Goal: Task Accomplishment & Management: Use online tool/utility

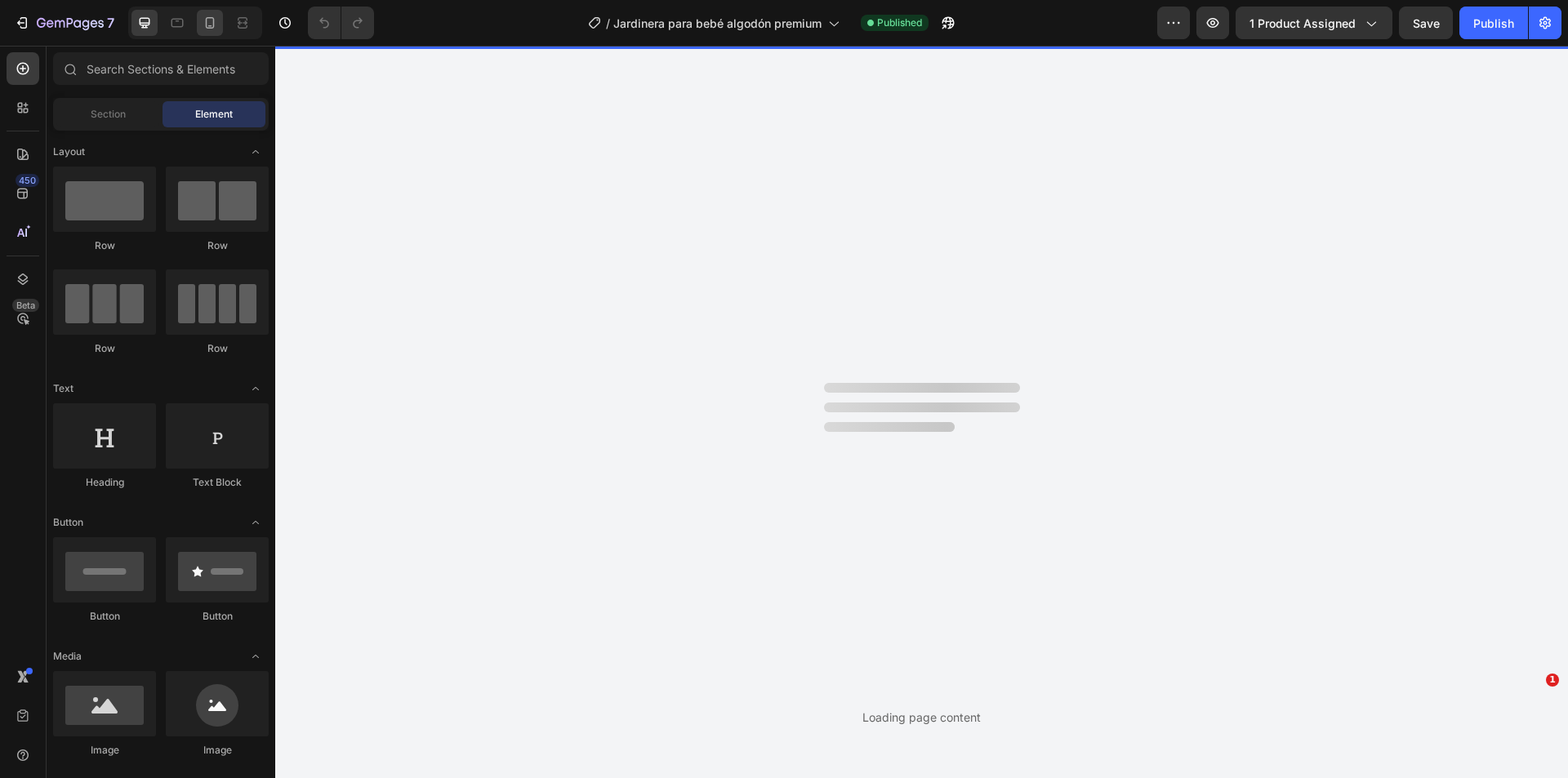
click at [212, 23] on icon at bounding box center [210, 23] width 17 height 17
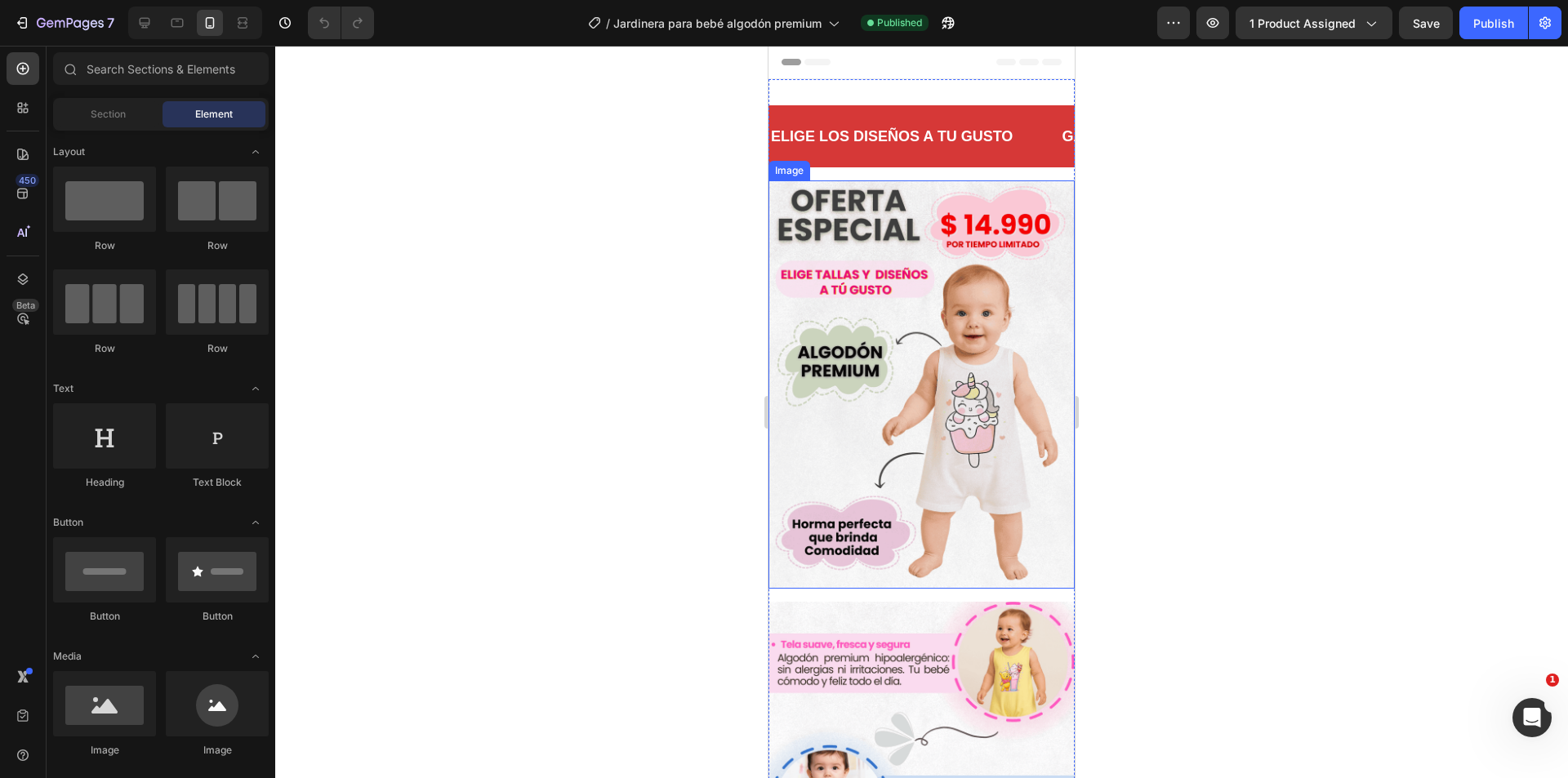
click at [899, 298] on img at bounding box center [922, 385] width 306 height 408
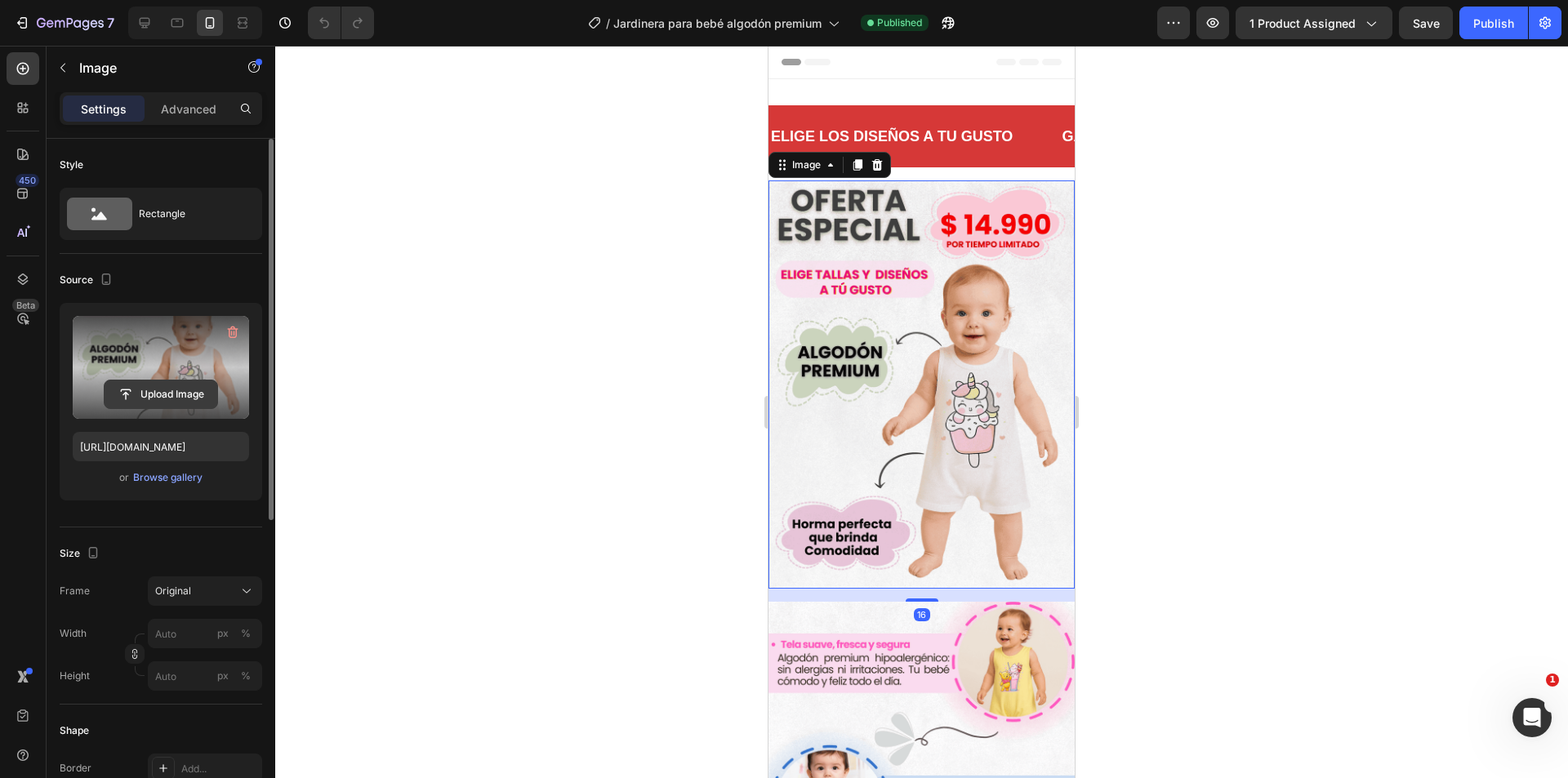
click at [174, 396] on input "file" at bounding box center [161, 394] width 113 height 28
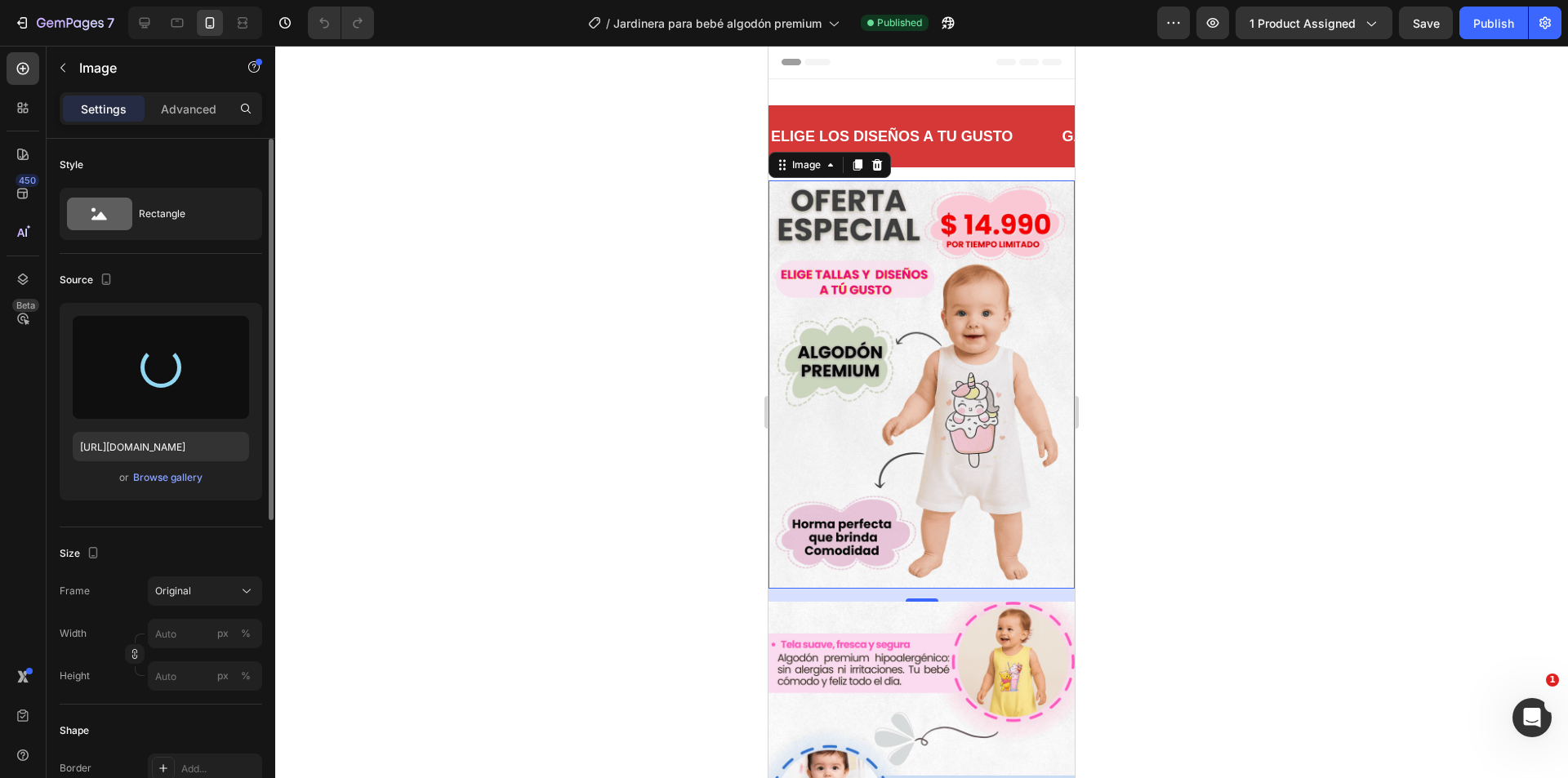
type input "[URL][DOMAIN_NAME]"
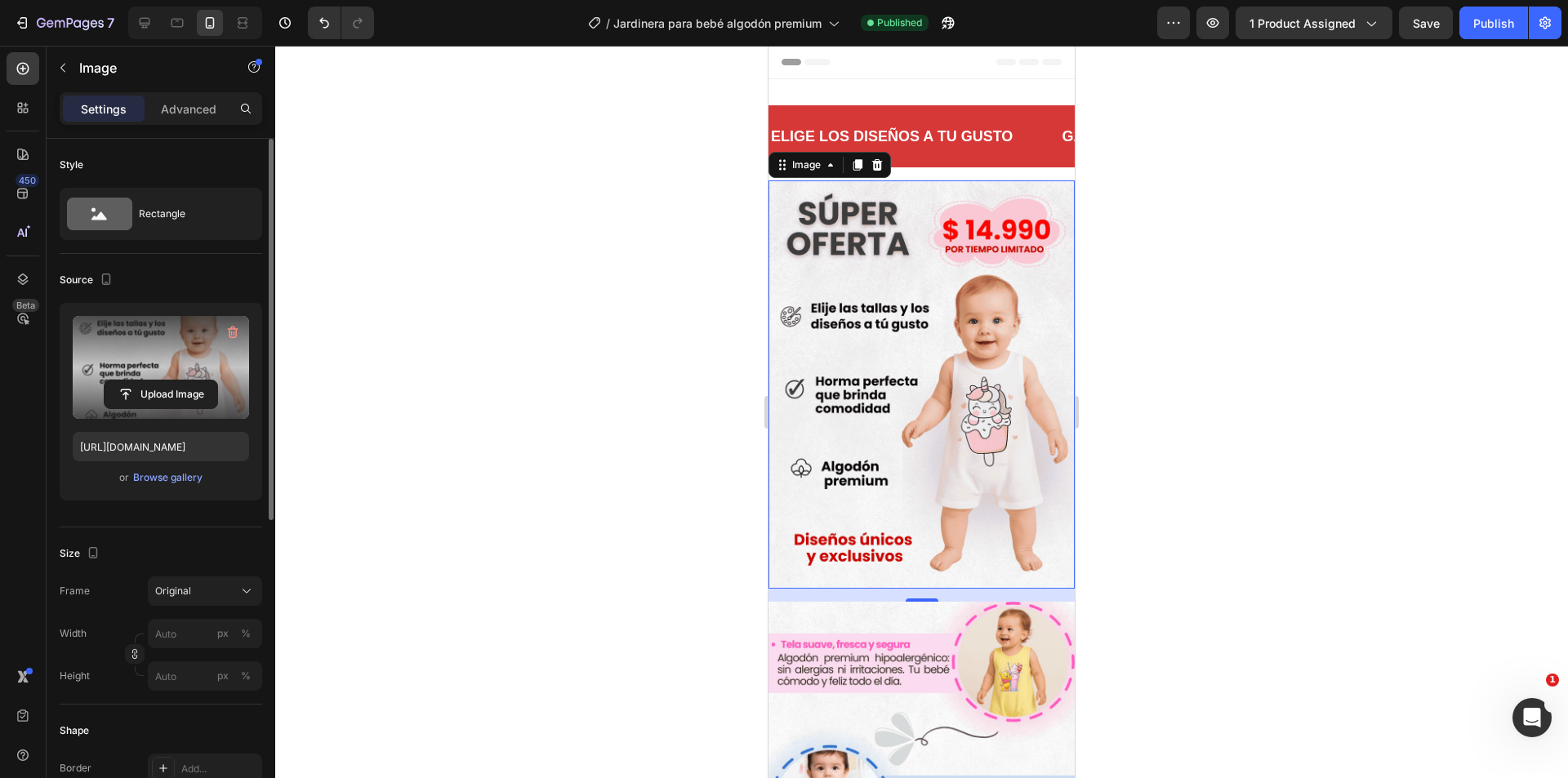
click at [1211, 211] on div at bounding box center [922, 412] width 1292 height 732
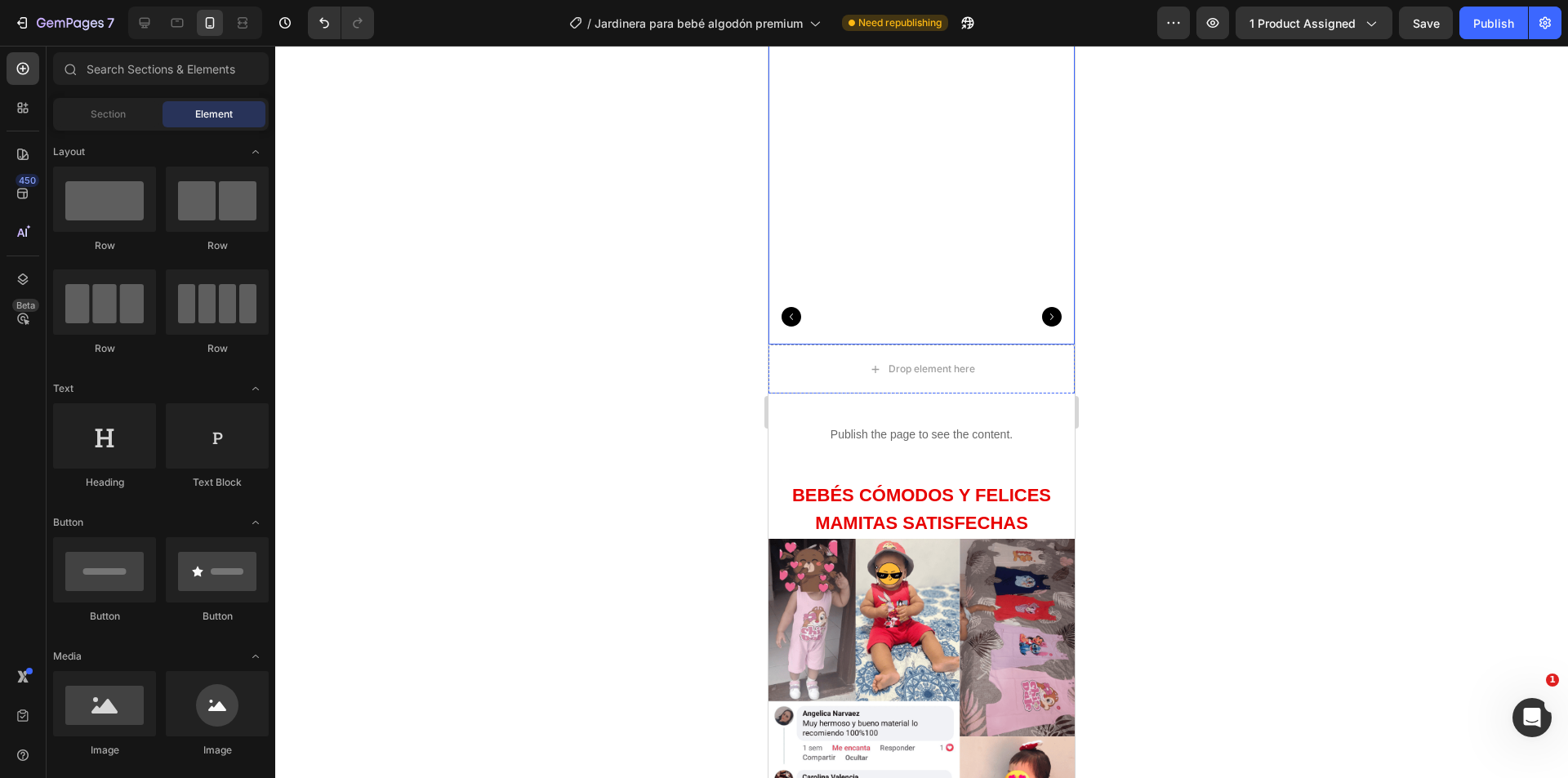
scroll to position [1061, 0]
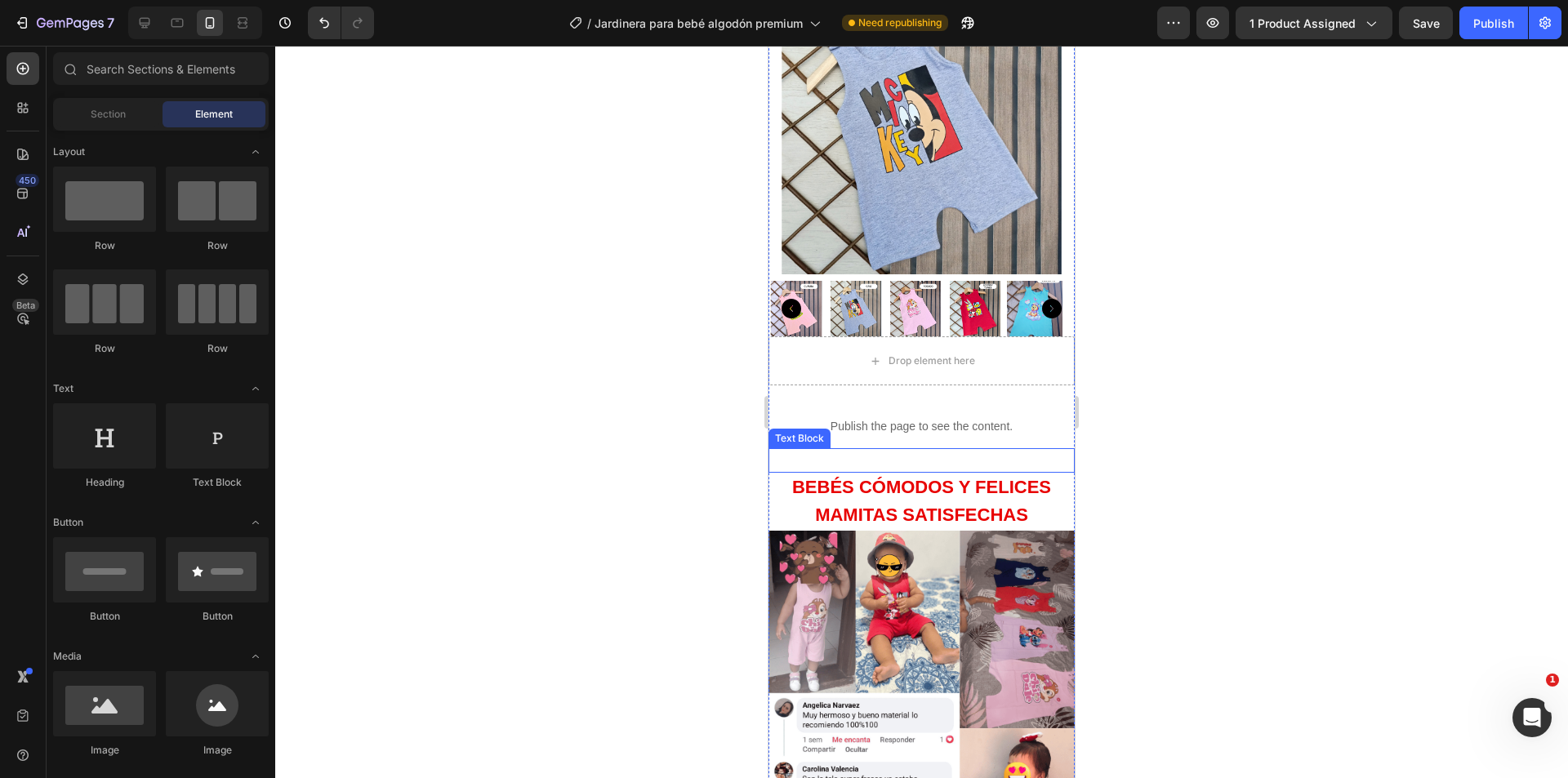
click at [894, 450] on p "BE" at bounding box center [922, 460] width 303 height 21
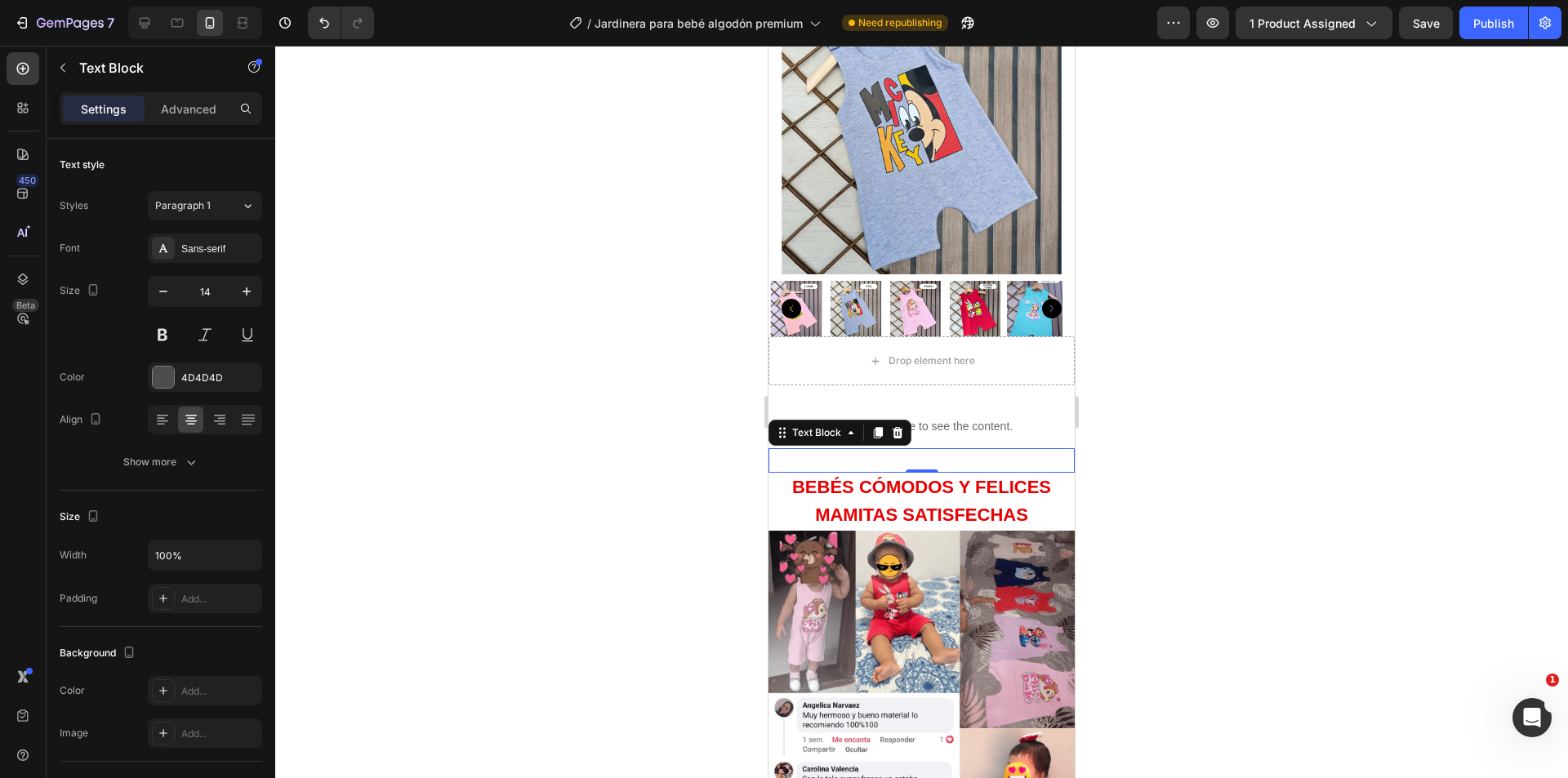
click at [828, 450] on p "BE" at bounding box center [922, 460] width 303 height 21
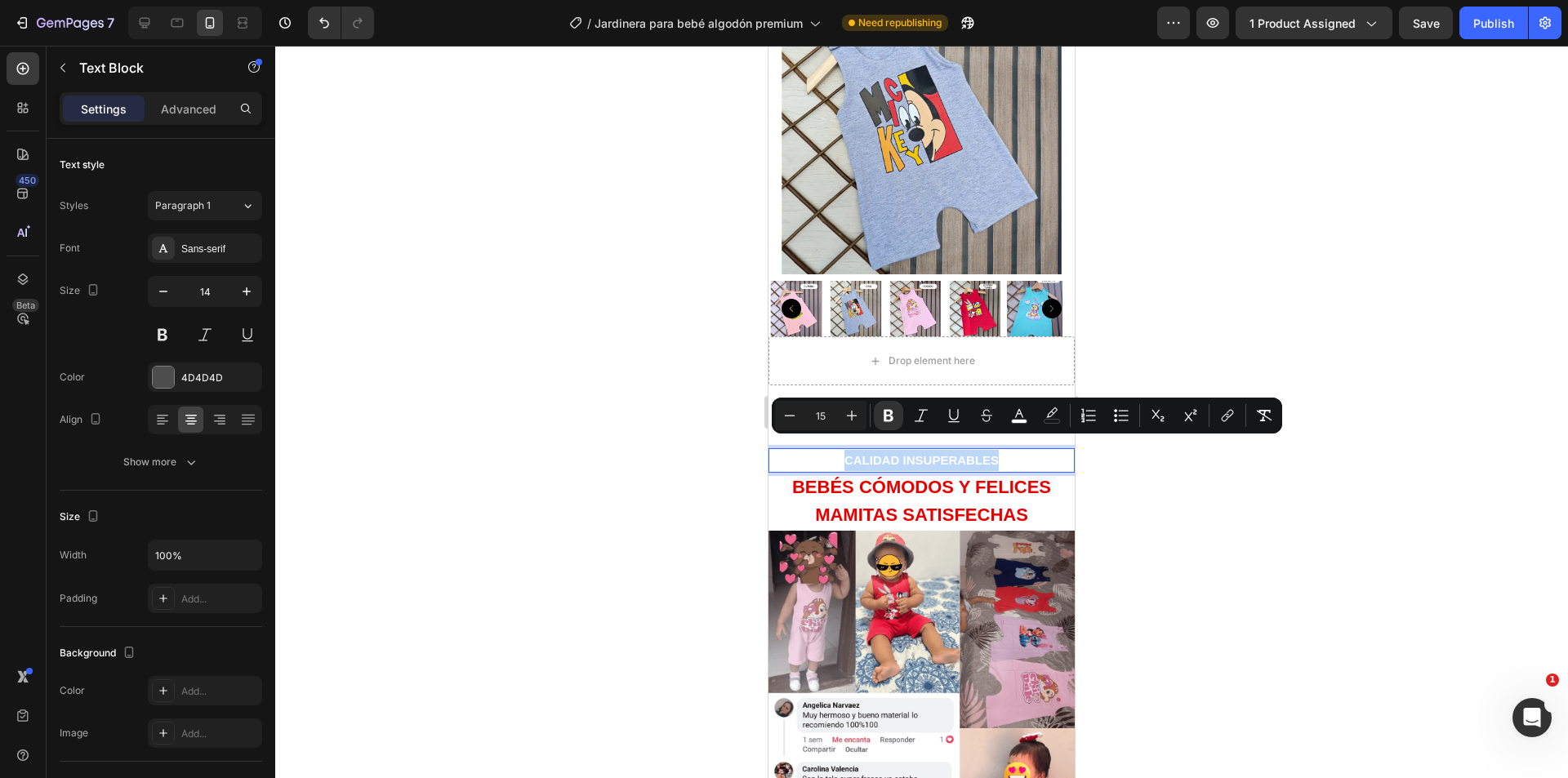
drag, startPoint x: 829, startPoint y: 444, endPoint x: 999, endPoint y: 452, distance: 170.2
click at [999, 452] on p "CALIDAD INSUPERABLES" at bounding box center [922, 460] width 303 height 21
click at [1022, 413] on icon "Editor contextual toolbar" at bounding box center [1019, 415] width 17 height 17
type input "FFFFFF"
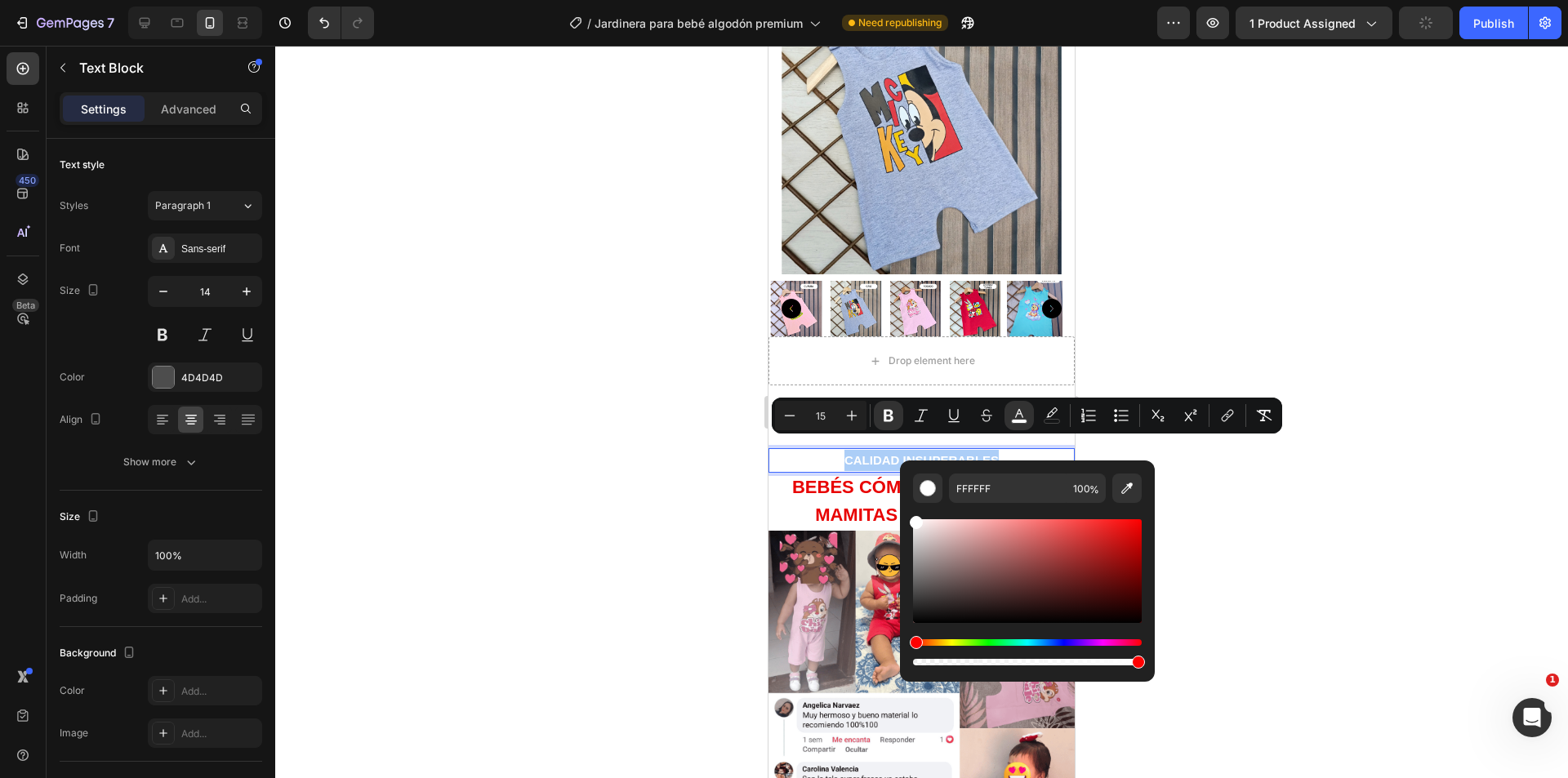
drag, startPoint x: 1127, startPoint y: 569, endPoint x: 1122, endPoint y: 579, distance: 11.2
click at [1122, 579] on div "Editor contextual toolbar" at bounding box center [1027, 571] width 229 height 104
click at [1115, 587] on div "Editor contextual toolbar" at bounding box center [1027, 571] width 229 height 104
click at [1113, 613] on div "Editor contextual toolbar" at bounding box center [1027, 571] width 229 height 104
type input "160202"
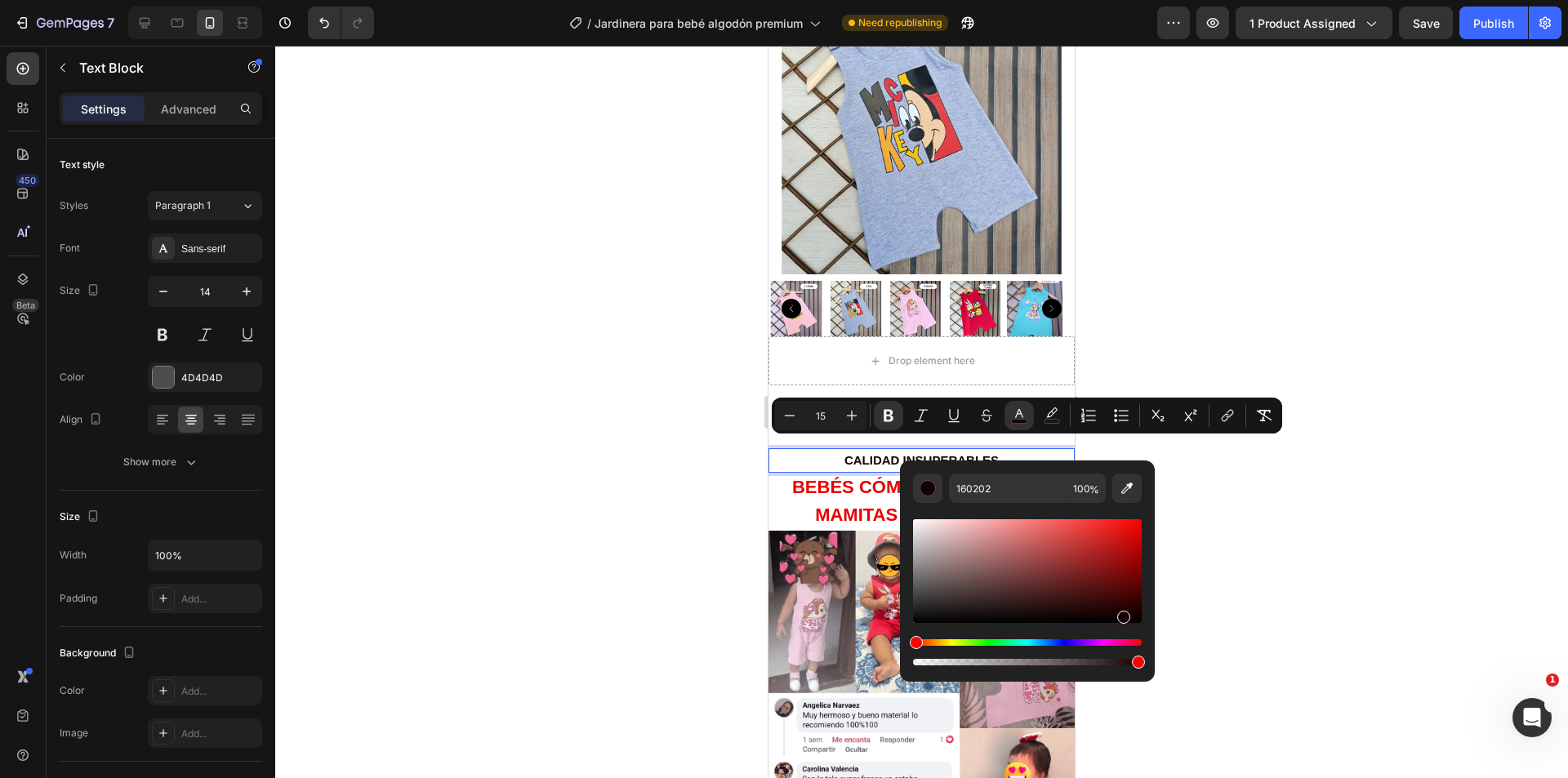
click at [1223, 459] on div at bounding box center [922, 412] width 1292 height 732
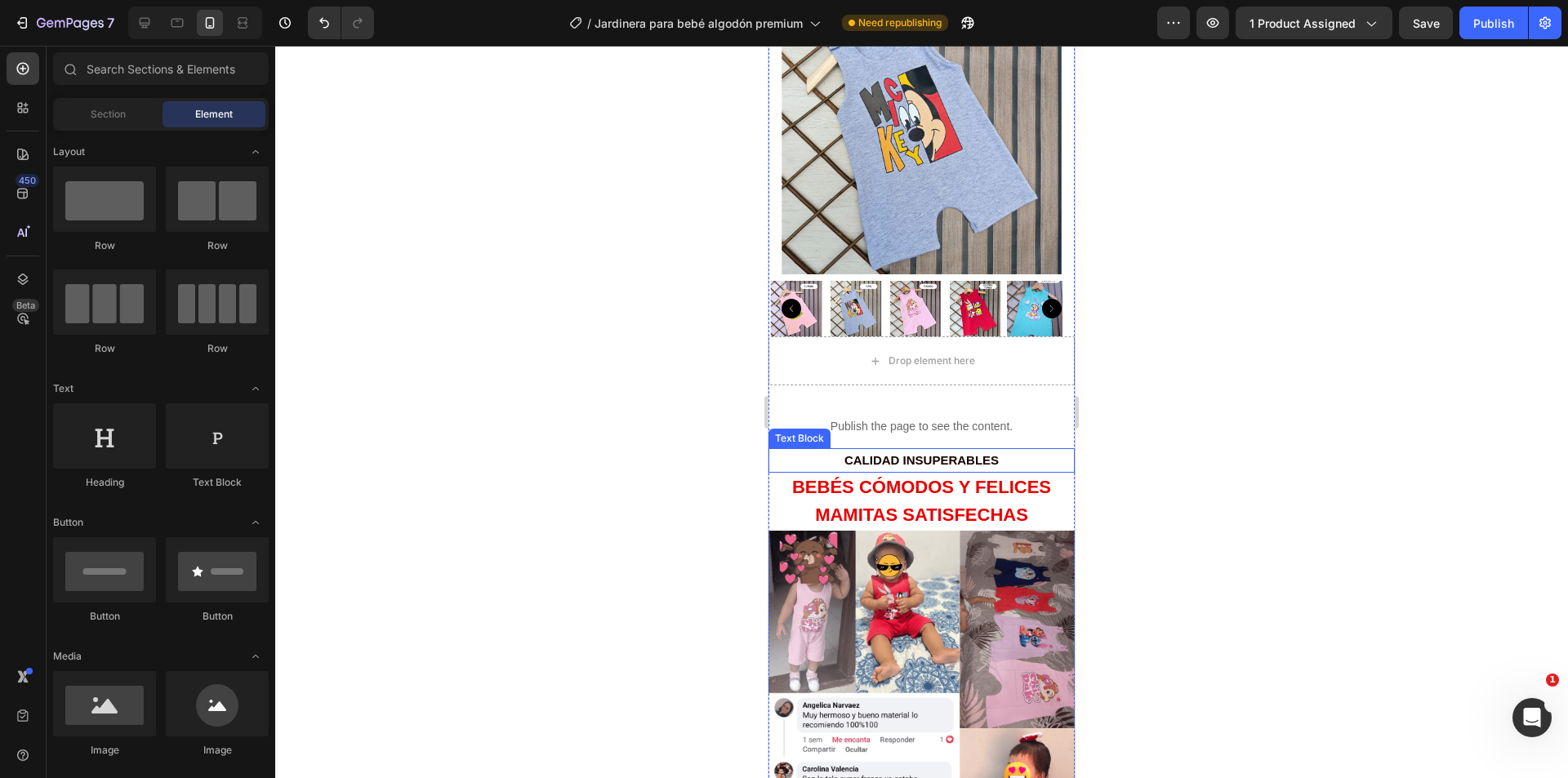
click at [1001, 450] on p "CALIDAD INSUPERABLES" at bounding box center [922, 460] width 303 height 21
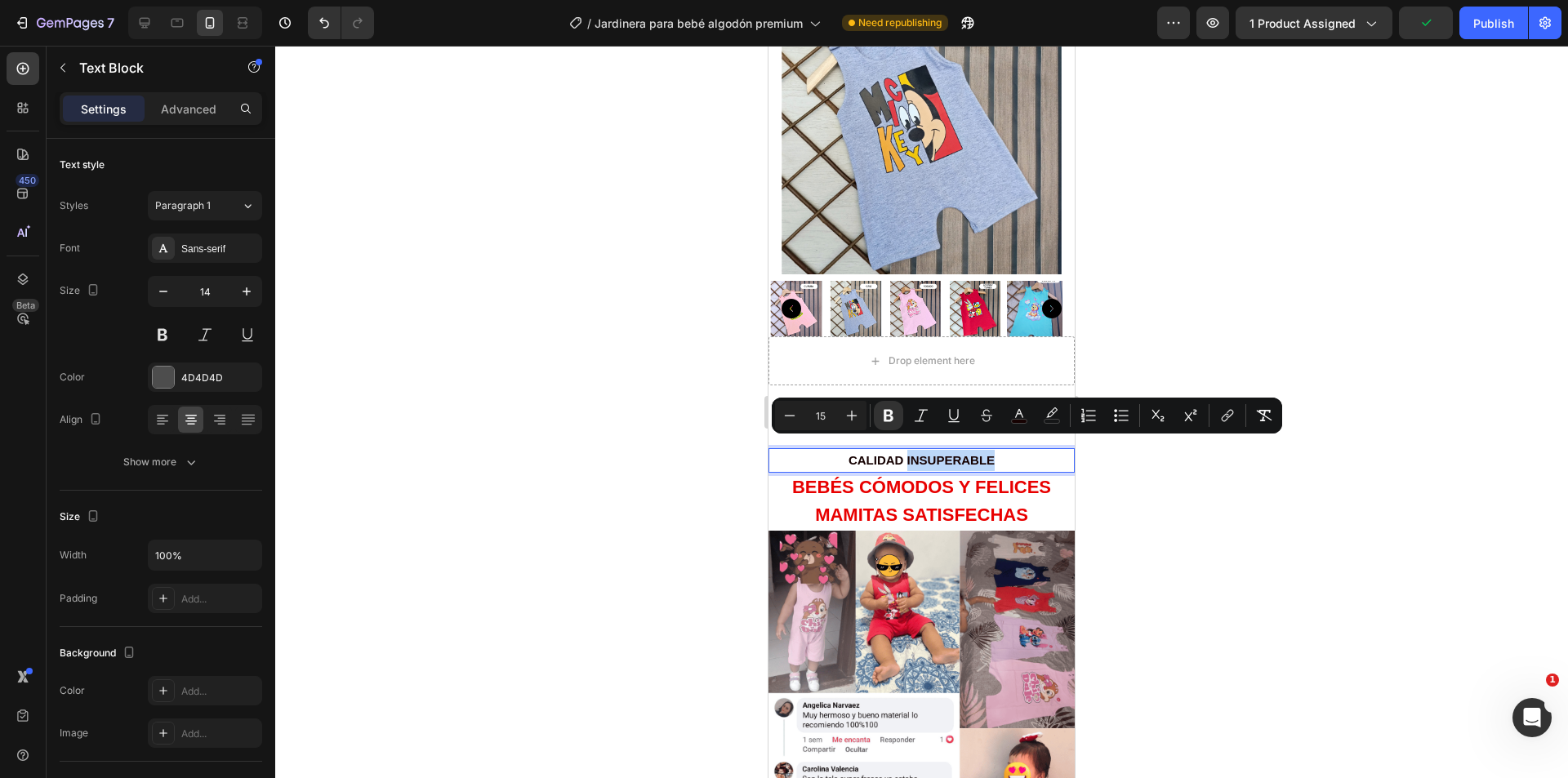
drag, startPoint x: 899, startPoint y: 451, endPoint x: 990, endPoint y: 447, distance: 91.1
click at [990, 450] on p "CALIDAD INSUPERABLE" at bounding box center [922, 460] width 303 height 21
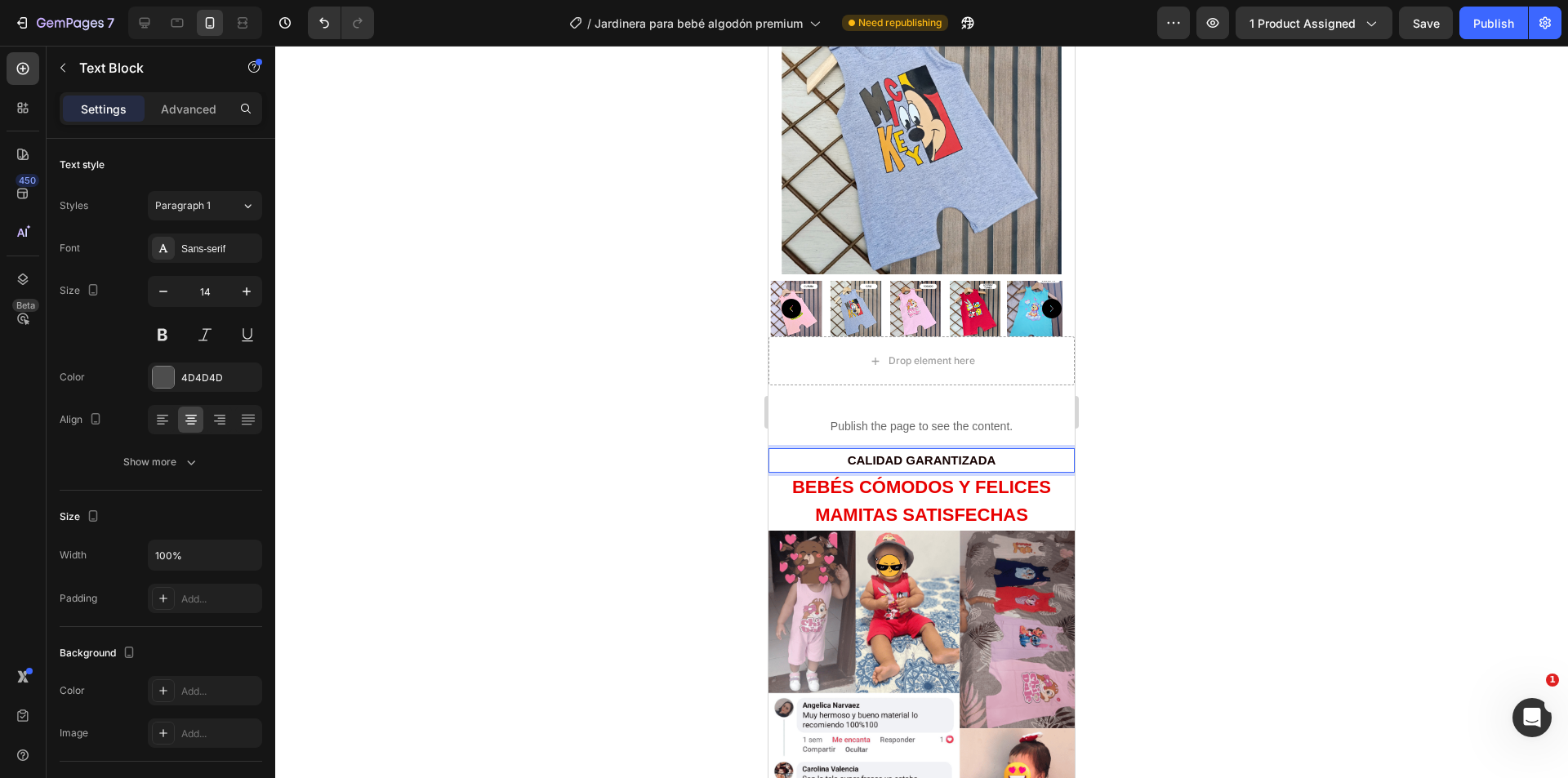
click at [1240, 381] on div at bounding box center [922, 412] width 1292 height 732
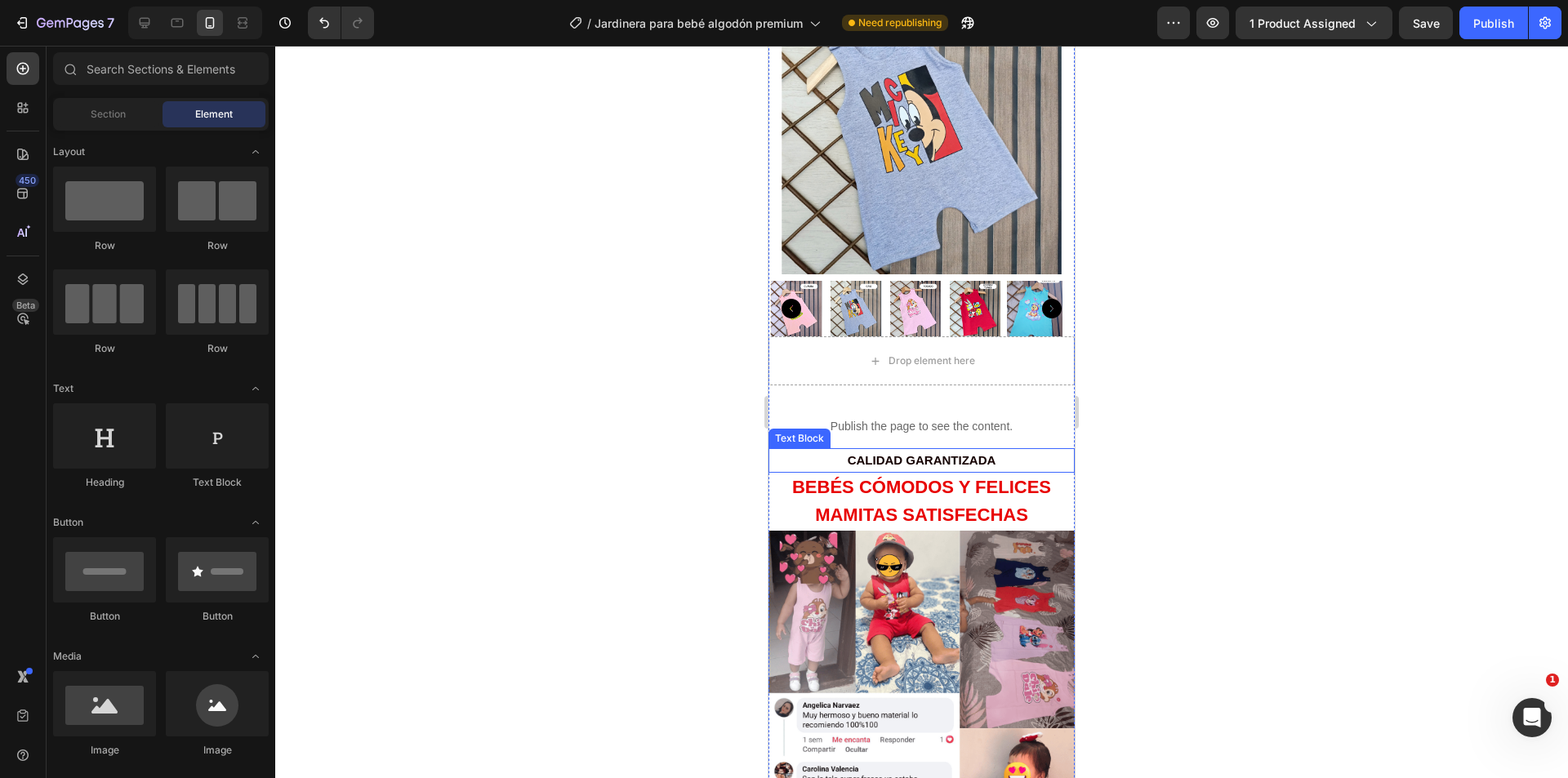
click at [997, 450] on p "CALIDAD GARANTIZADA" at bounding box center [922, 460] width 303 height 21
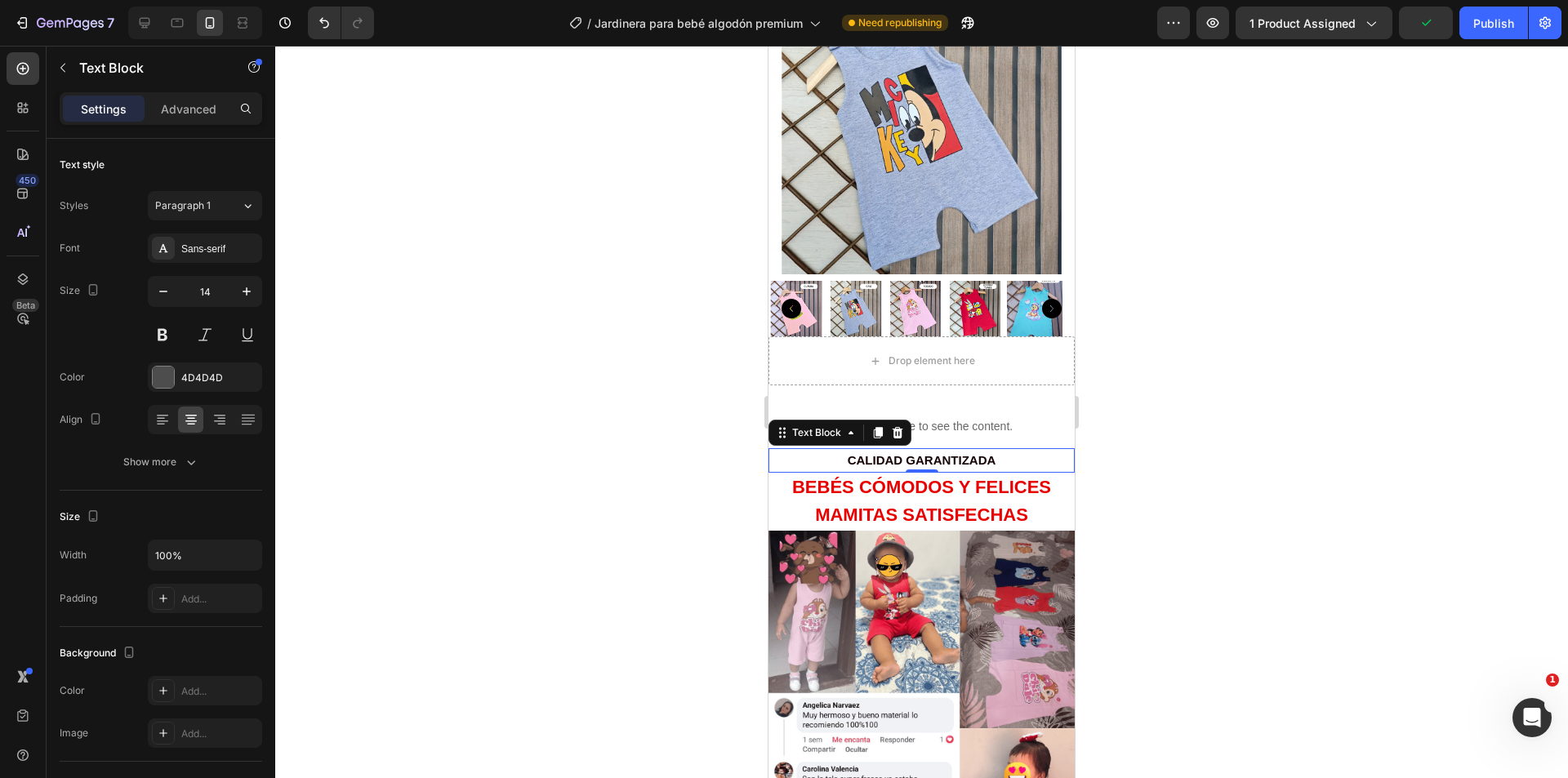
click at [1282, 340] on div at bounding box center [922, 412] width 1292 height 732
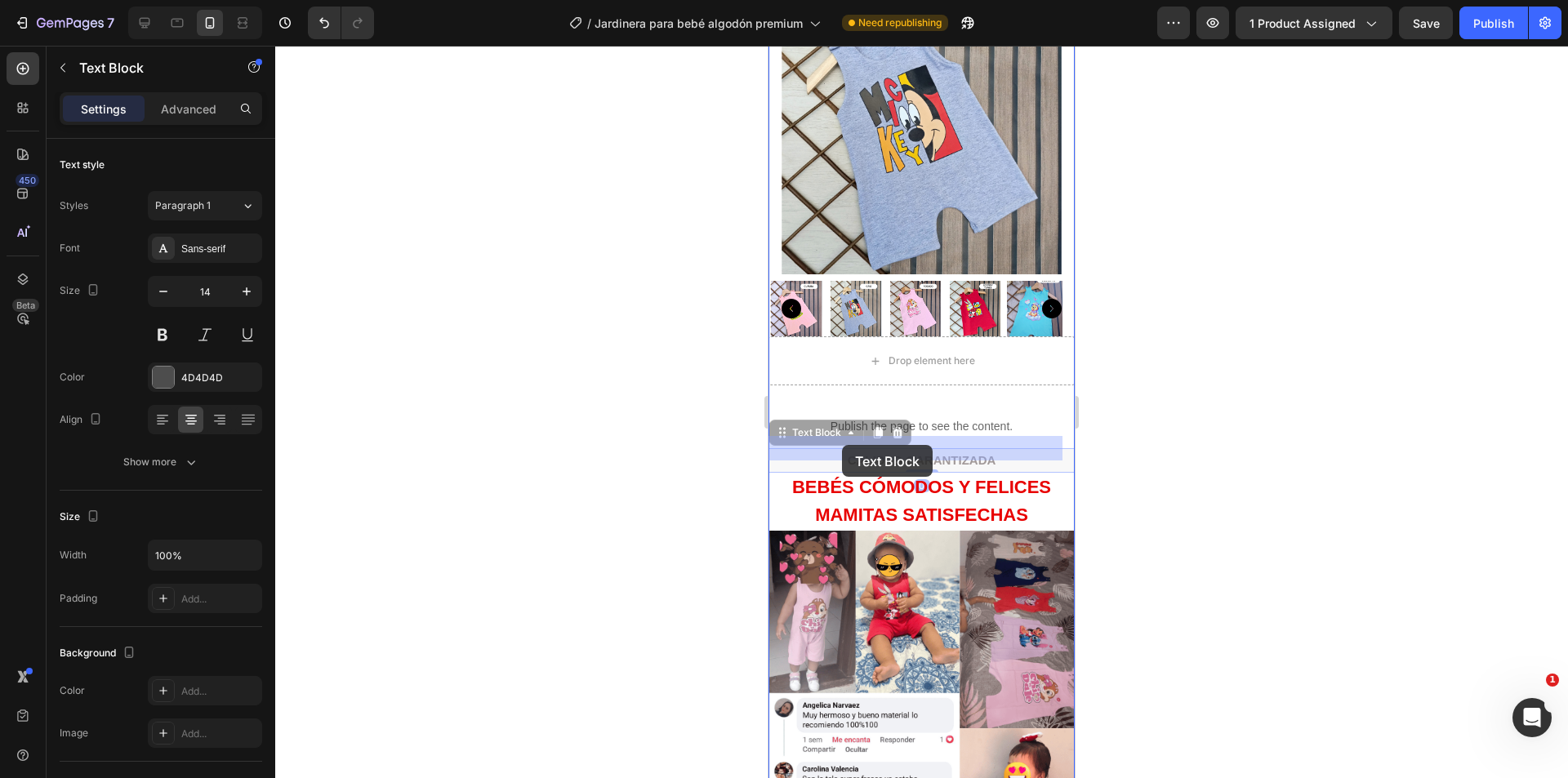
drag, startPoint x: 997, startPoint y: 447, endPoint x: 2042, endPoint y: 486, distance: 1045.7
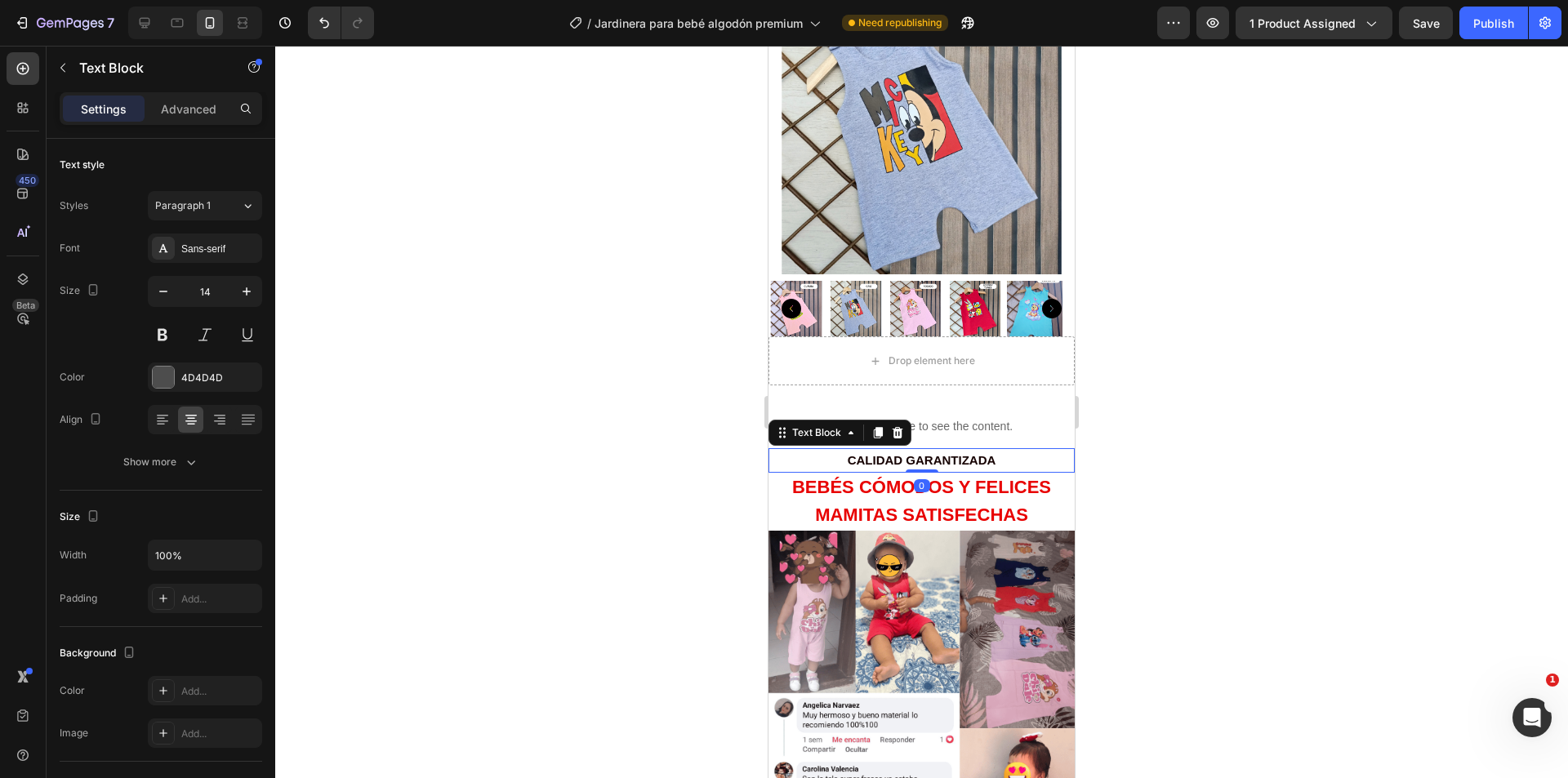
click at [1274, 439] on div at bounding box center [922, 412] width 1292 height 732
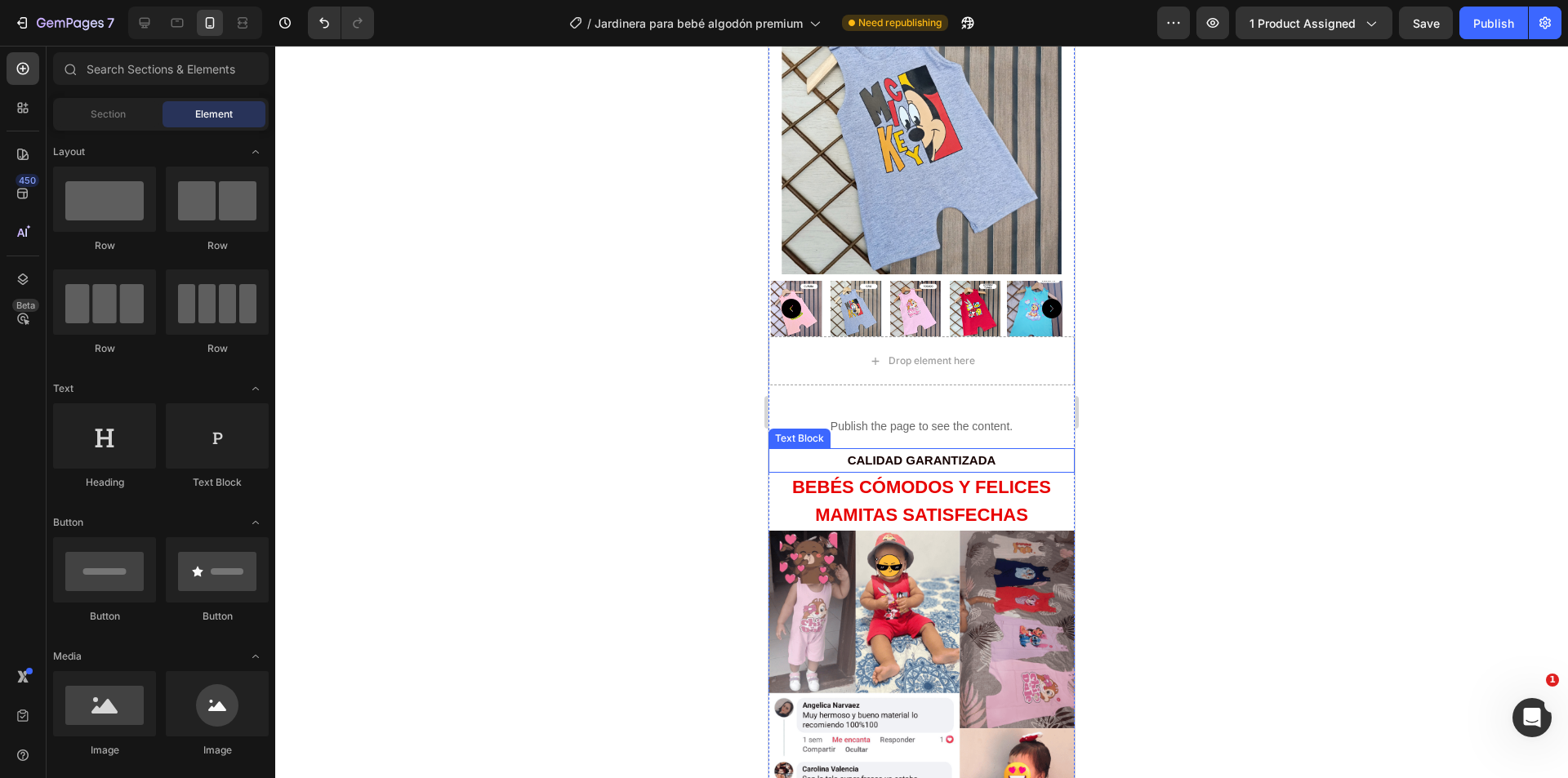
click at [988, 453] on strong "CALIDAD GARANTIZADA" at bounding box center [922, 460] width 149 height 14
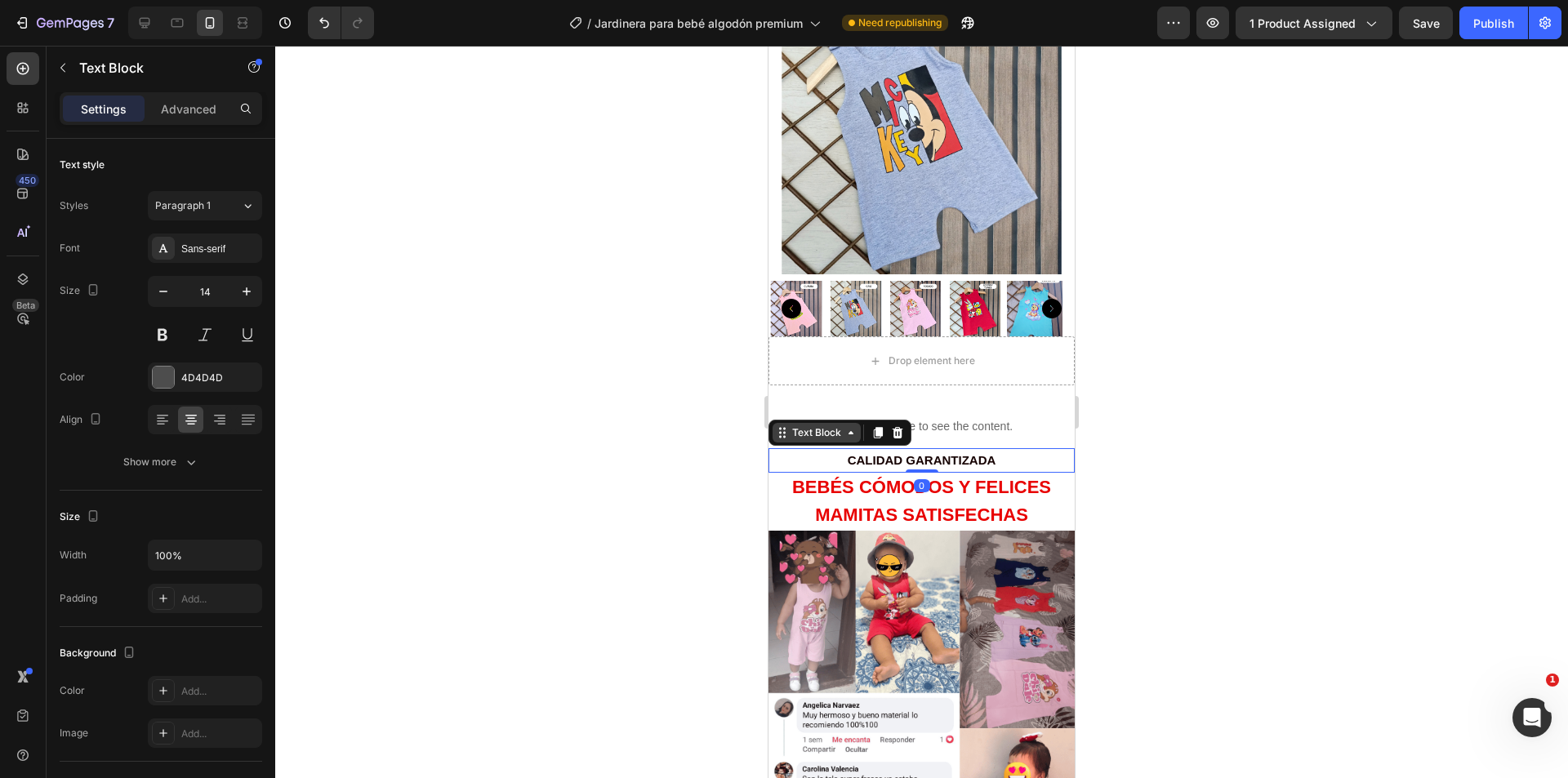
click at [821, 425] on div "Text Block" at bounding box center [816, 432] width 55 height 15
click at [406, 310] on div at bounding box center [922, 412] width 1292 height 732
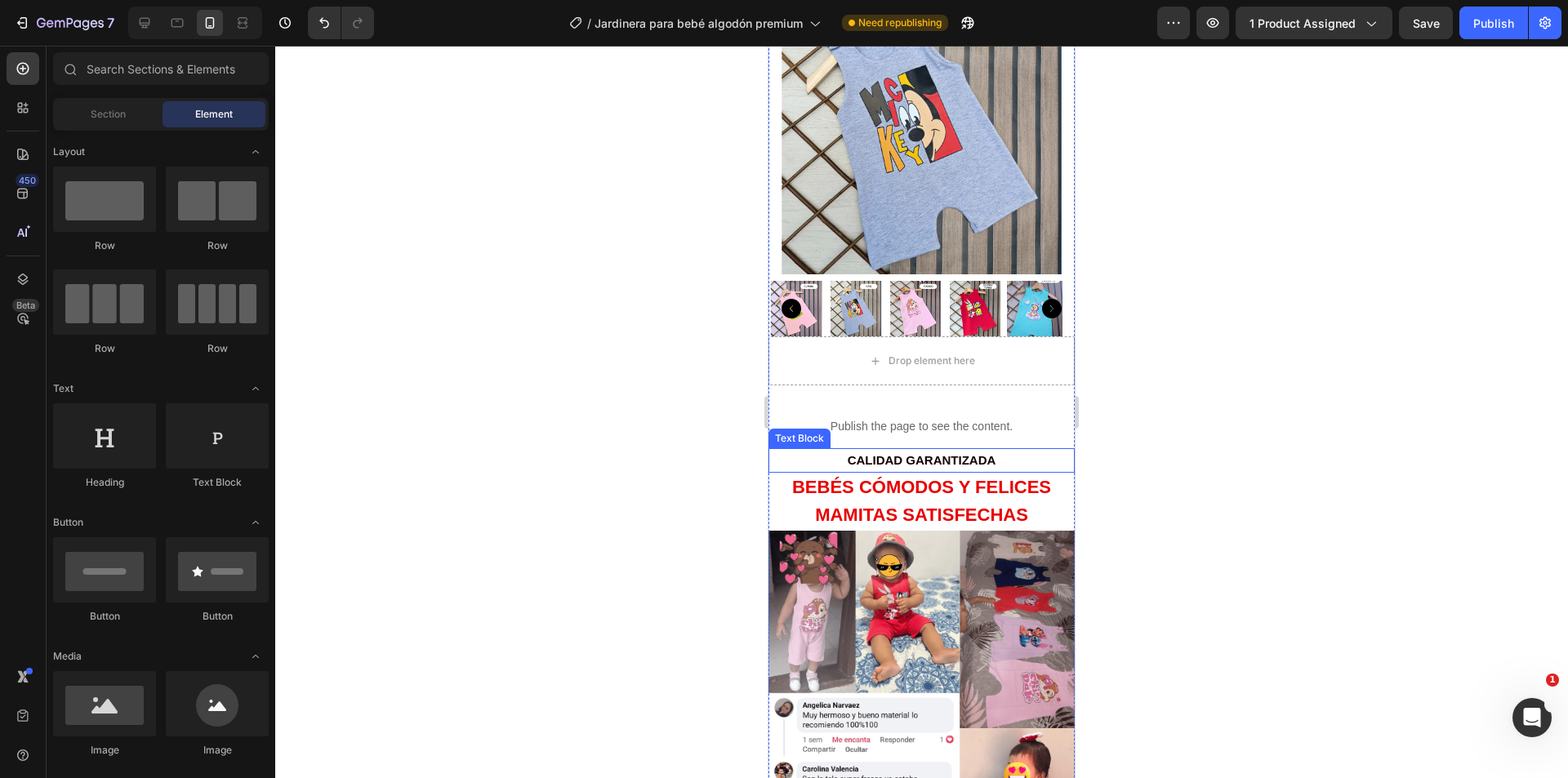
drag, startPoint x: 857, startPoint y: 437, endPoint x: 867, endPoint y: 450, distance: 16.4
click at [858, 450] on p "CALIDAD GARANTIZADA" at bounding box center [922, 460] width 303 height 21
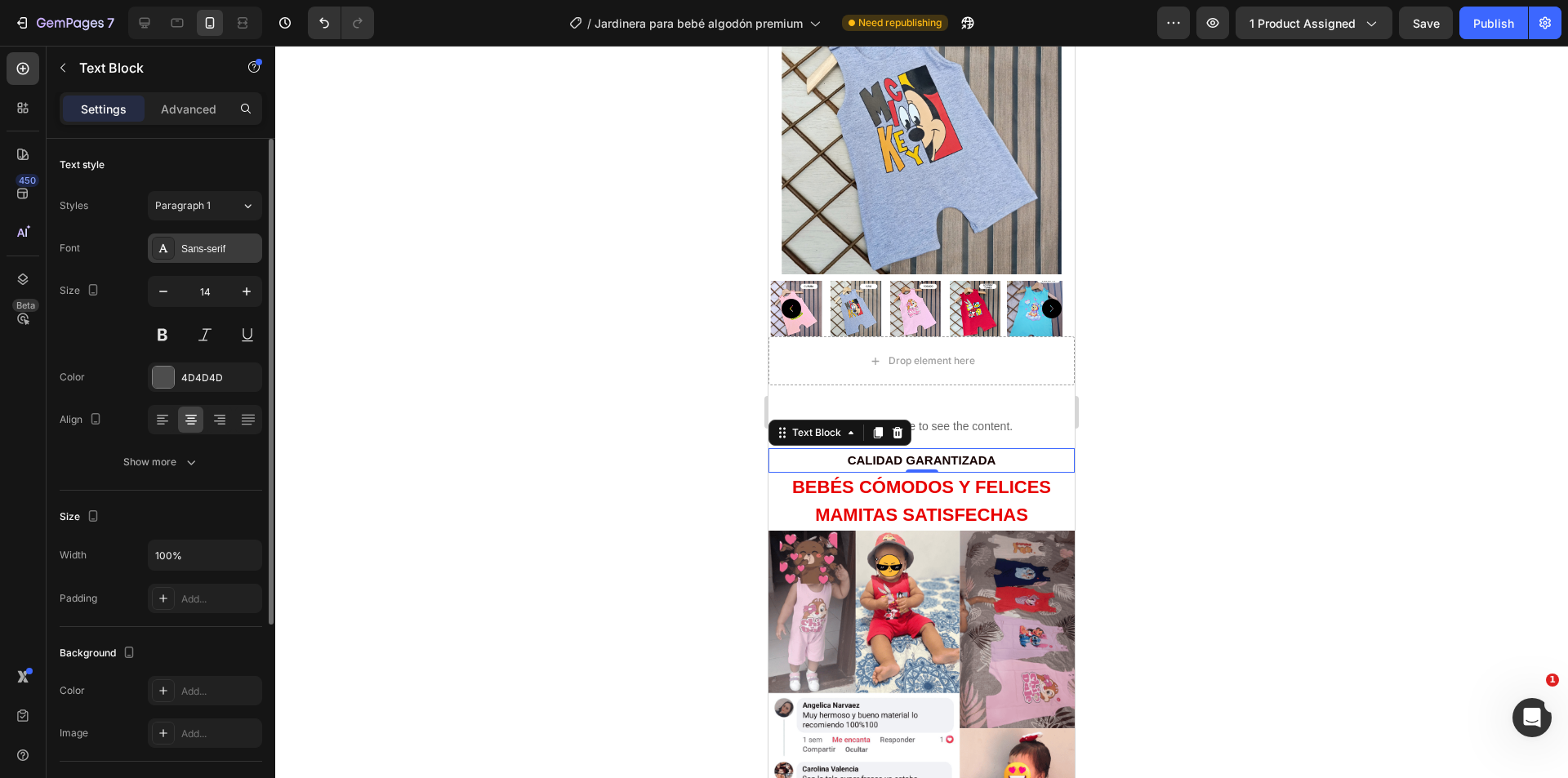
click at [174, 250] on div at bounding box center [164, 248] width 23 height 23
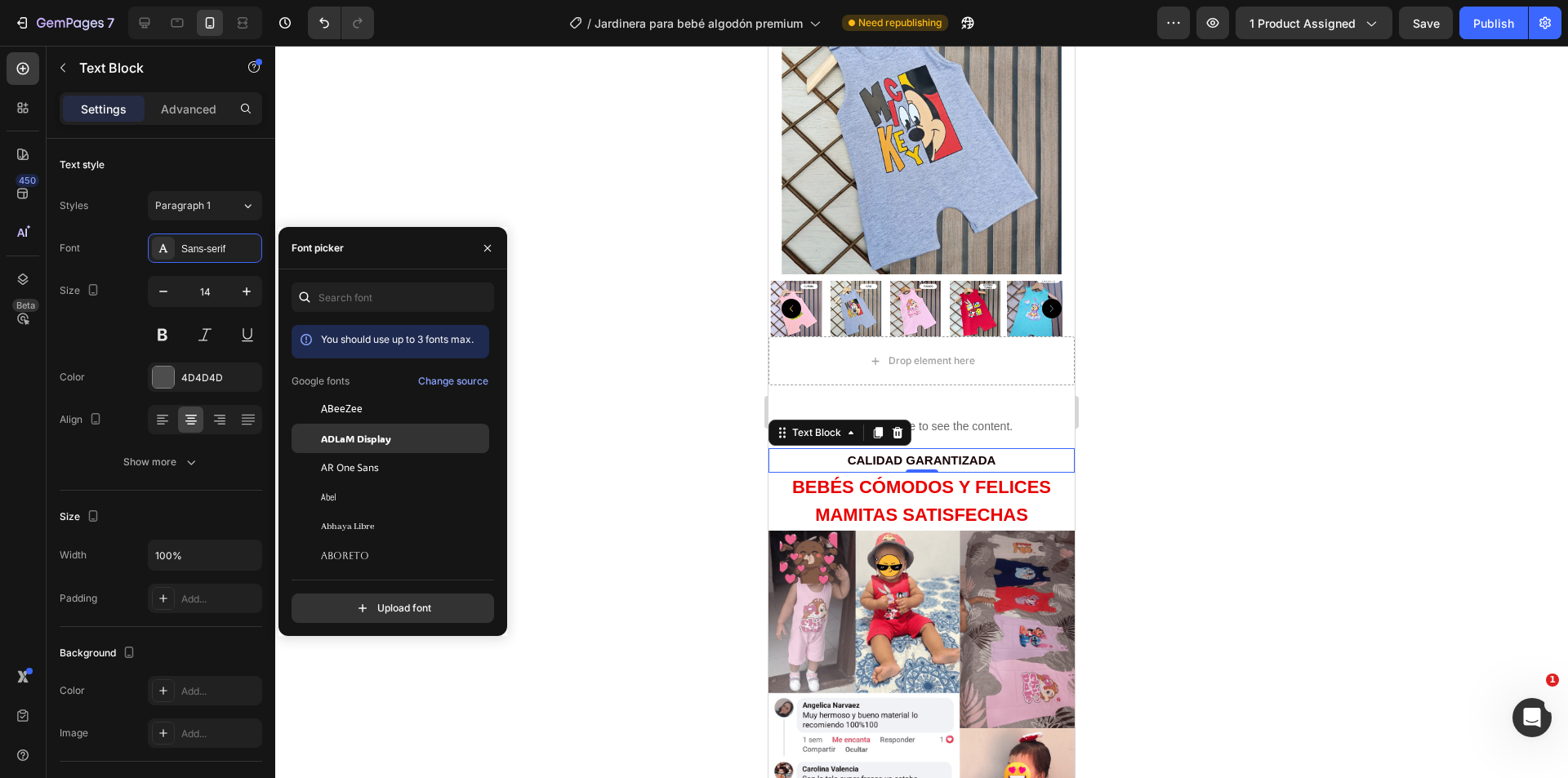
click at [353, 600] on div "ADLaM Display" at bounding box center [390, 614] width 197 height 29
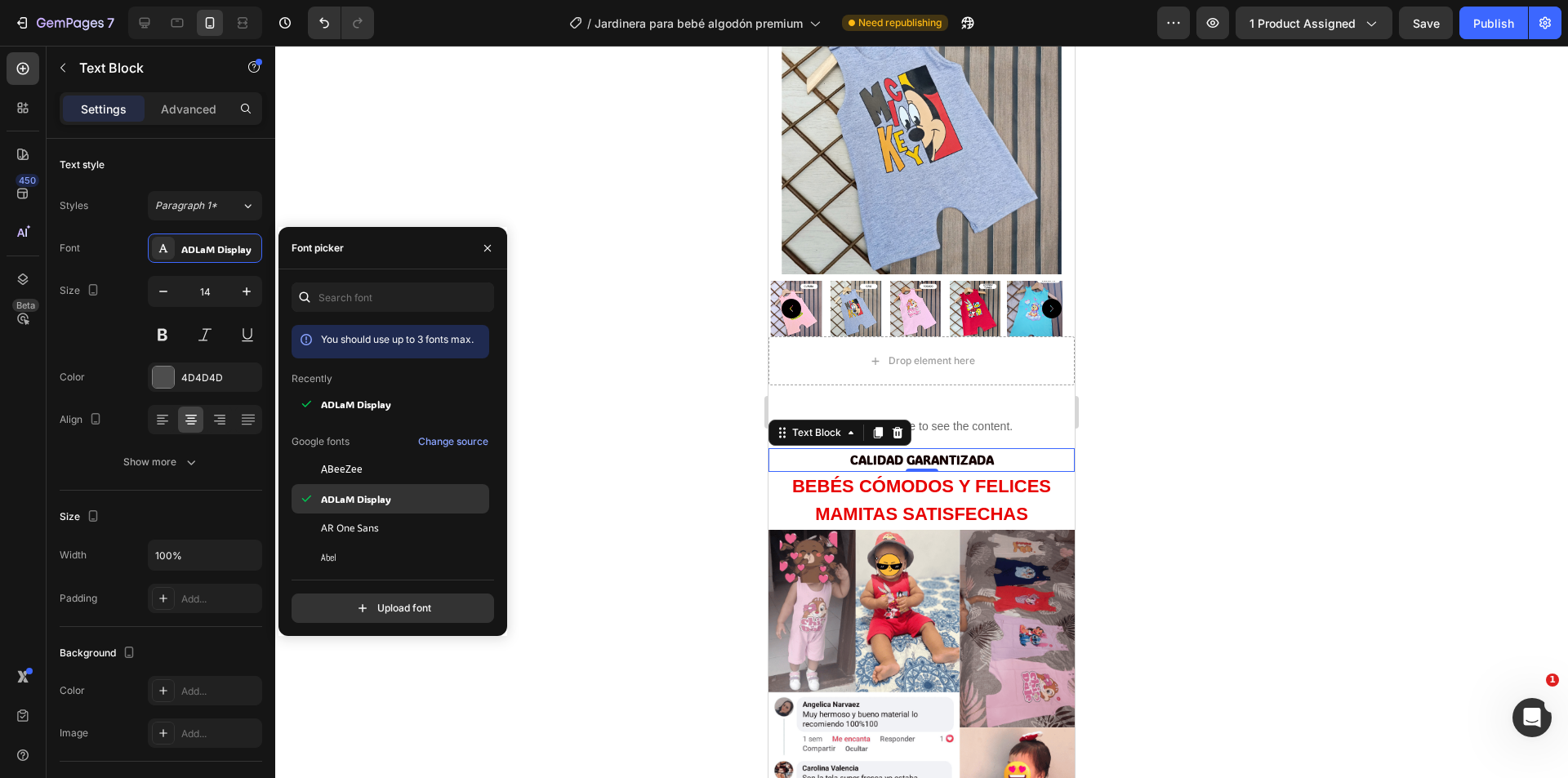
scroll to position [82, 0]
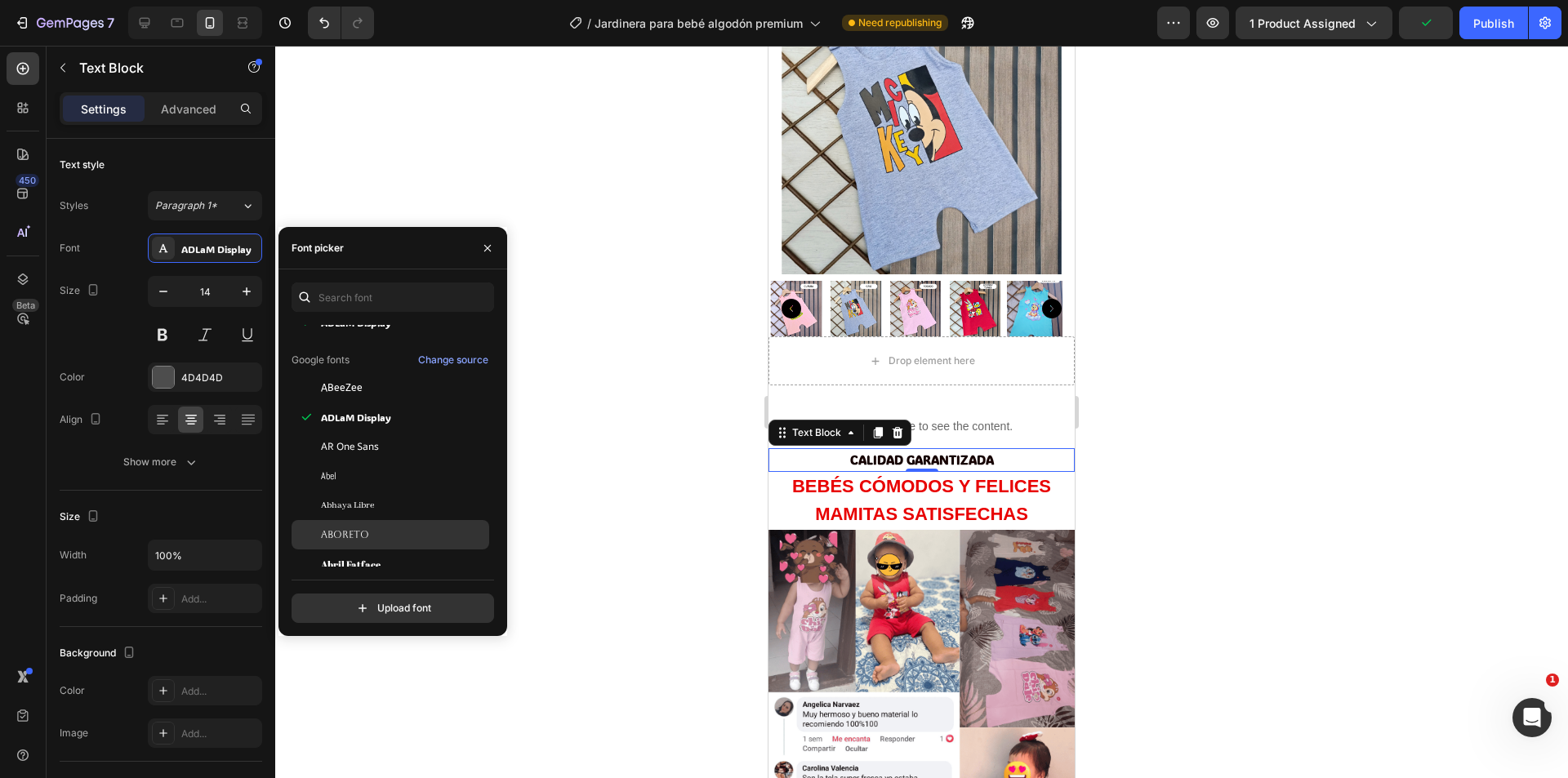
click at [369, 533] on div "Aboreto" at bounding box center [403, 534] width 165 height 15
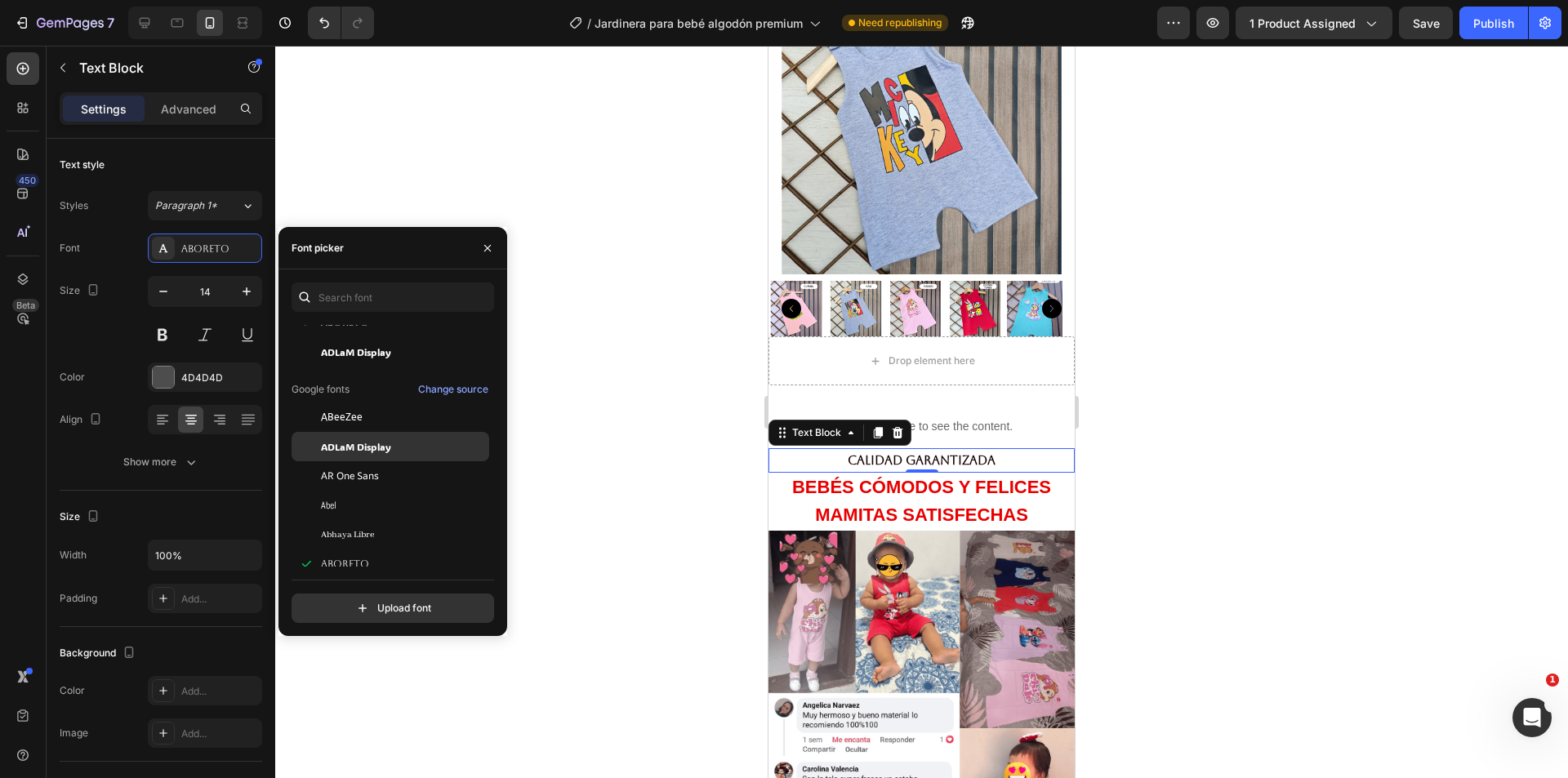
click at [359, 444] on span "ADLaM Display" at bounding box center [357, 446] width 70 height 15
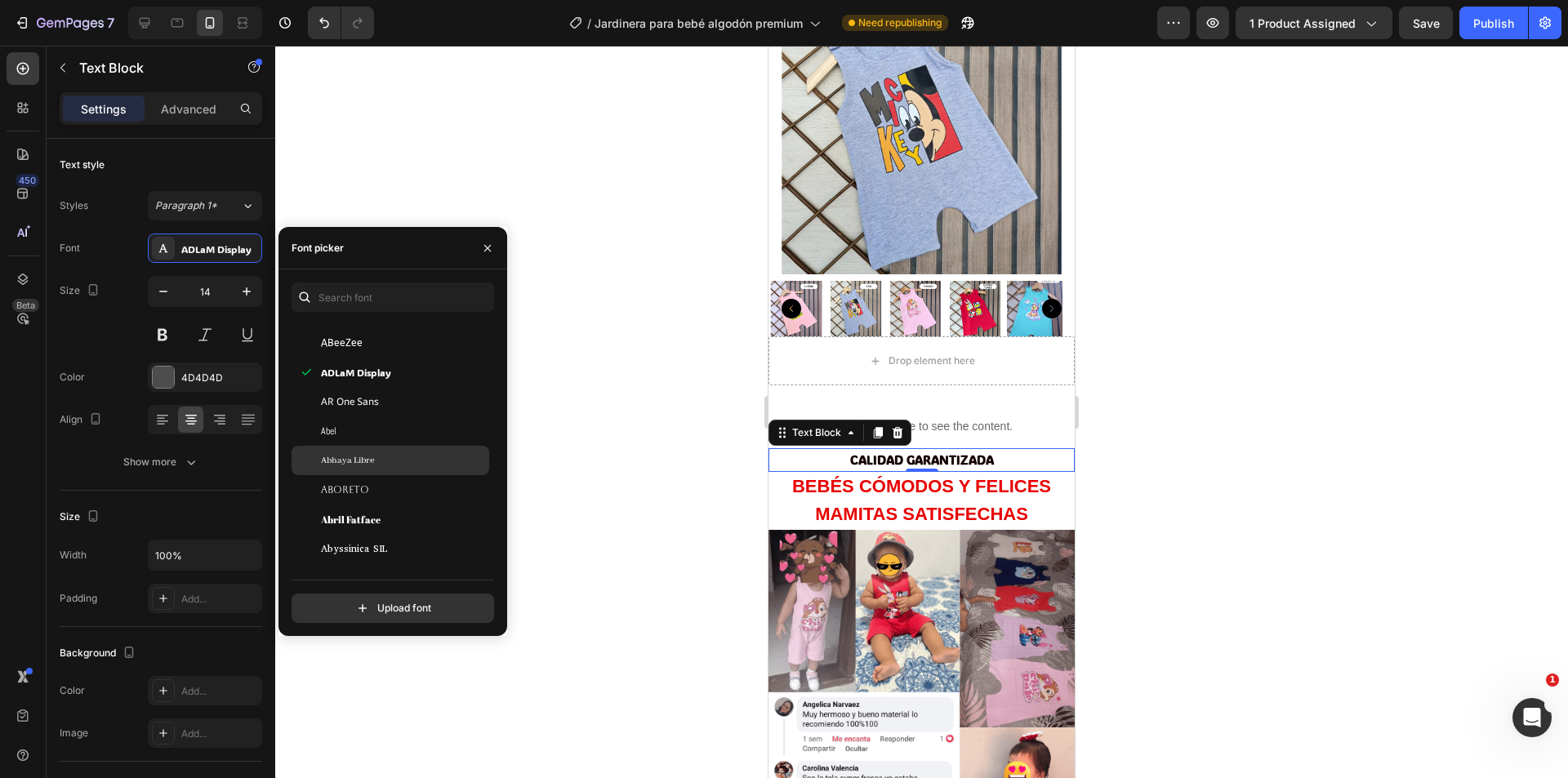
scroll to position [164, 0]
click at [686, 471] on div at bounding box center [922, 412] width 1292 height 732
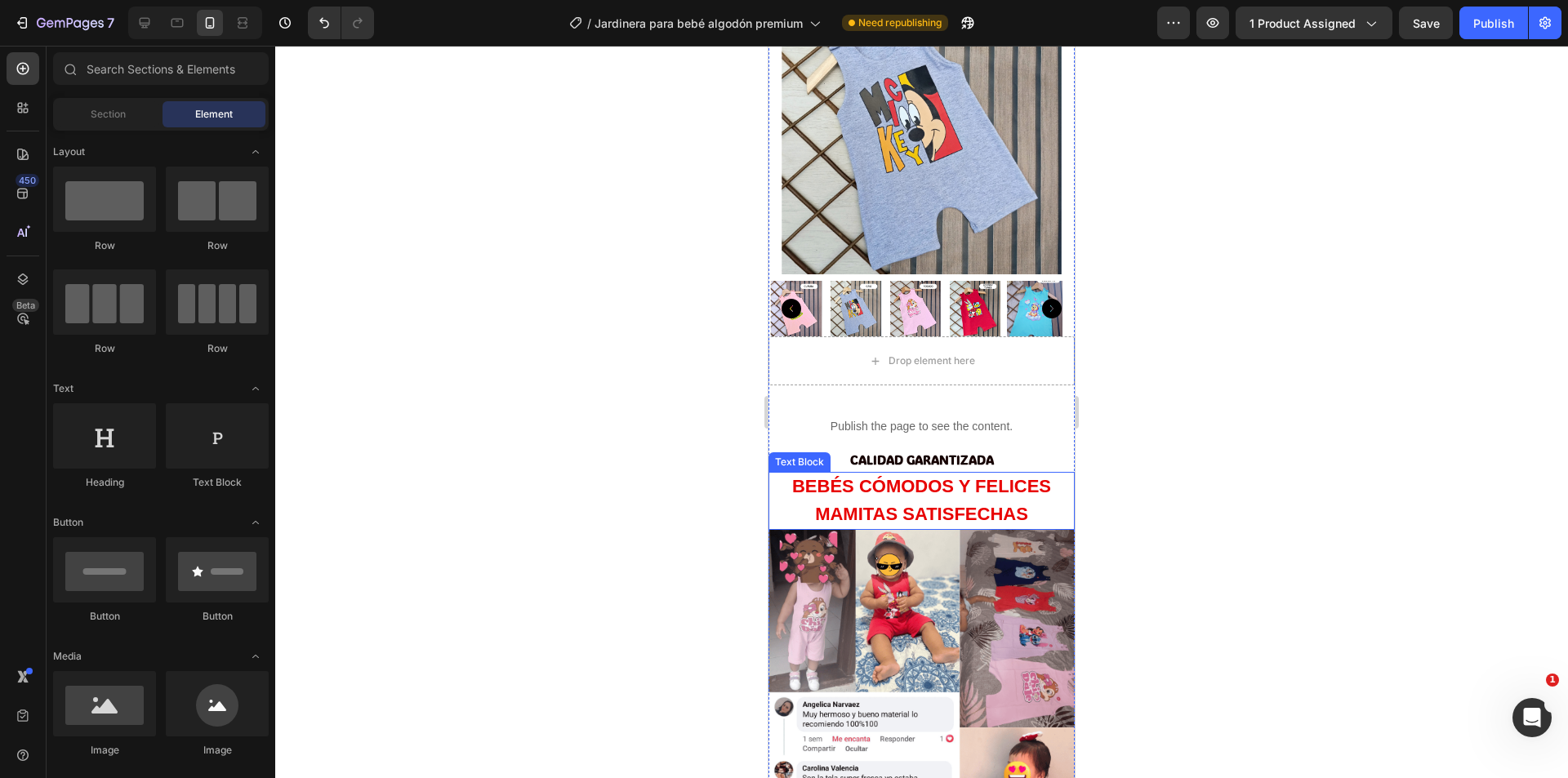
click at [972, 484] on strong "BEBÉS CÓMODOS Y FELICES" at bounding box center [922, 486] width 259 height 20
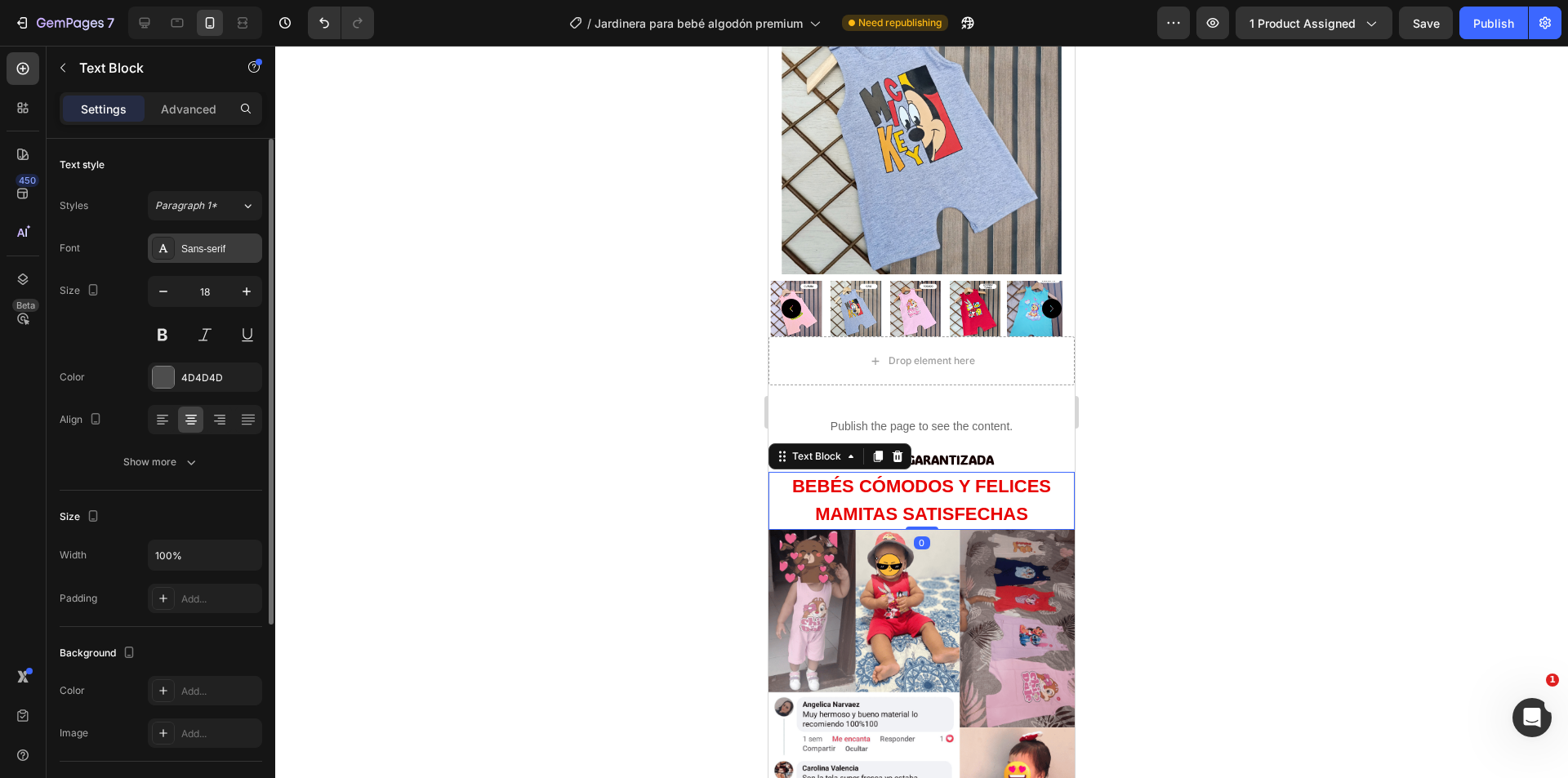
click at [223, 257] on div "Sans-serif" at bounding box center [205, 247] width 114 height 29
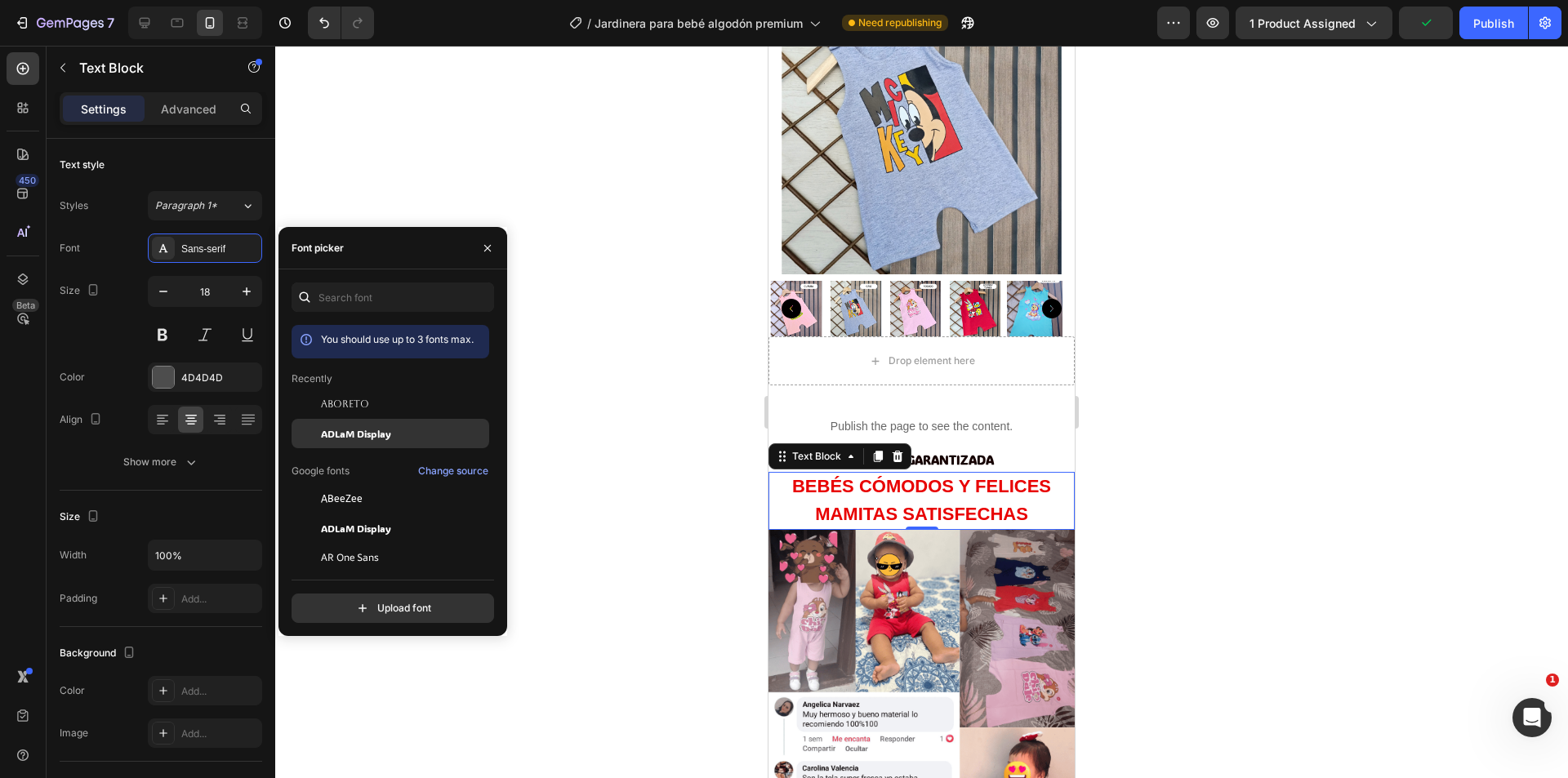
click at [368, 429] on span "ADLaM Display" at bounding box center [357, 433] width 70 height 15
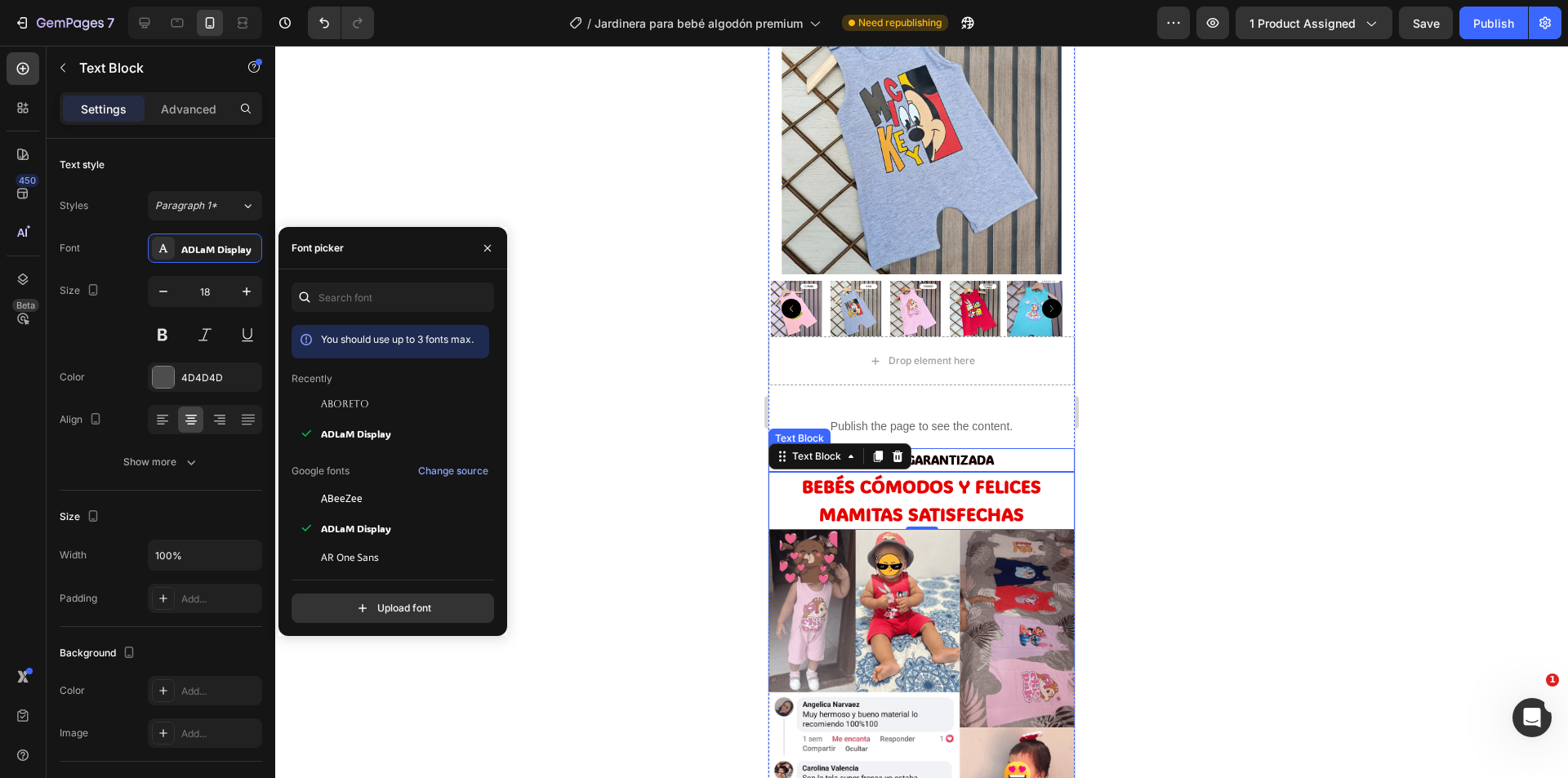
click at [977, 451] on strong "CALIDAD GARANTIZADA" at bounding box center [922, 459] width 144 height 17
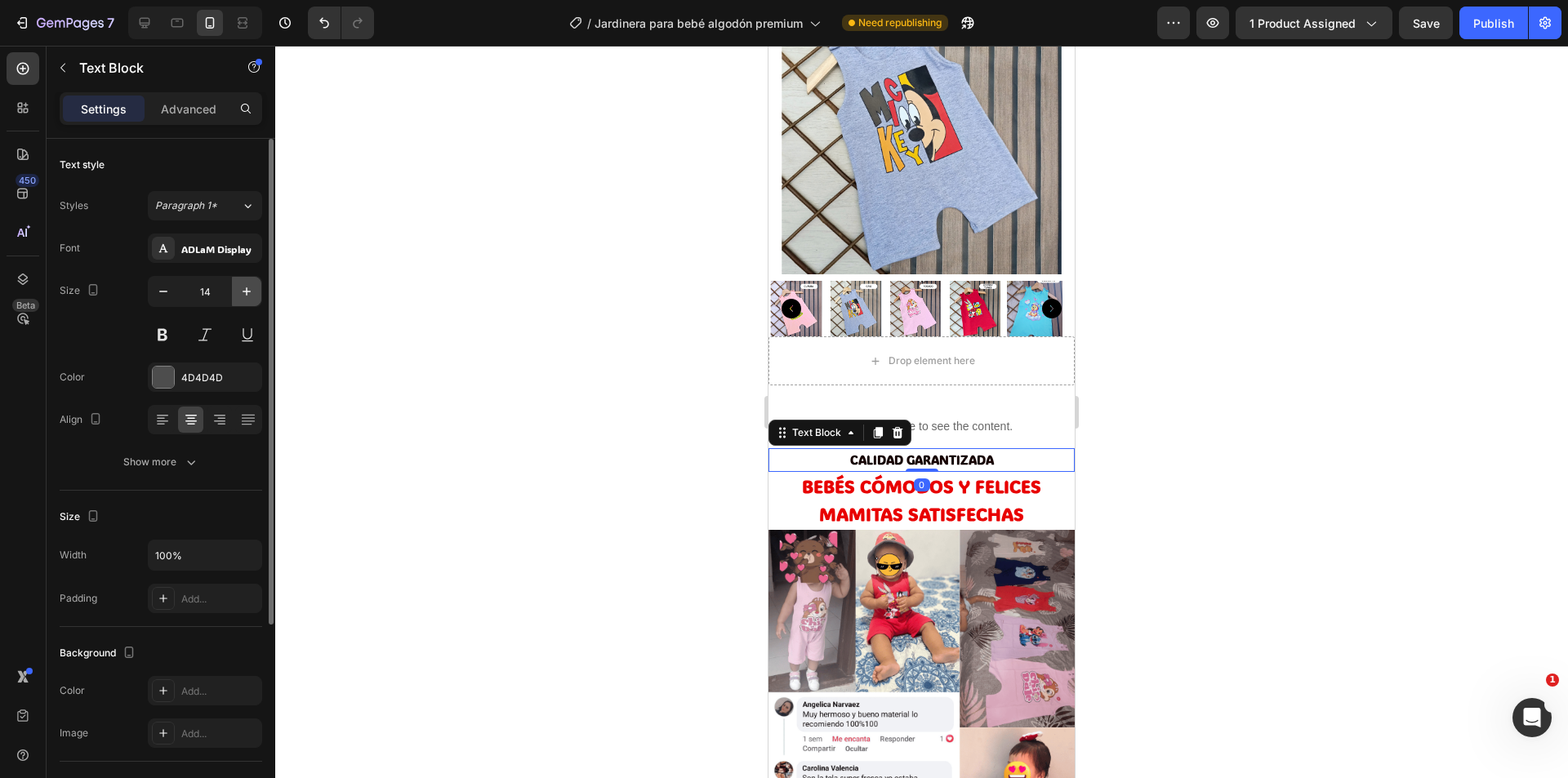
click at [242, 291] on icon "button" at bounding box center [246, 291] width 8 height 8
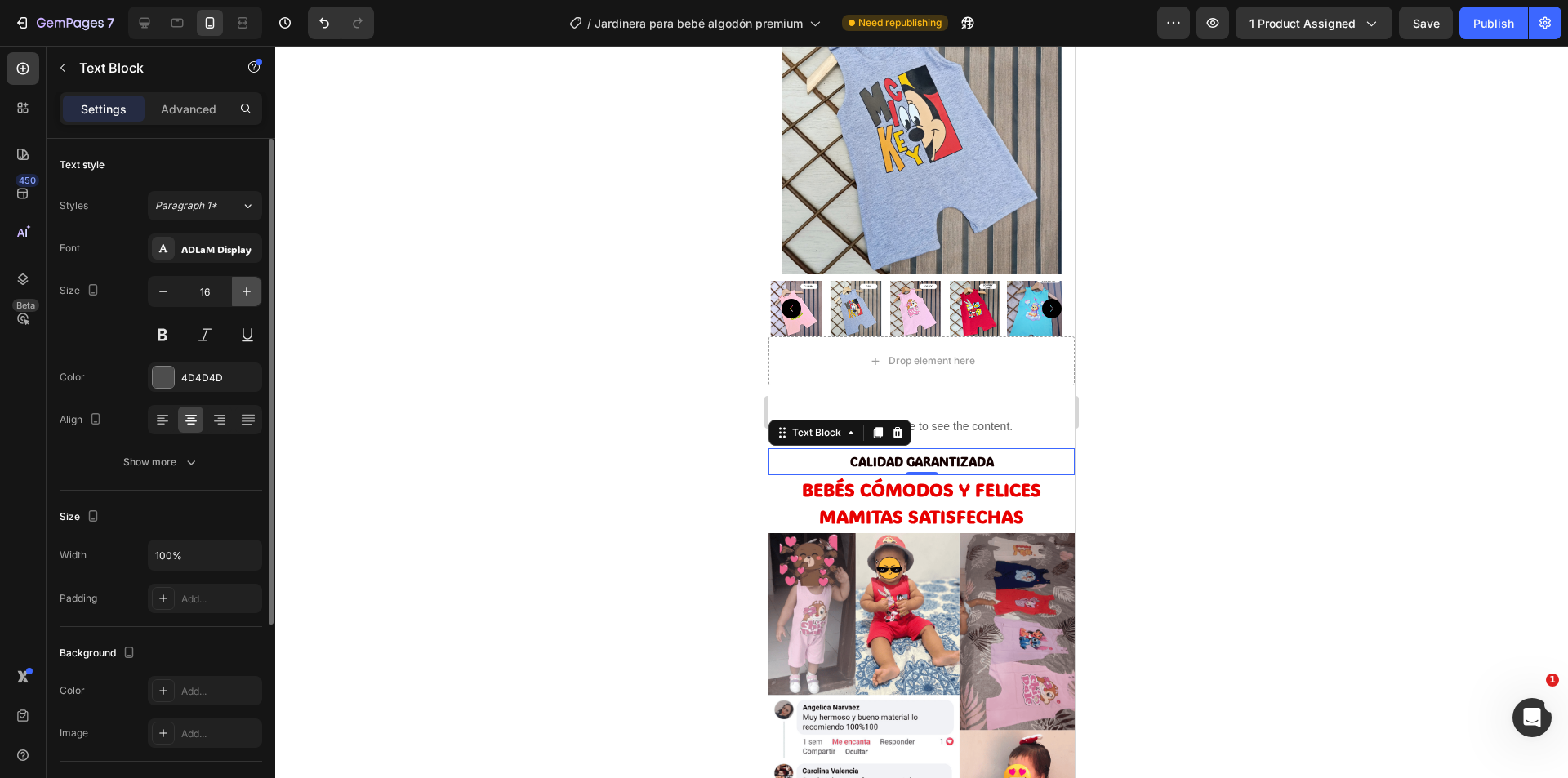
click at [242, 291] on icon "button" at bounding box center [246, 291] width 8 height 8
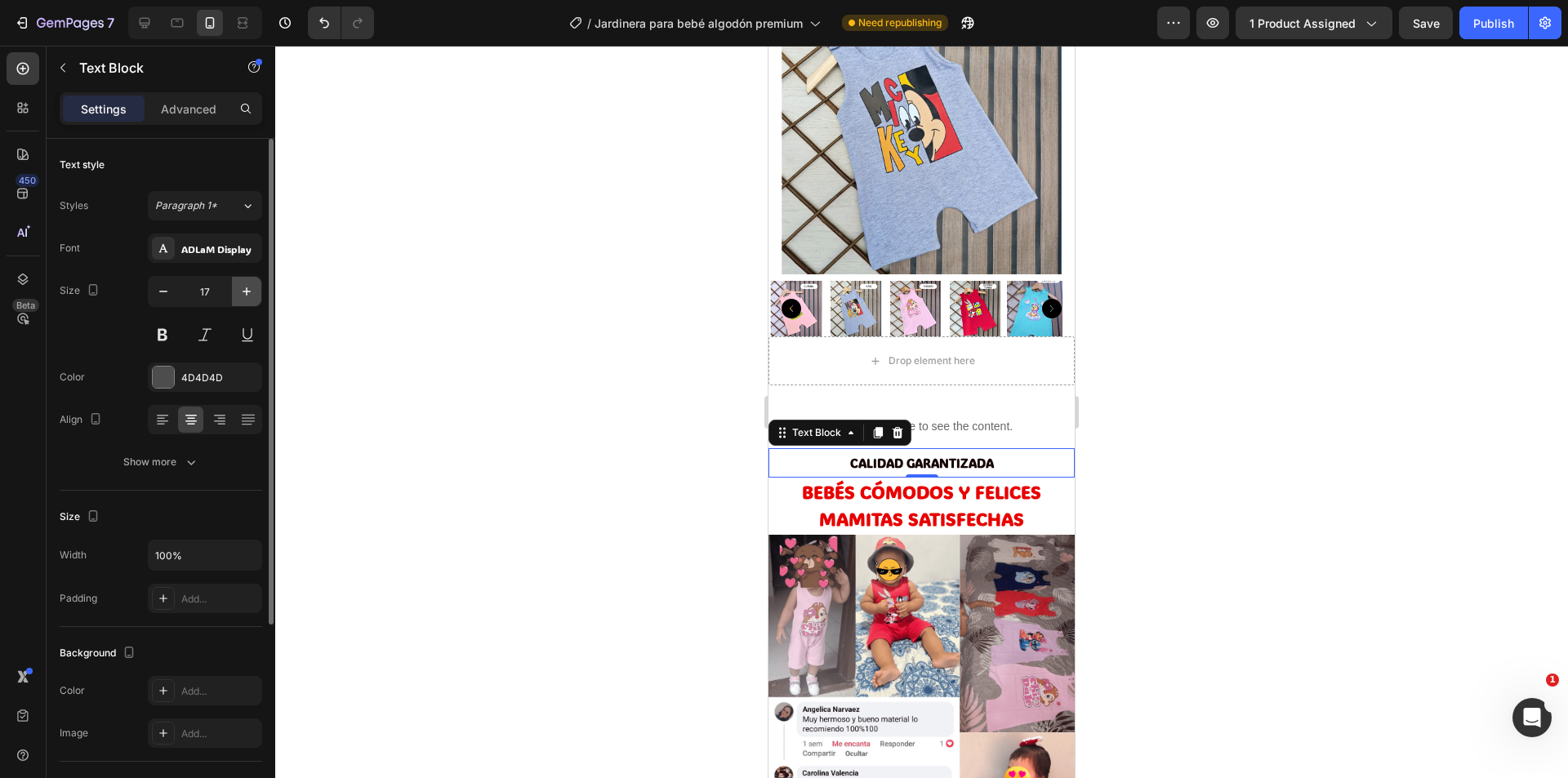
click at [242, 291] on icon "button" at bounding box center [246, 291] width 8 height 8
click at [245, 291] on icon "button" at bounding box center [246, 291] width 8 height 8
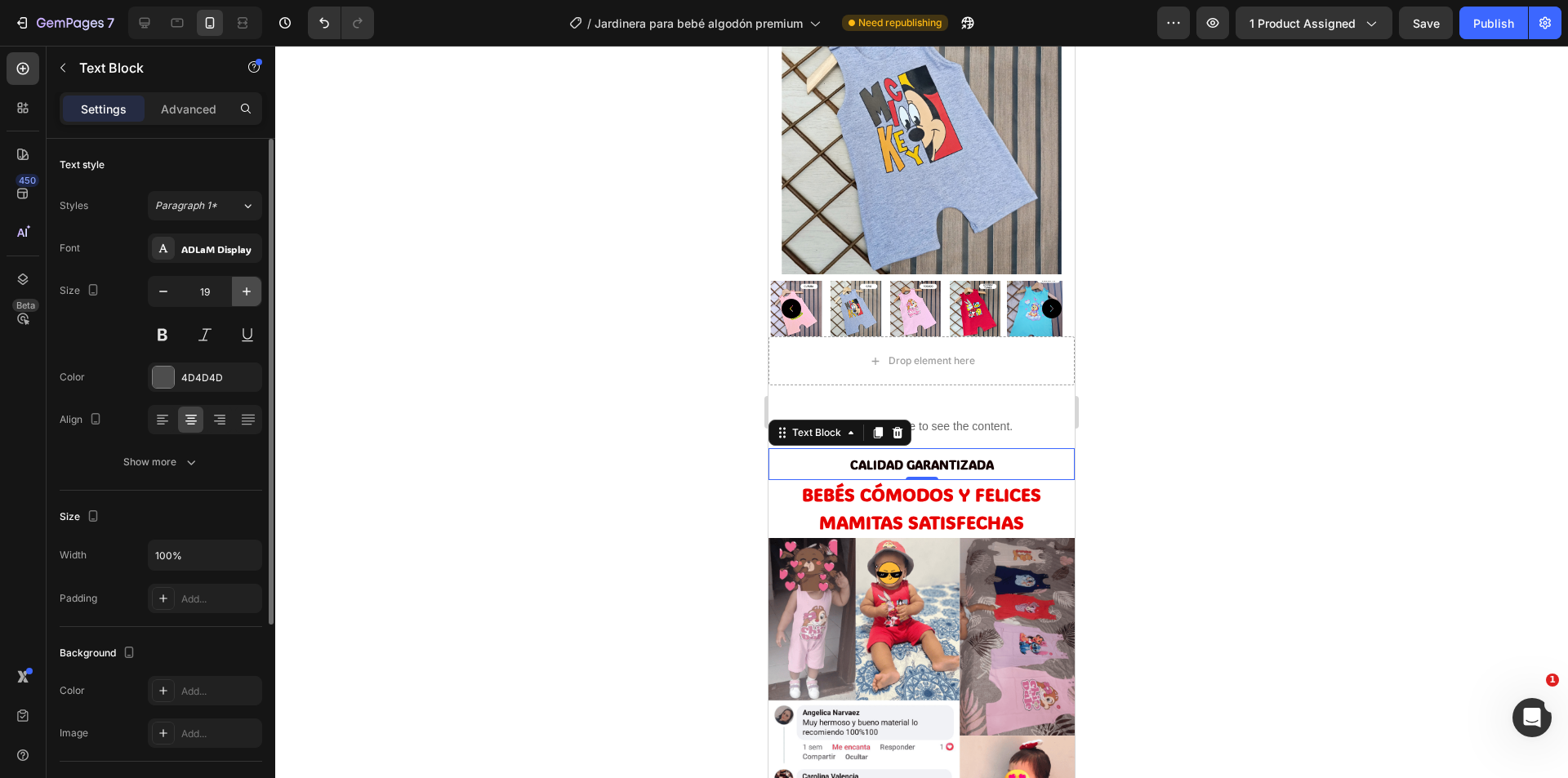
click at [245, 291] on icon "button" at bounding box center [246, 291] width 8 height 8
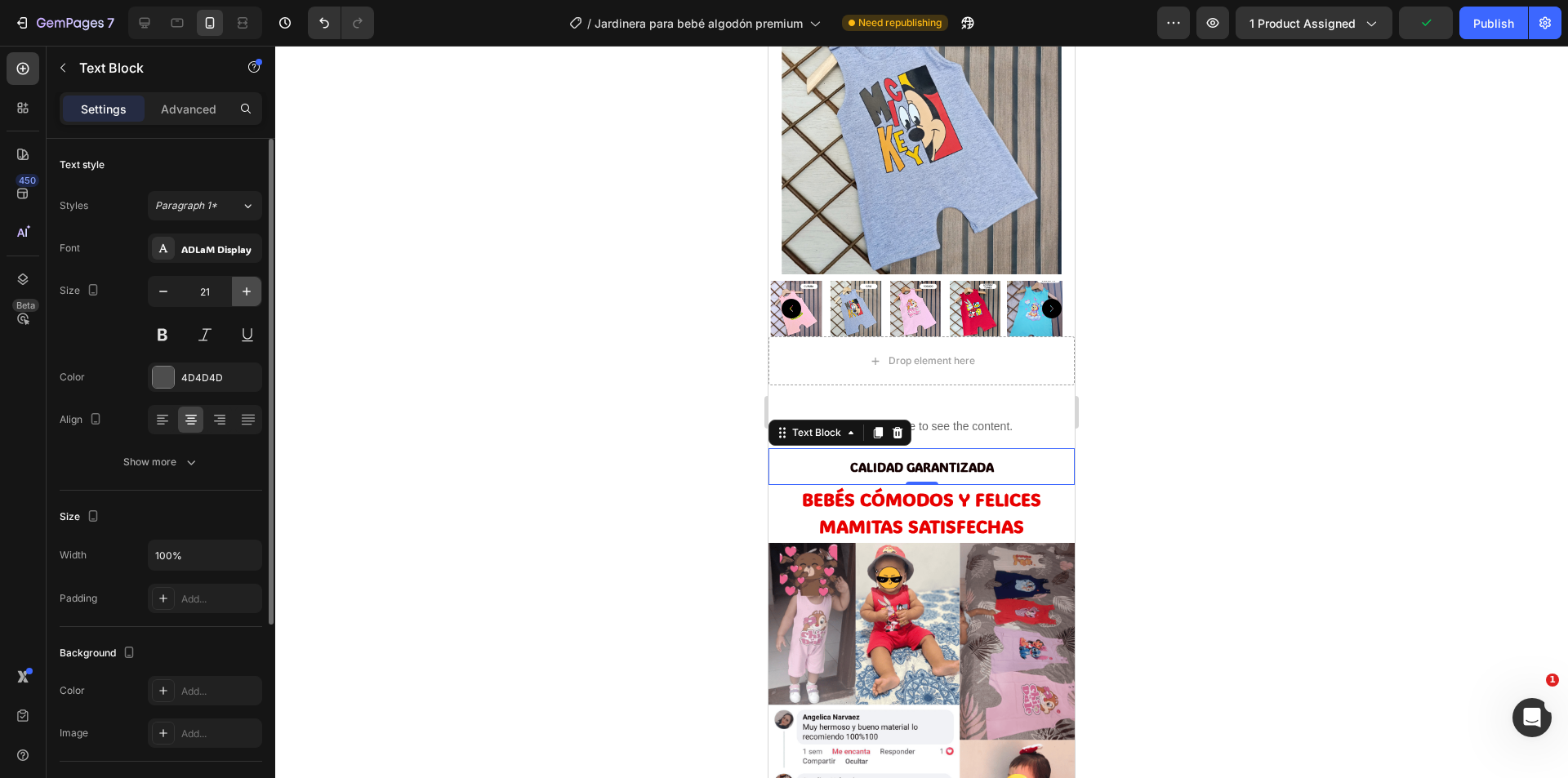
click at [245, 291] on icon "button" at bounding box center [246, 291] width 8 height 8
click at [245, 292] on icon "button" at bounding box center [247, 291] width 17 height 17
type input "23"
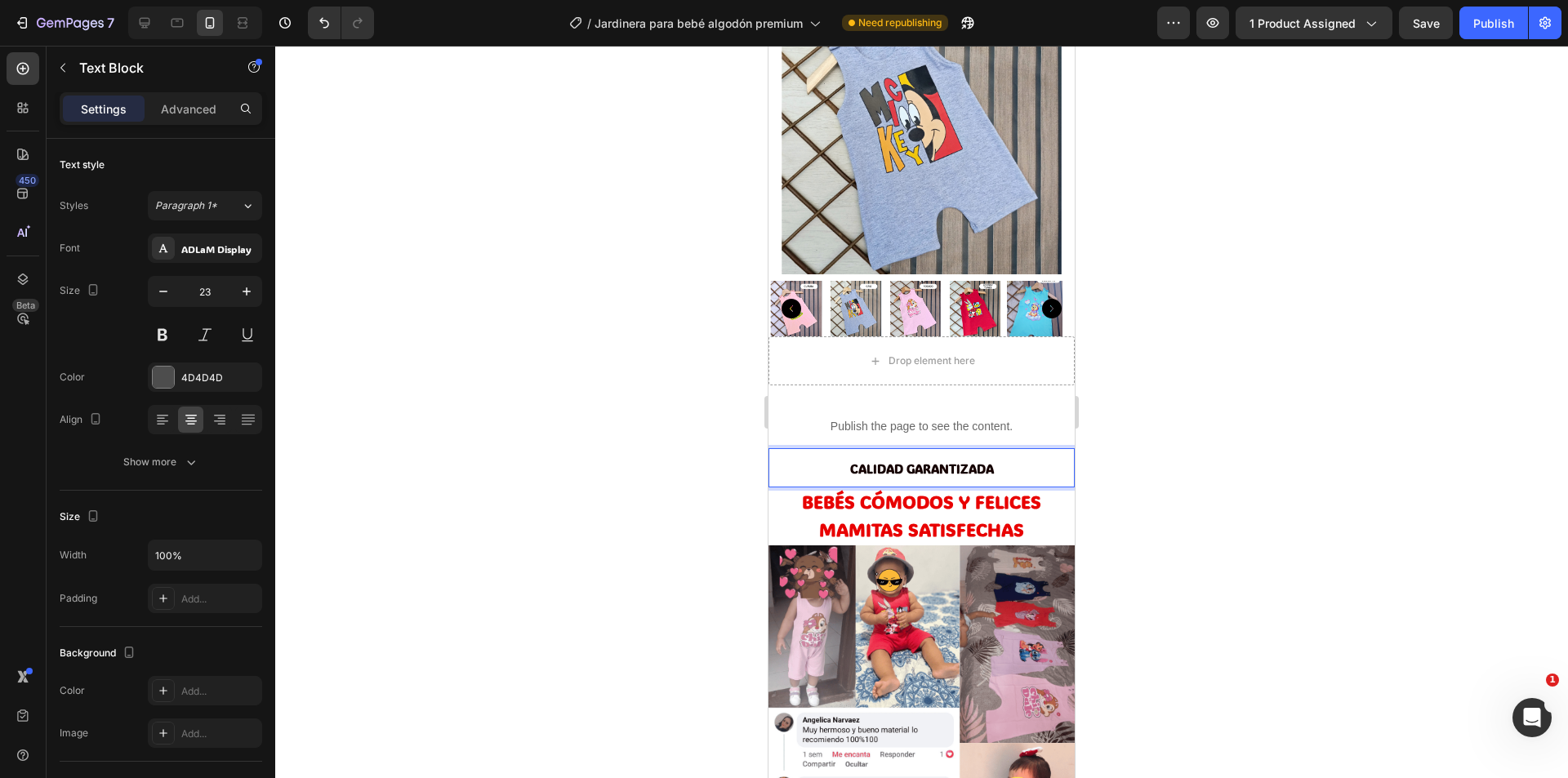
click at [931, 460] on strong "CALIDAD GARANTIZADA" at bounding box center [922, 468] width 144 height 17
drag, startPoint x: 997, startPoint y: 448, endPoint x: 842, endPoint y: 452, distance: 155.1
click at [842, 452] on p "CALIDAD GARANTIZADA" at bounding box center [922, 467] width 303 height 36
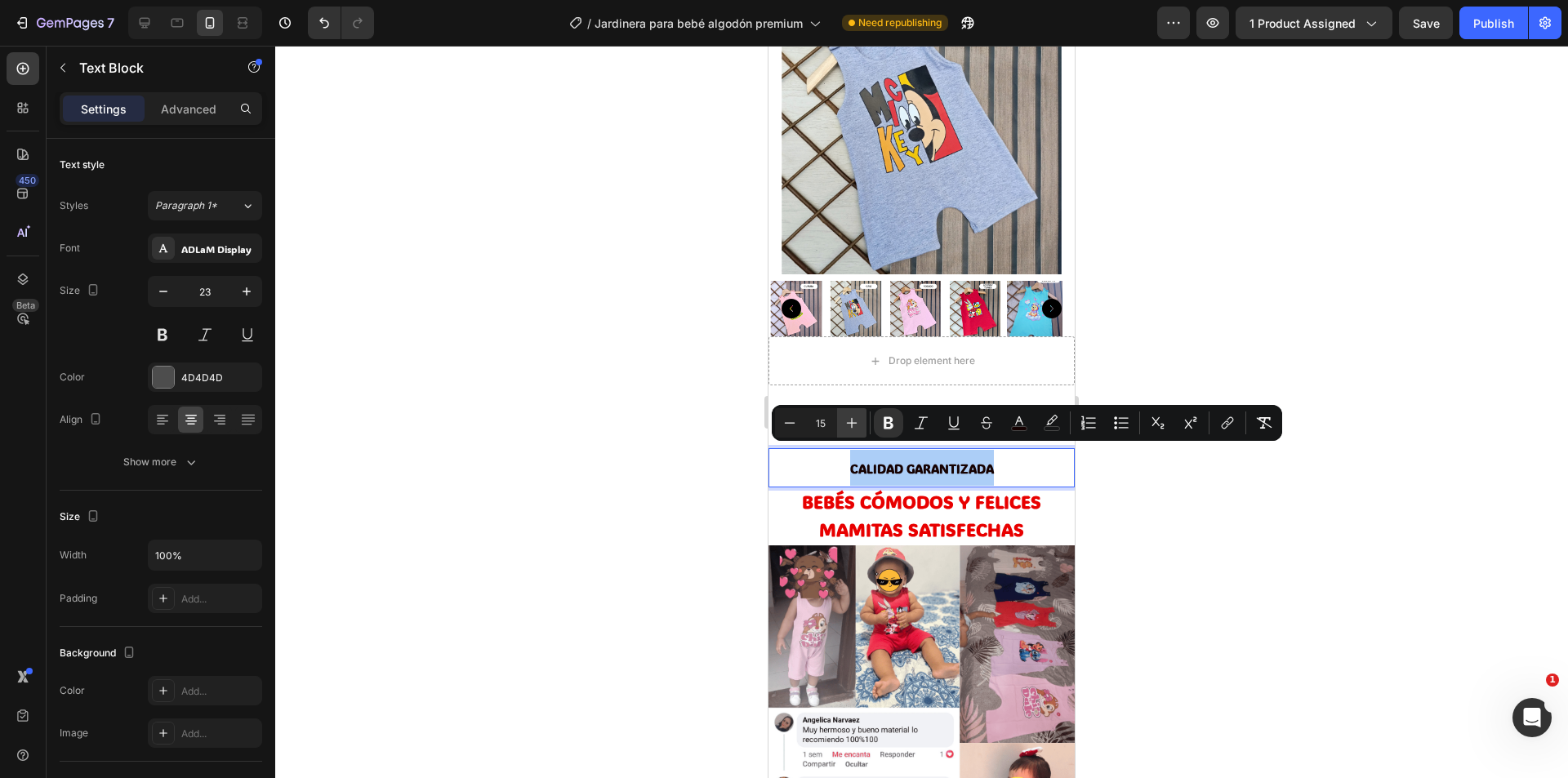
click at [851, 423] on icon "Editor contextual toolbar" at bounding box center [851, 422] width 17 height 17
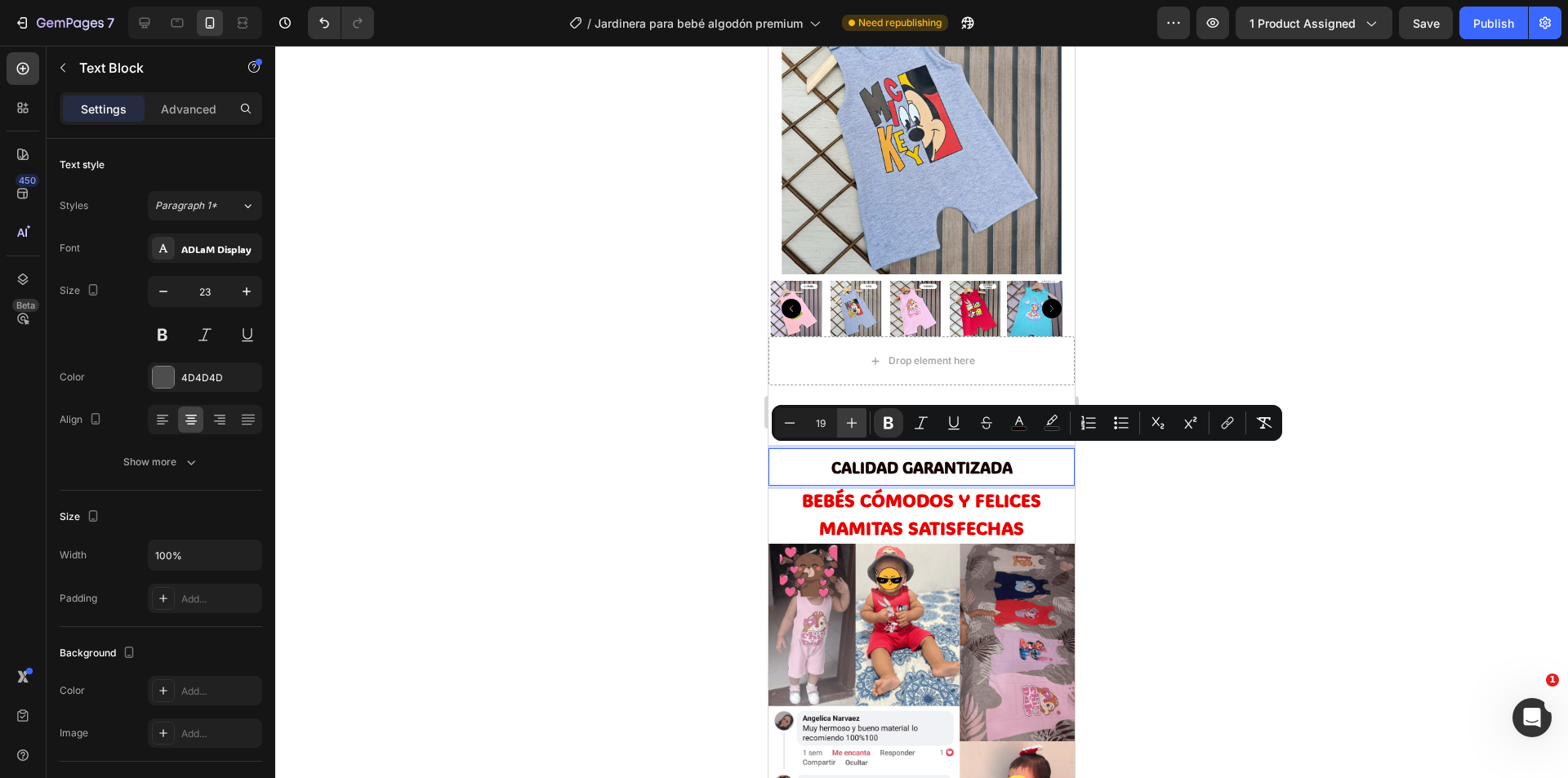
click at [851, 423] on icon "Editor contextual toolbar" at bounding box center [851, 422] width 17 height 17
type input "23"
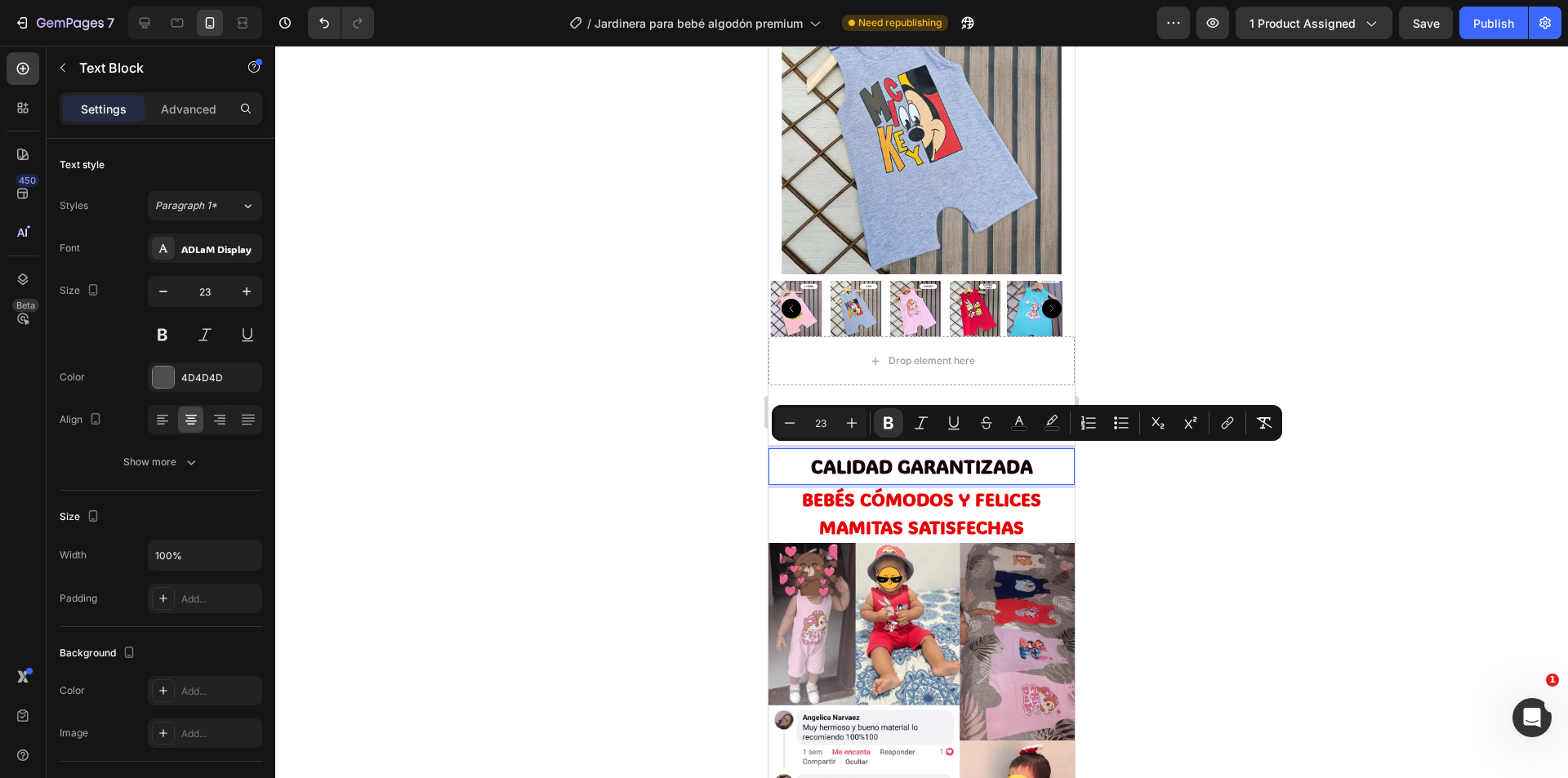
drag, startPoint x: 1255, startPoint y: 501, endPoint x: 1238, endPoint y: 504, distance: 17.3
click at [1252, 503] on div at bounding box center [922, 412] width 1292 height 732
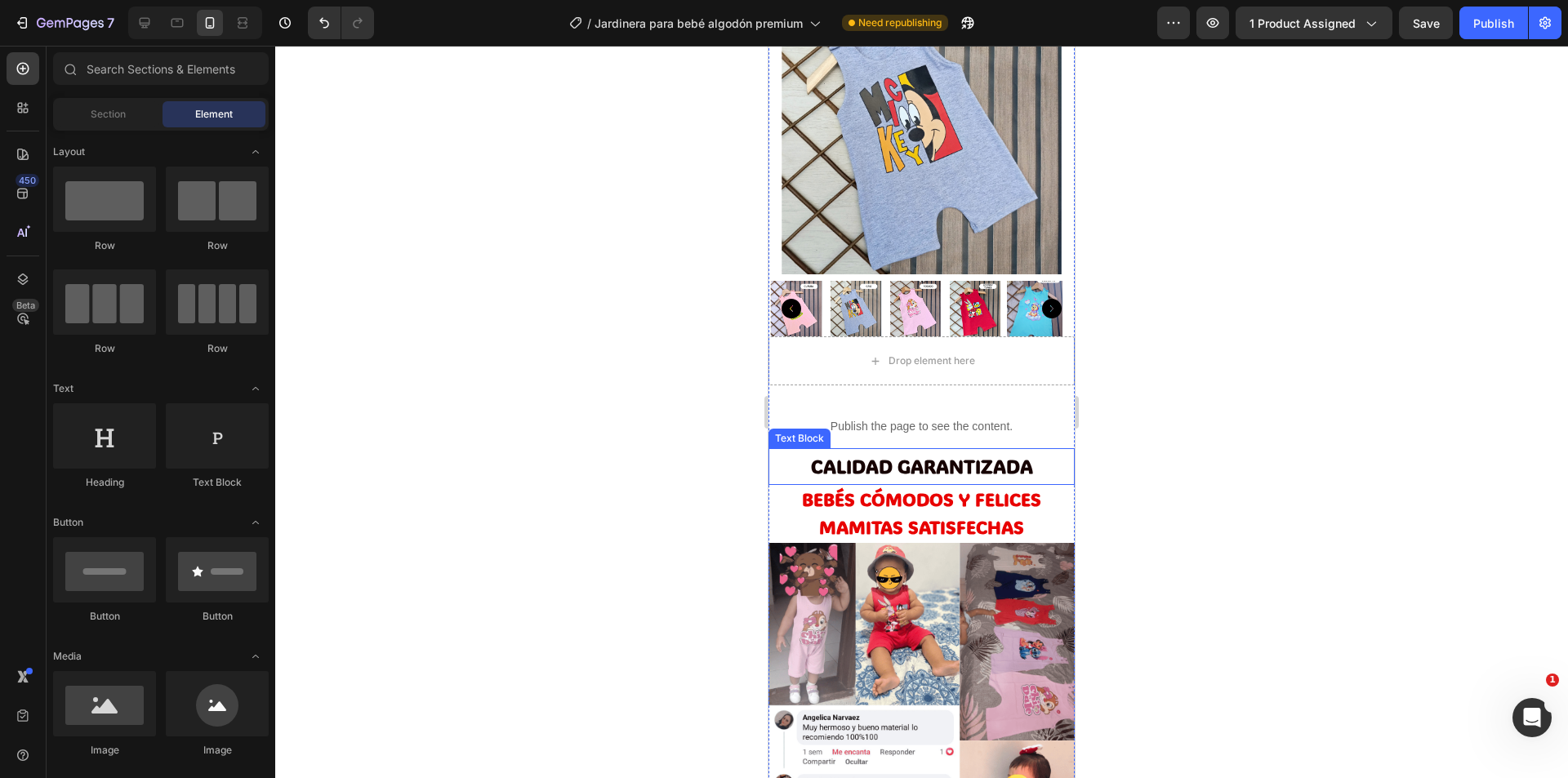
click at [1035, 455] on p "CALIDAD GARANTIZADA" at bounding box center [922, 466] width 303 height 33
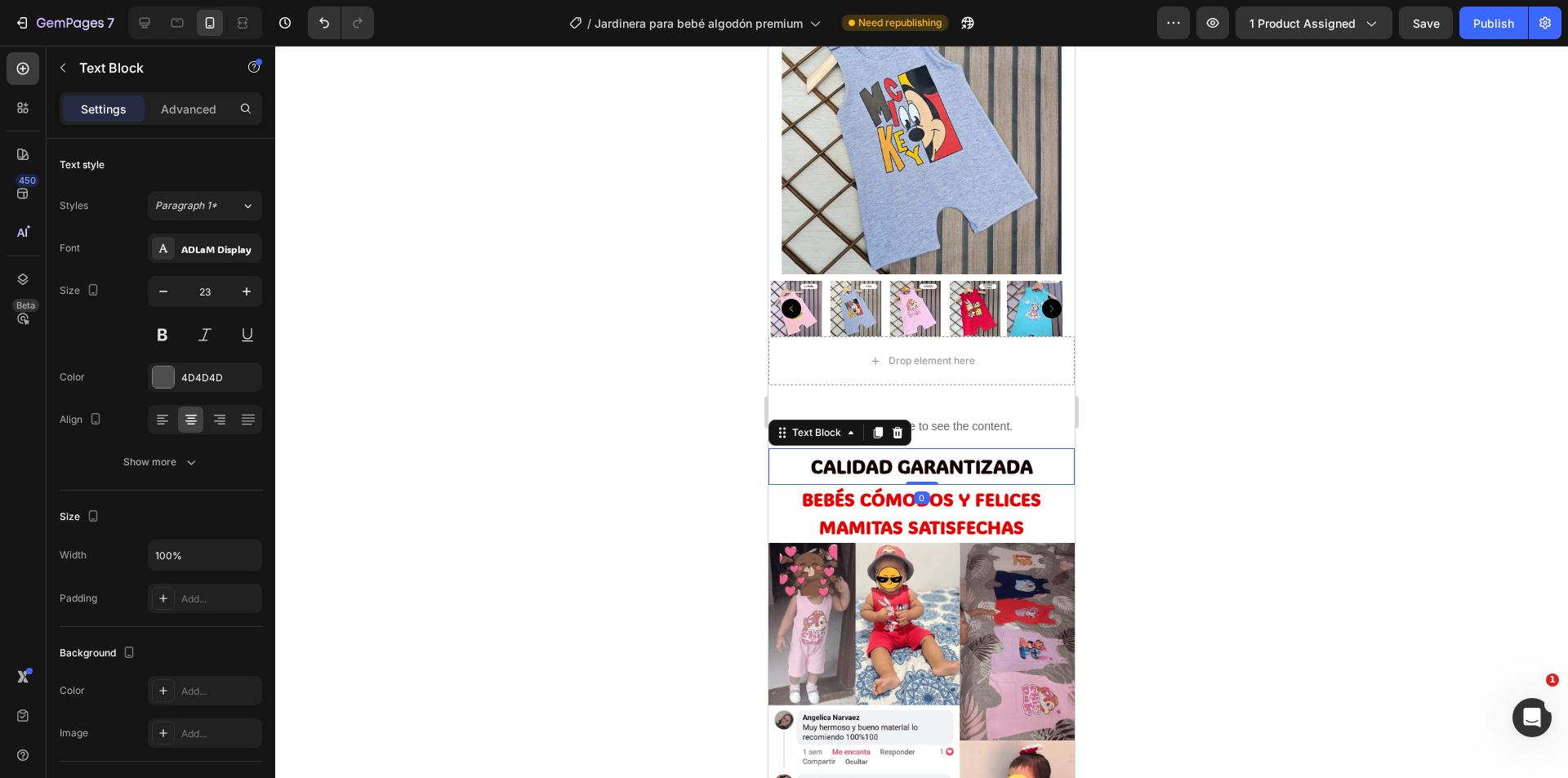
click at [1266, 431] on div at bounding box center [922, 412] width 1292 height 732
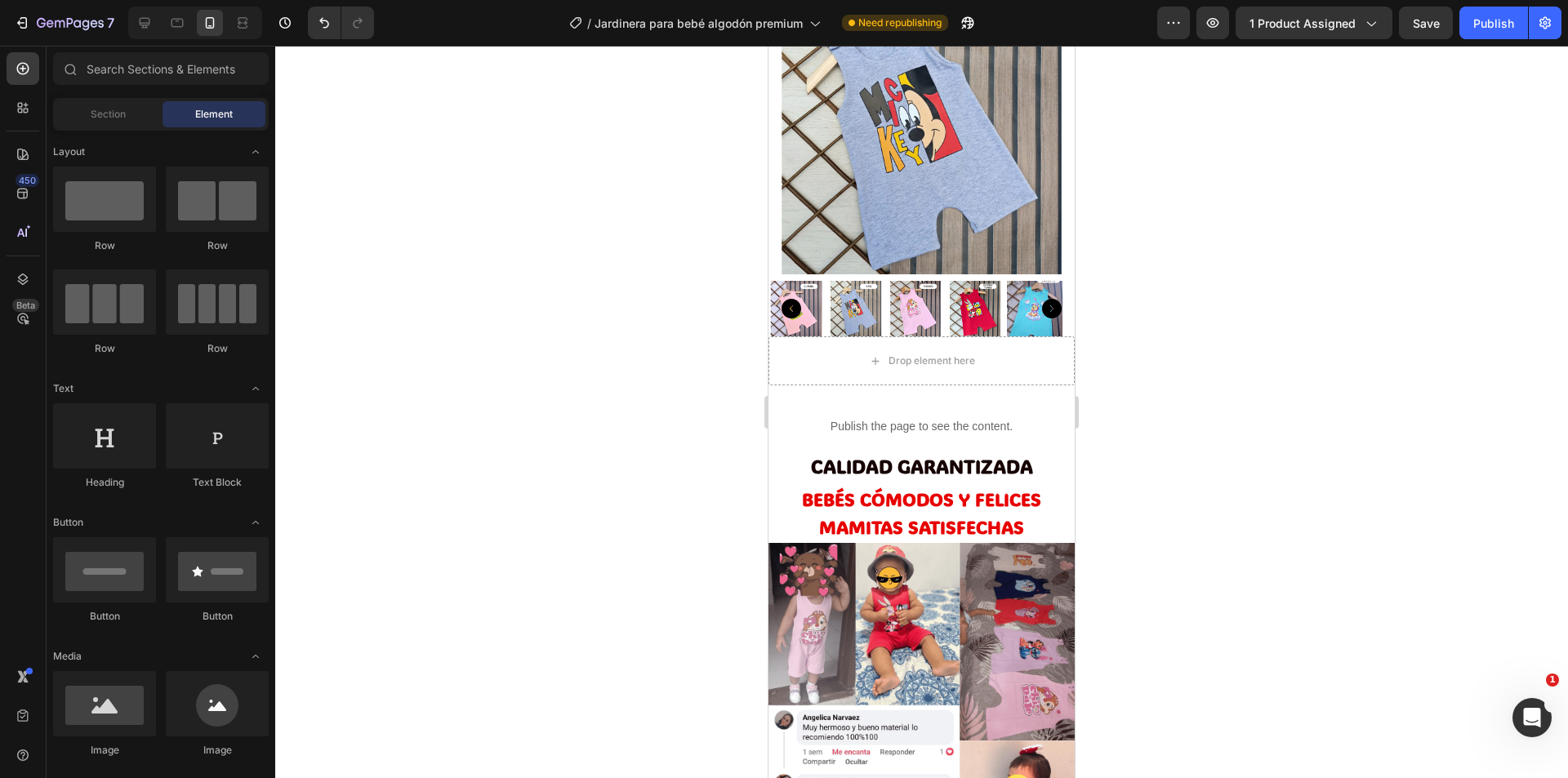
click at [554, 421] on div at bounding box center [922, 412] width 1292 height 732
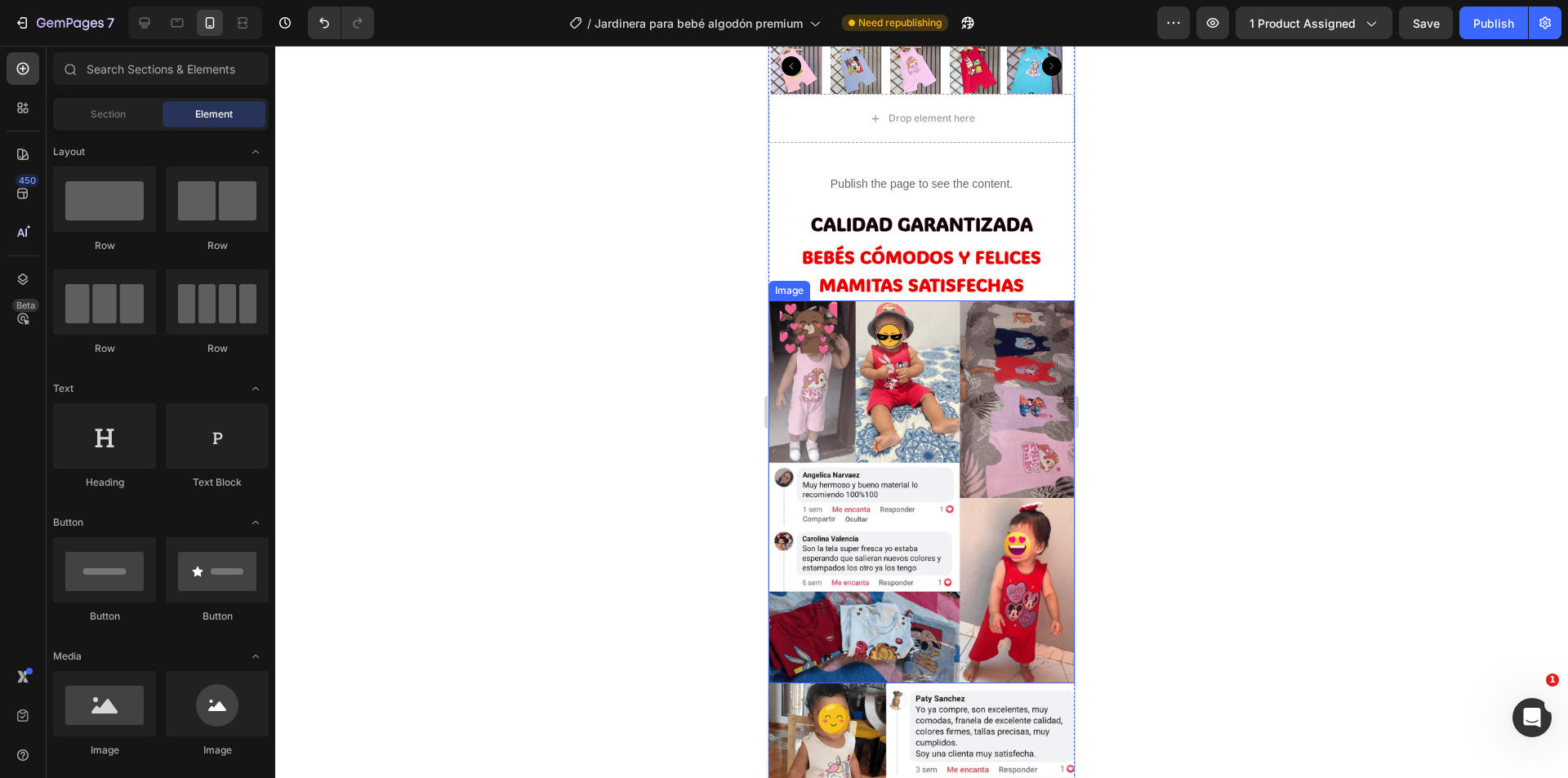
scroll to position [1143, 0]
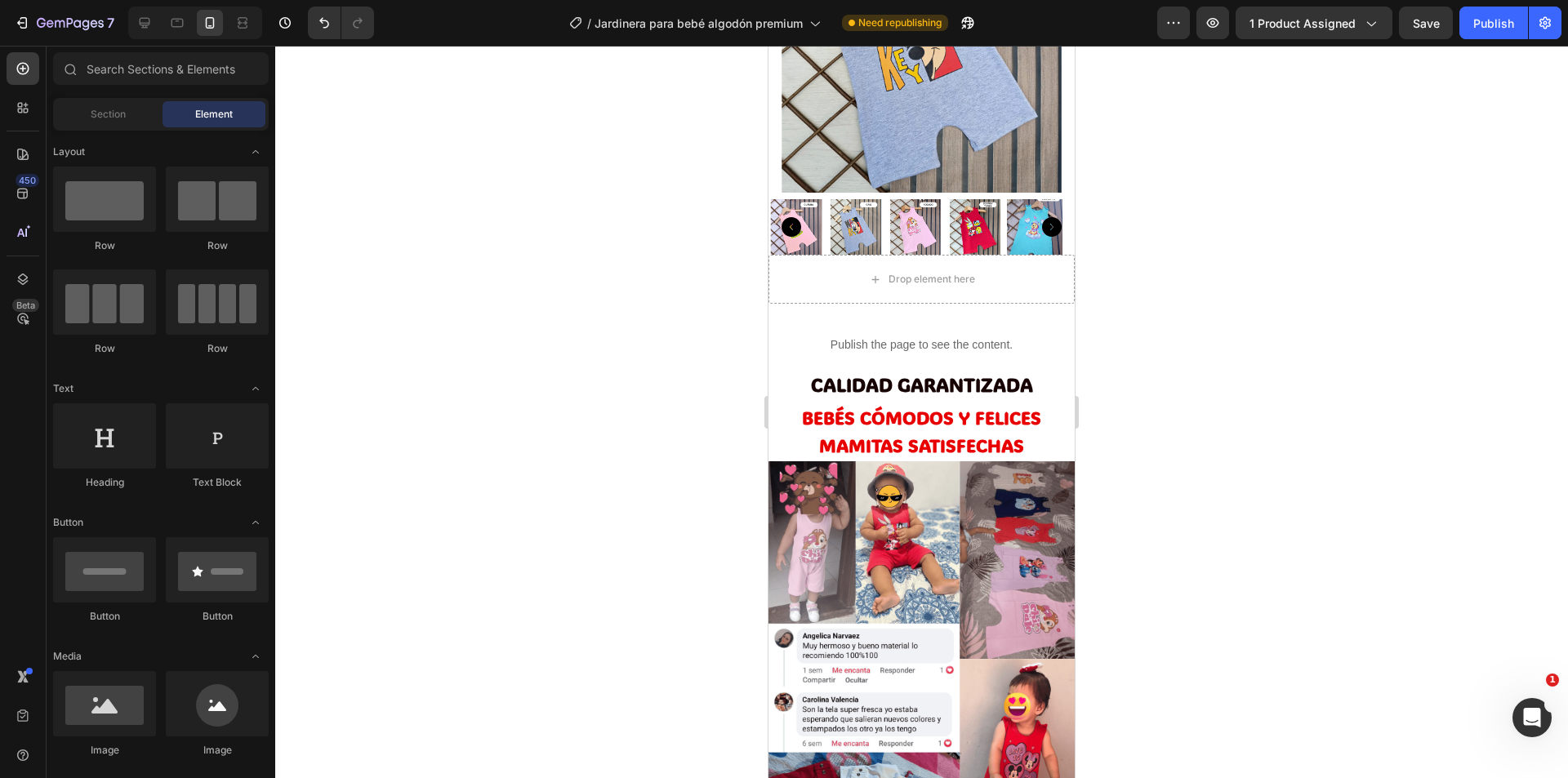
click at [1216, 392] on div at bounding box center [922, 412] width 1292 height 732
click at [372, 330] on div at bounding box center [922, 412] width 1292 height 732
click at [107, 108] on span "Section" at bounding box center [108, 114] width 35 height 15
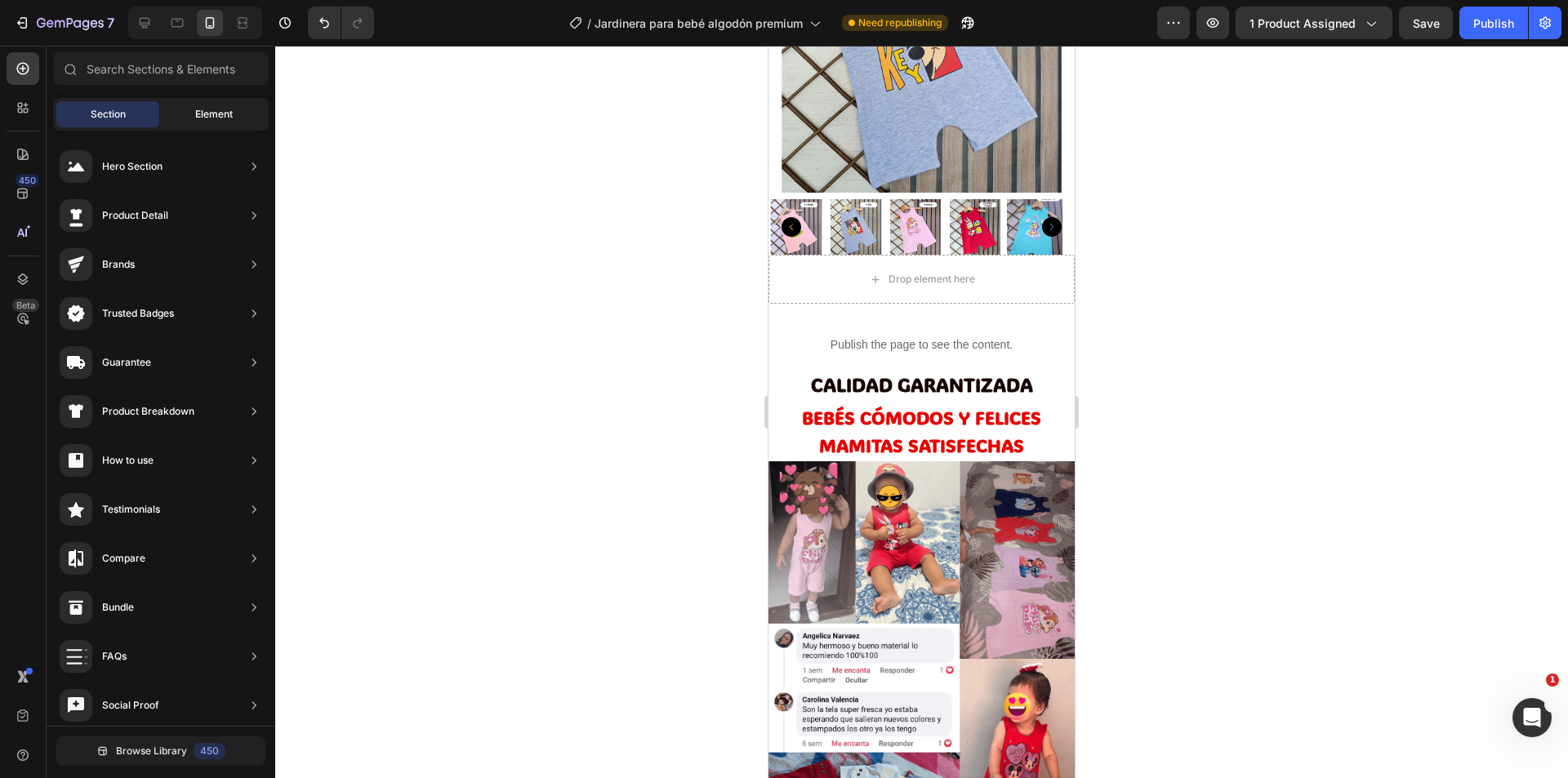
click at [195, 107] on span "Element" at bounding box center [214, 114] width 38 height 15
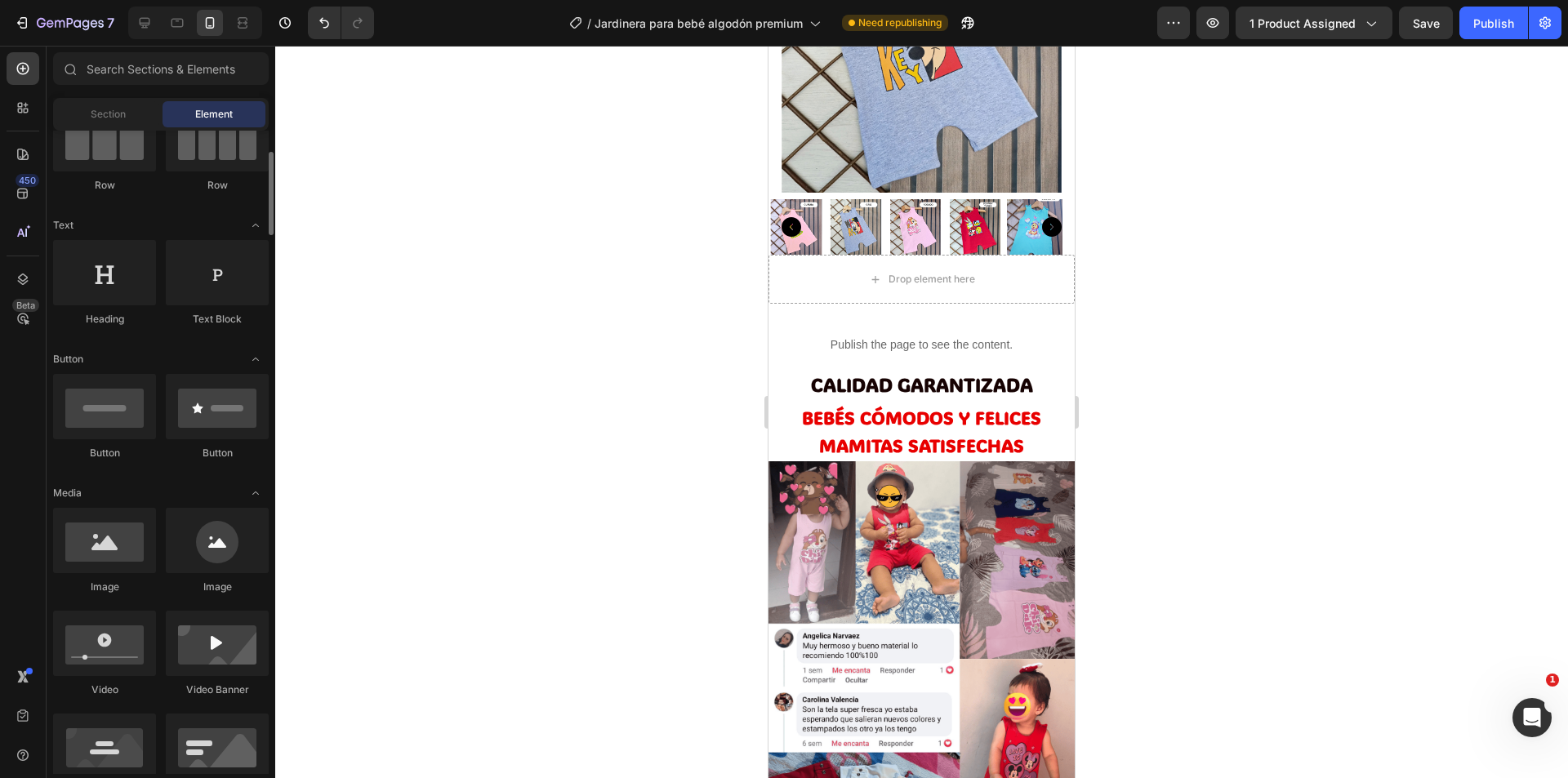
scroll to position [327, 0]
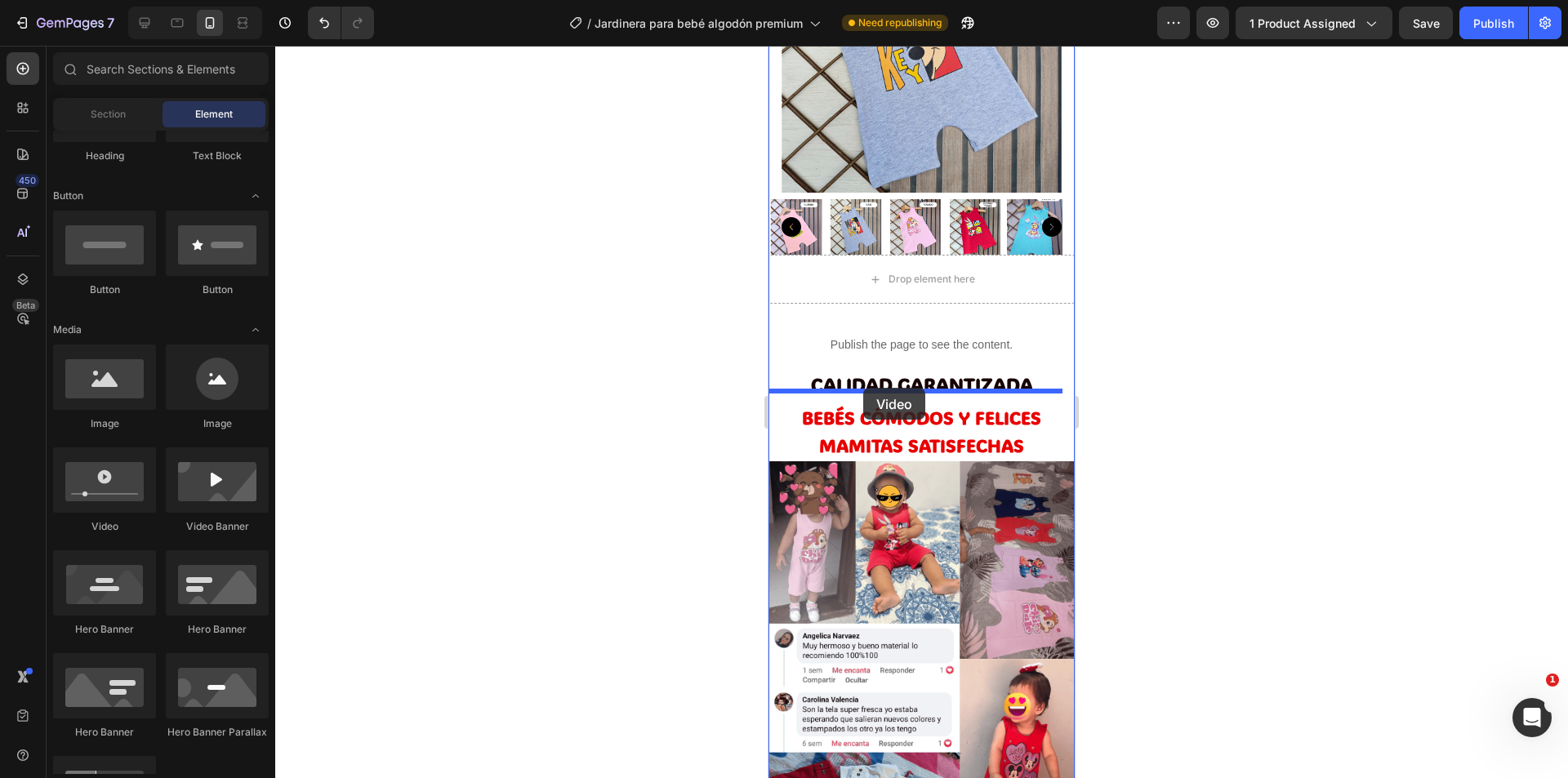
drag, startPoint x: 883, startPoint y: 528, endPoint x: 863, endPoint y: 388, distance: 141.4
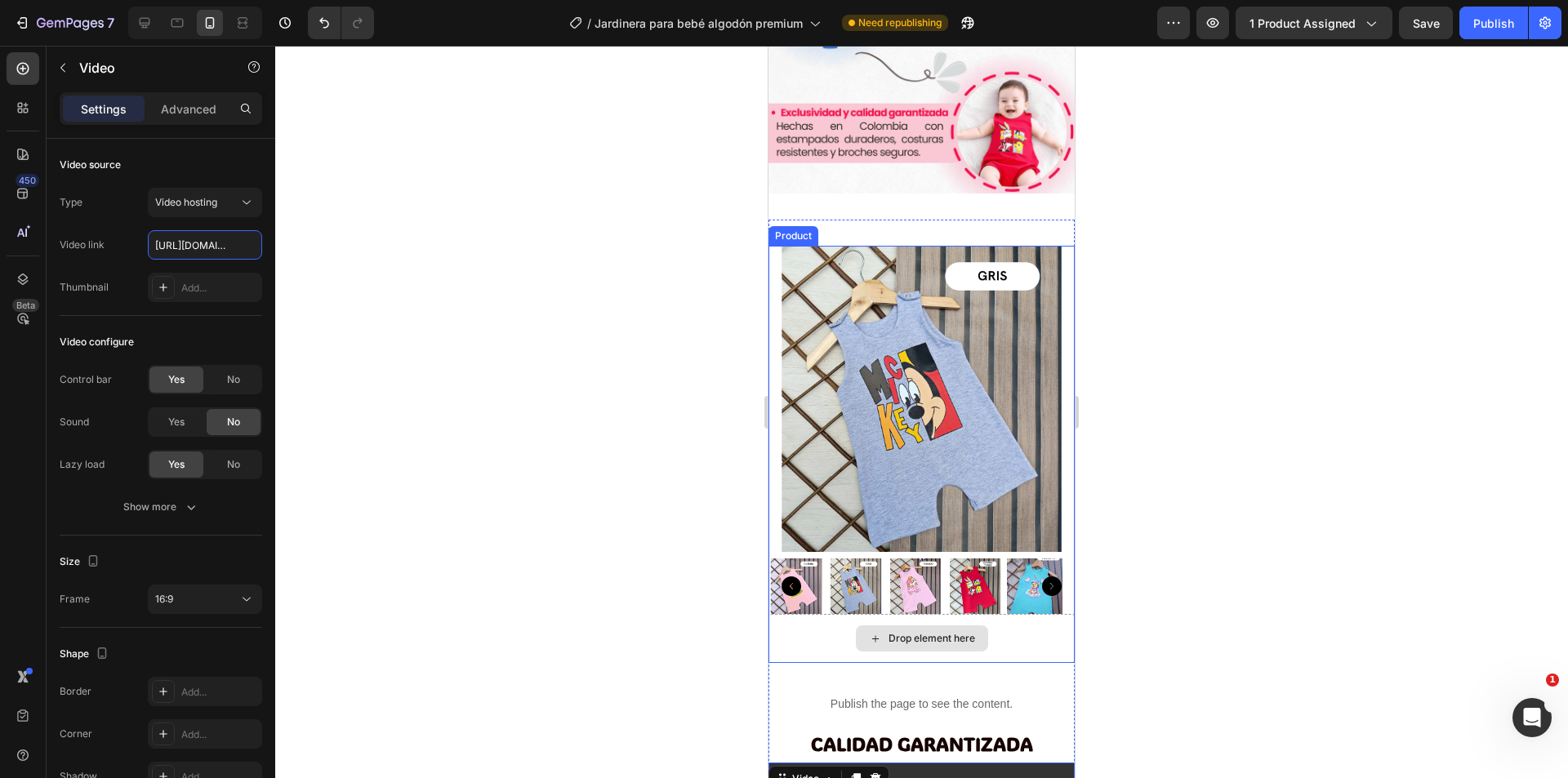
scroll to position [1061, 0]
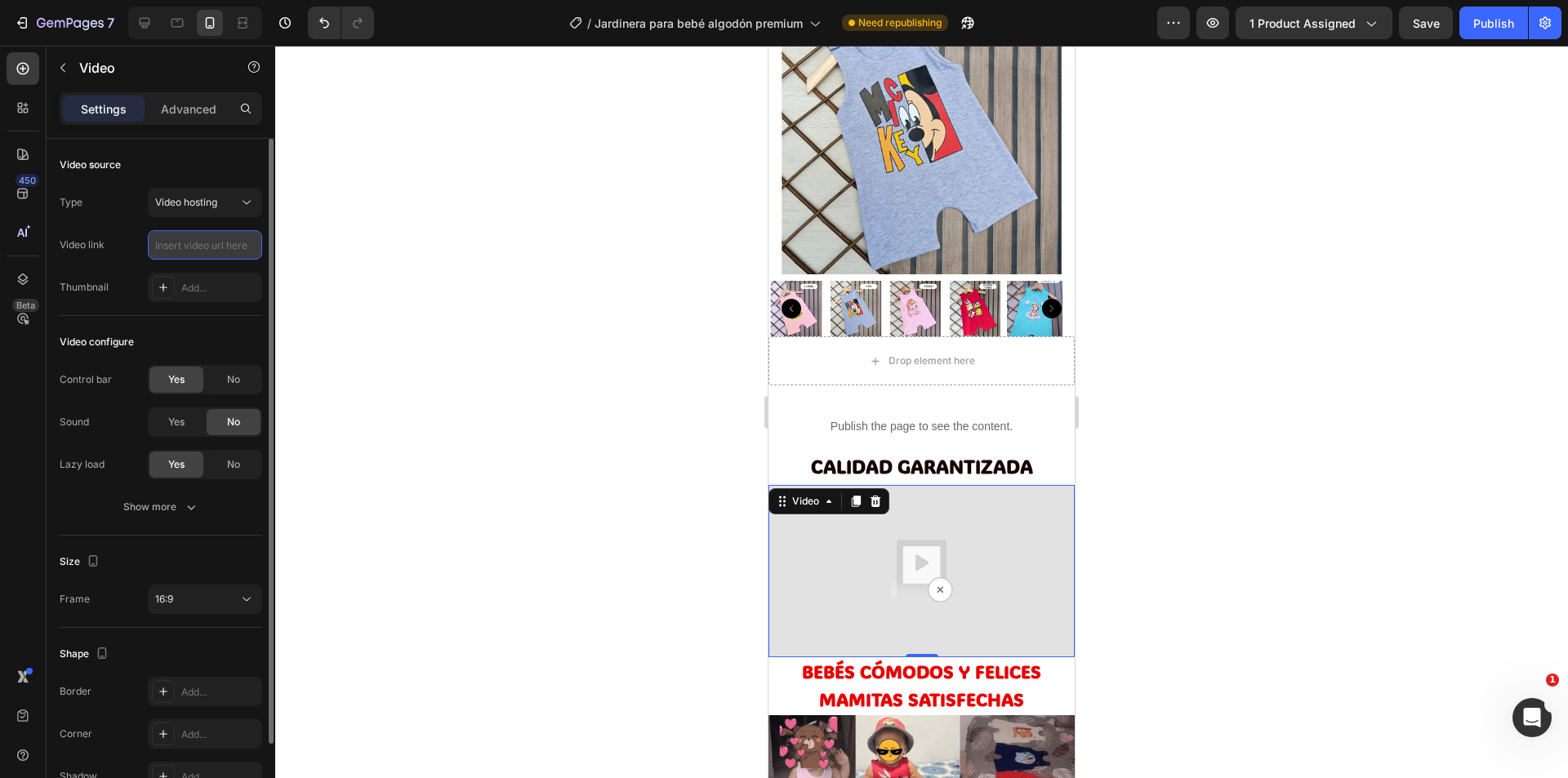
paste input "[URL][DOMAIN_NAME]"
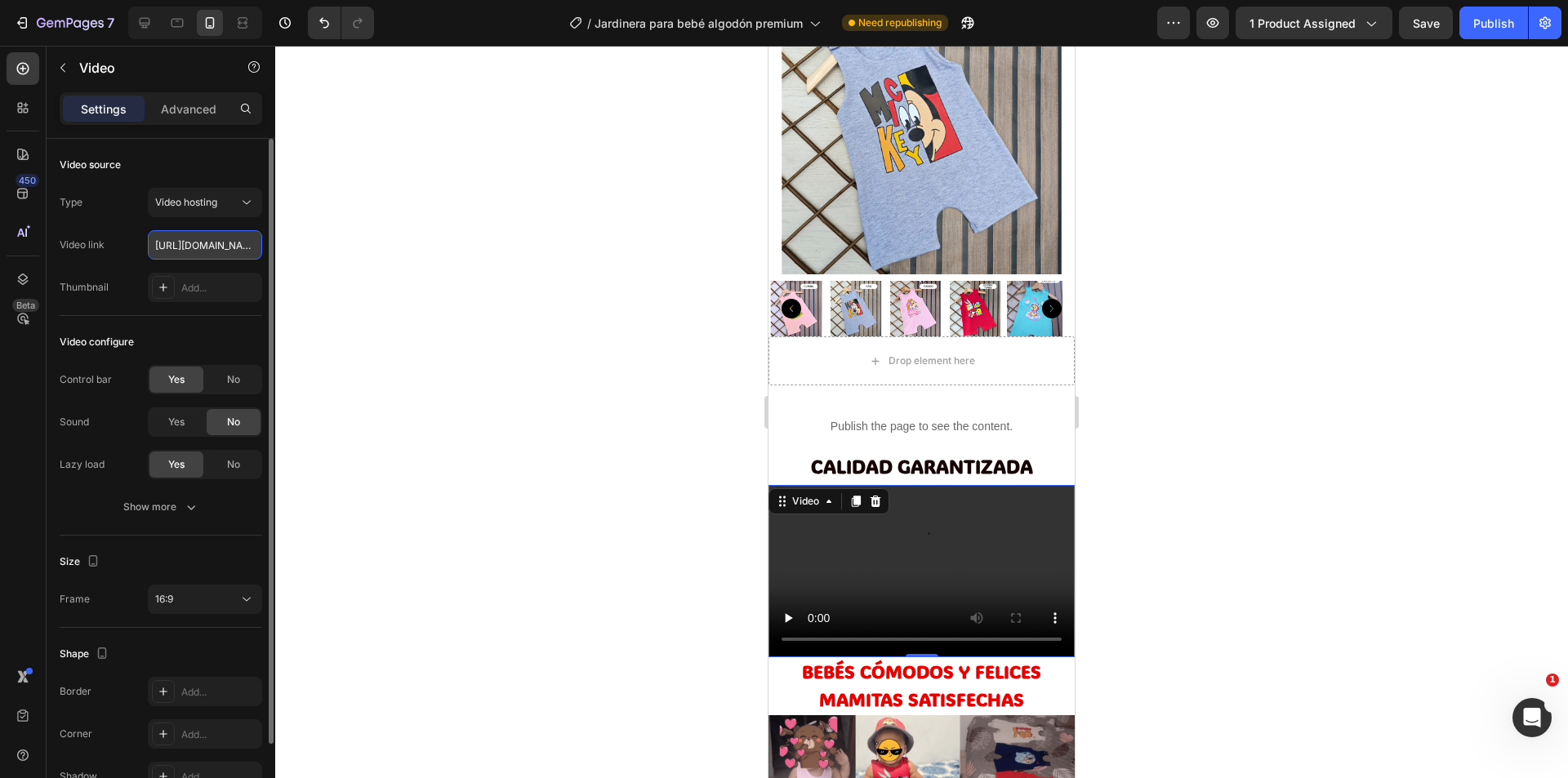
scroll to position [0, 309]
type input "[URL][DOMAIN_NAME]"
click at [243, 594] on icon at bounding box center [247, 599] width 17 height 17
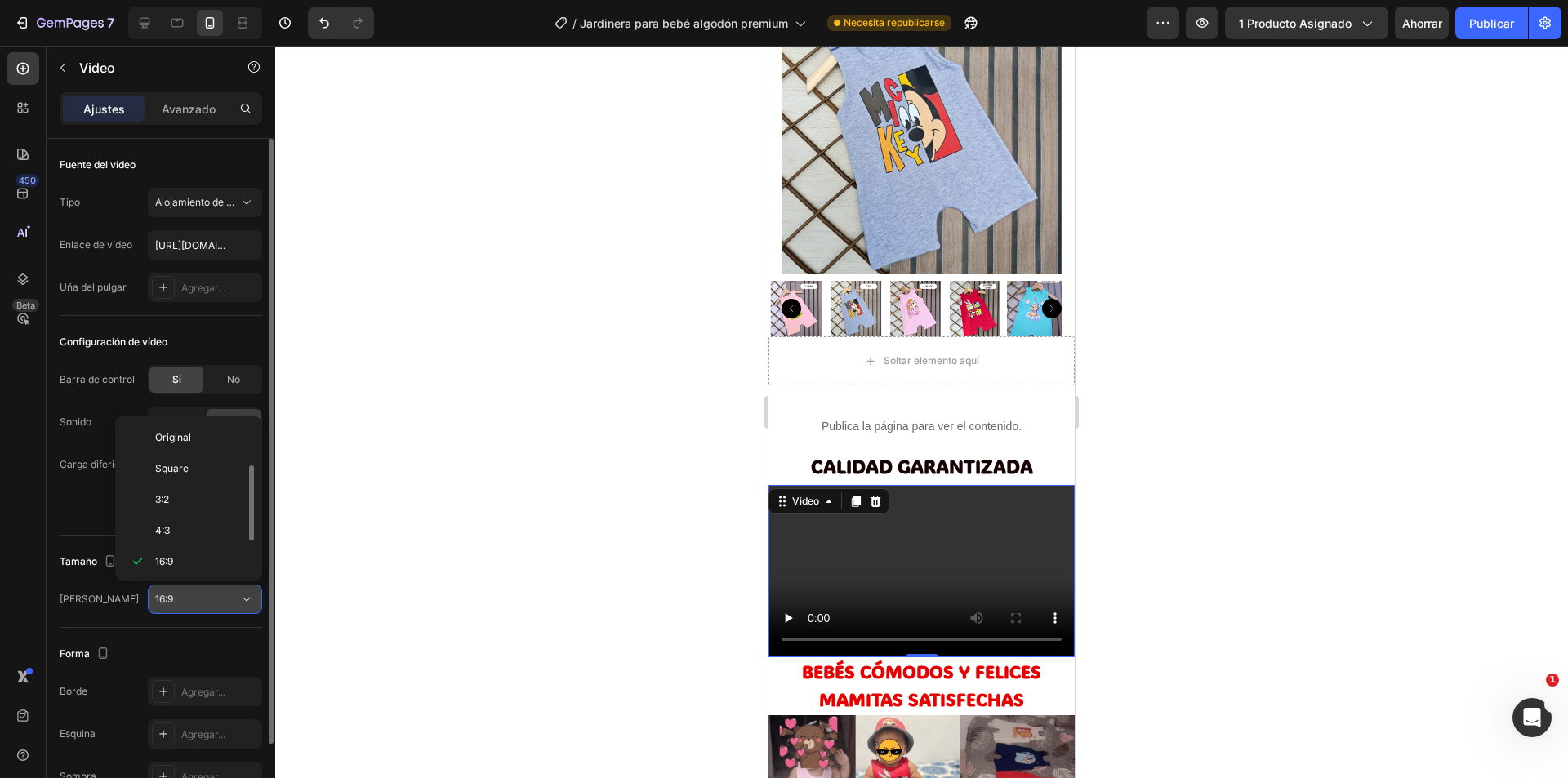
scroll to position [29, 0]
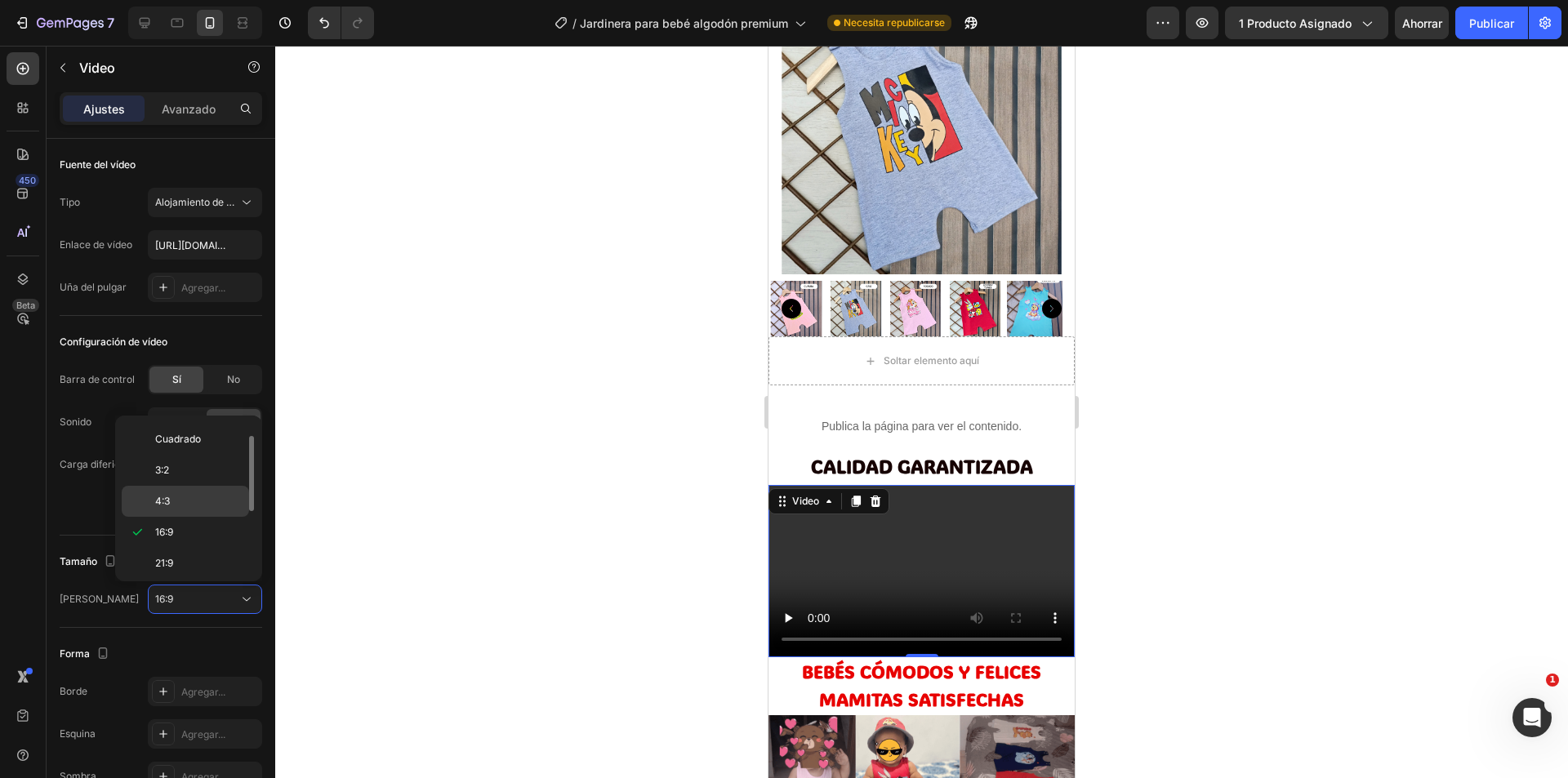
click at [220, 503] on p "4:3" at bounding box center [198, 501] width 86 height 15
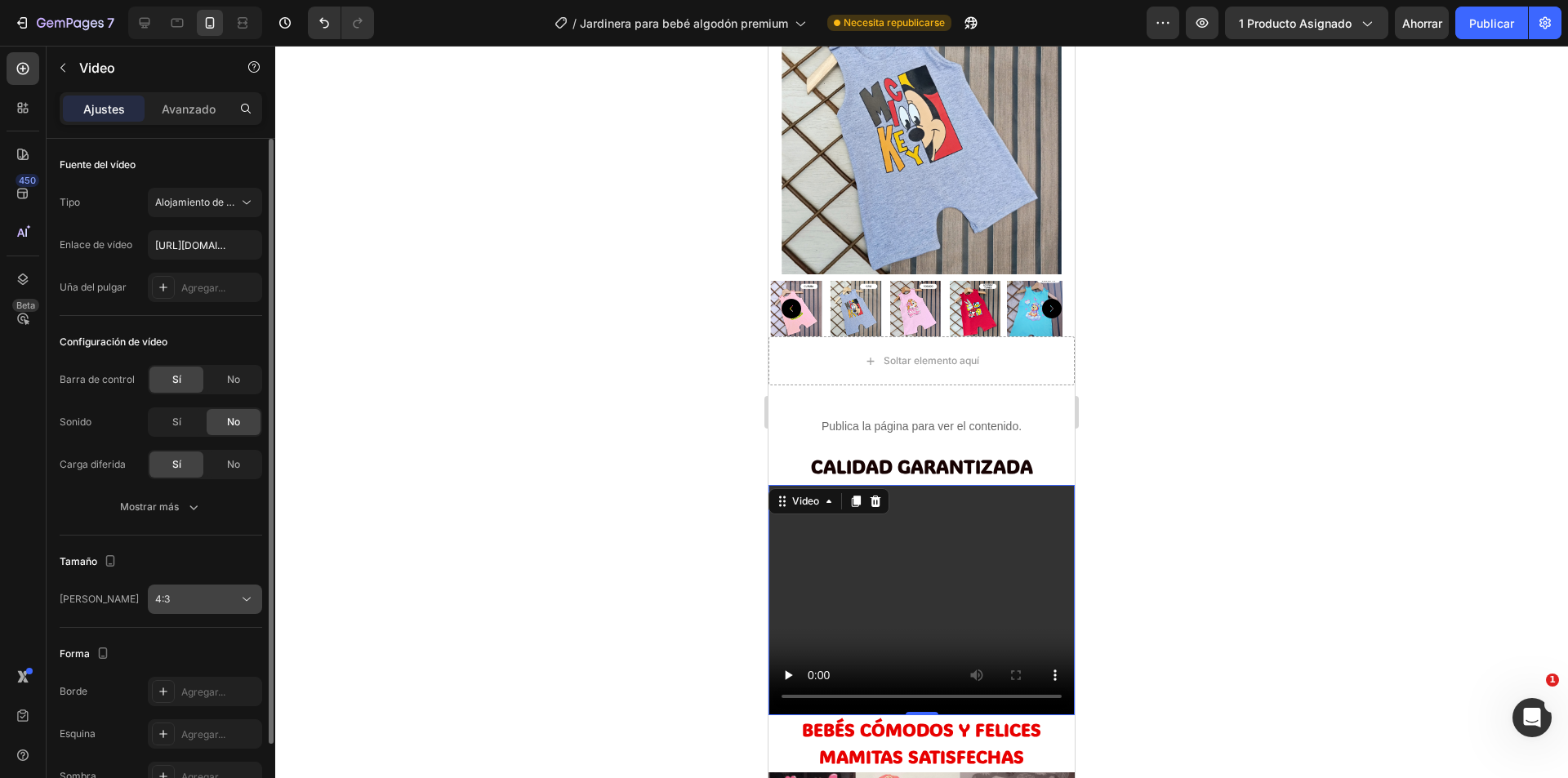
click at [232, 594] on div "4:3" at bounding box center [196, 598] width 84 height 15
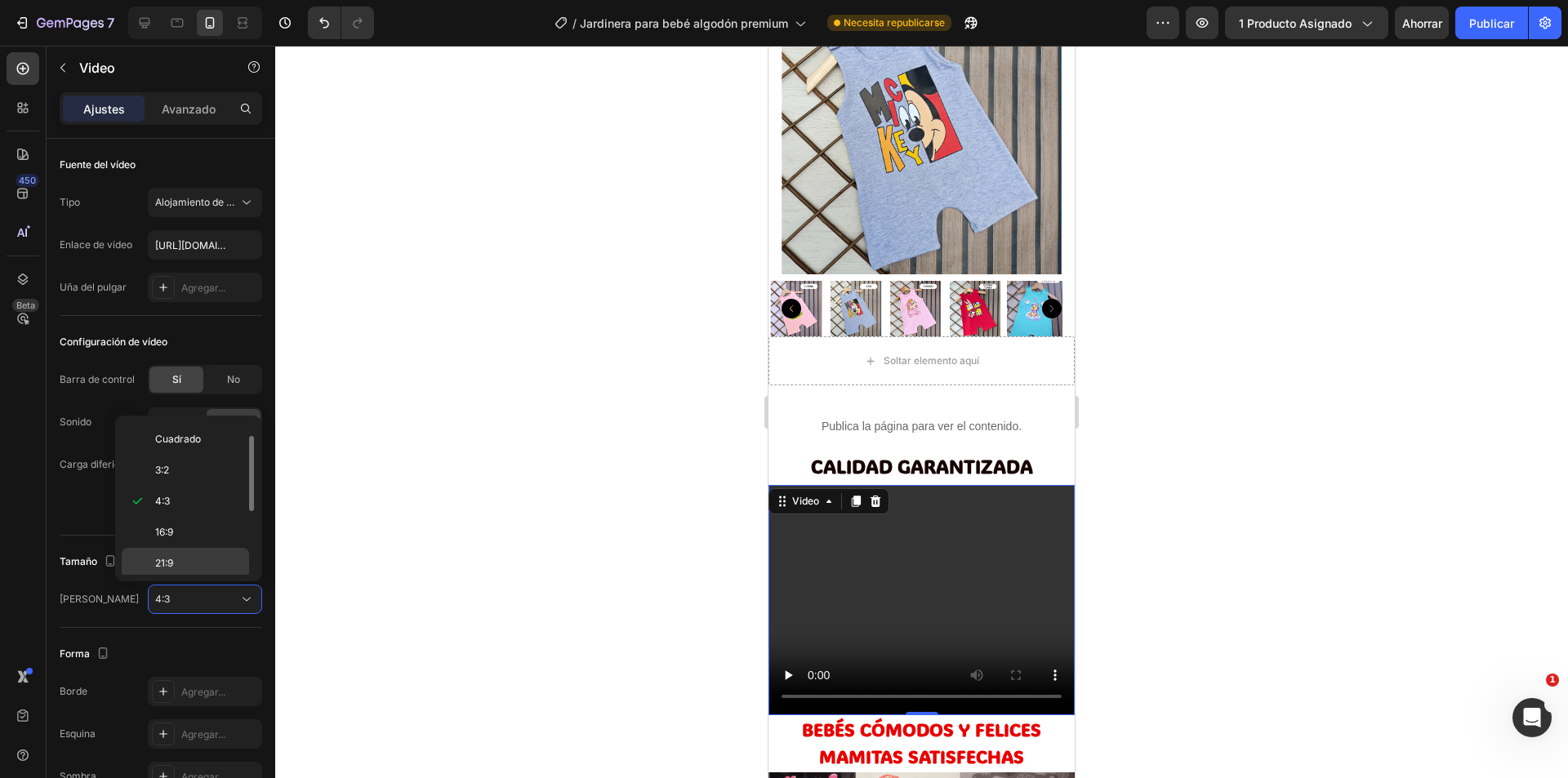
click at [227, 565] on p "21:9" at bounding box center [198, 563] width 86 height 15
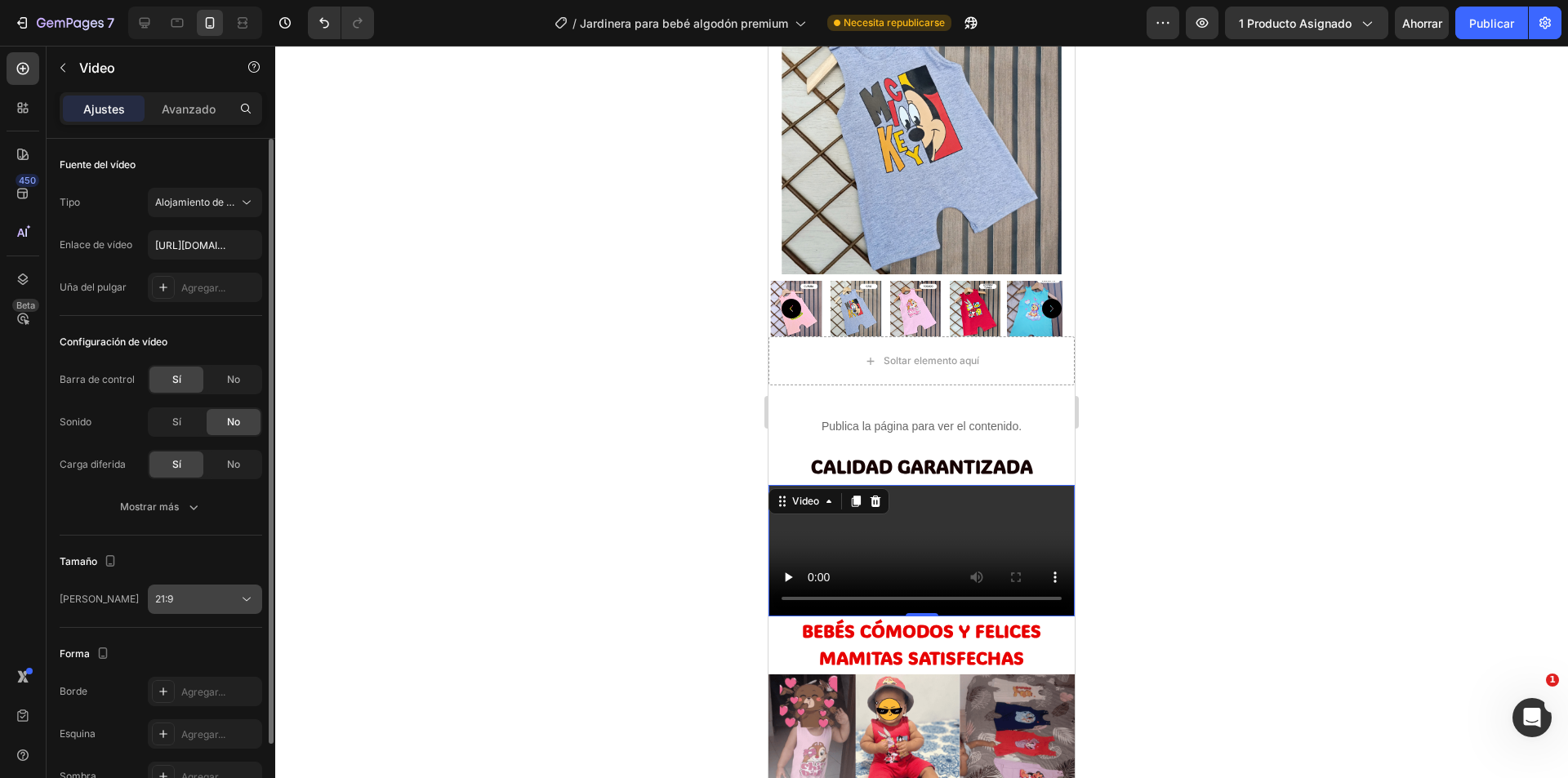
click at [232, 591] on div "21:9" at bounding box center [196, 598] width 84 height 15
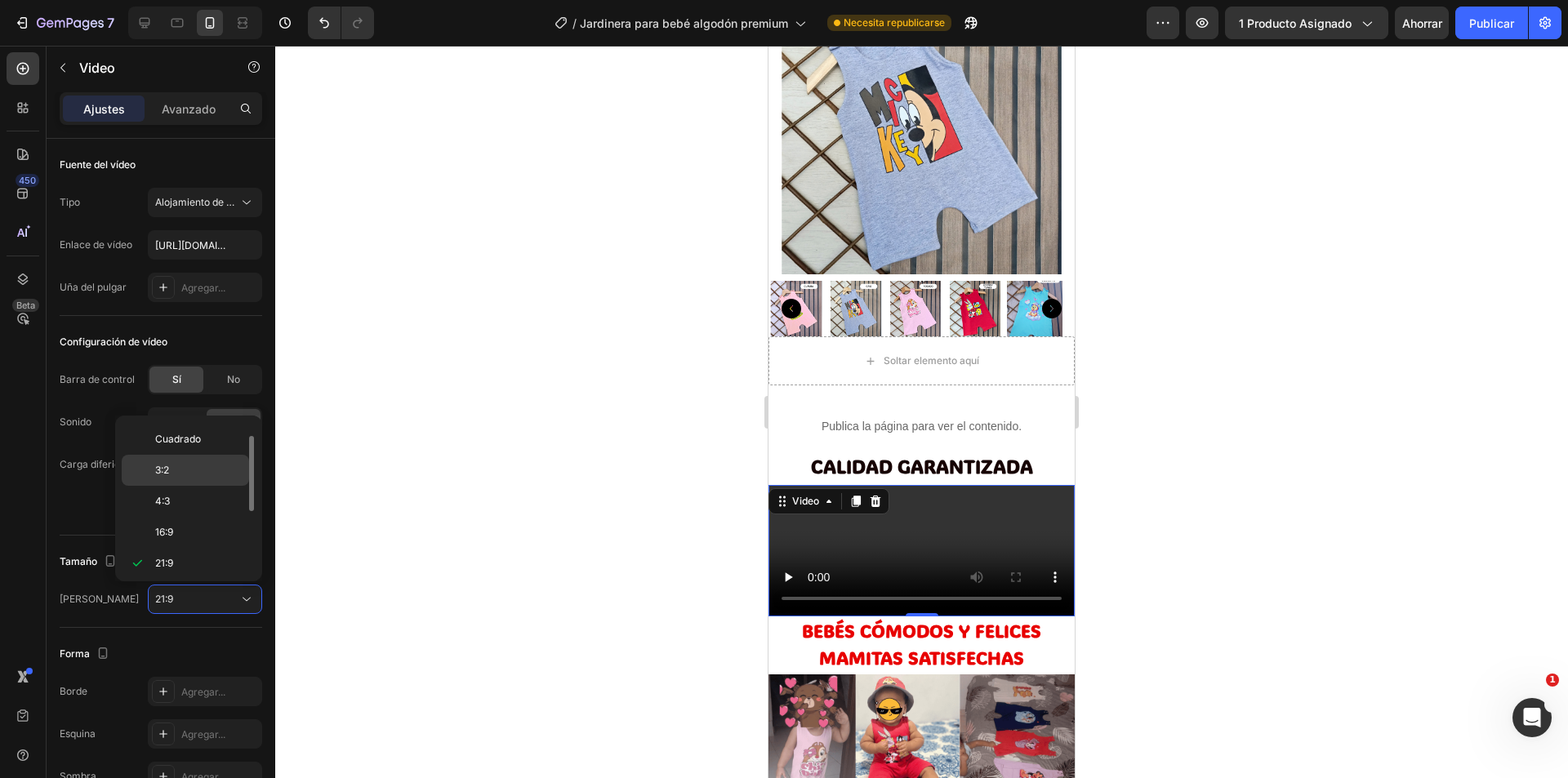
click at [187, 486] on div "3:2" at bounding box center [185, 501] width 128 height 31
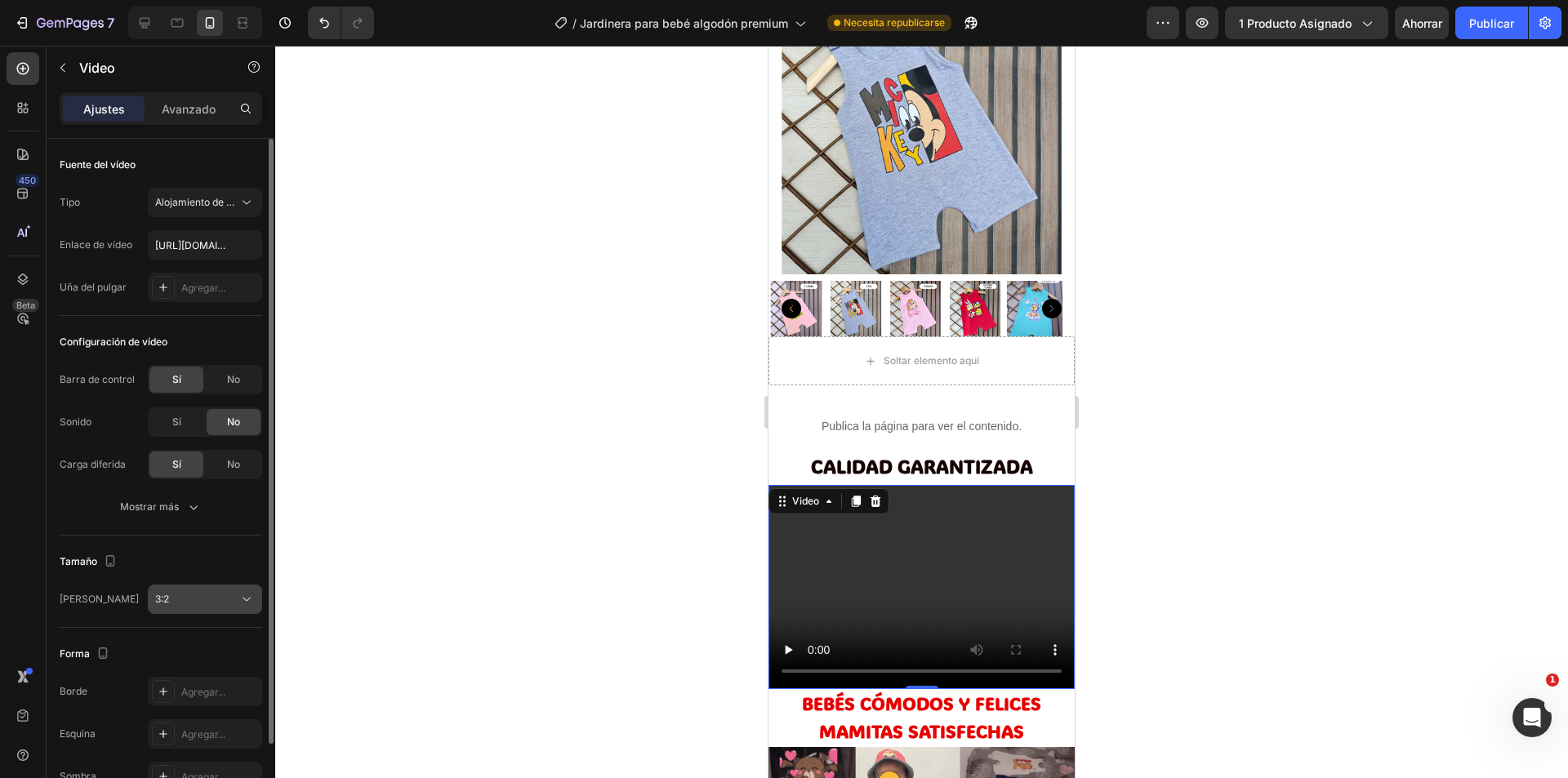
click at [188, 599] on div "3:2" at bounding box center [196, 598] width 84 height 15
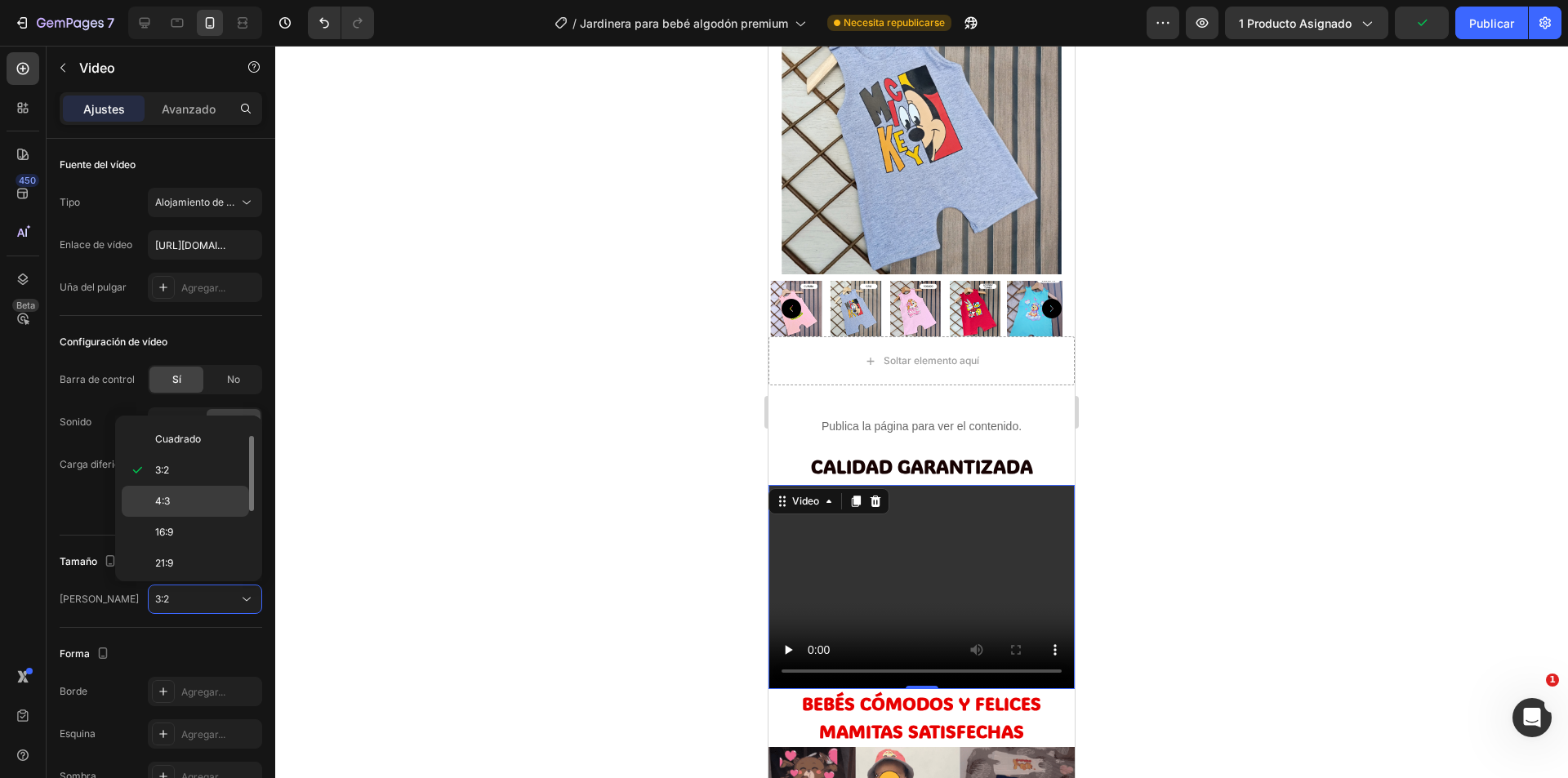
click at [172, 507] on p "4:3" at bounding box center [198, 501] width 86 height 15
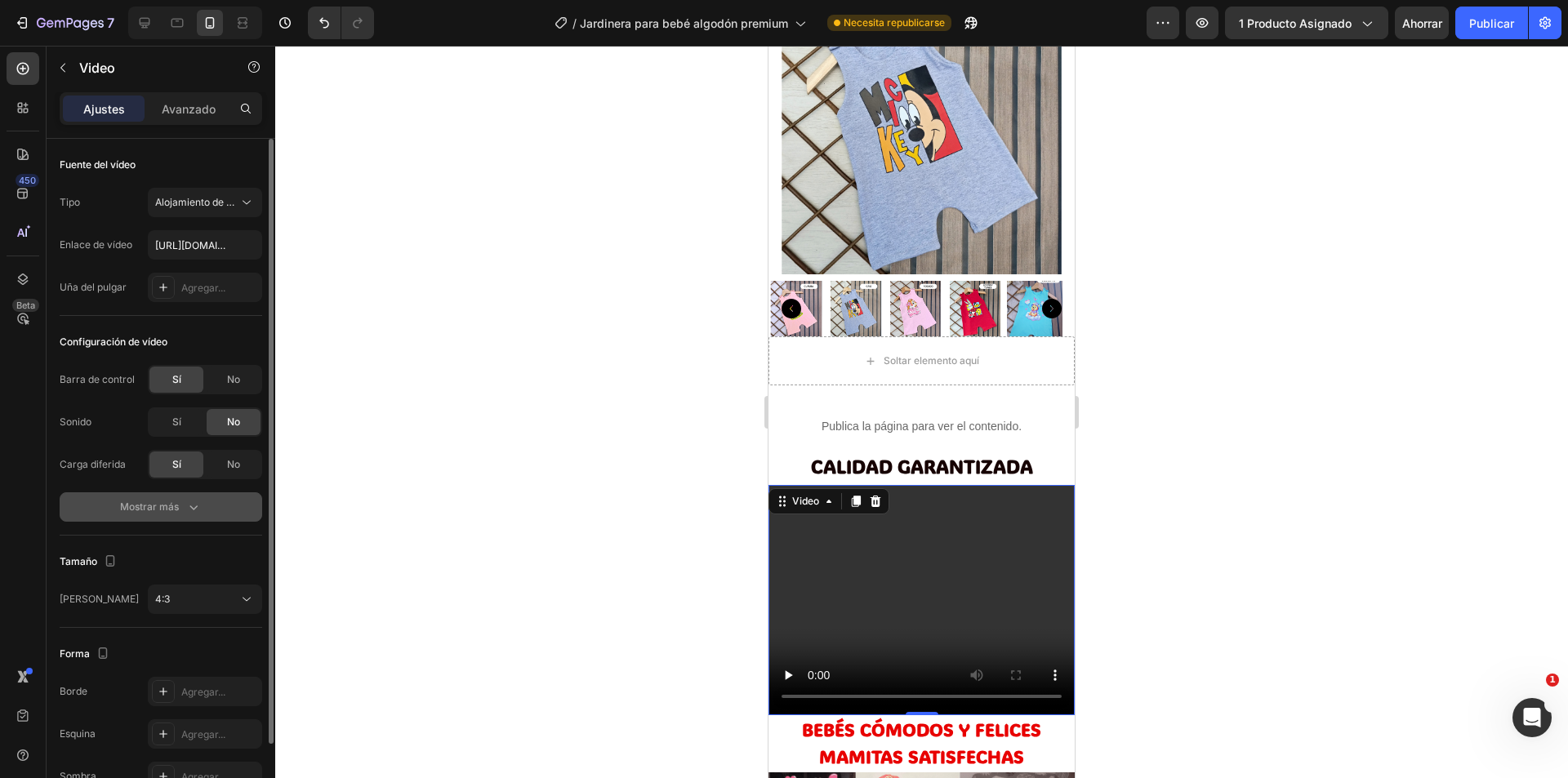
click at [183, 506] on div "Mostrar más" at bounding box center [160, 507] width 82 height 17
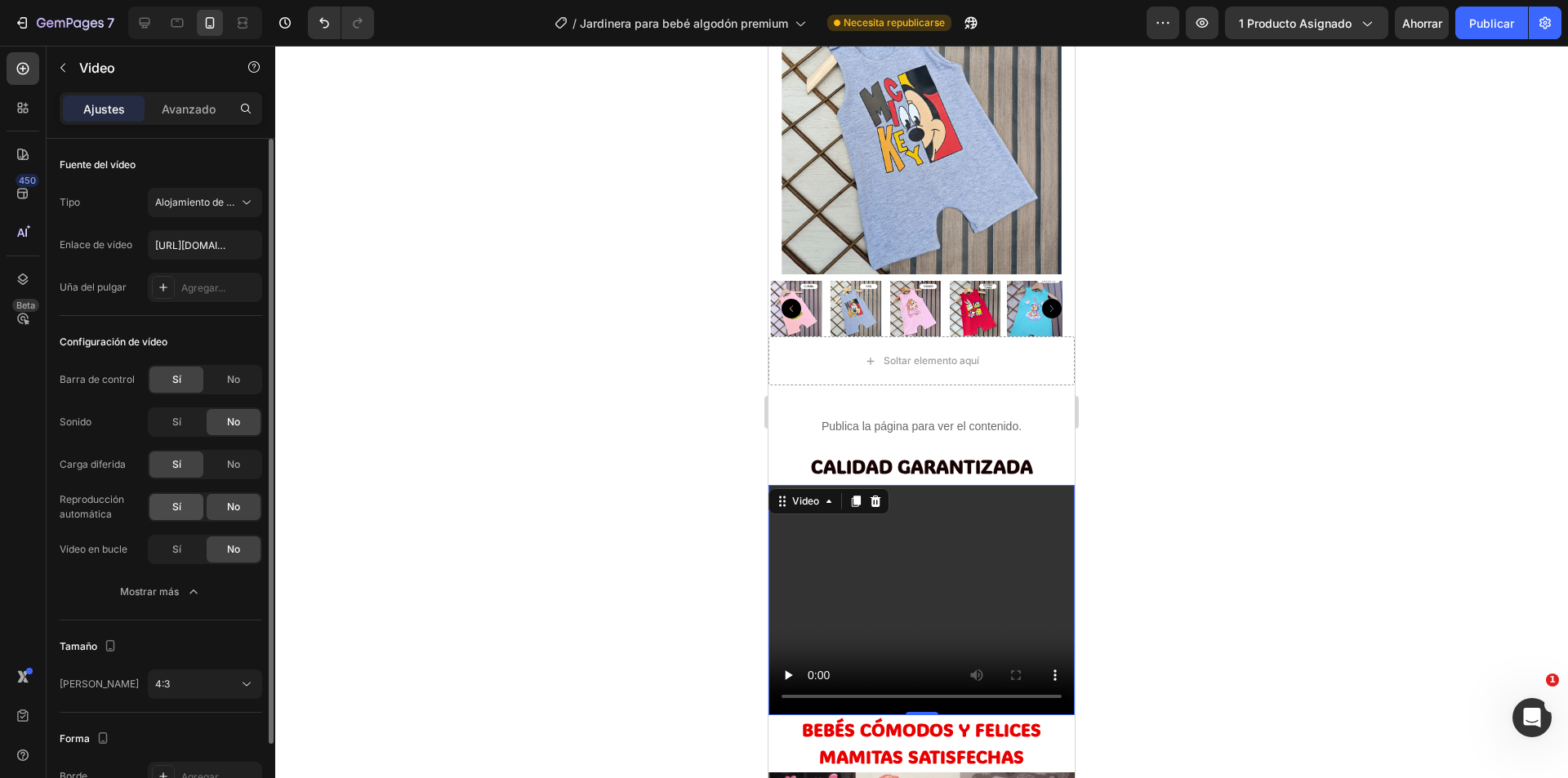
click at [173, 507] on font "Sí" at bounding box center [177, 507] width 9 height 12
drag, startPoint x: 132, startPoint y: 551, endPoint x: 62, endPoint y: 559, distance: 70.5
click at [62, 559] on div "Vídeo en bucle Sí No" at bounding box center [161, 549] width 202 height 29
copy font "Vídeo en bucle"
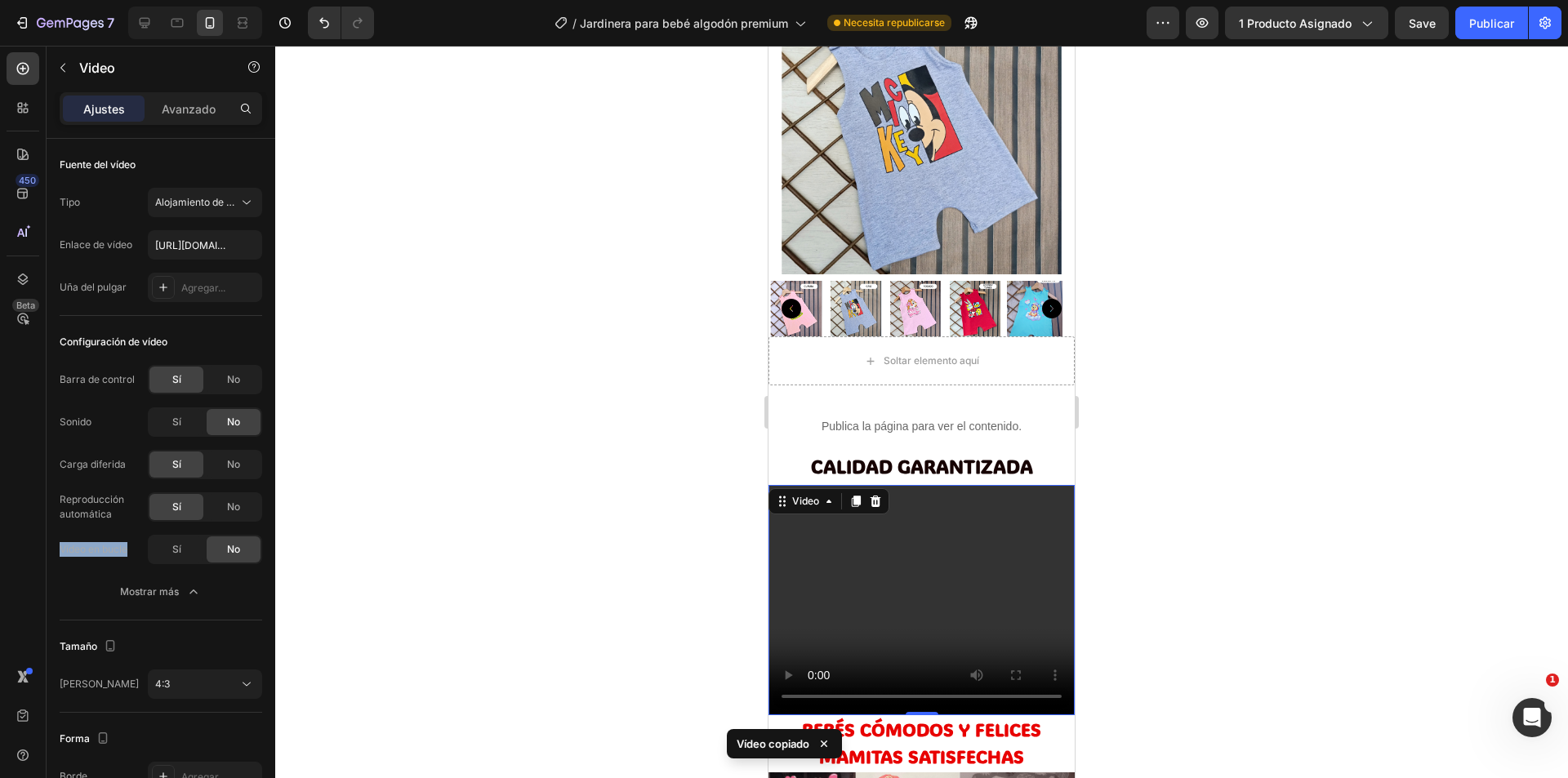
copy font "Vídeo en bucle"
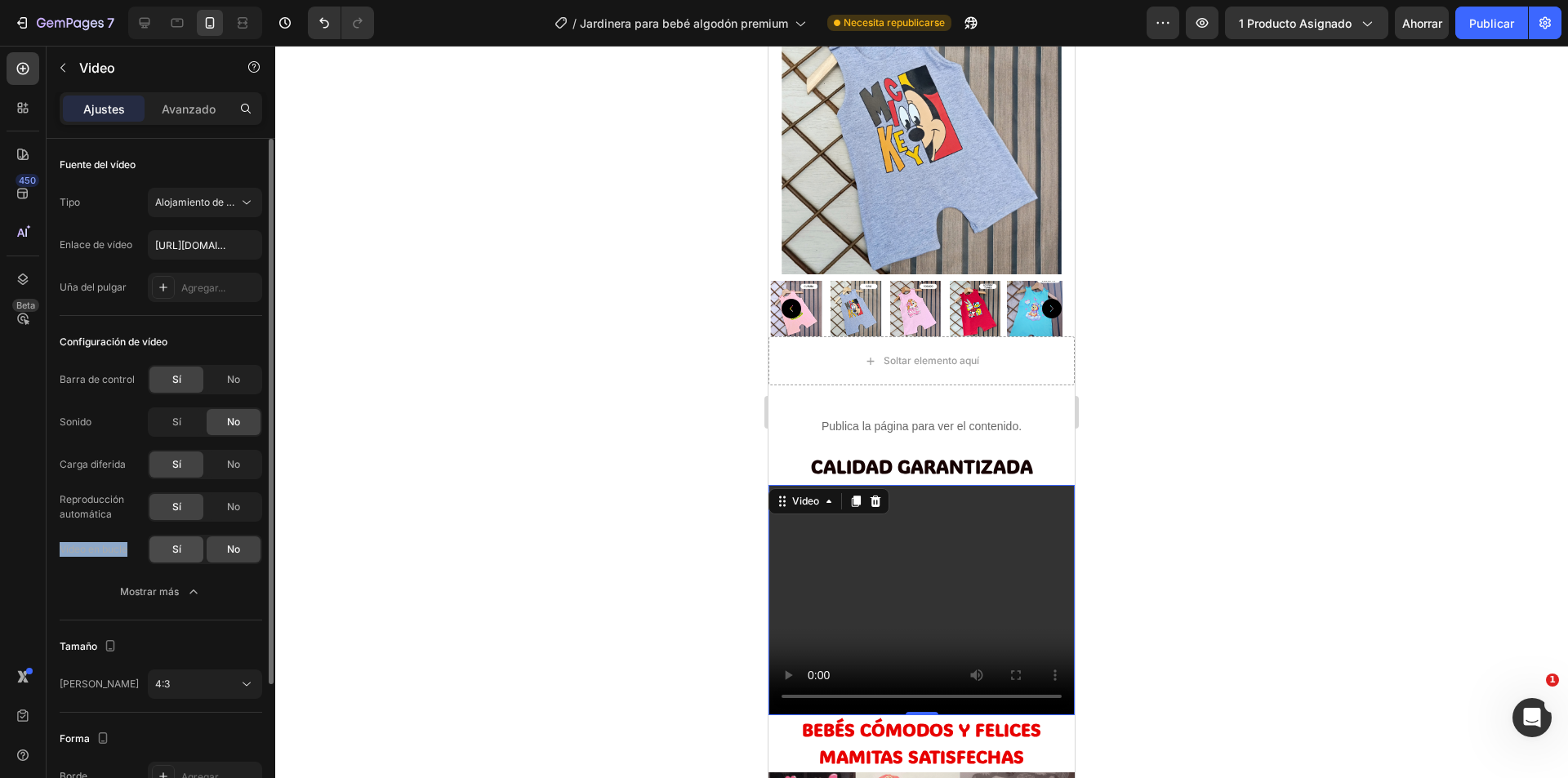
click at [175, 547] on font "Sí" at bounding box center [177, 549] width 9 height 12
click at [239, 379] on font "No" at bounding box center [233, 379] width 13 height 12
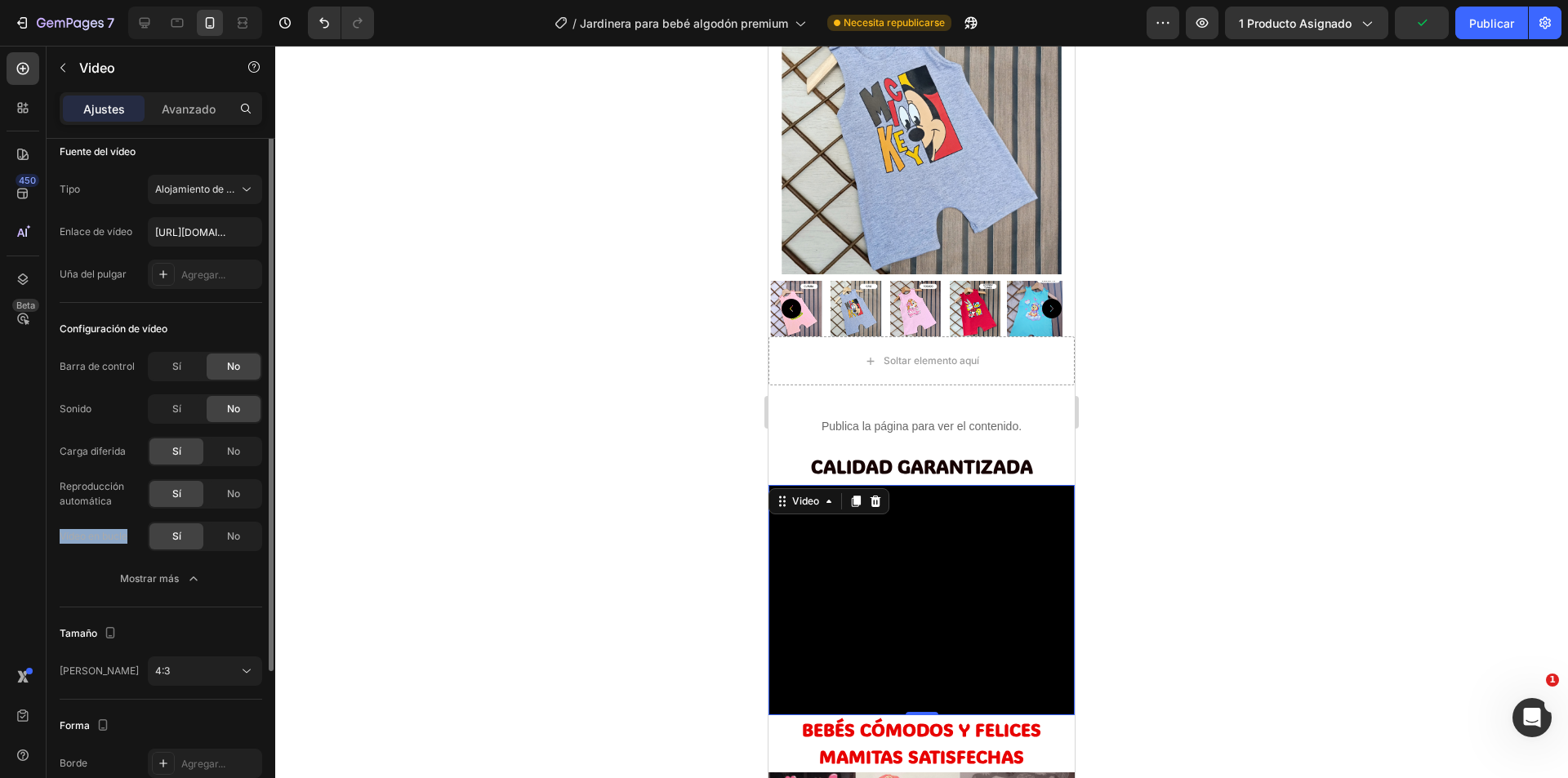
scroll to position [0, 0]
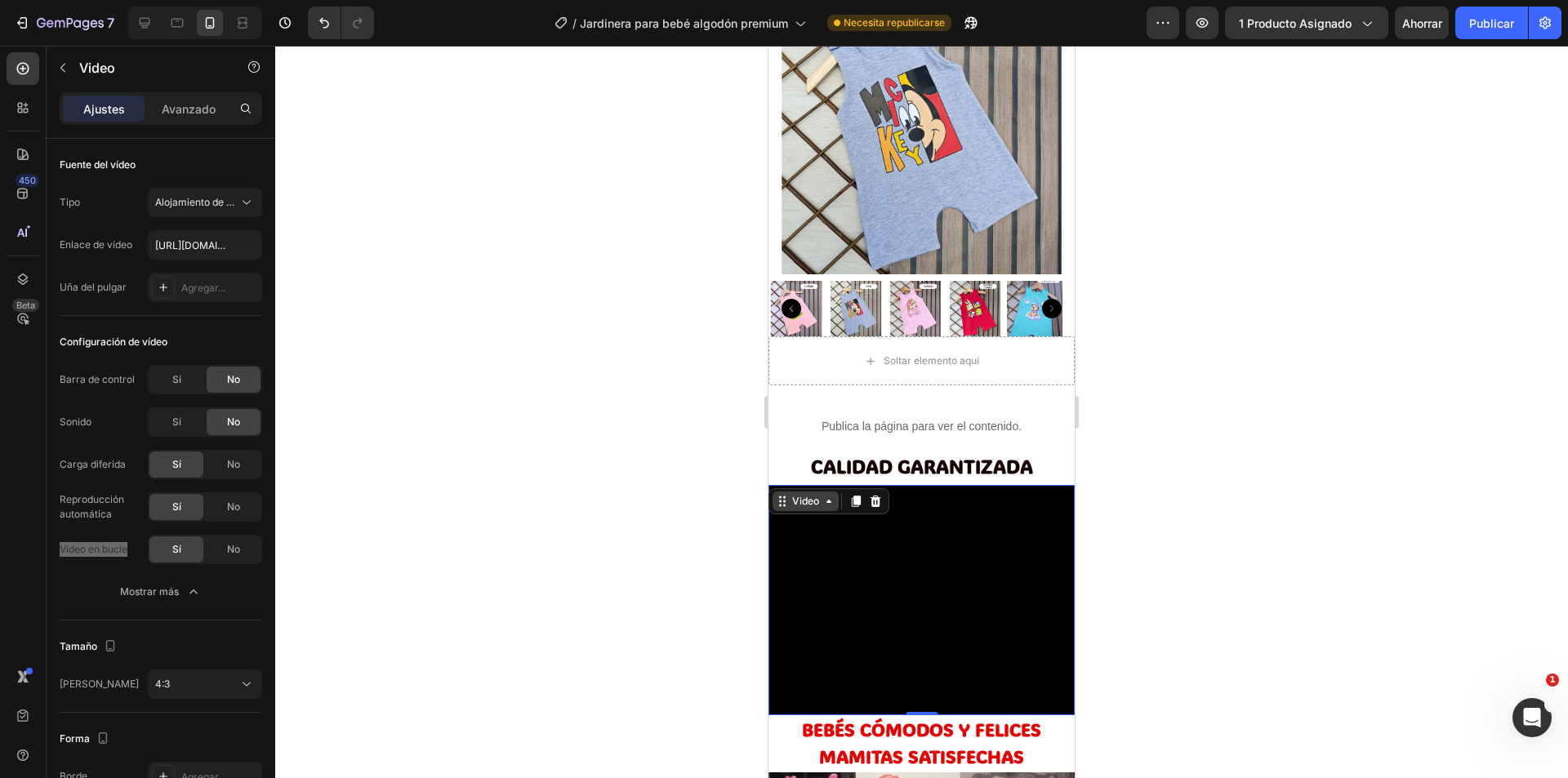
click at [830, 495] on icon at bounding box center [828, 501] width 13 height 13
click at [702, 497] on div at bounding box center [922, 412] width 1292 height 732
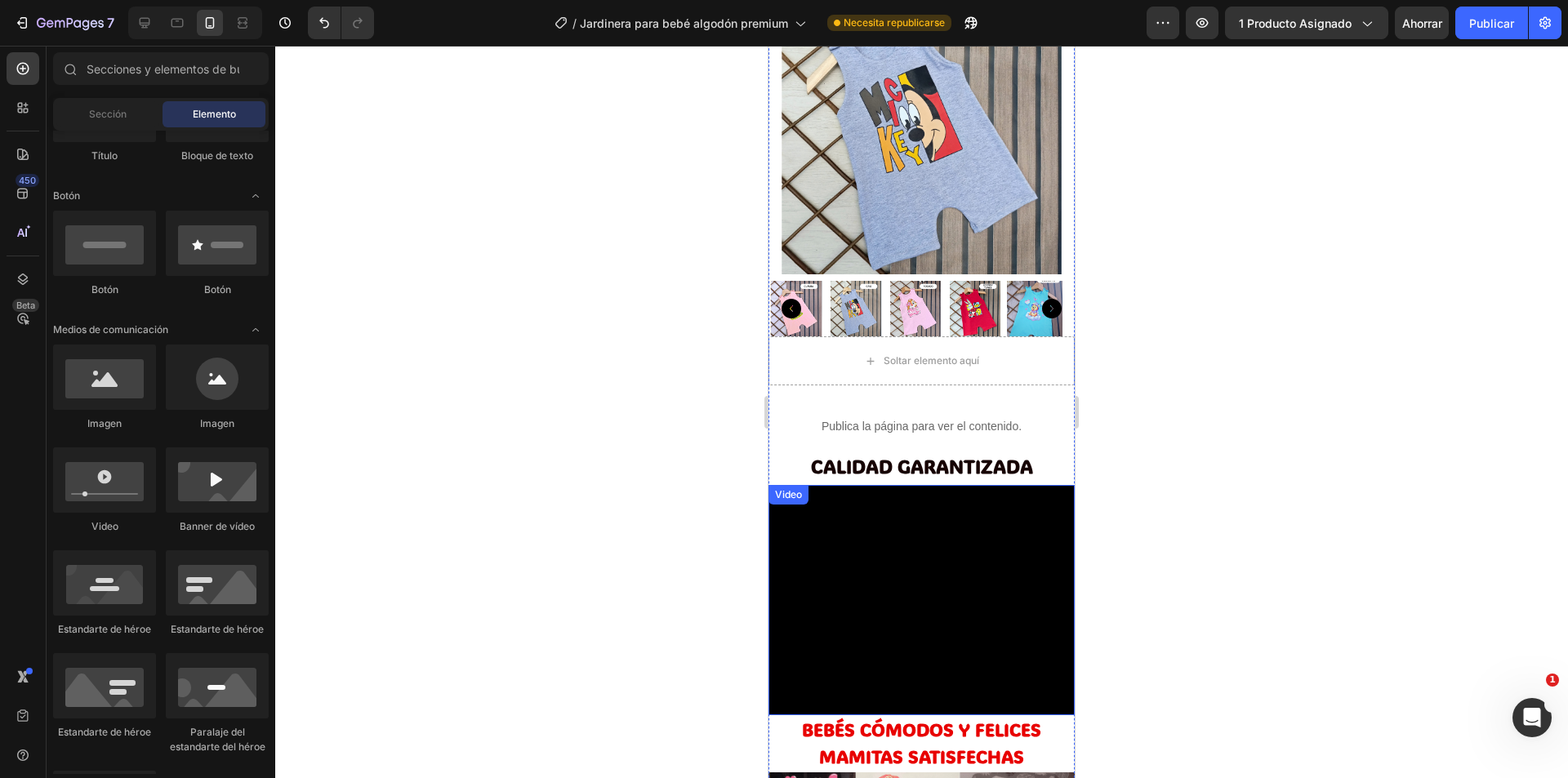
click at [874, 548] on video at bounding box center [922, 599] width 306 height 230
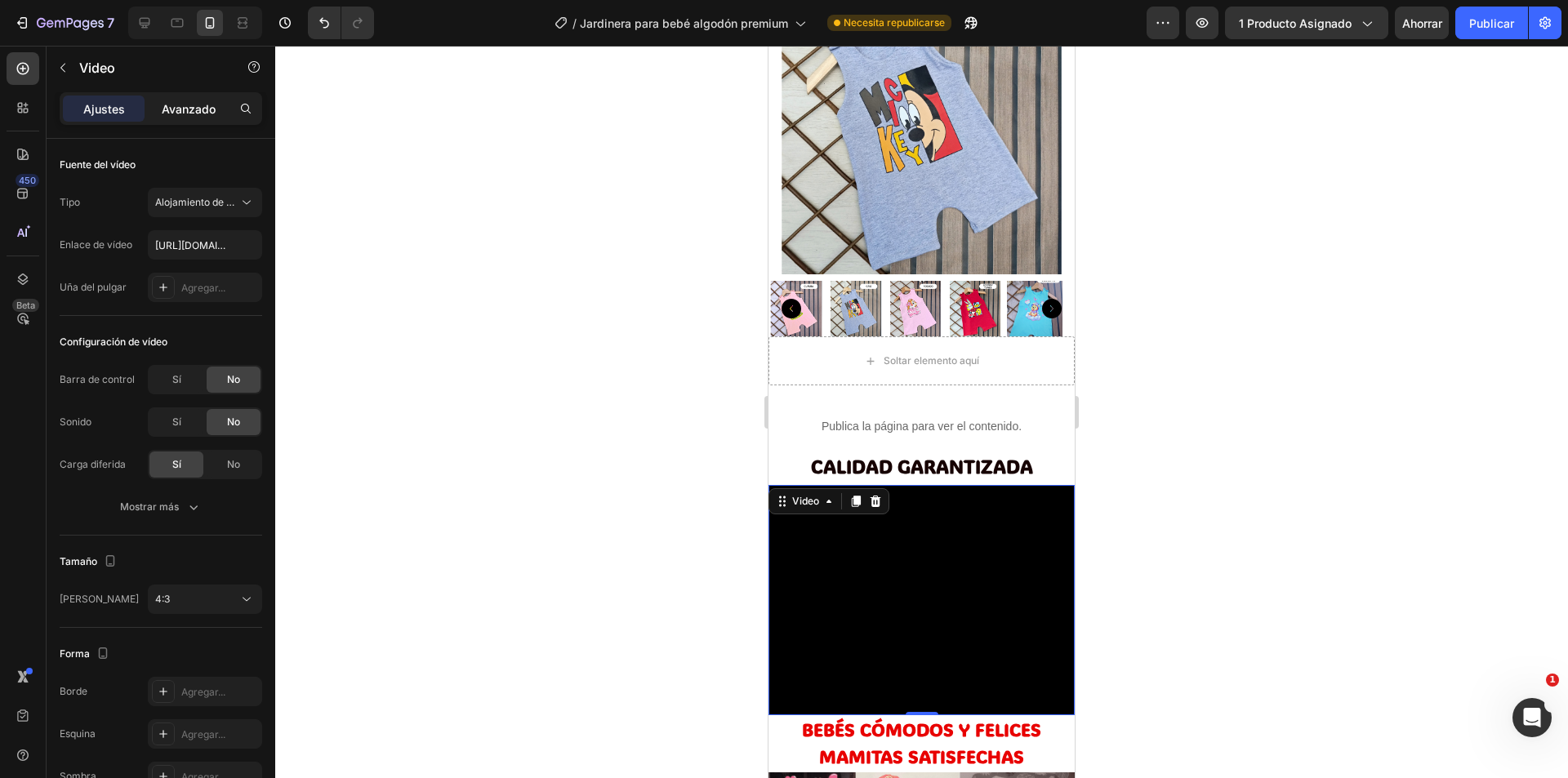
click at [176, 112] on font "Avanzado" at bounding box center [188, 109] width 54 height 14
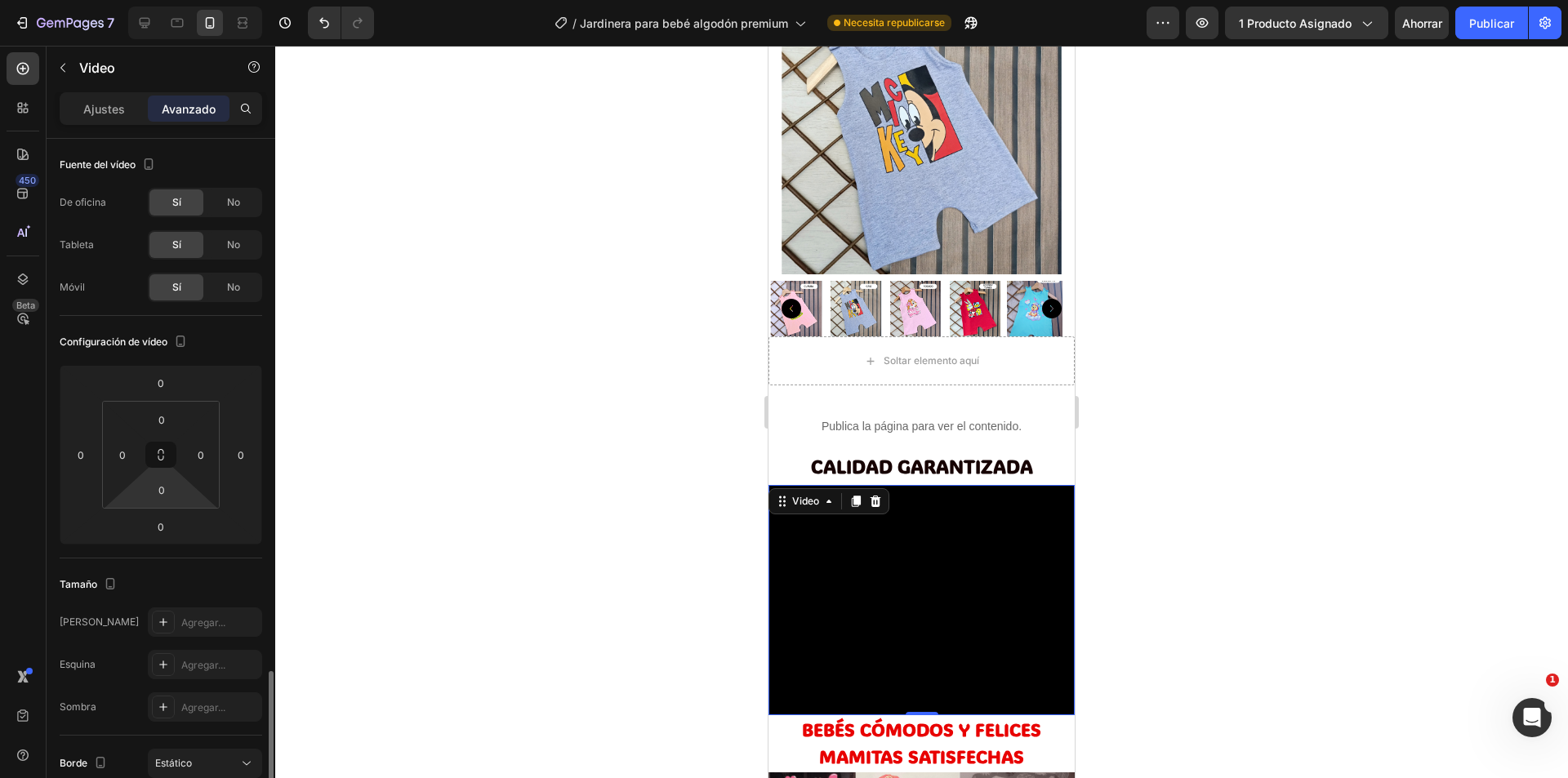
scroll to position [327, 0]
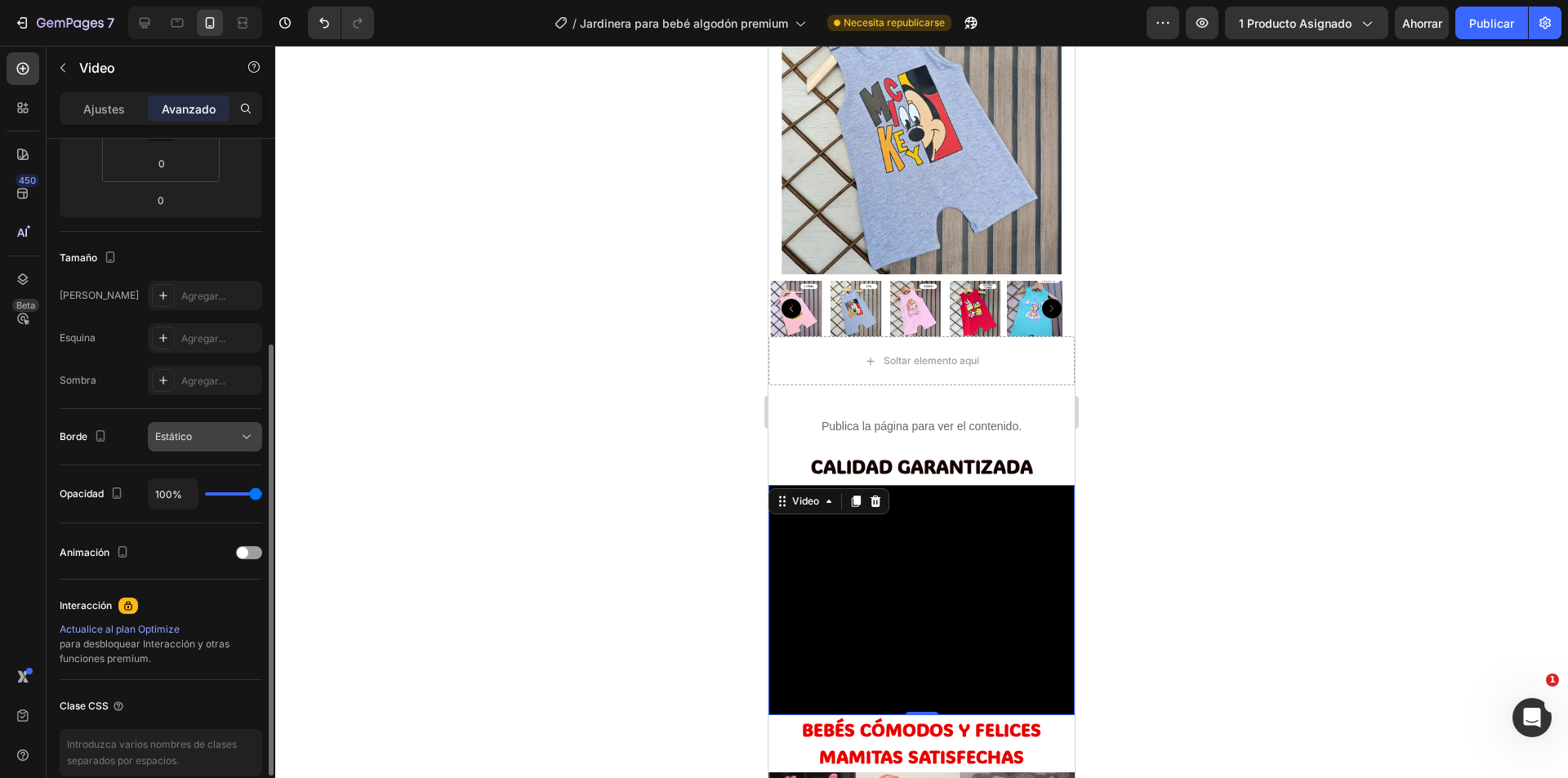
click at [237, 434] on div "Estático" at bounding box center [196, 437] width 84 height 15
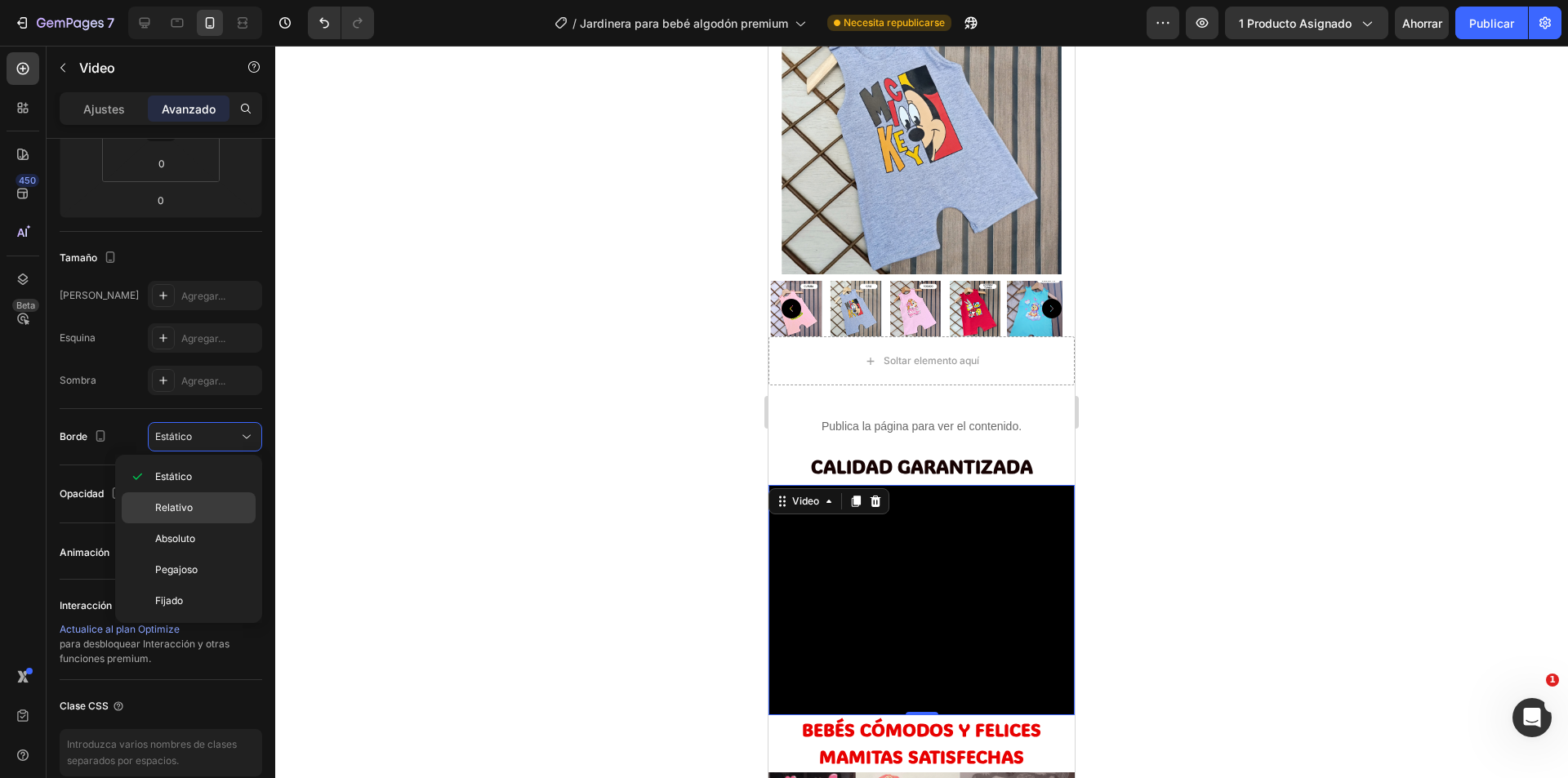
click at [177, 510] on font "Relativo" at bounding box center [173, 508] width 38 height 12
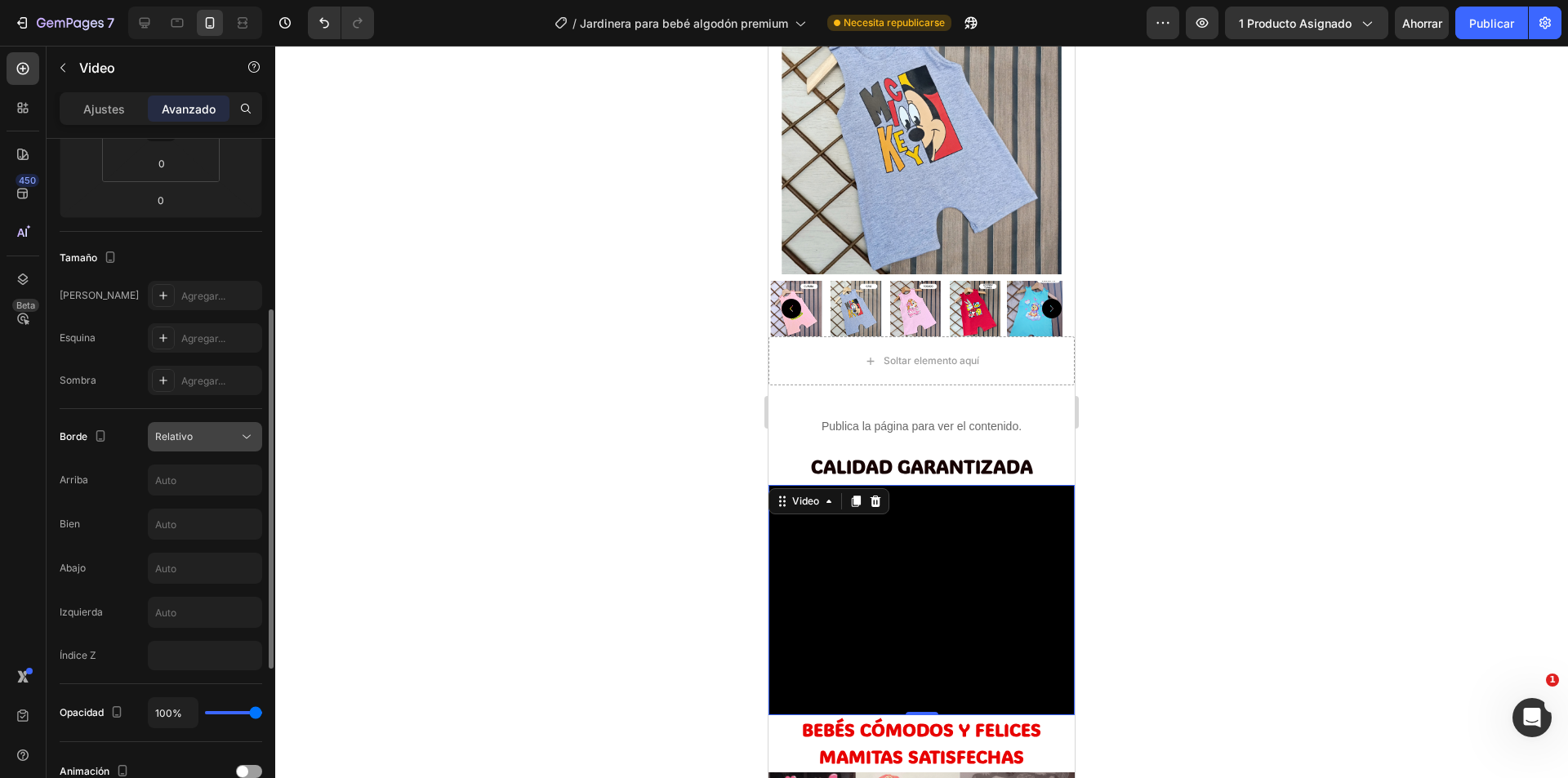
click at [197, 437] on div "Relativo" at bounding box center [196, 437] width 84 height 15
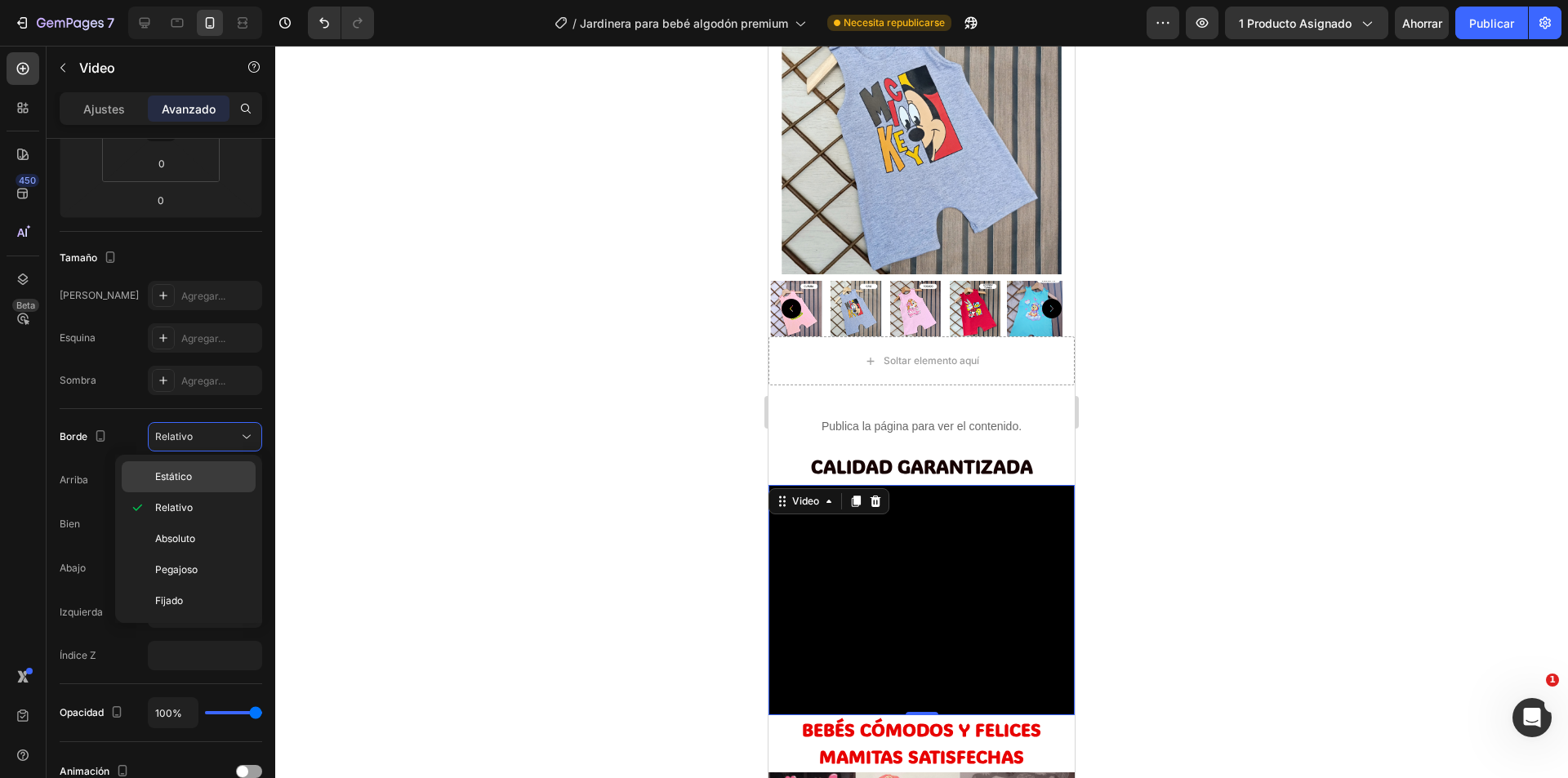
click at [177, 473] on font "Estático" at bounding box center [173, 476] width 37 height 12
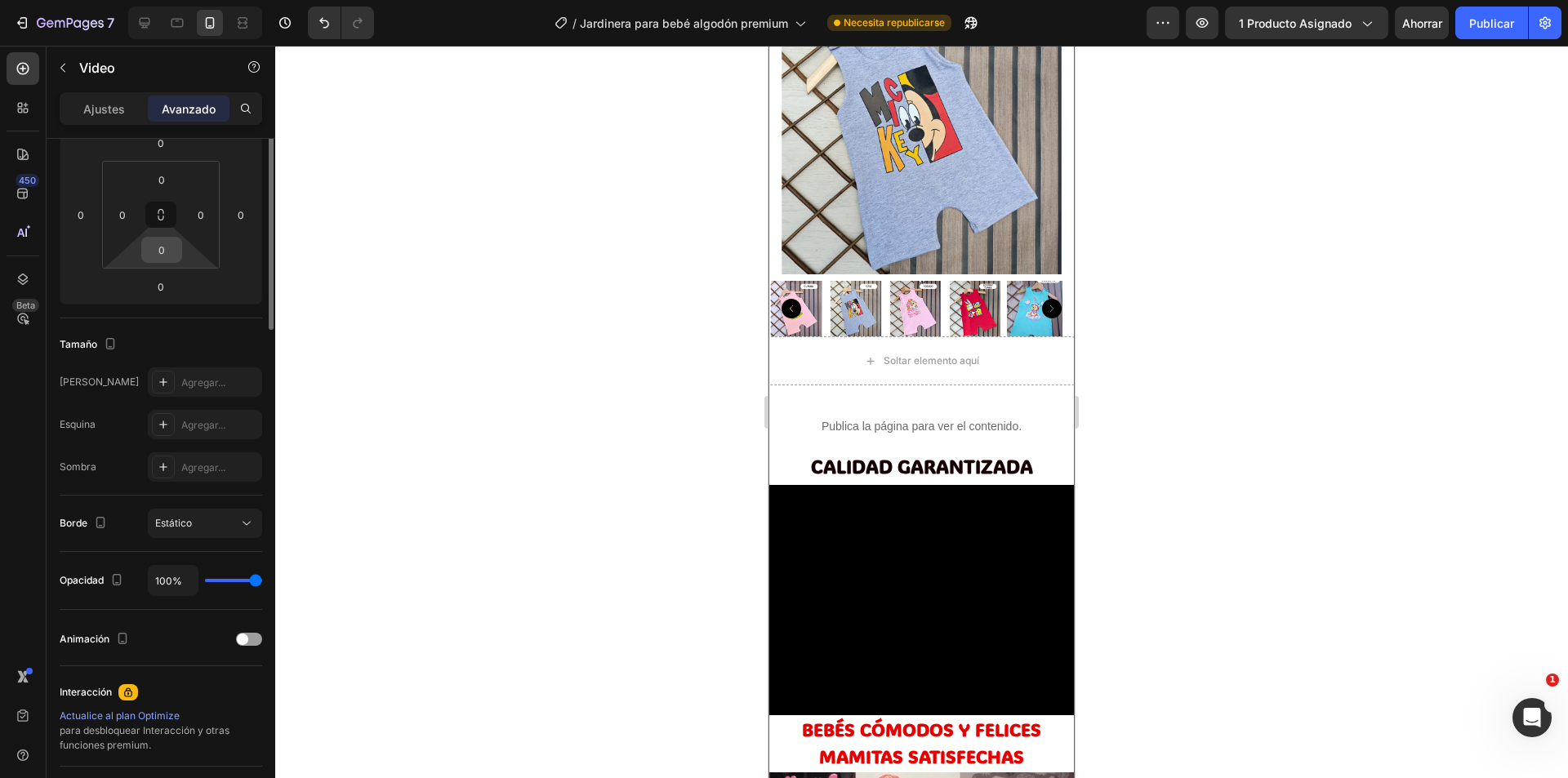
scroll to position [0, 0]
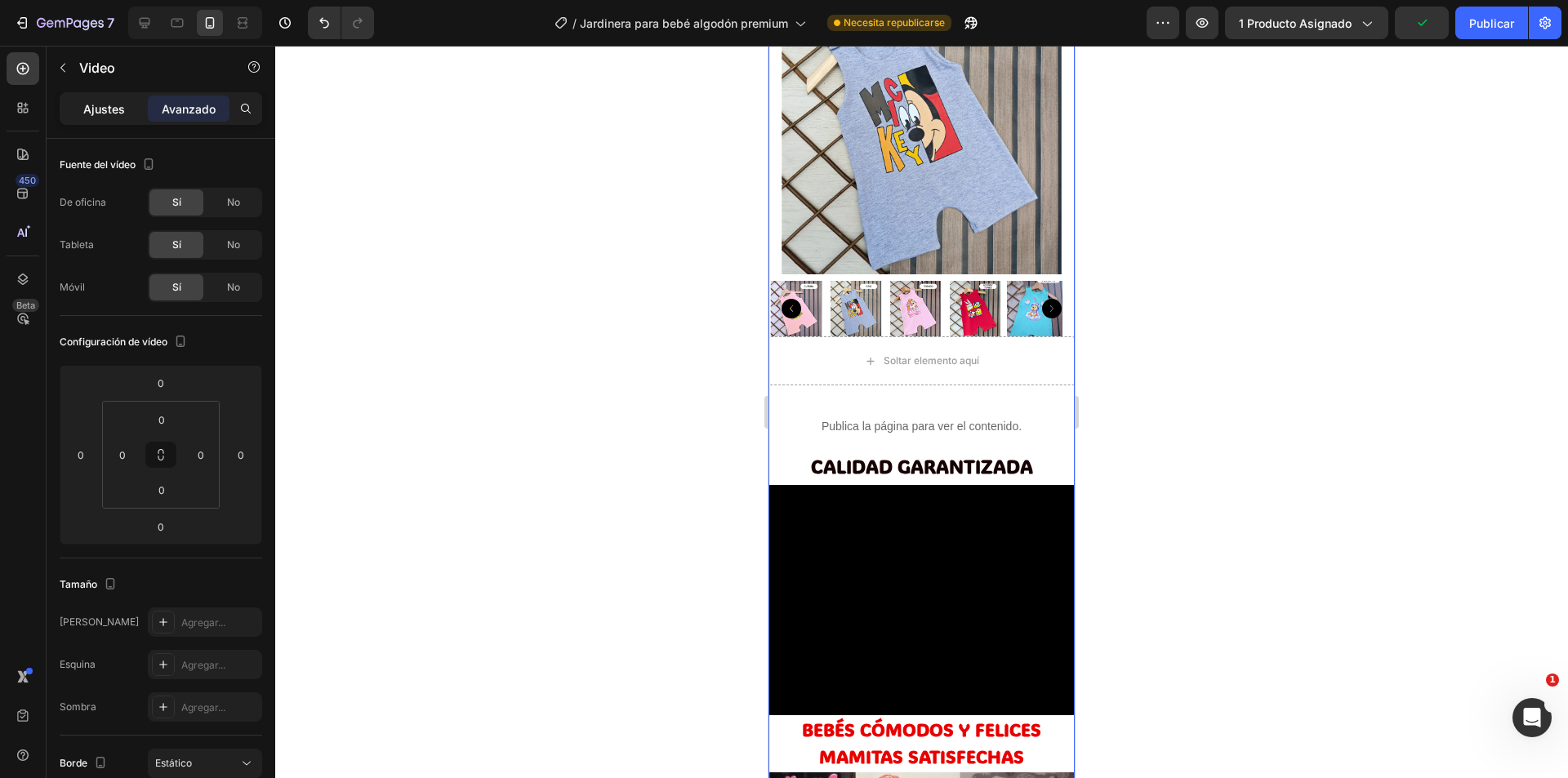
click at [97, 111] on font "Ajustes" at bounding box center [104, 109] width 41 height 14
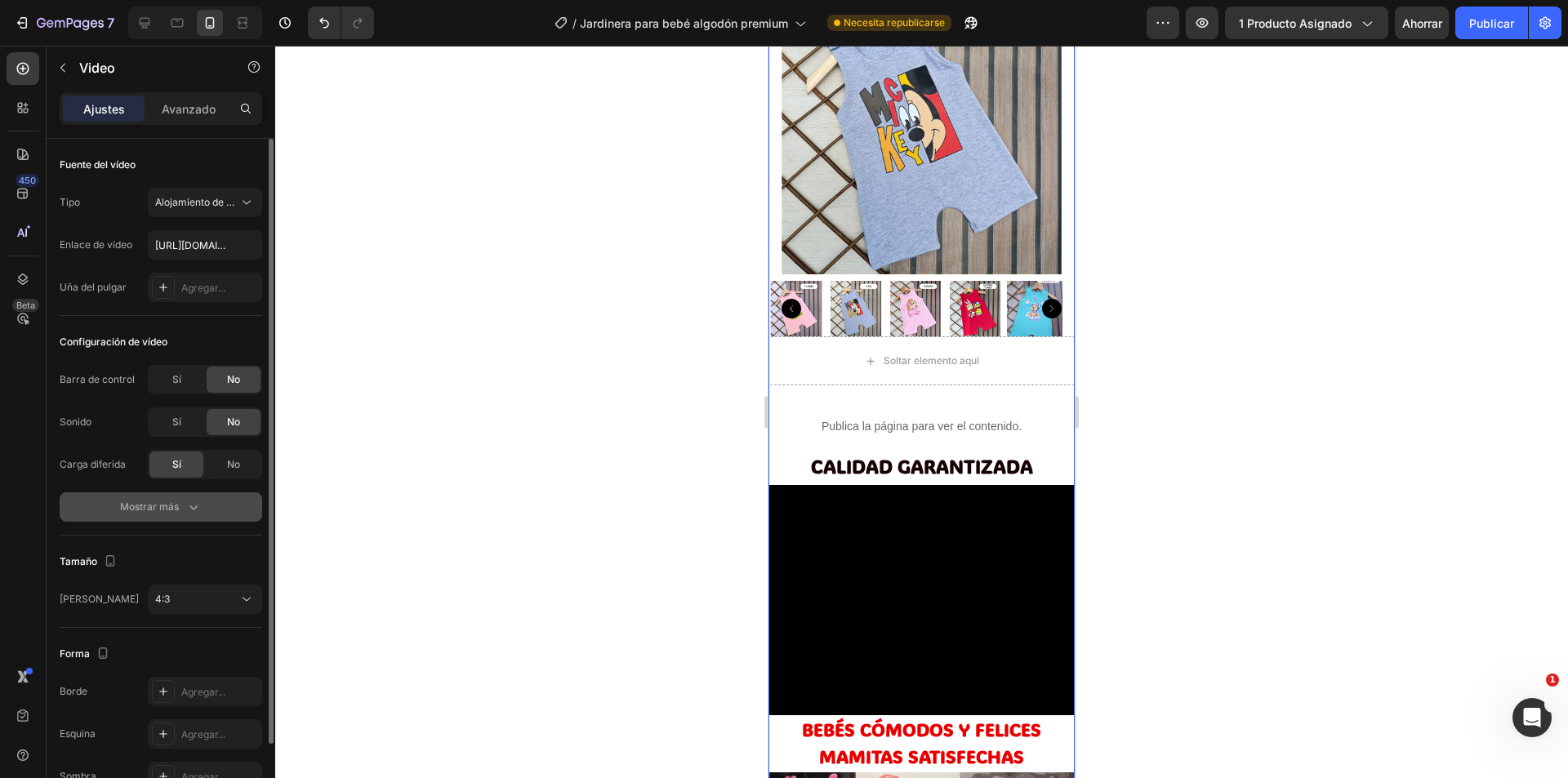
click at [170, 503] on font "Mostrar más" at bounding box center [149, 507] width 59 height 12
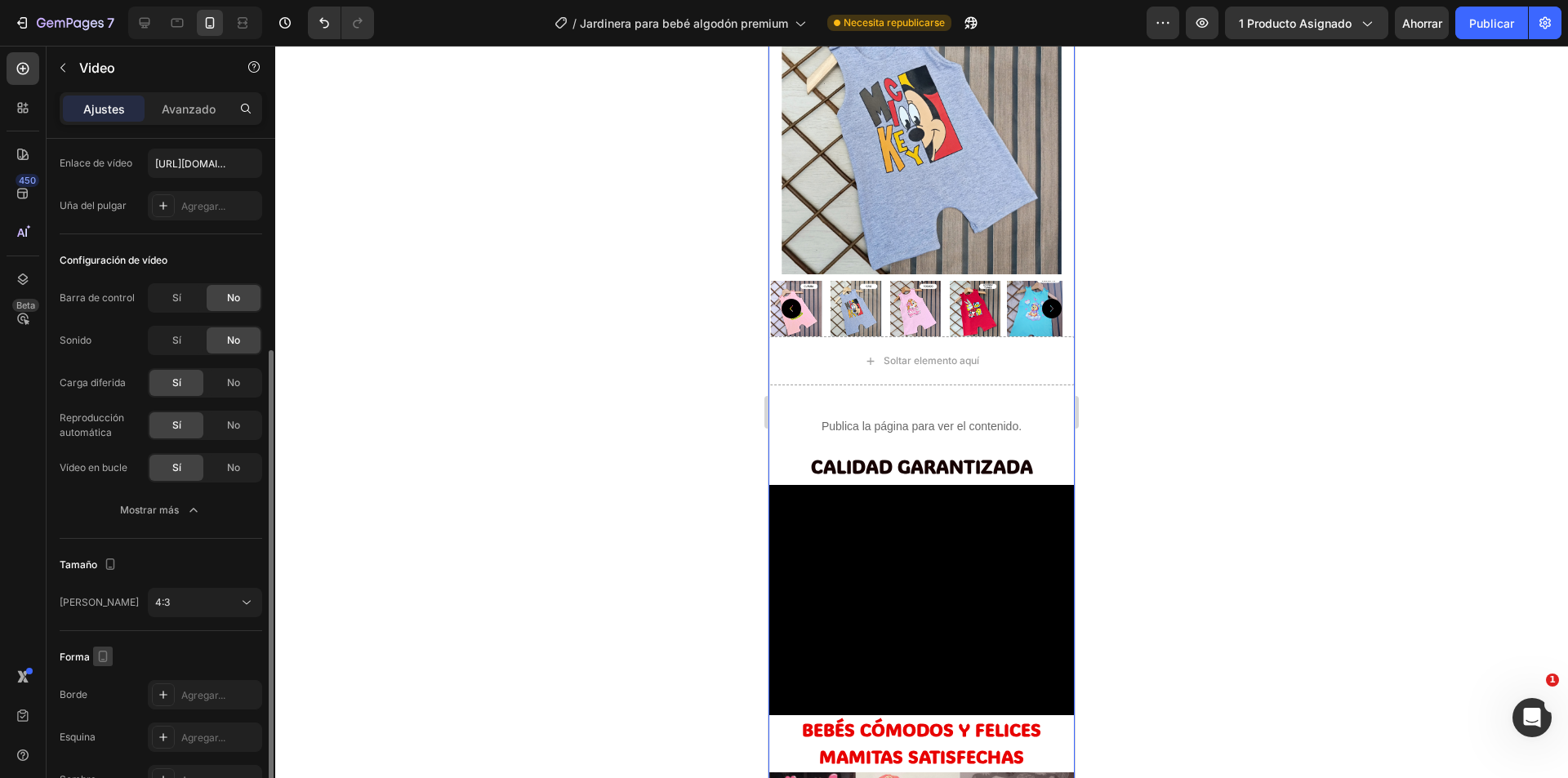
scroll to position [176, 0]
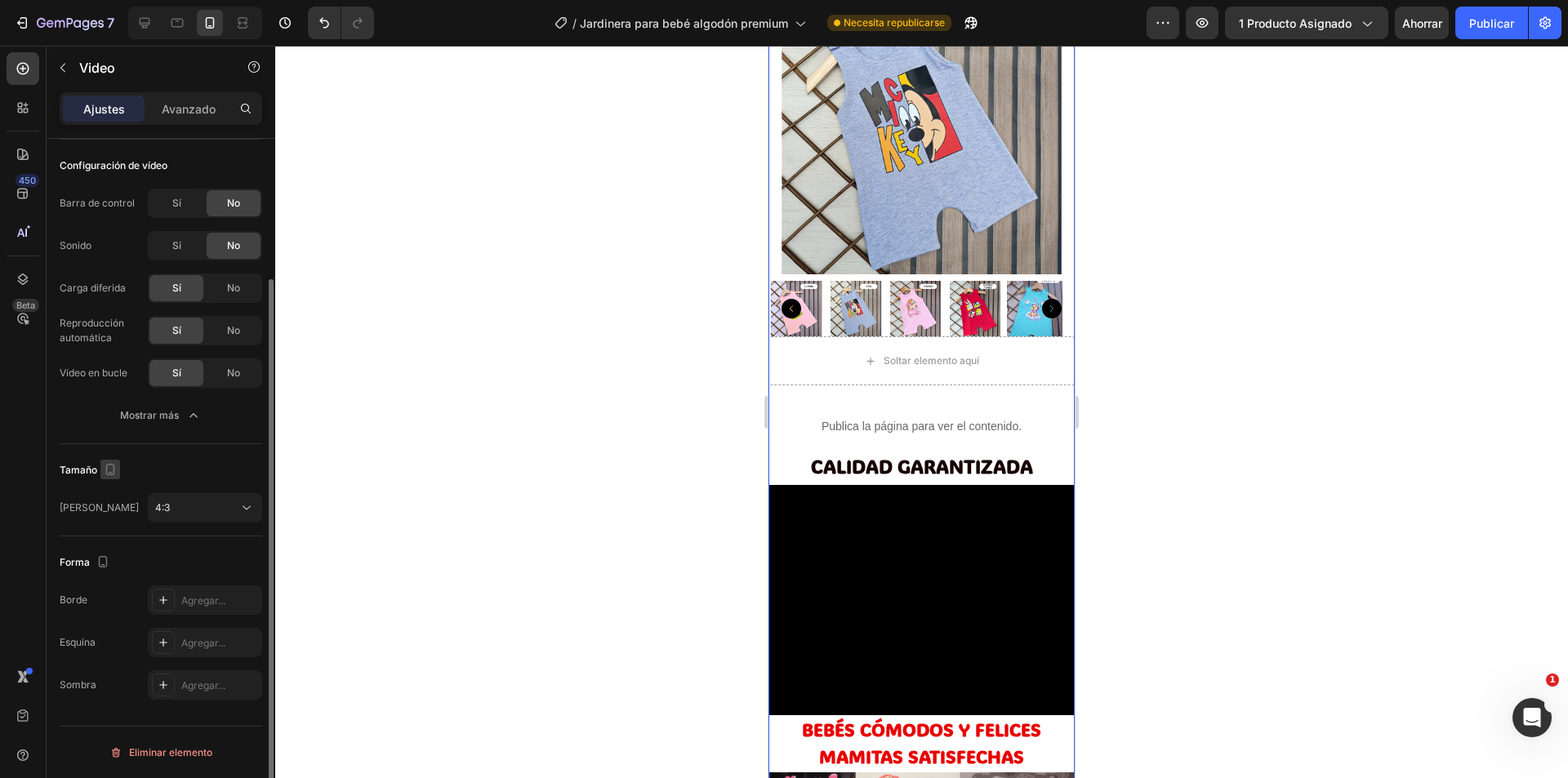
click at [107, 473] on icon "button" at bounding box center [110, 469] width 17 height 17
click at [107, 466] on icon "button" at bounding box center [110, 469] width 17 height 17
click at [115, 495] on icon "button" at bounding box center [114, 495] width 11 height 11
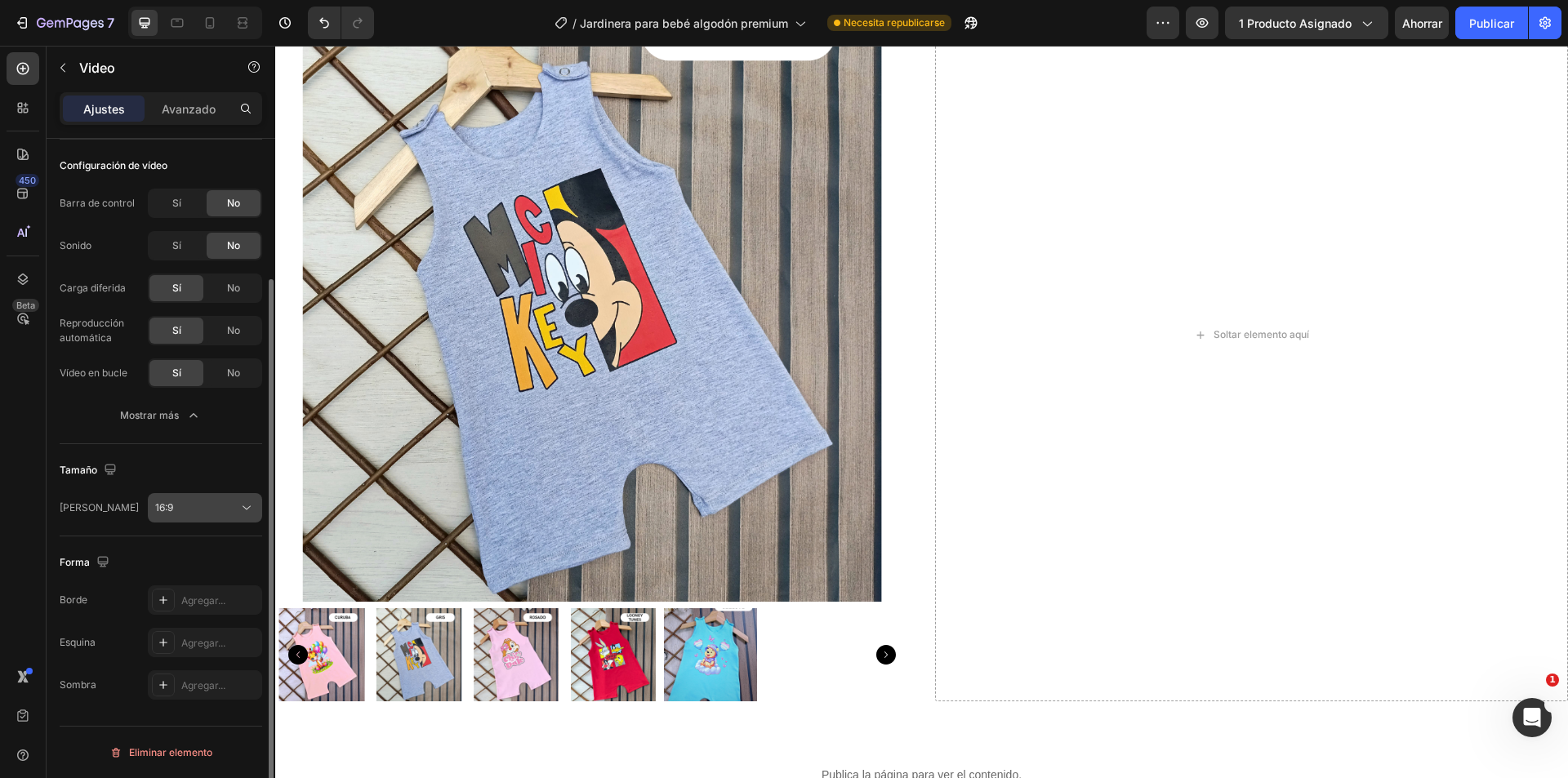
click at [169, 507] on span "16:9" at bounding box center [164, 508] width 18 height 12
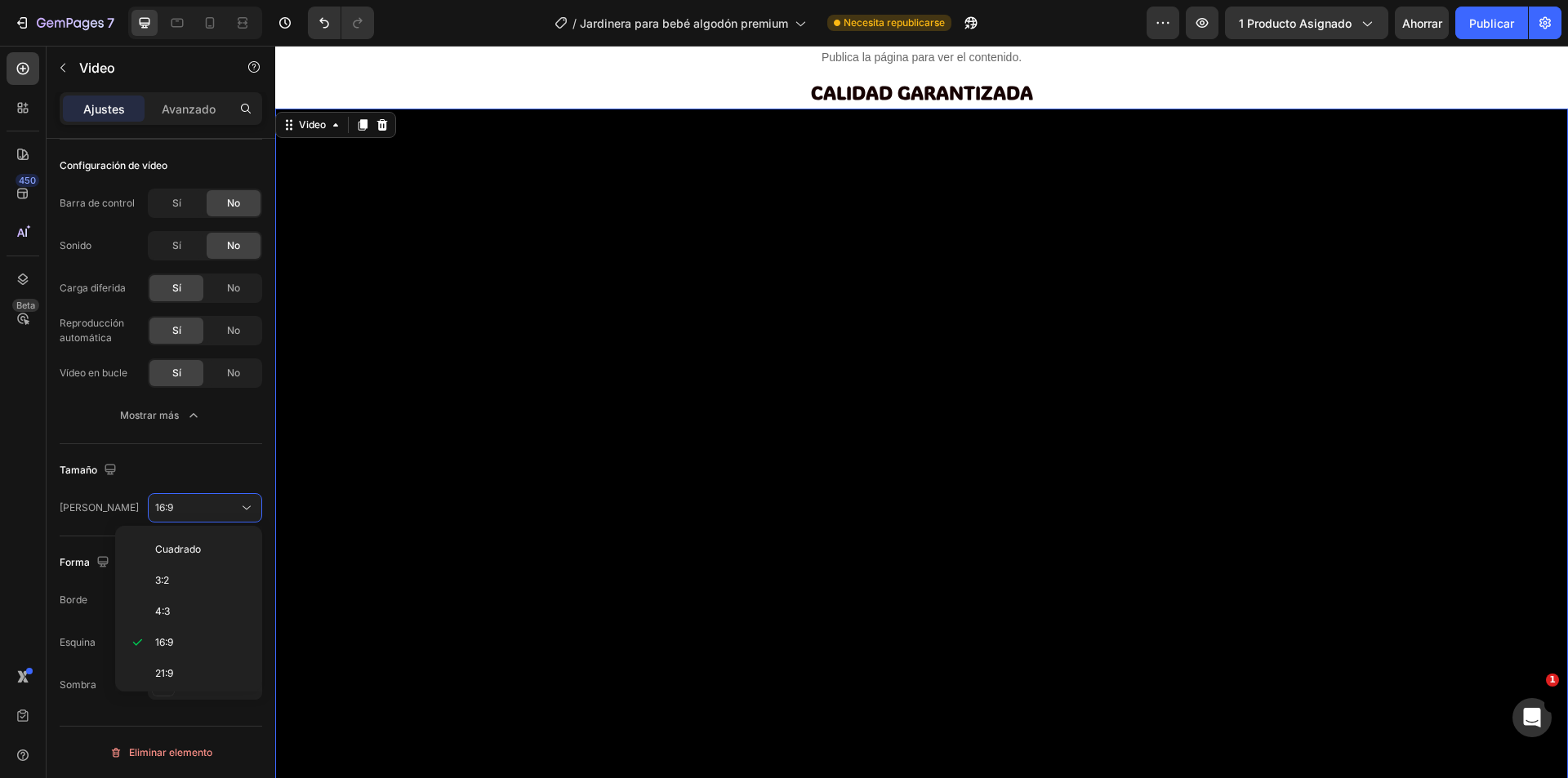
scroll to position [1527, 0]
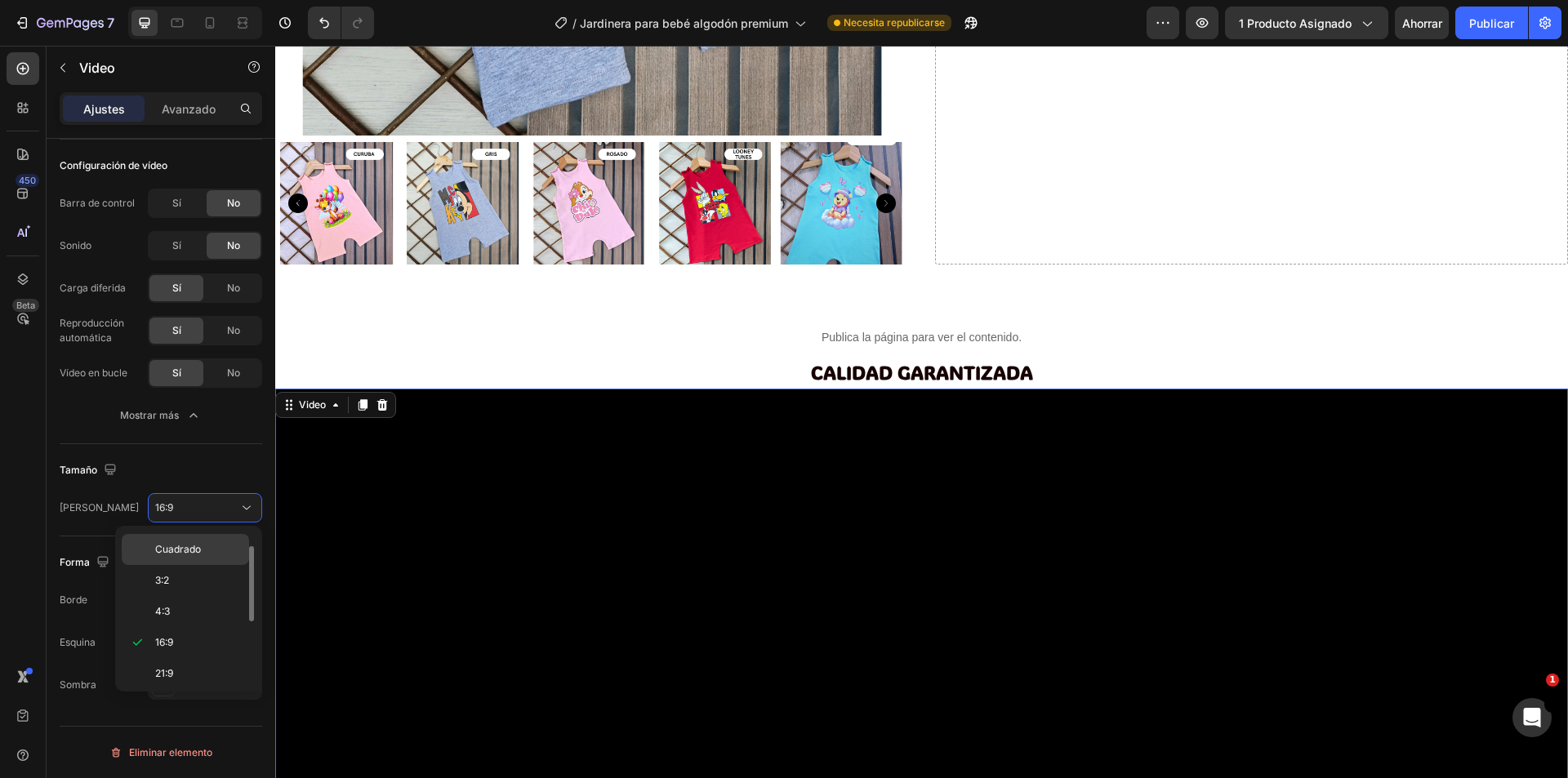
click at [180, 554] on font "Cuadrado" at bounding box center [178, 549] width 46 height 12
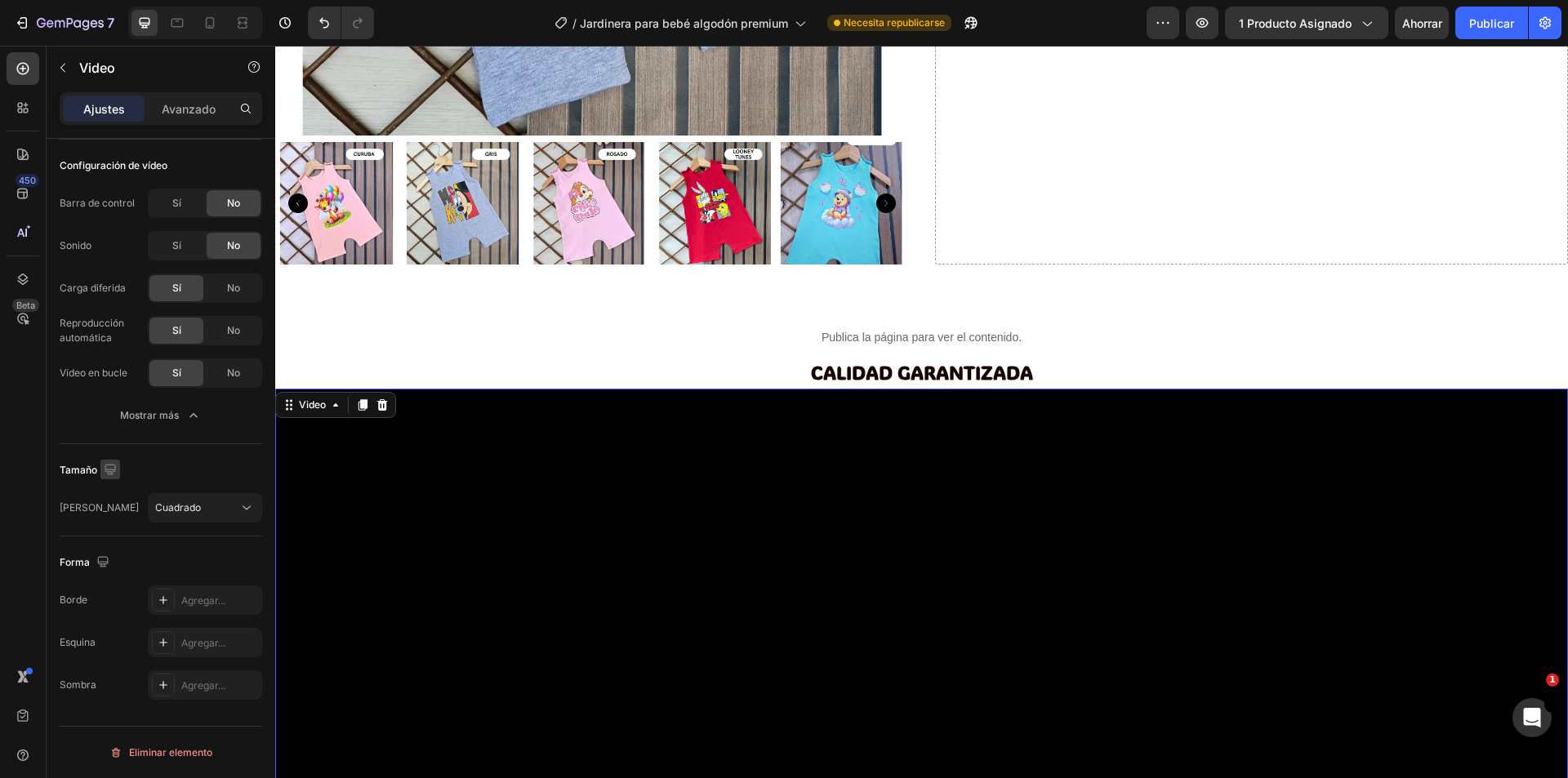
click at [103, 466] on icon "button" at bounding box center [110, 469] width 17 height 17
click at [113, 556] on icon "button" at bounding box center [114, 554] width 17 height 17
click at [158, 508] on span "Cuadrado" at bounding box center [178, 508] width 46 height 12
click at [179, 510] on div "Cuadrado" at bounding box center [196, 508] width 84 height 15
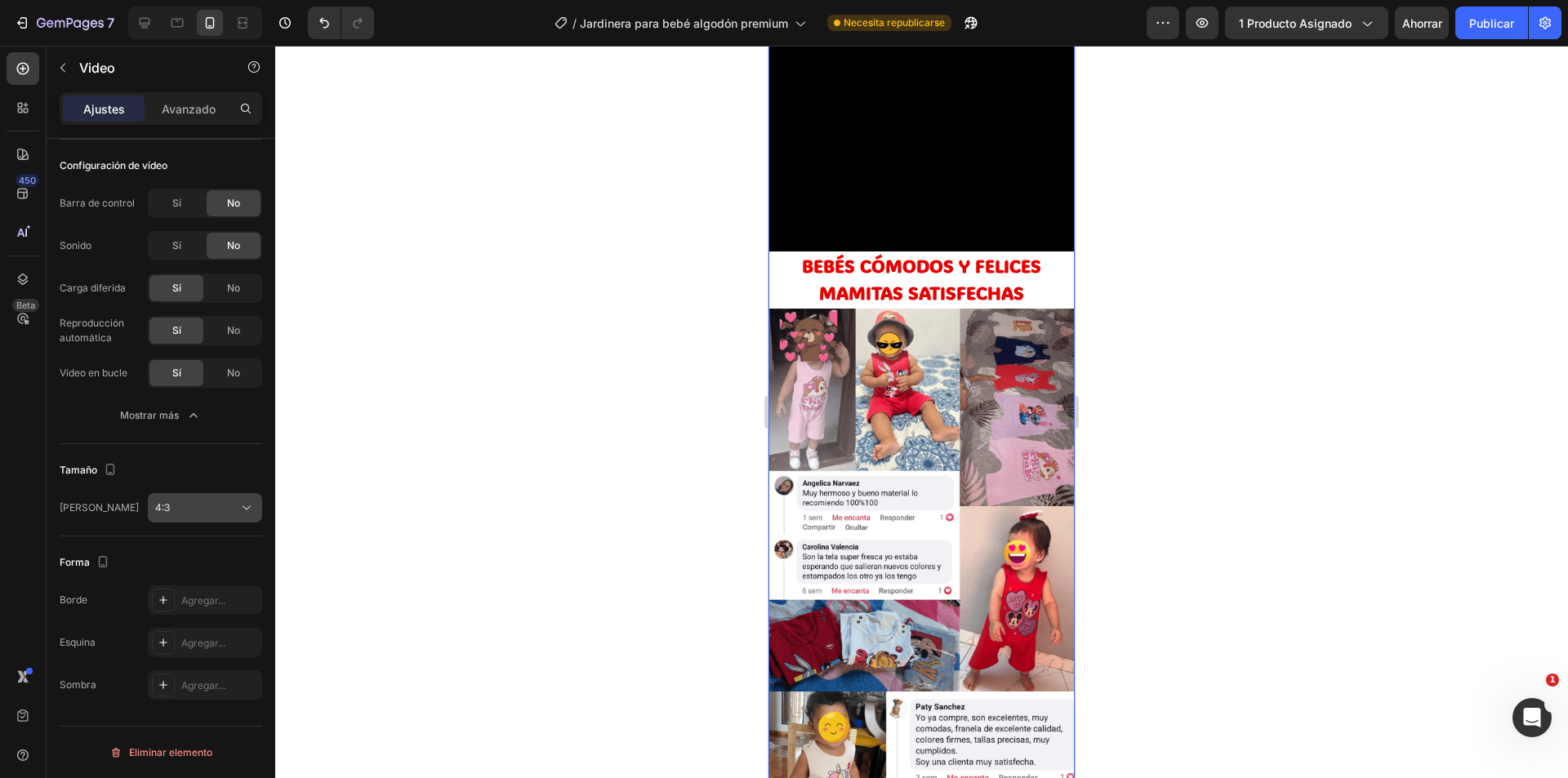
click at [194, 502] on div "4:3" at bounding box center [196, 508] width 84 height 15
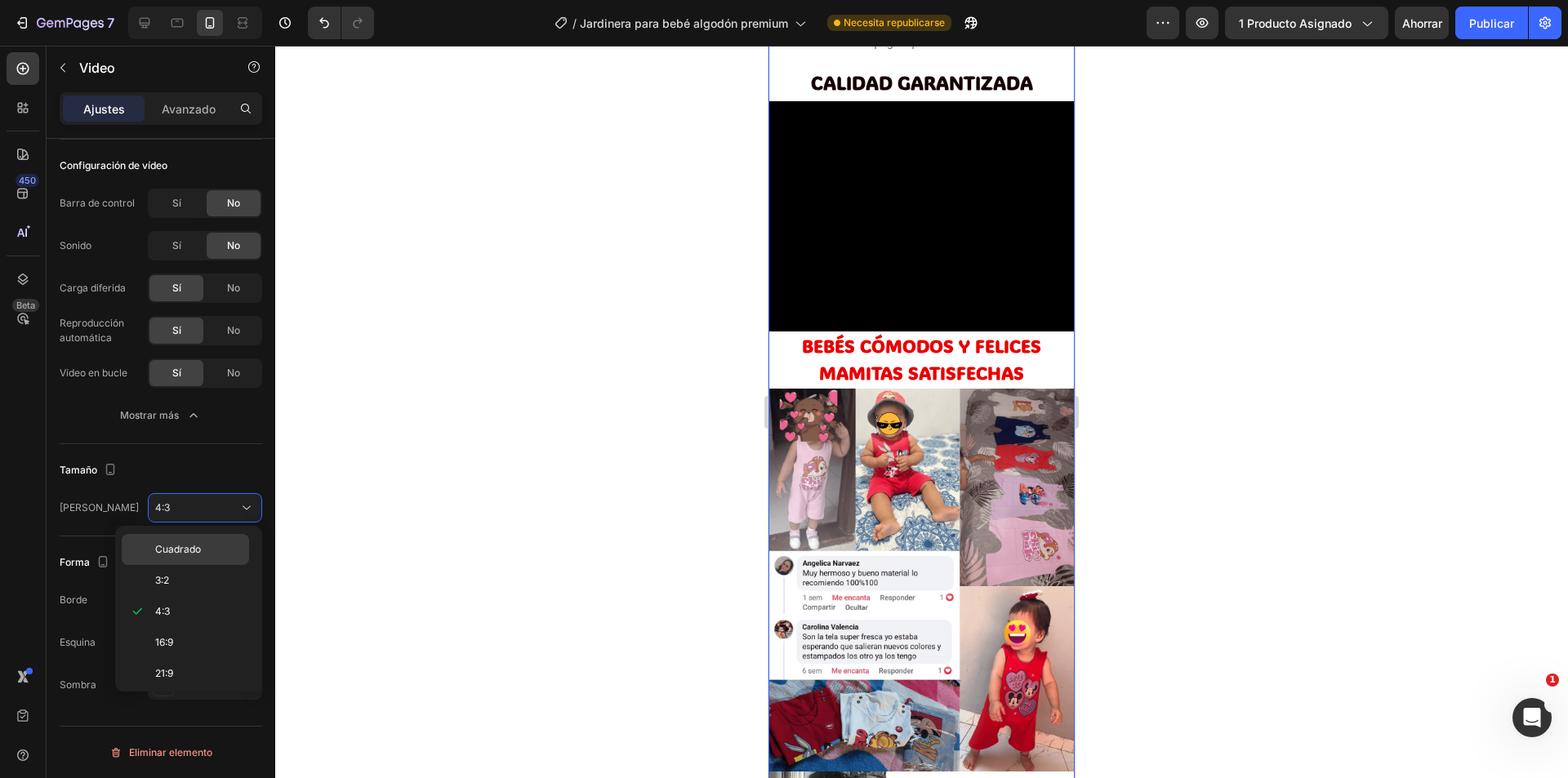
scroll to position [1431, 0]
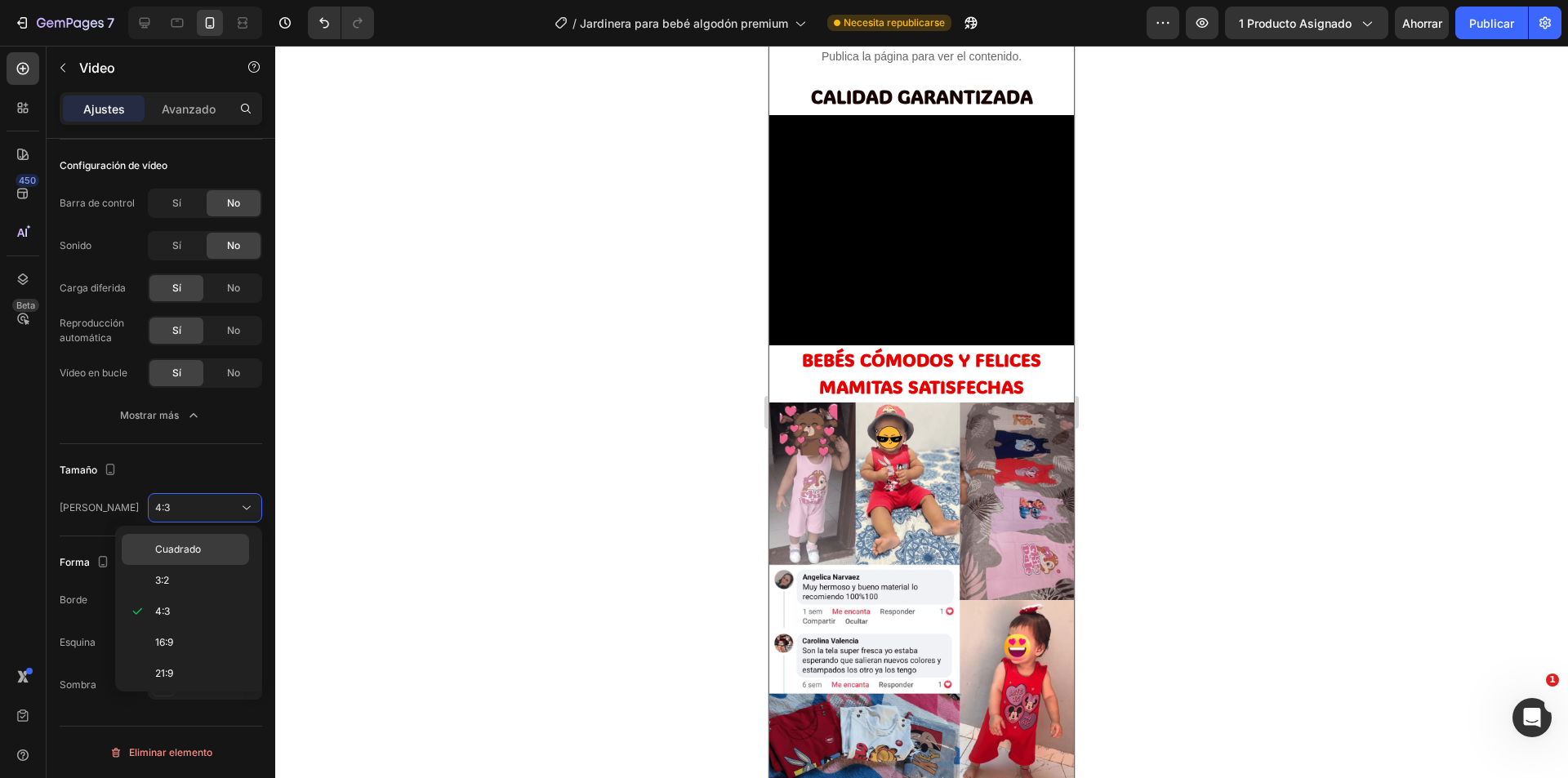
click at [164, 565] on div "Cuadrado" at bounding box center [185, 580] width 128 height 31
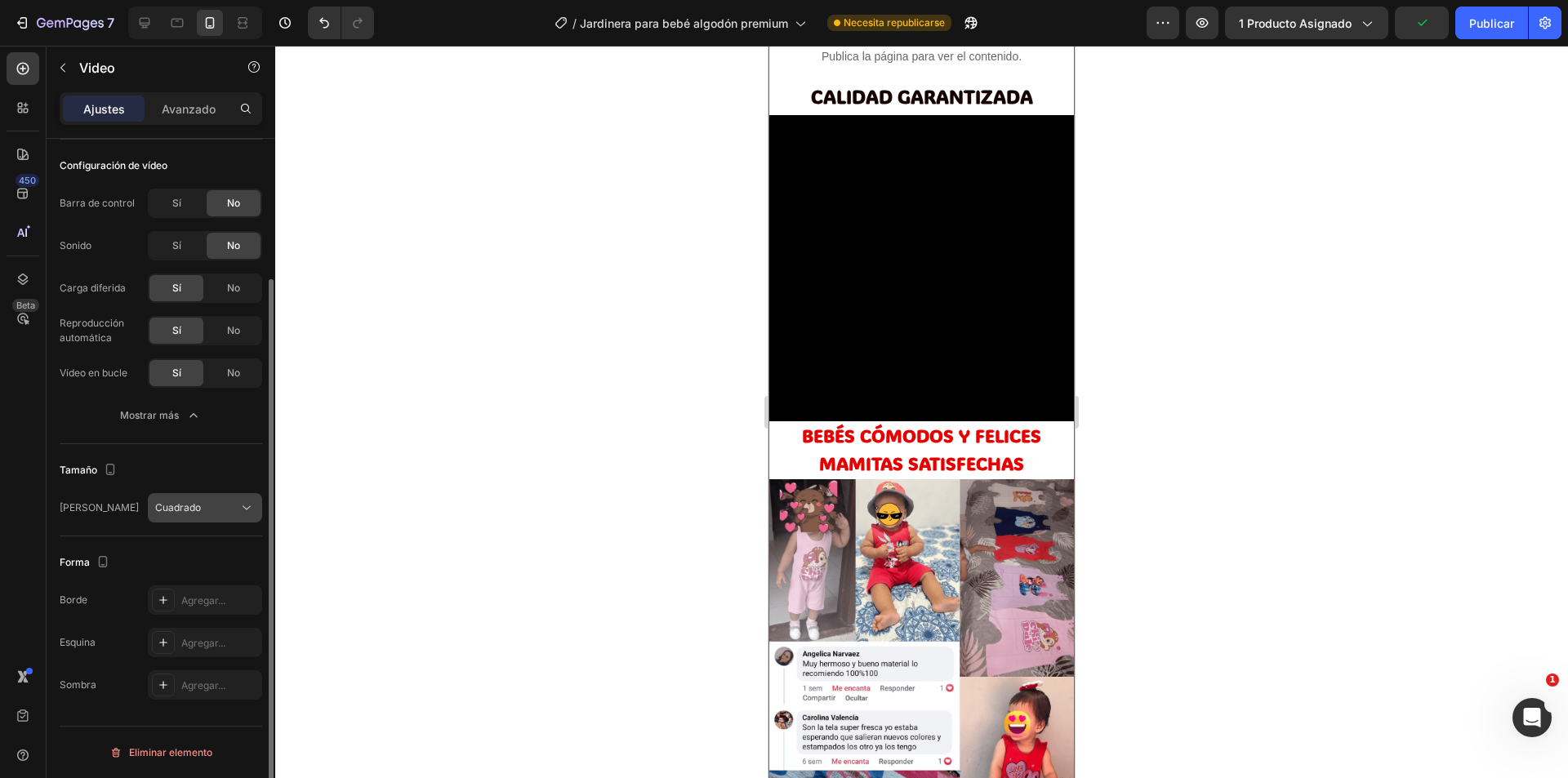
click at [202, 499] on button "Cuadrado" at bounding box center [205, 507] width 114 height 29
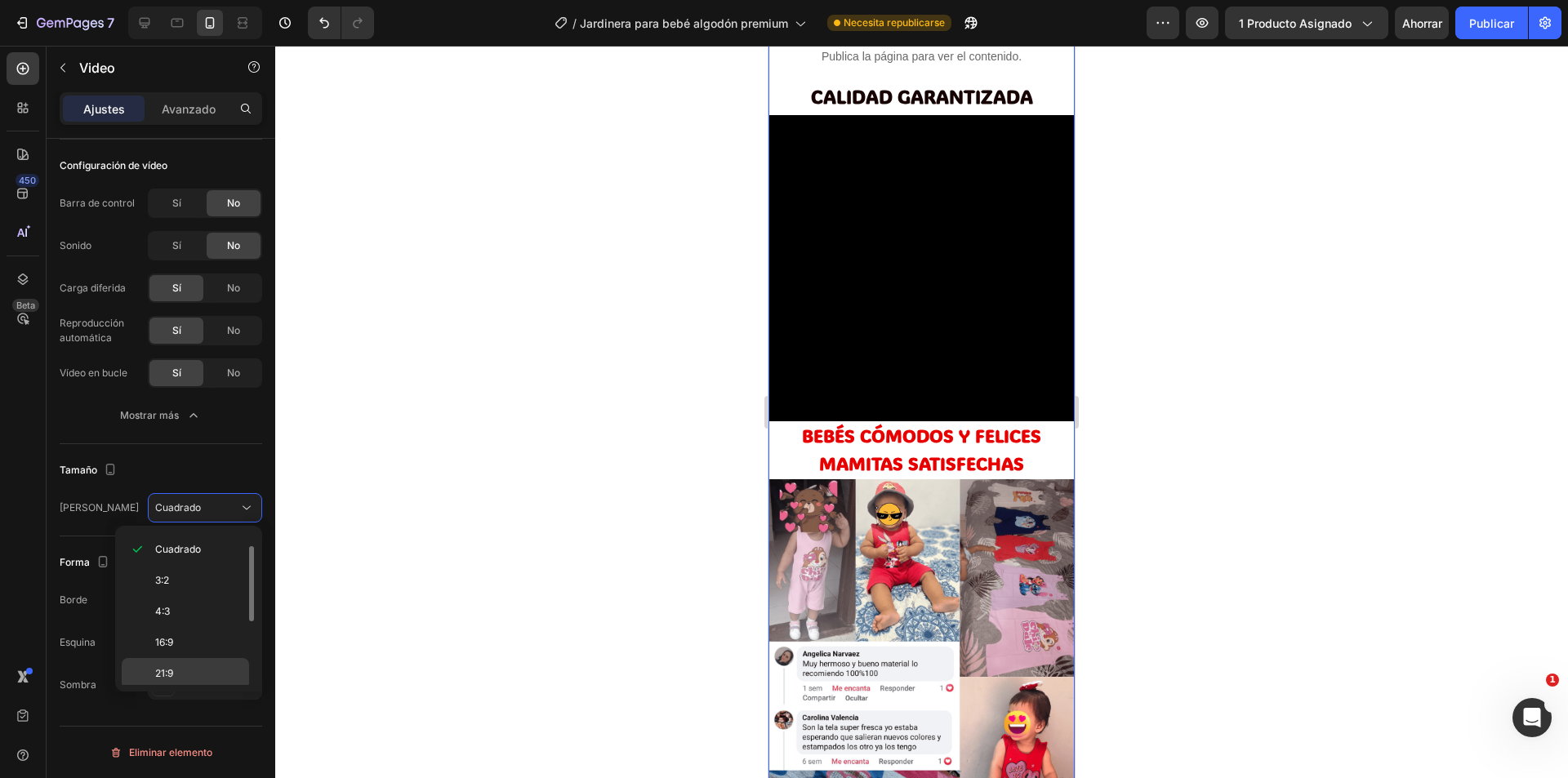
click at [170, 666] on span "21:9" at bounding box center [164, 673] width 18 height 15
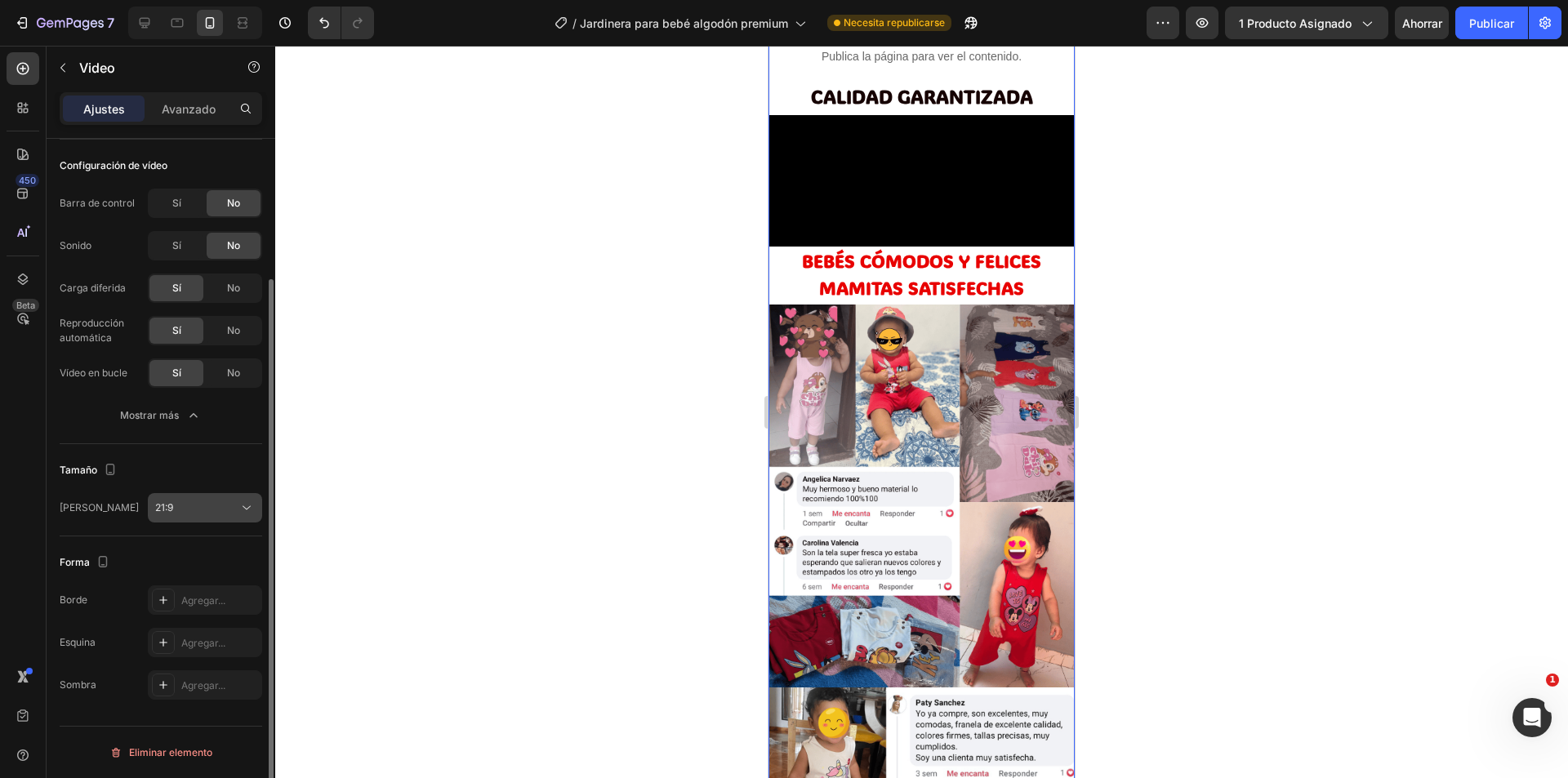
click at [189, 504] on div "21:9" at bounding box center [196, 508] width 84 height 15
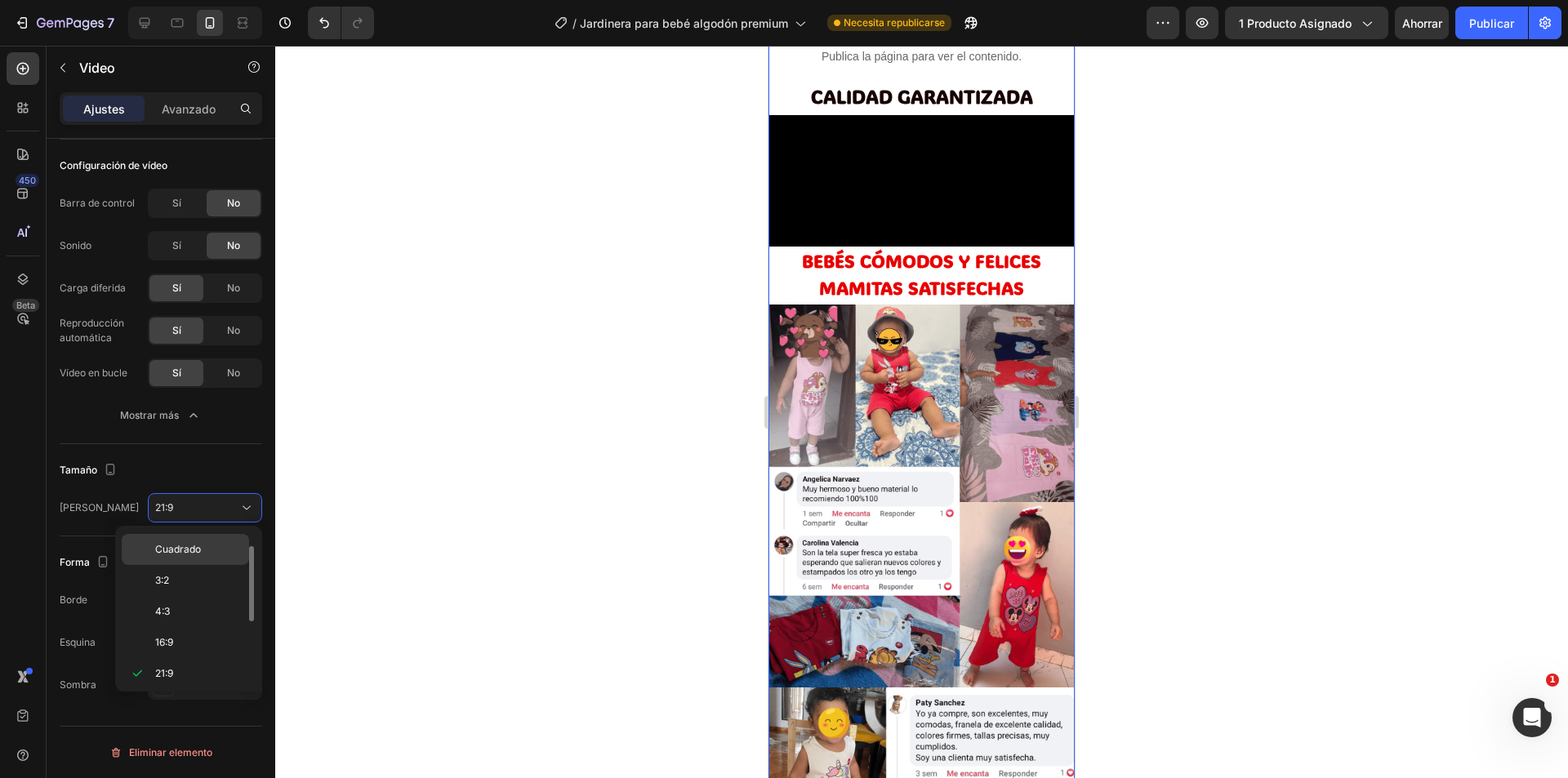
click at [173, 555] on span "Cuadrado" at bounding box center [178, 549] width 46 height 15
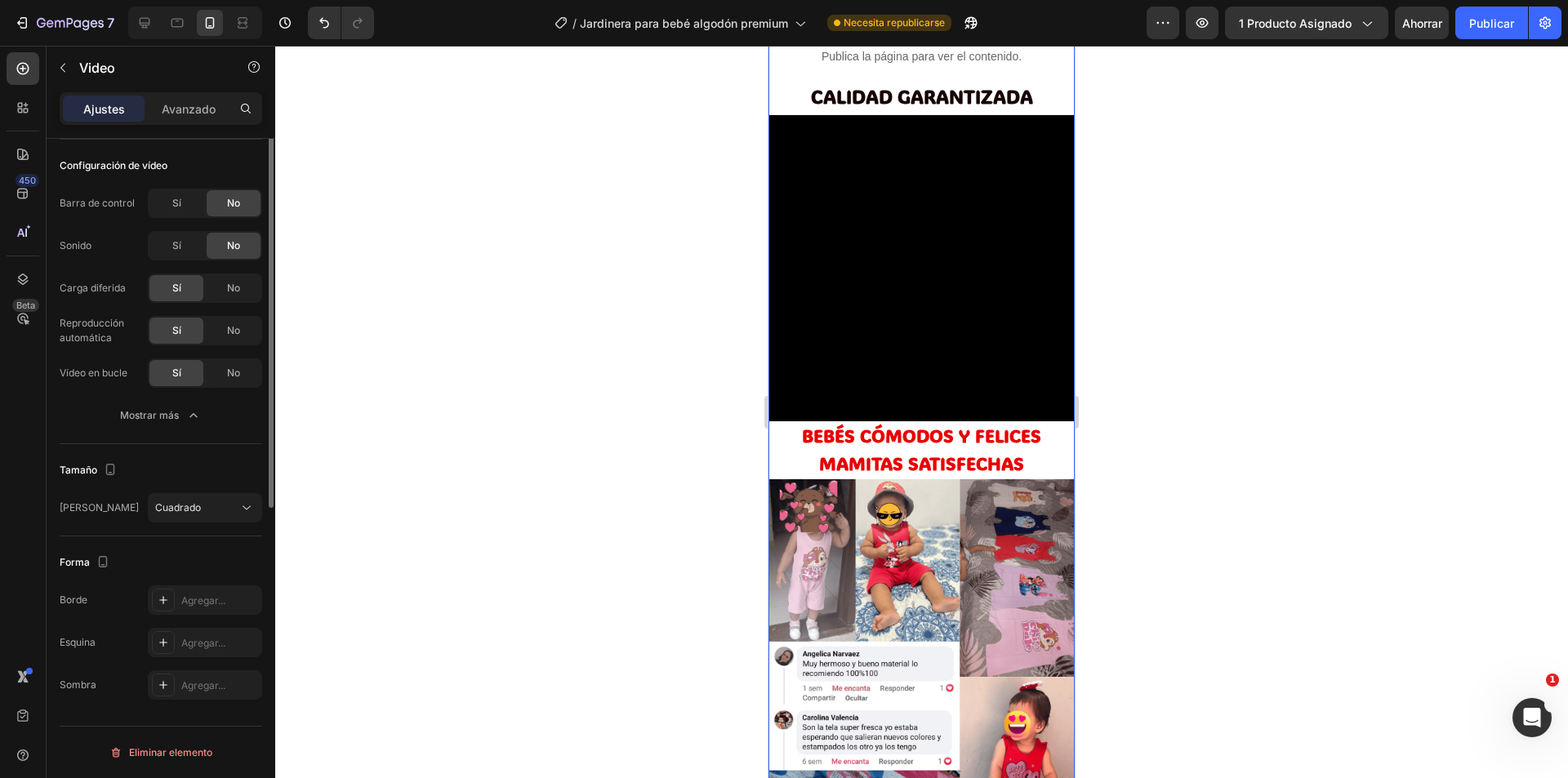
scroll to position [0, 0]
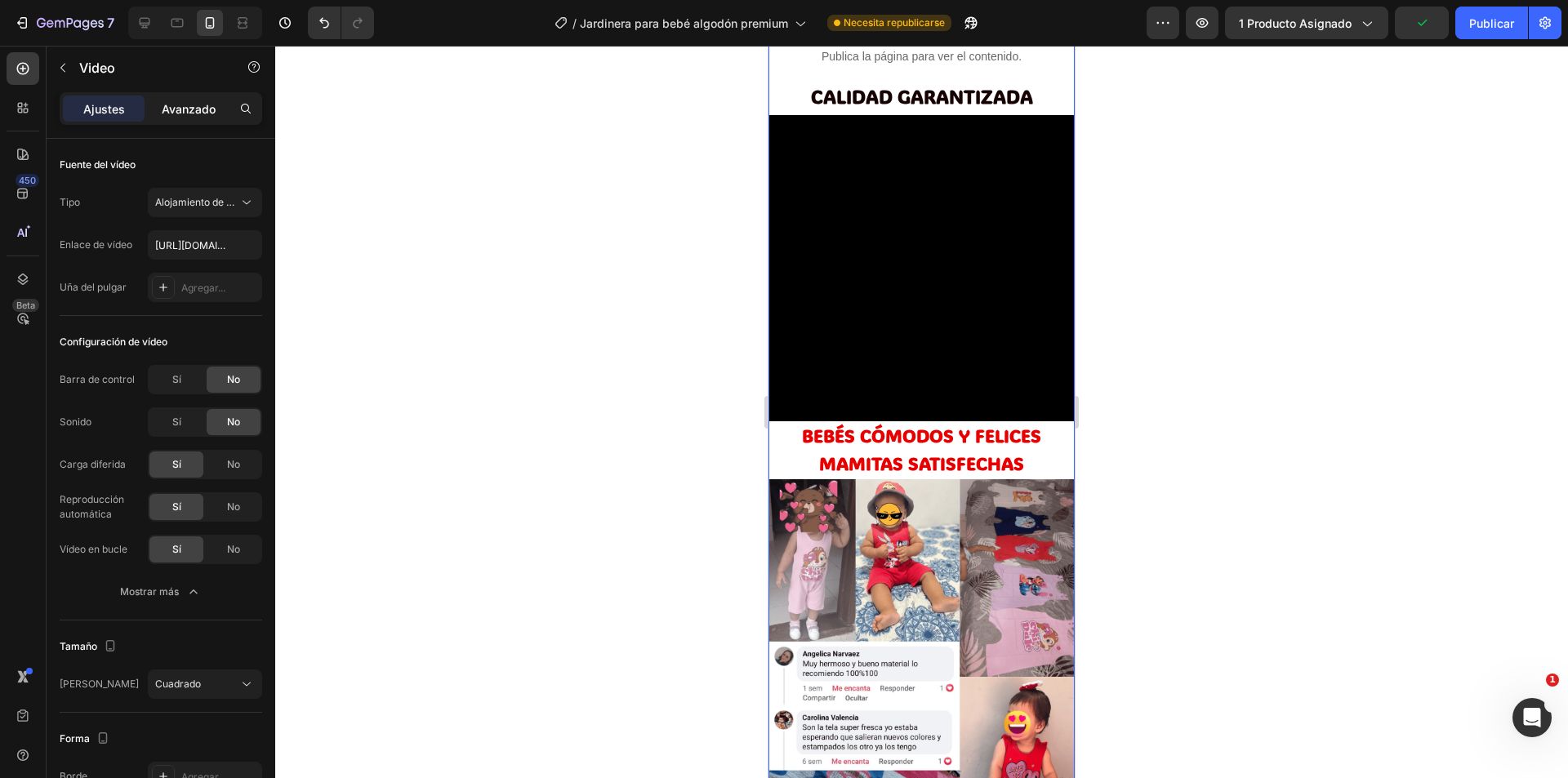
click at [186, 103] on font "Avanzado" at bounding box center [188, 109] width 54 height 14
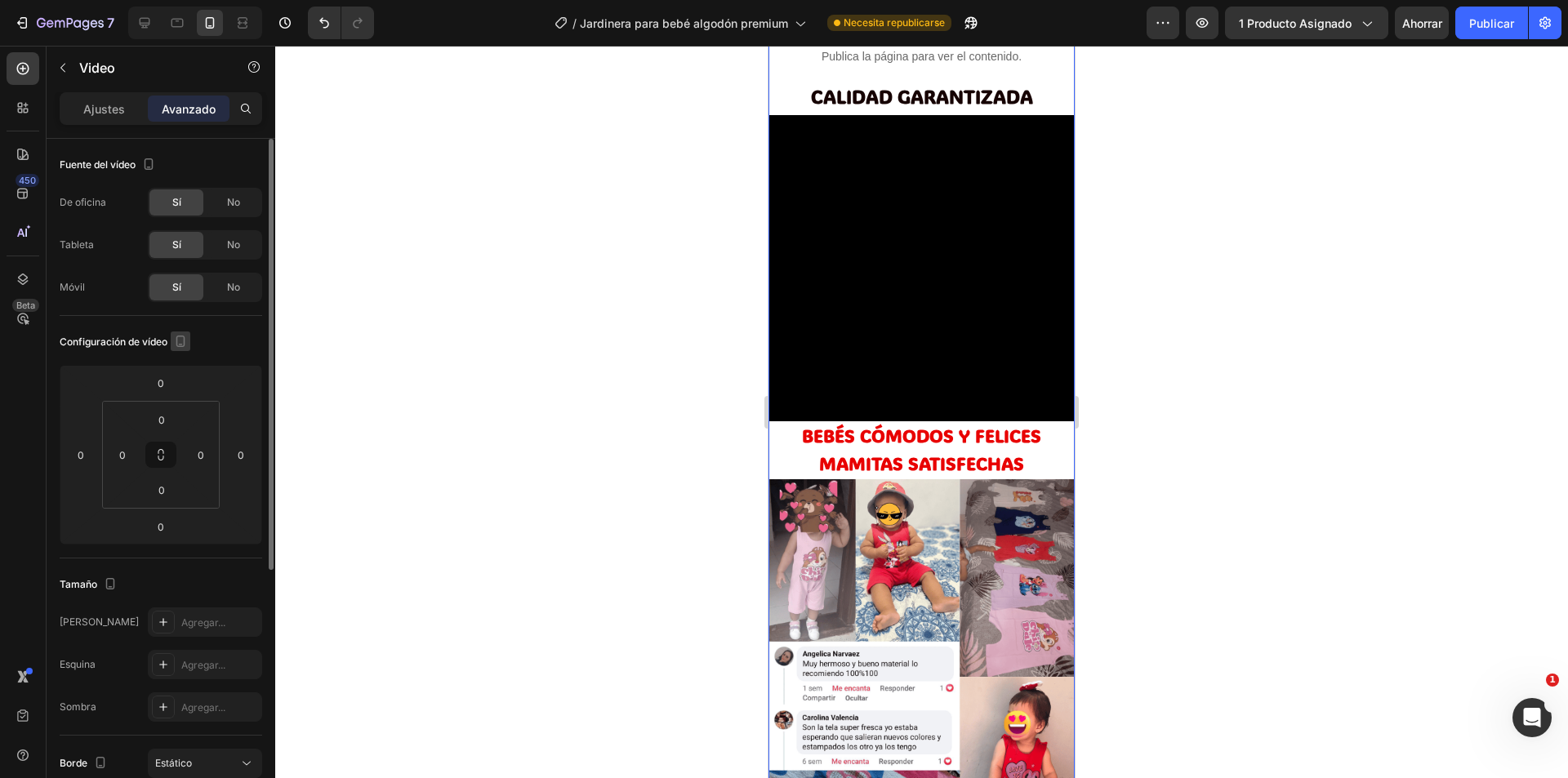
click at [181, 341] on icon "button" at bounding box center [180, 341] width 17 height 17
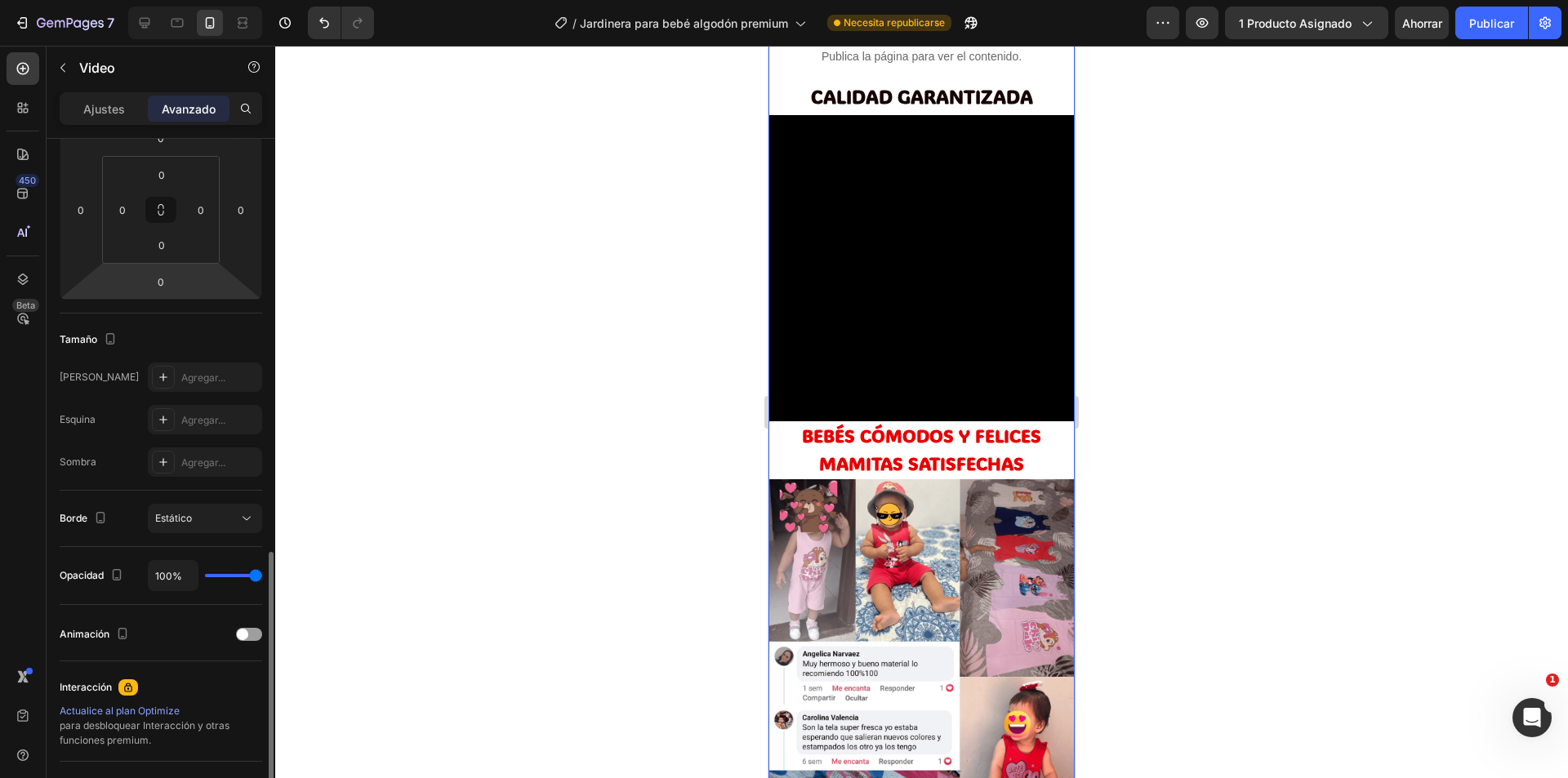
scroll to position [403, 0]
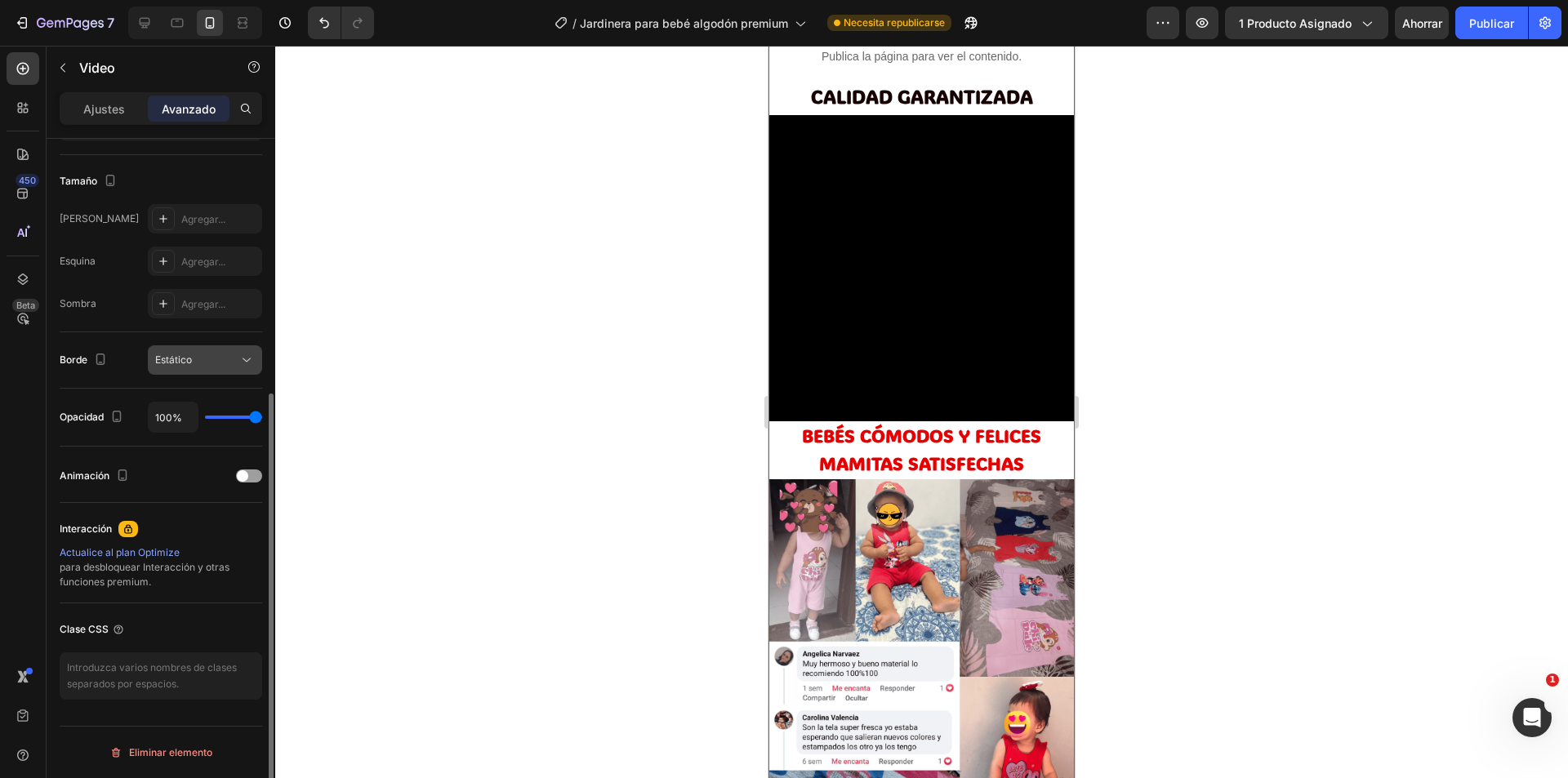
click at [184, 349] on button "Estático" at bounding box center [205, 359] width 114 height 29
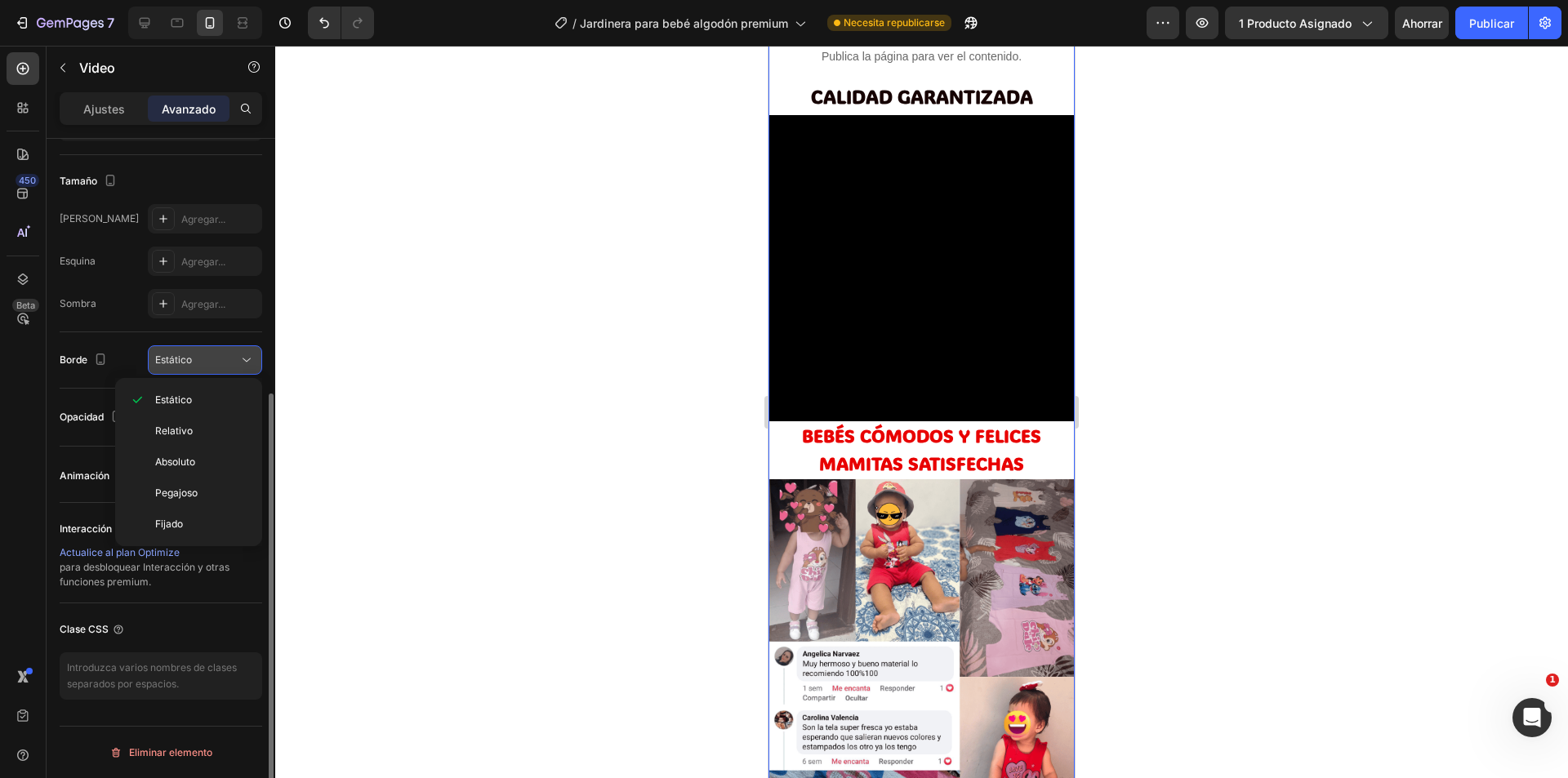
click at [184, 349] on button "Estático" at bounding box center [205, 359] width 114 height 29
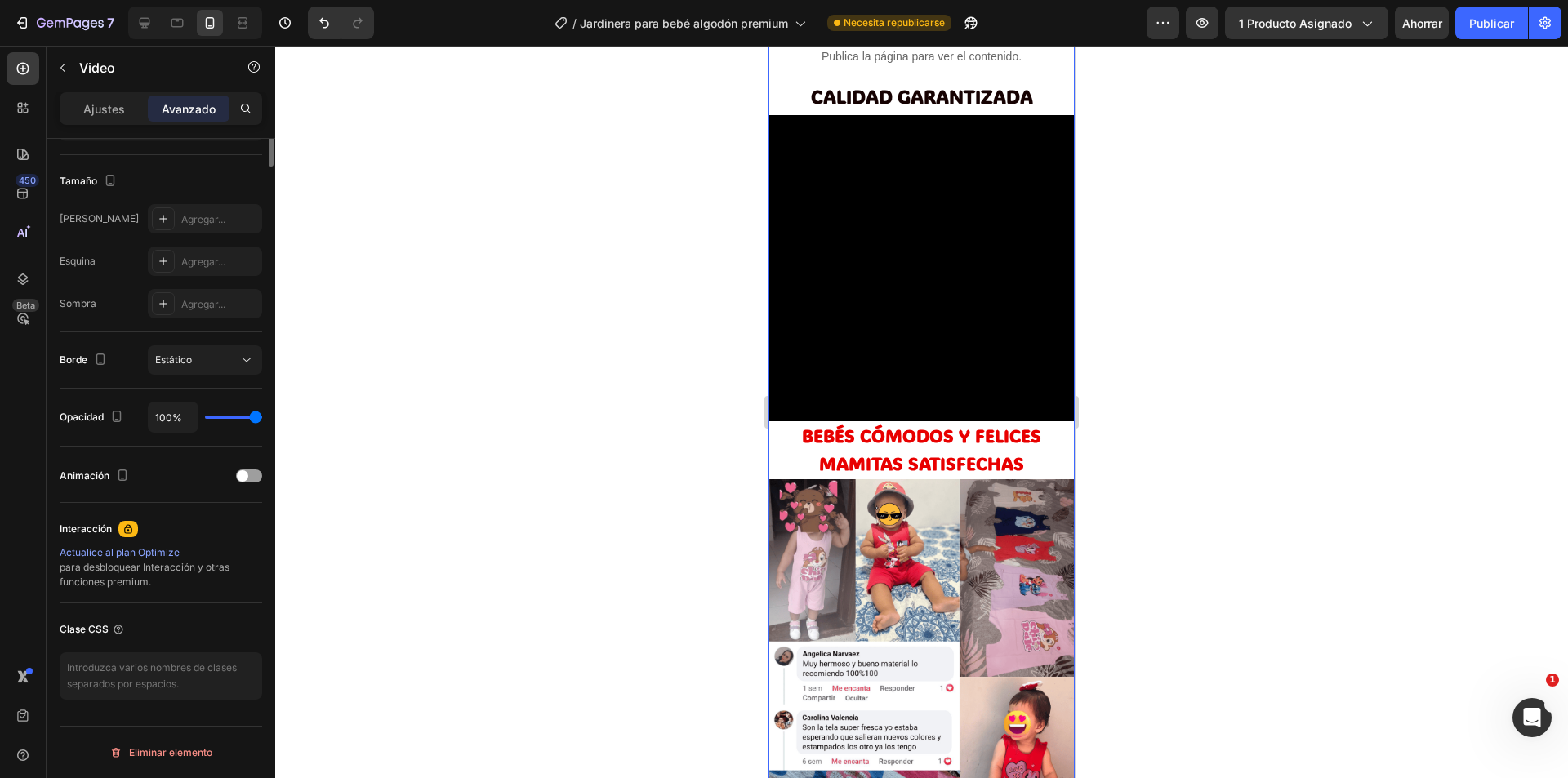
scroll to position [0, 0]
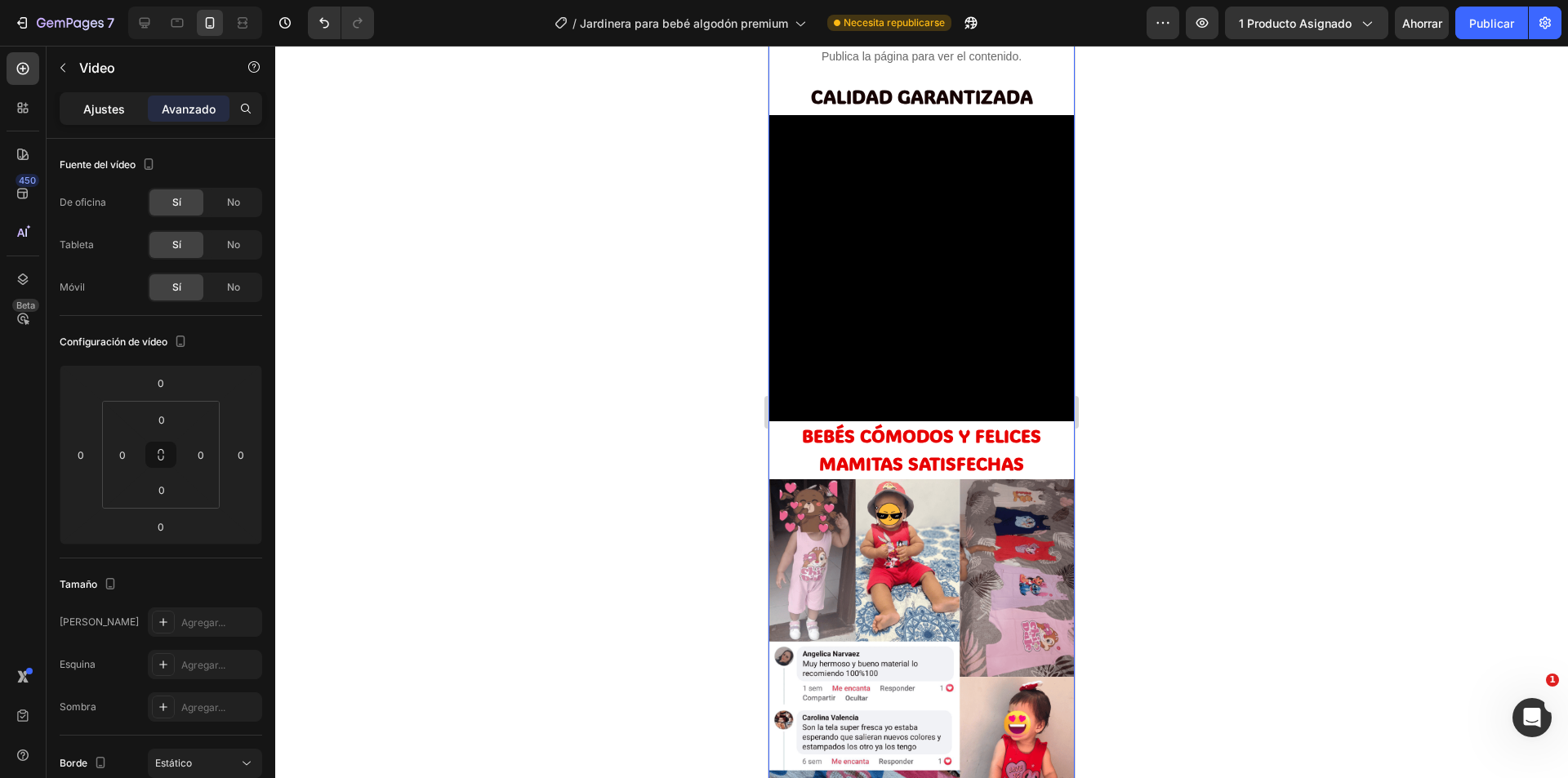
click at [92, 102] on font "Ajustes" at bounding box center [104, 109] width 41 height 14
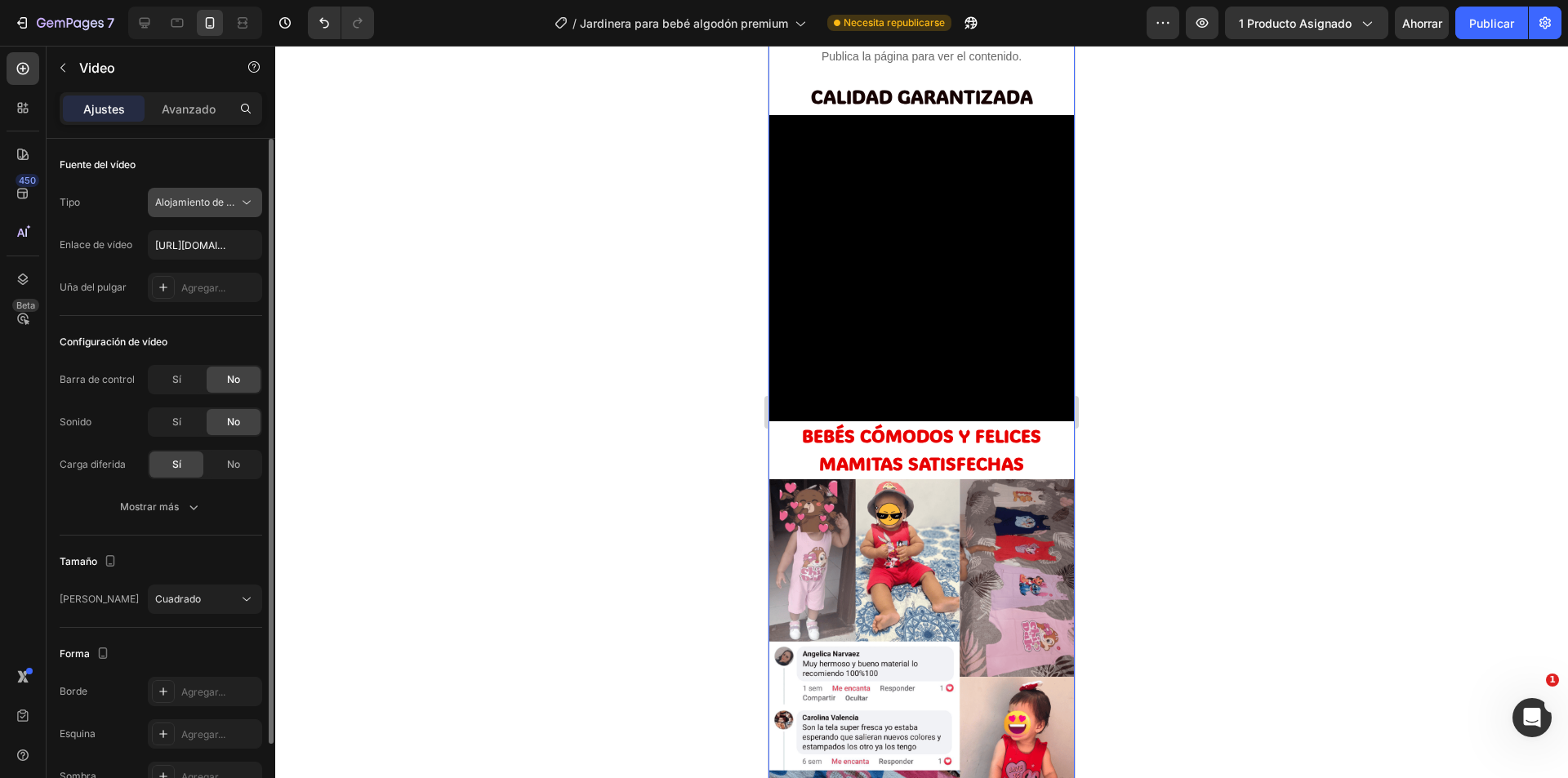
click at [223, 196] on font "Alojamiento de vídeos" at bounding box center [205, 202] width 101 height 12
click at [162, 291] on icon at bounding box center [163, 287] width 13 height 13
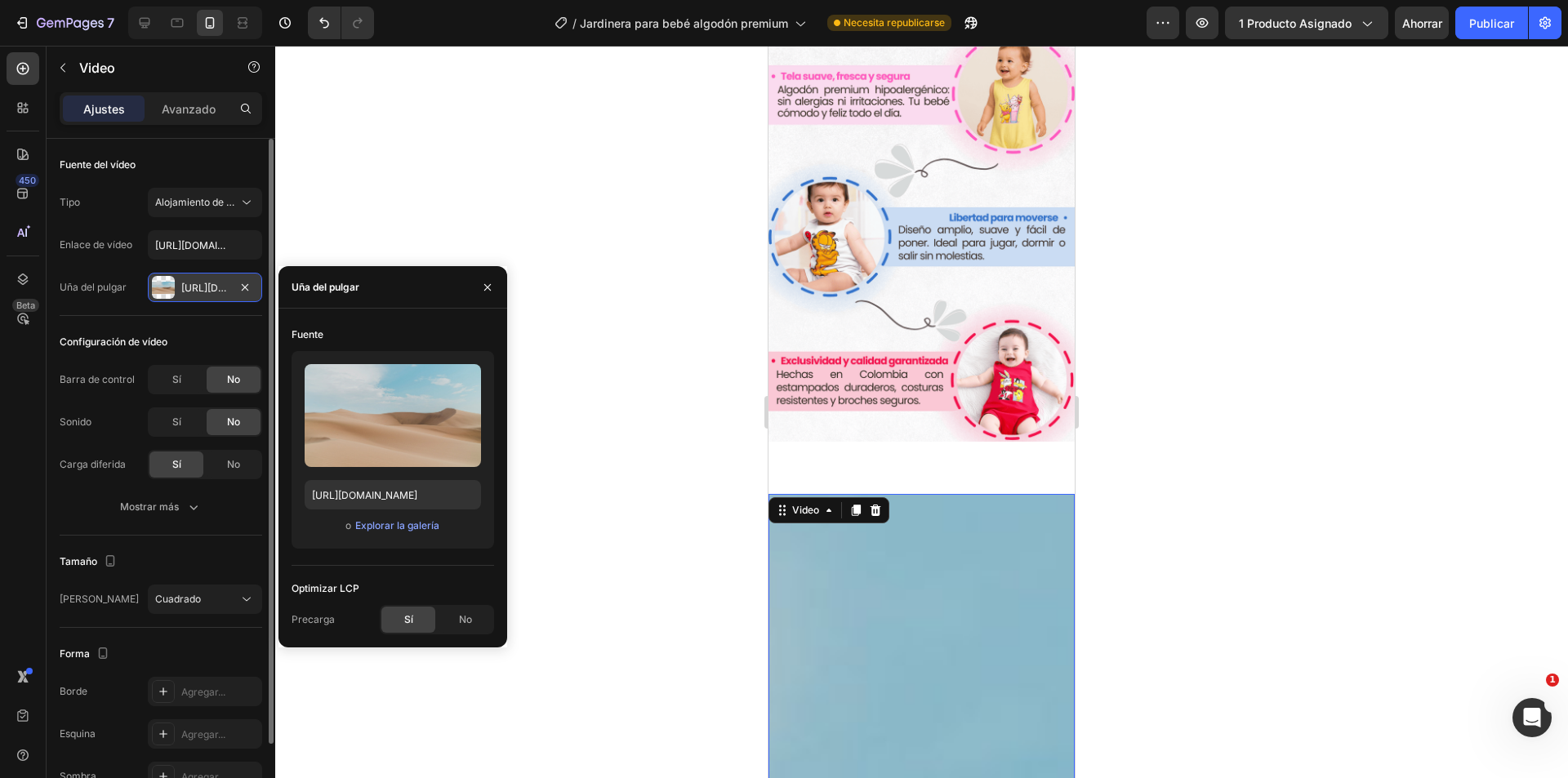
scroll to position [860, 0]
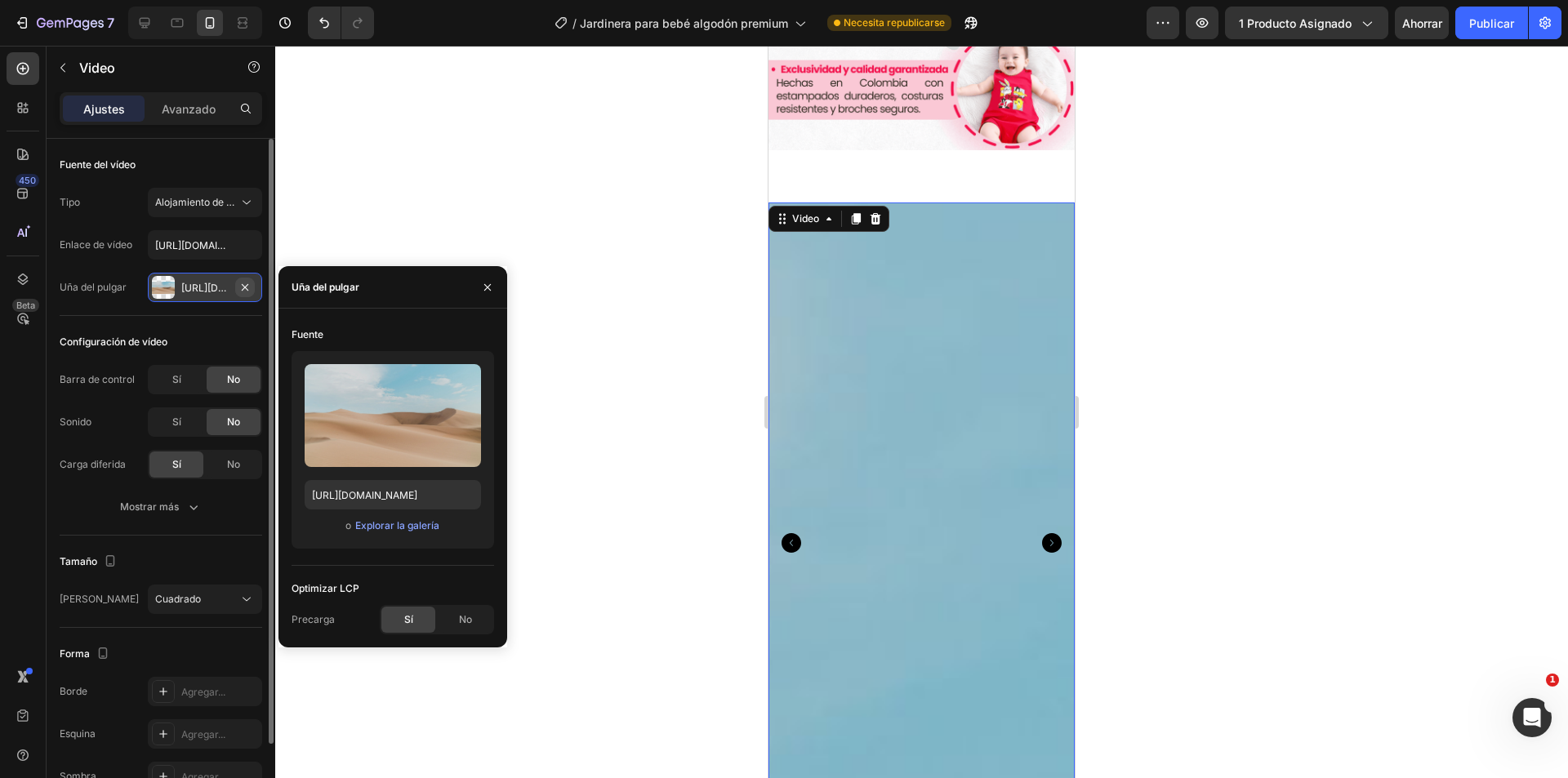
click at [248, 289] on icon "button" at bounding box center [245, 287] width 13 height 13
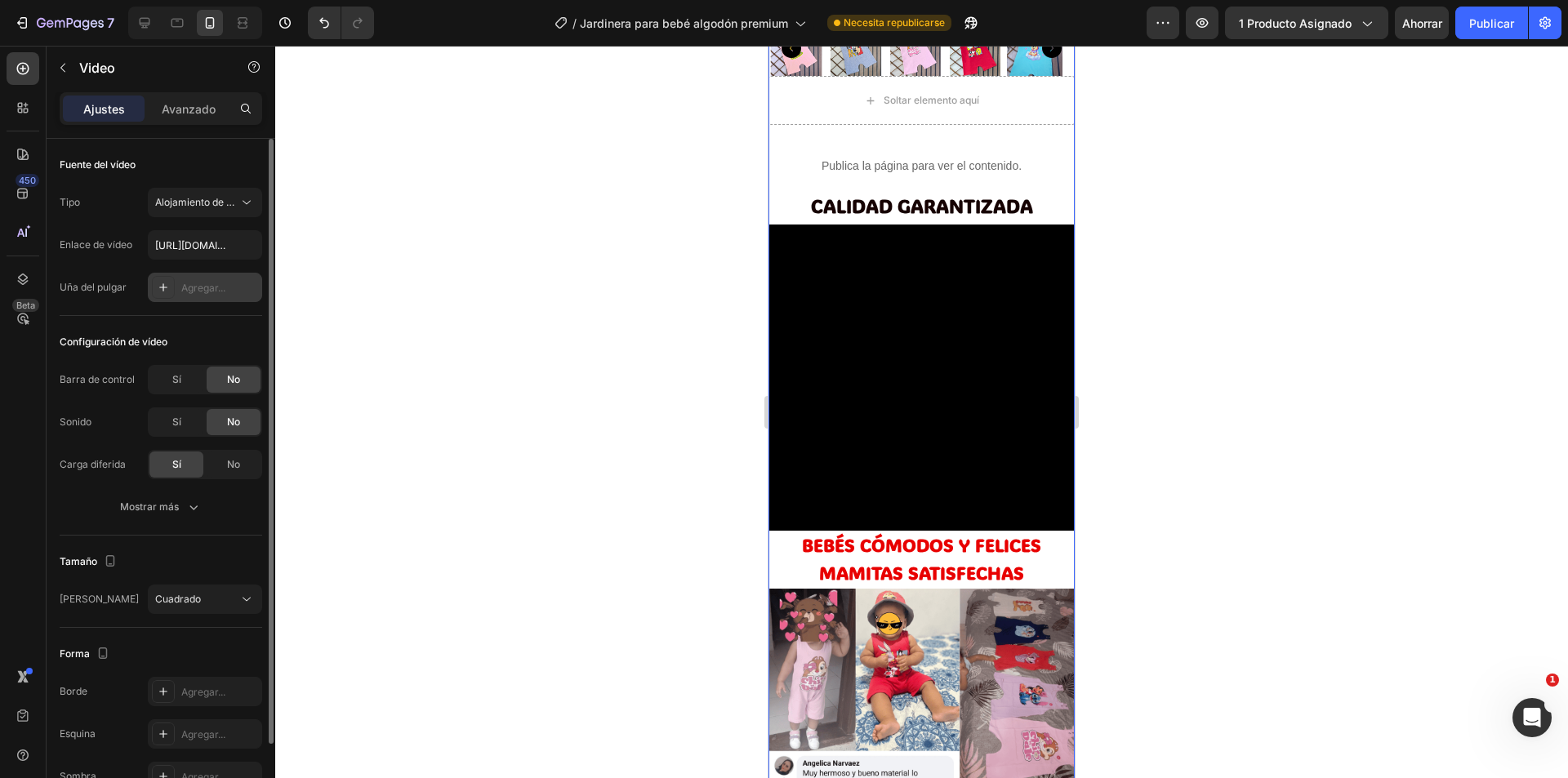
scroll to position [1349, 0]
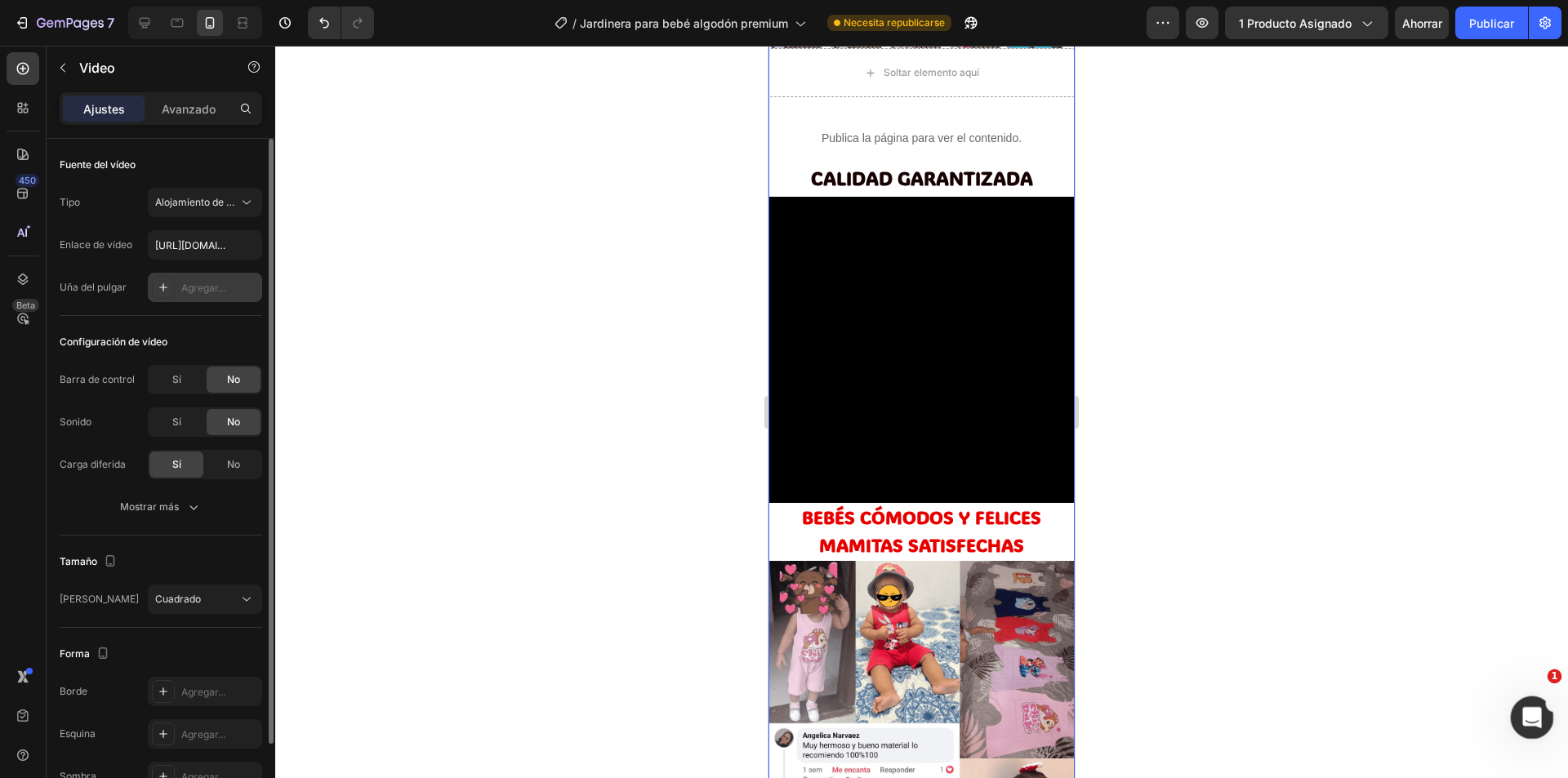
drag, startPoint x: 1521, startPoint y: 707, endPoint x: 2796, endPoint y: 1127, distance: 1342.4
click at [1519, 706] on div "Abrir Intercom Messenger" at bounding box center [1529, 715] width 54 height 54
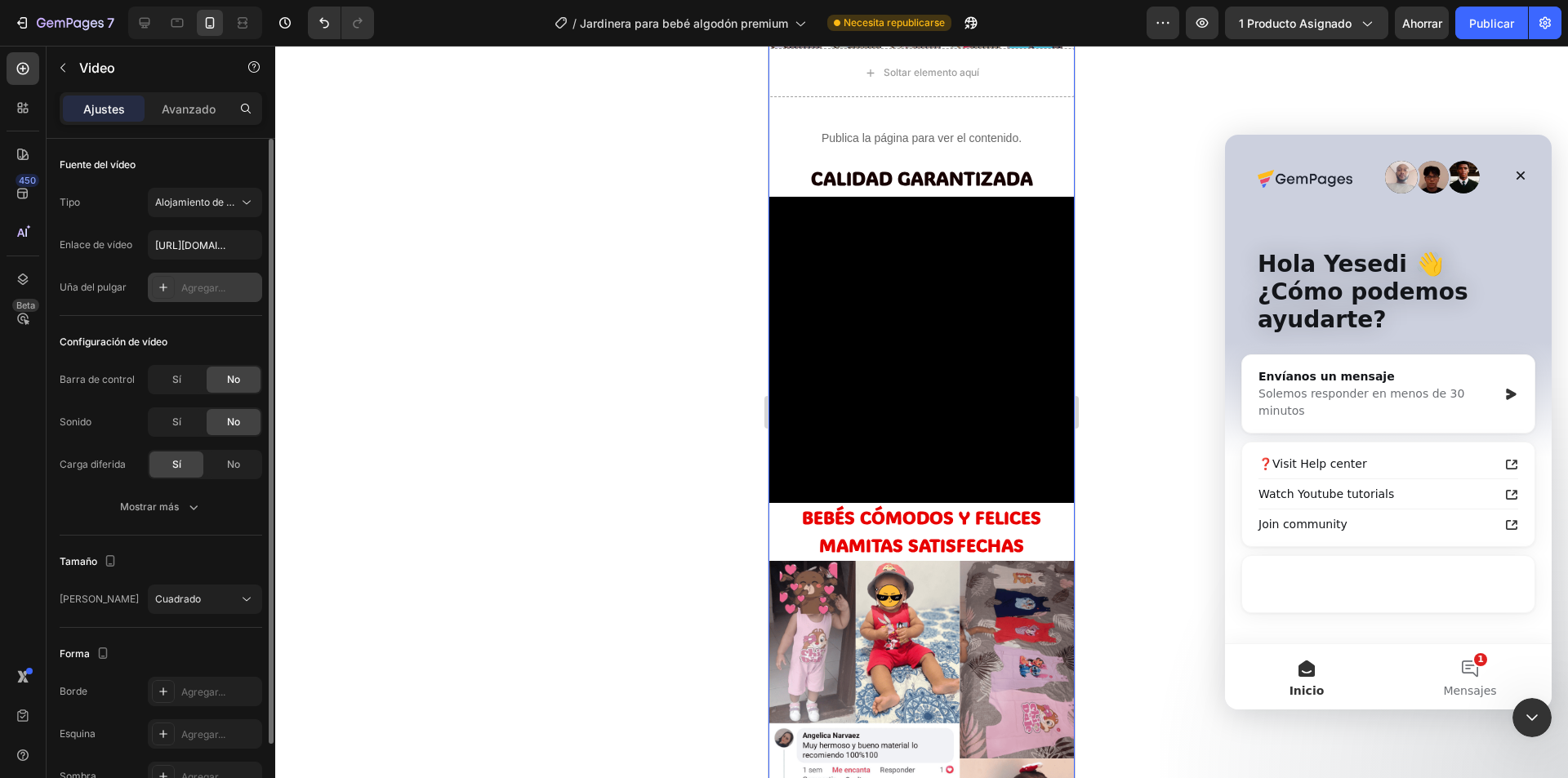
scroll to position [0, 0]
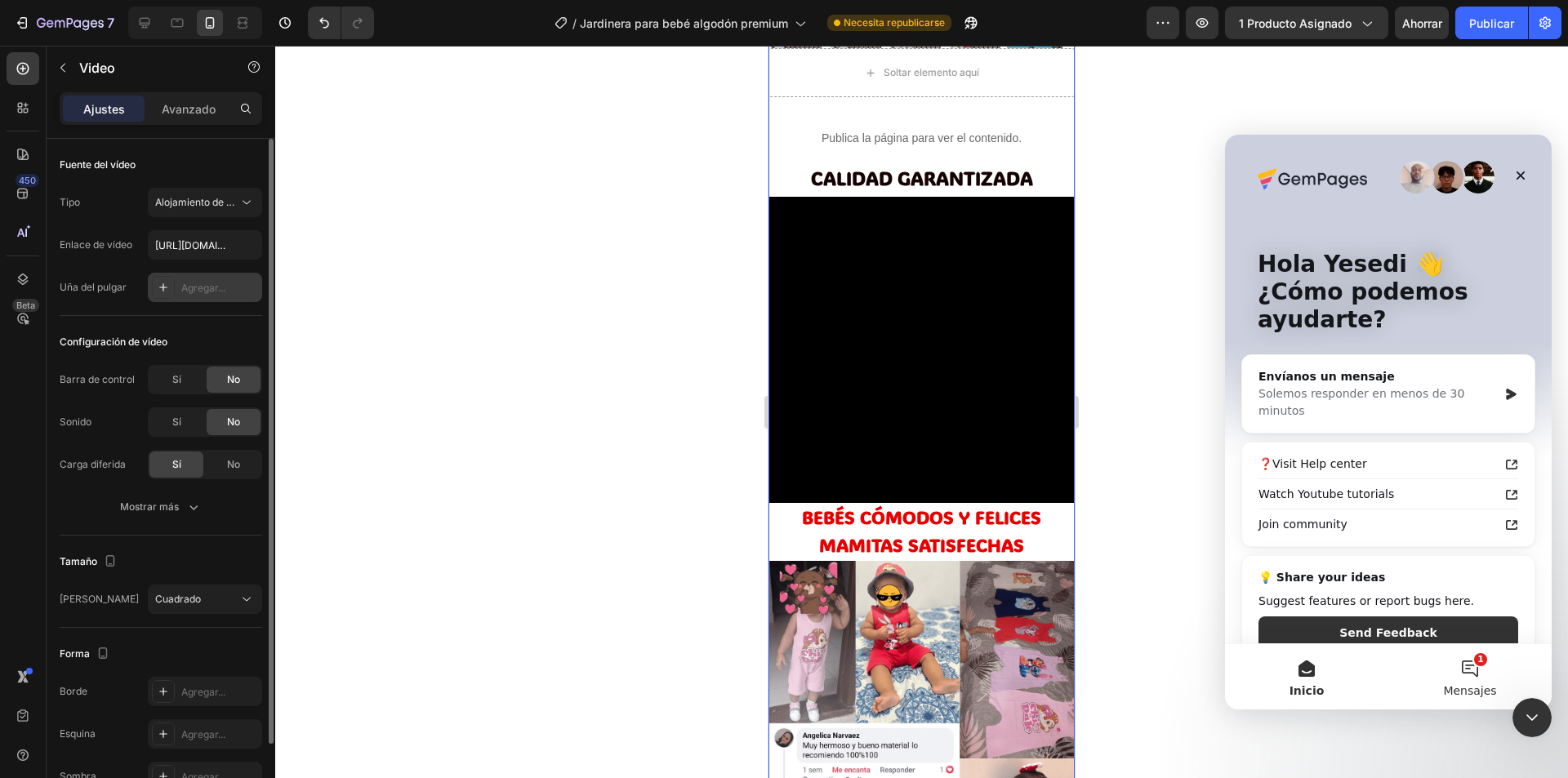
click at [1479, 694] on font "Mensajes" at bounding box center [1469, 690] width 53 height 13
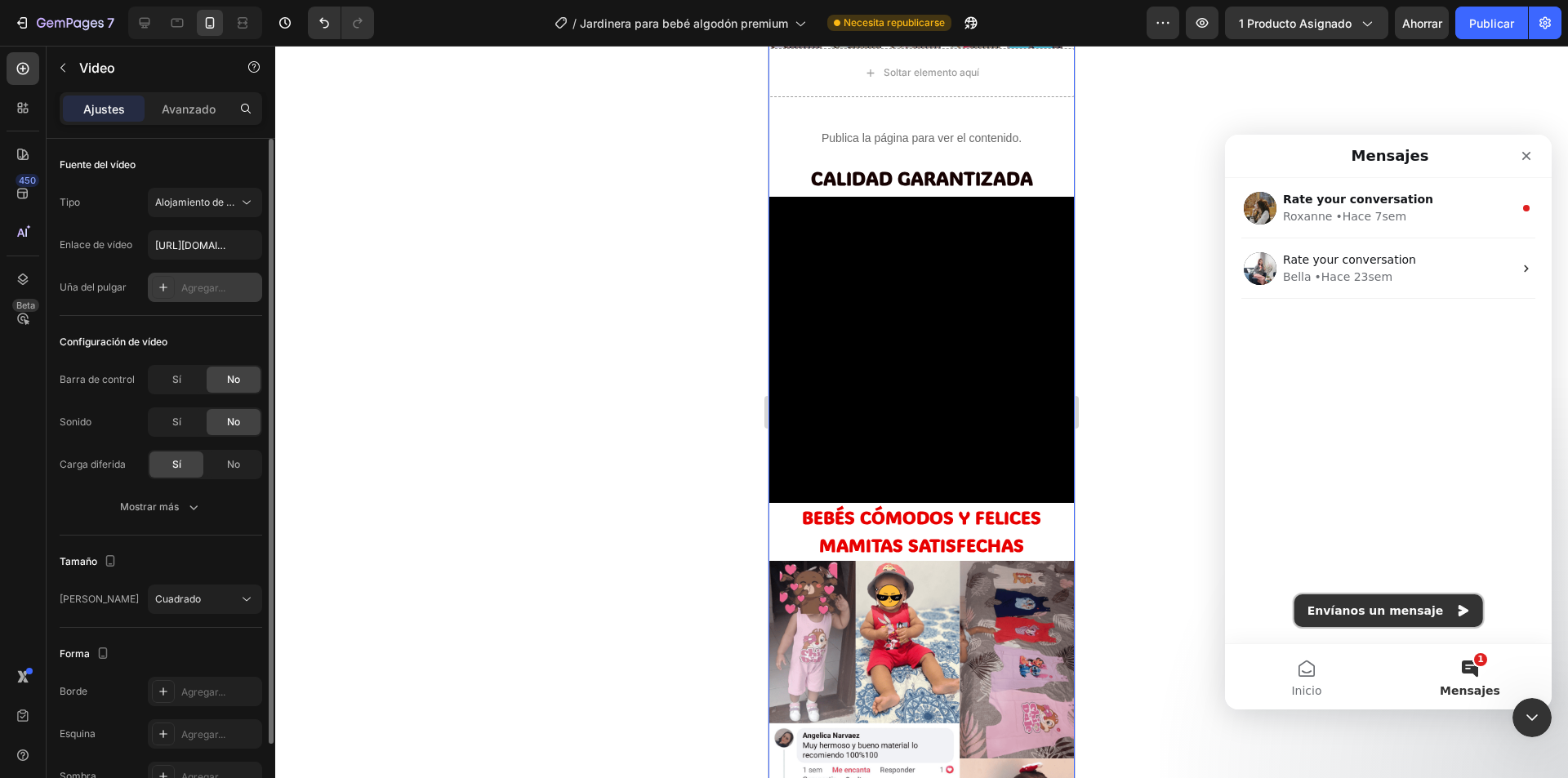
click at [1397, 616] on button "Envíanos un mensaje" at bounding box center [1388, 610] width 188 height 33
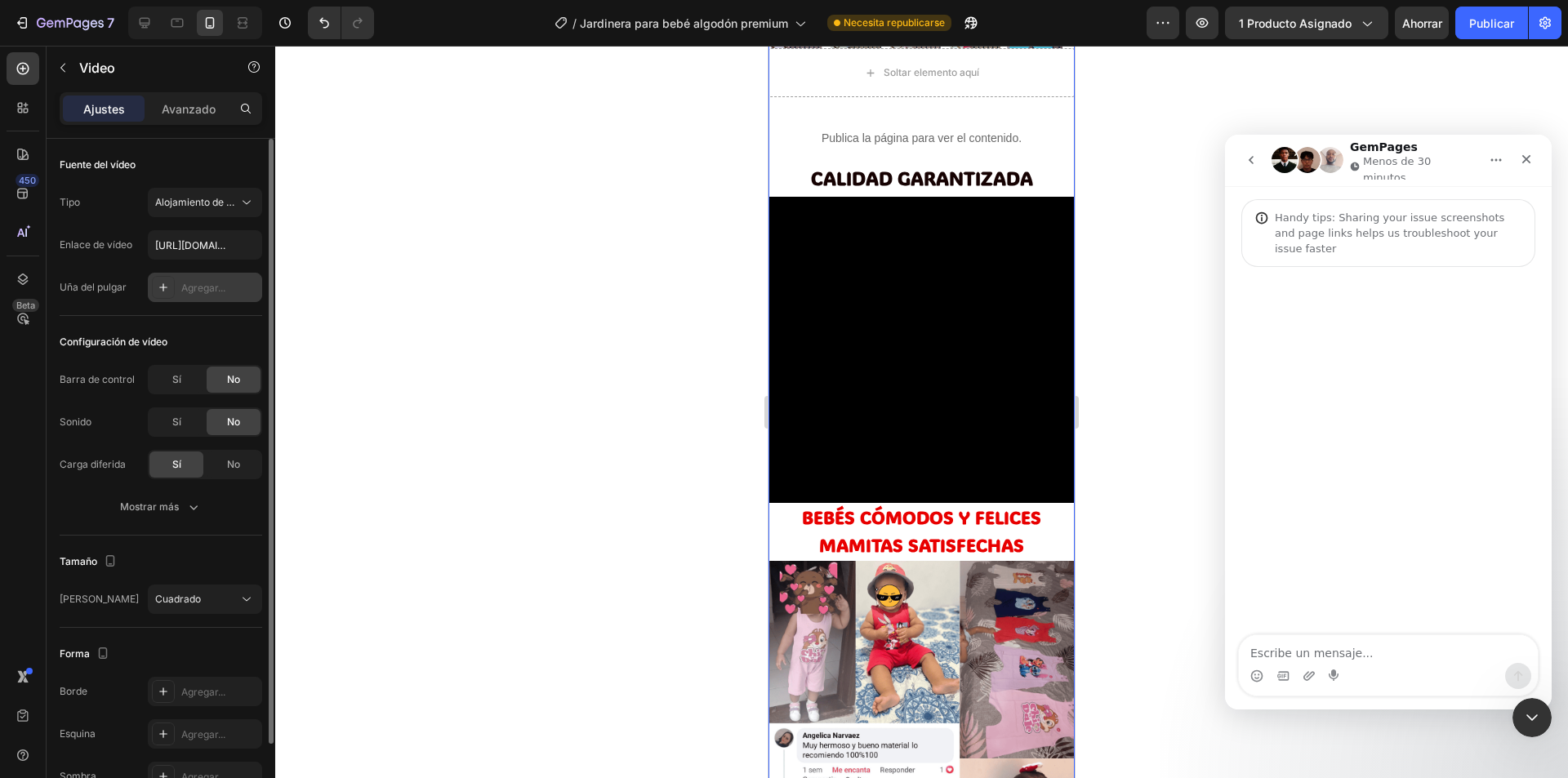
click at [1321, 652] on textarea "Escribe un mensaje..." at bounding box center [1388, 650] width 298 height 28
type textarea "Buenas tardes por favor hablar en español"
click at [1522, 678] on icon "Enviar un mensaje…" at bounding box center [1518, 676] width 13 height 13
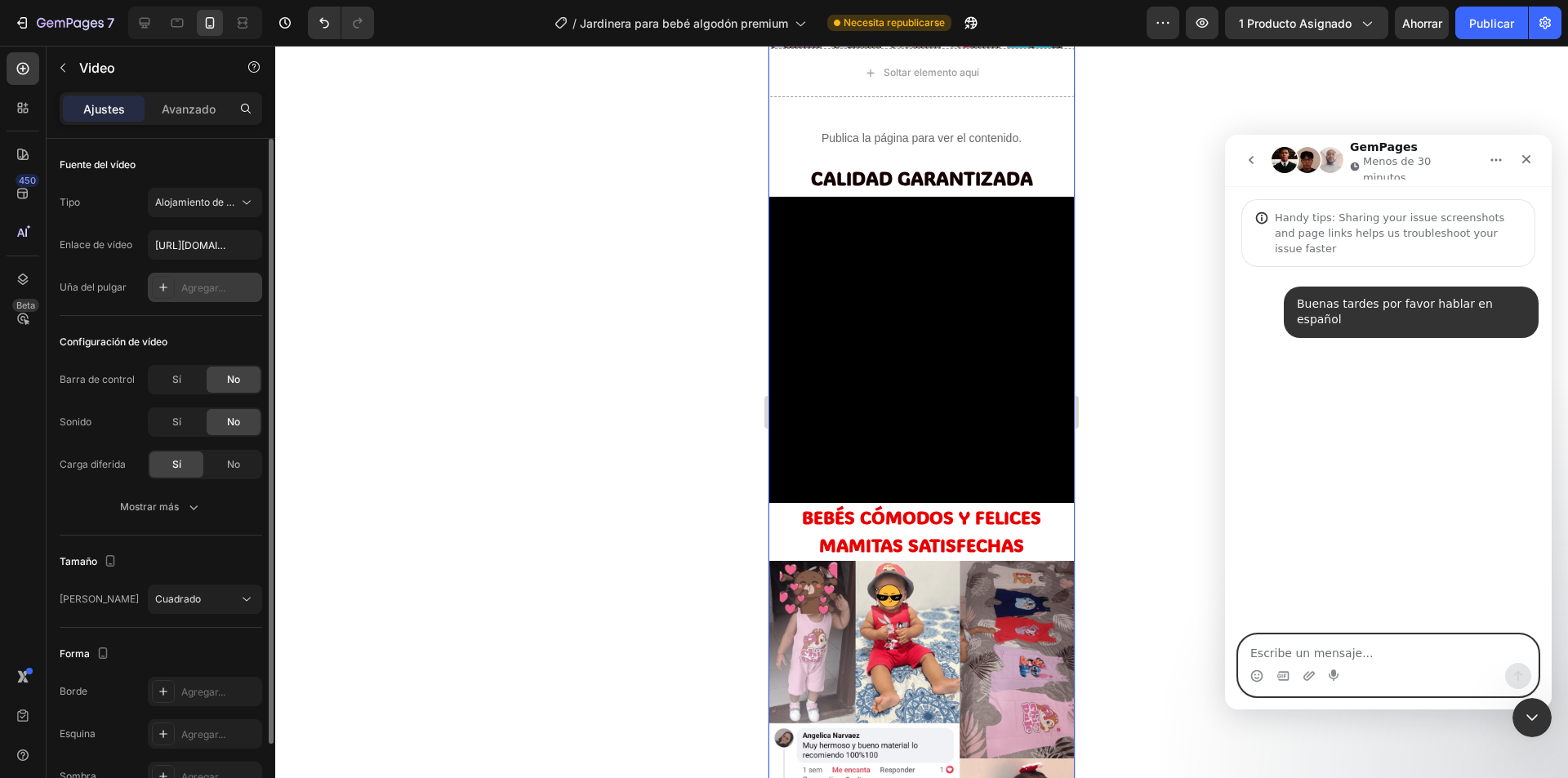
click at [1363, 652] on textarea "Escribe un mensaje..." at bounding box center [1388, 650] width 298 height 28
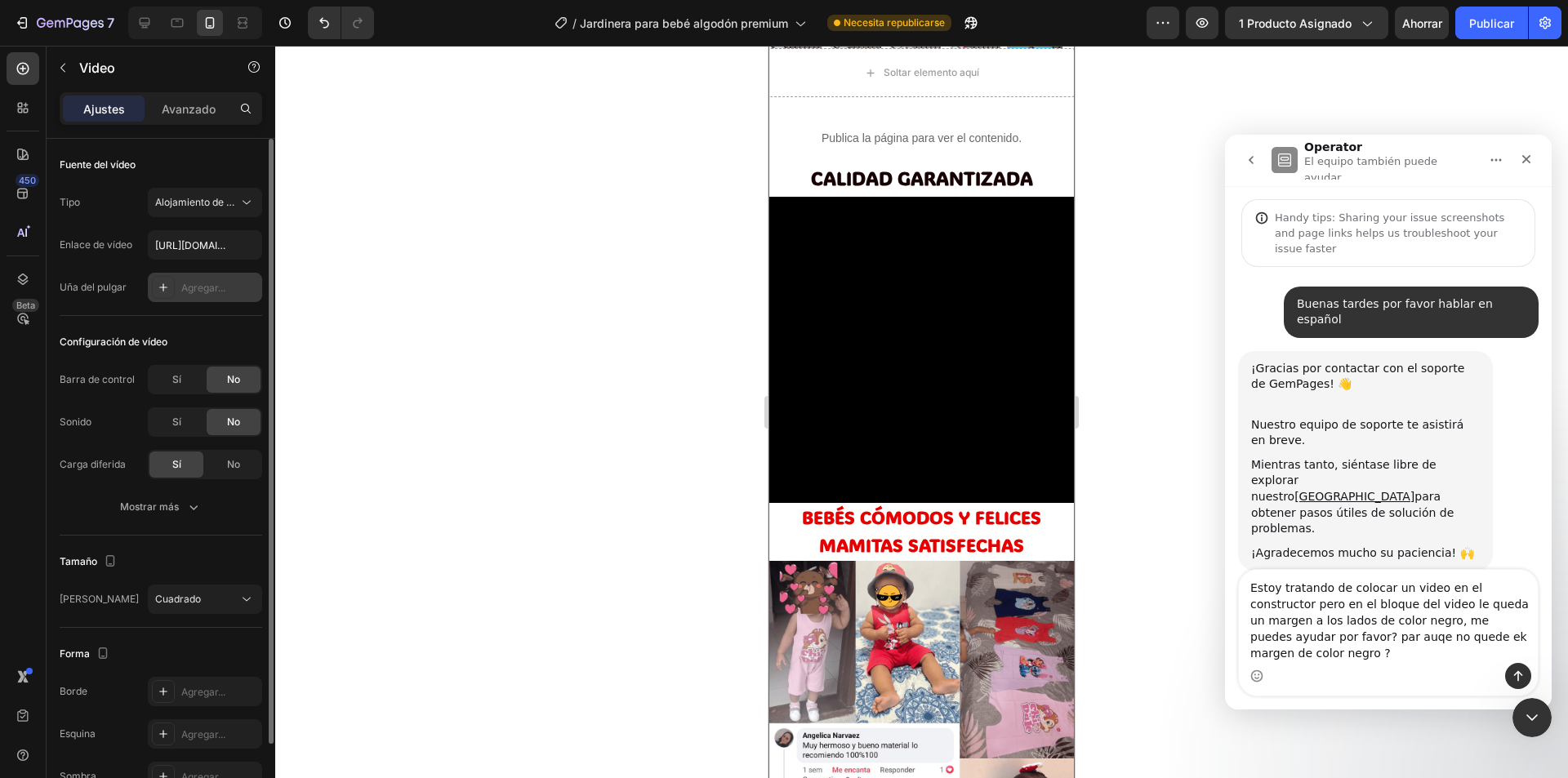
click at [1255, 653] on textarea "Estoy tratando de colocar un video en el constructor pero en el bloque del vide…" at bounding box center [1388, 616] width 298 height 93
click at [1268, 659] on textarea "Estoy tratando de colocar un video en el constructor pero en el bloque del vide…" at bounding box center [1388, 616] width 298 height 93
click at [1253, 653] on textarea "Estoy tratando de colocar un video en el constructor pero en el bloque del vide…" at bounding box center [1388, 616] width 298 height 93
click at [1363, 657] on textarea "Estoy tratando de colocar un video en el constructor pero en el bloque del vide…" at bounding box center [1388, 616] width 298 height 93
click at [1357, 659] on textarea "Estoy tratando de colocar un video en el constructor pero en el bloque del vide…" at bounding box center [1388, 616] width 298 height 93
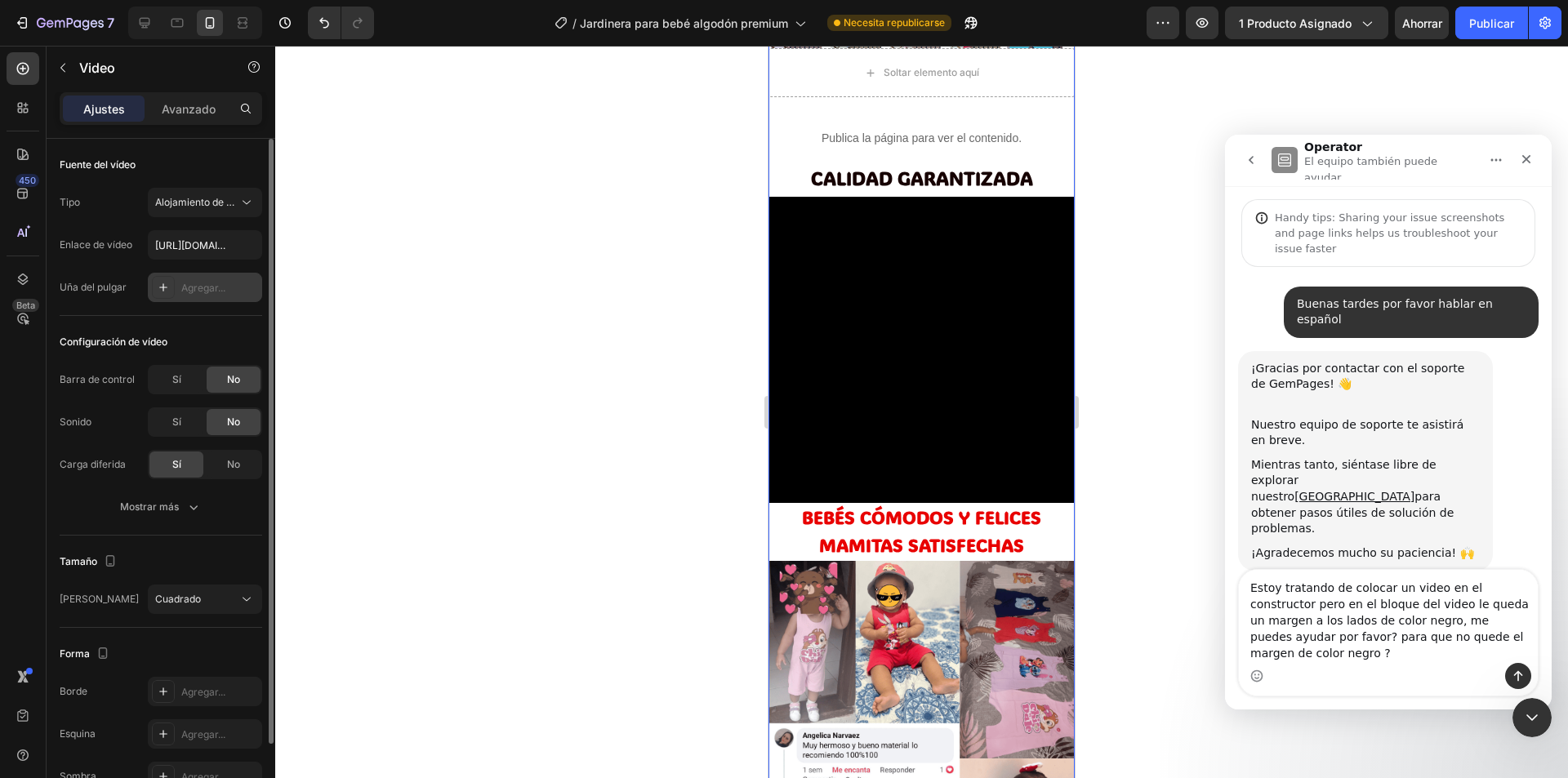
type textarea "Estoy tratando de colocar un video en el constructor pero en el bloque del vide…"
click at [1512, 680] on icon "Enviar un mensaje…" at bounding box center [1518, 676] width 13 height 13
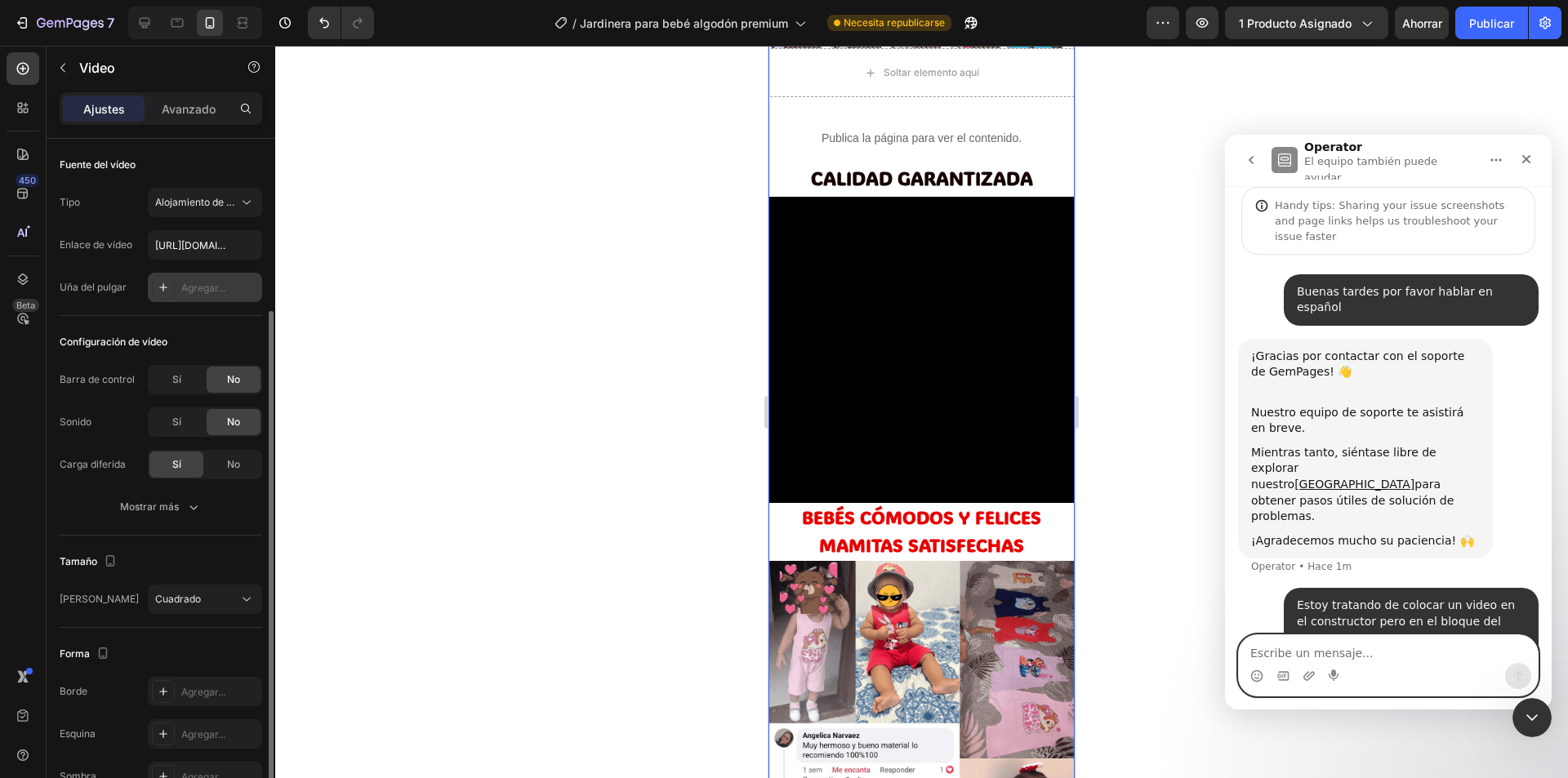
scroll to position [92, 0]
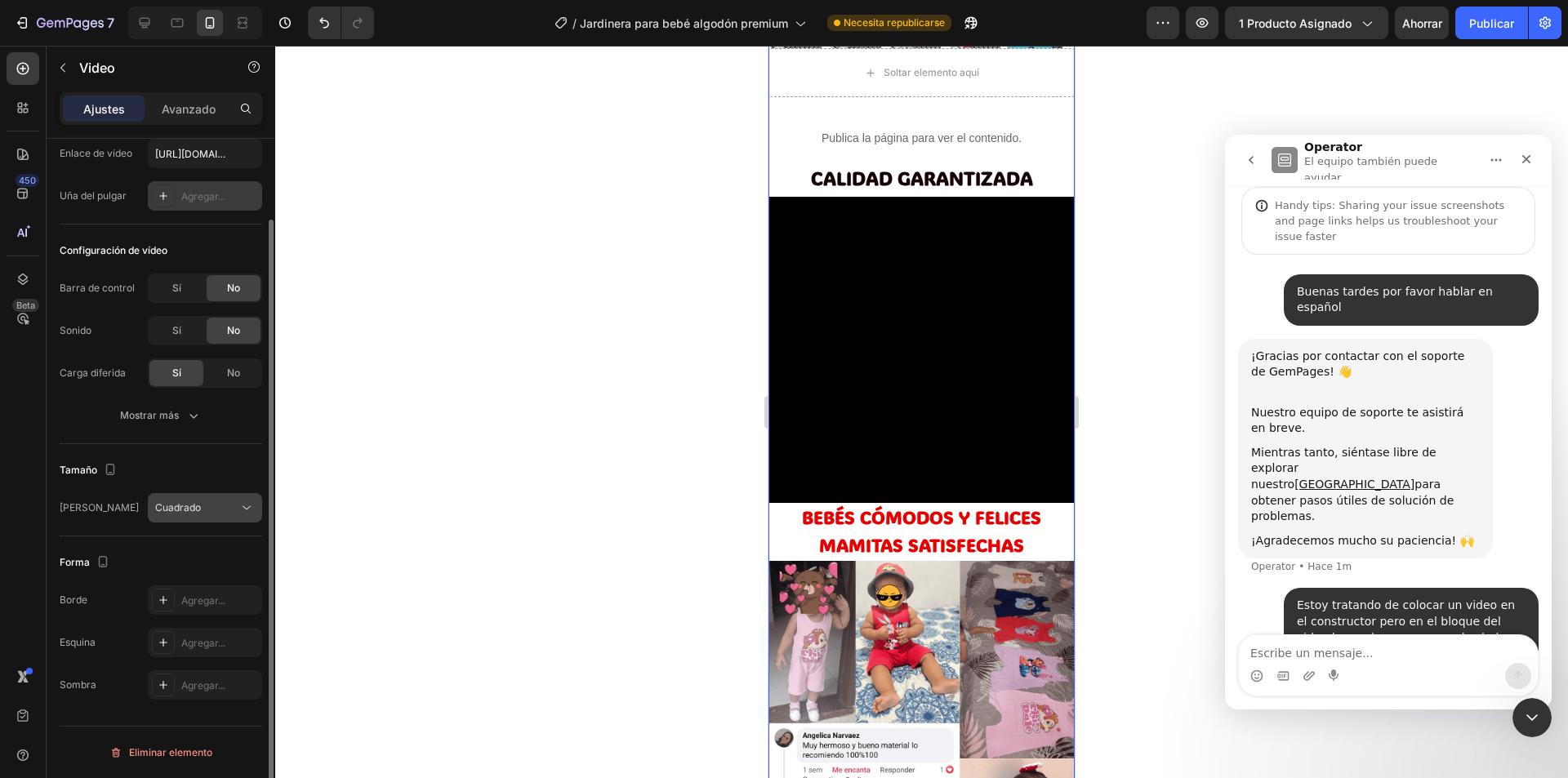
click at [208, 503] on div "Cuadrado" at bounding box center [196, 508] width 84 height 15
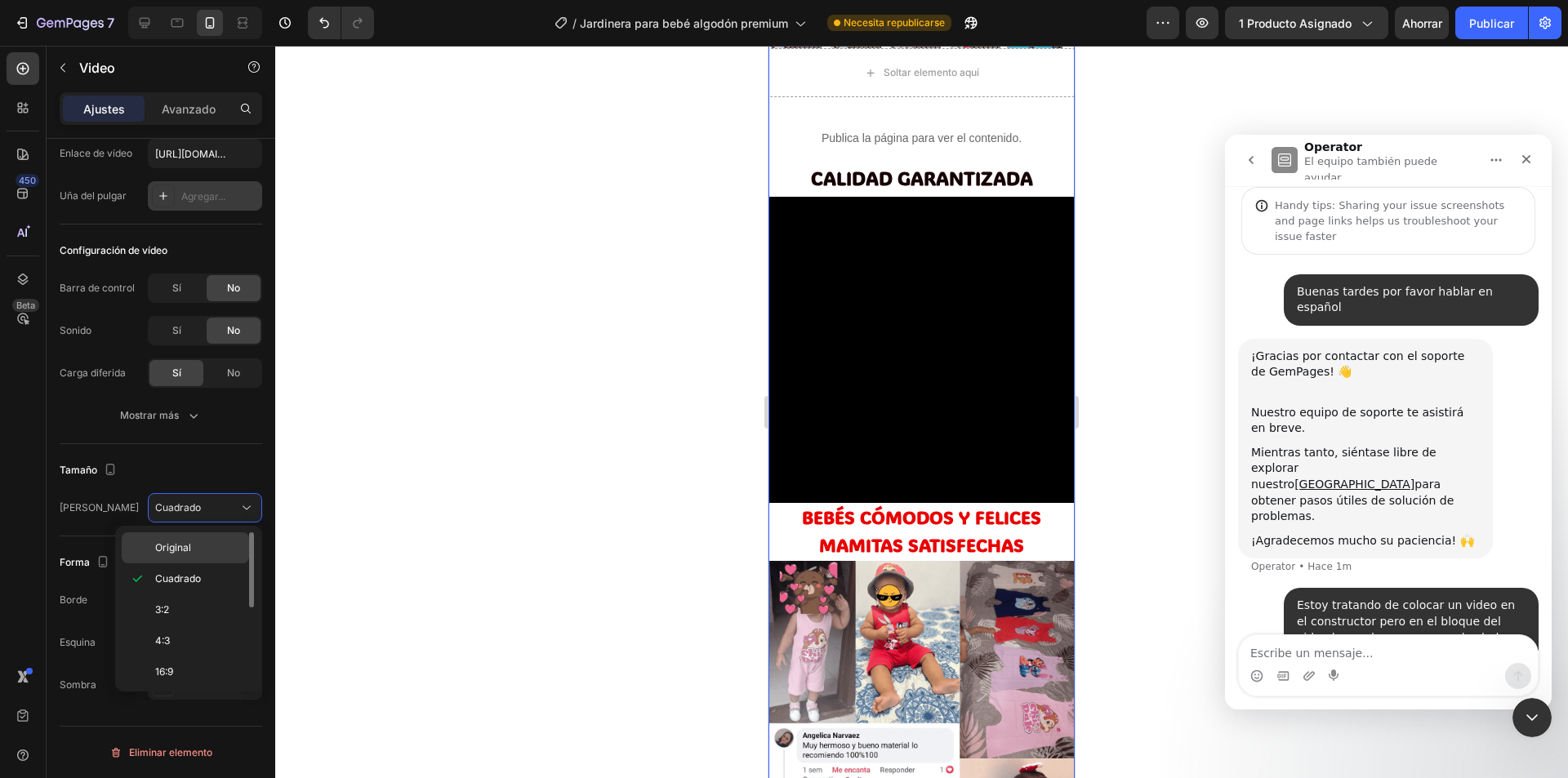
click at [193, 547] on p "Original" at bounding box center [198, 547] width 86 height 15
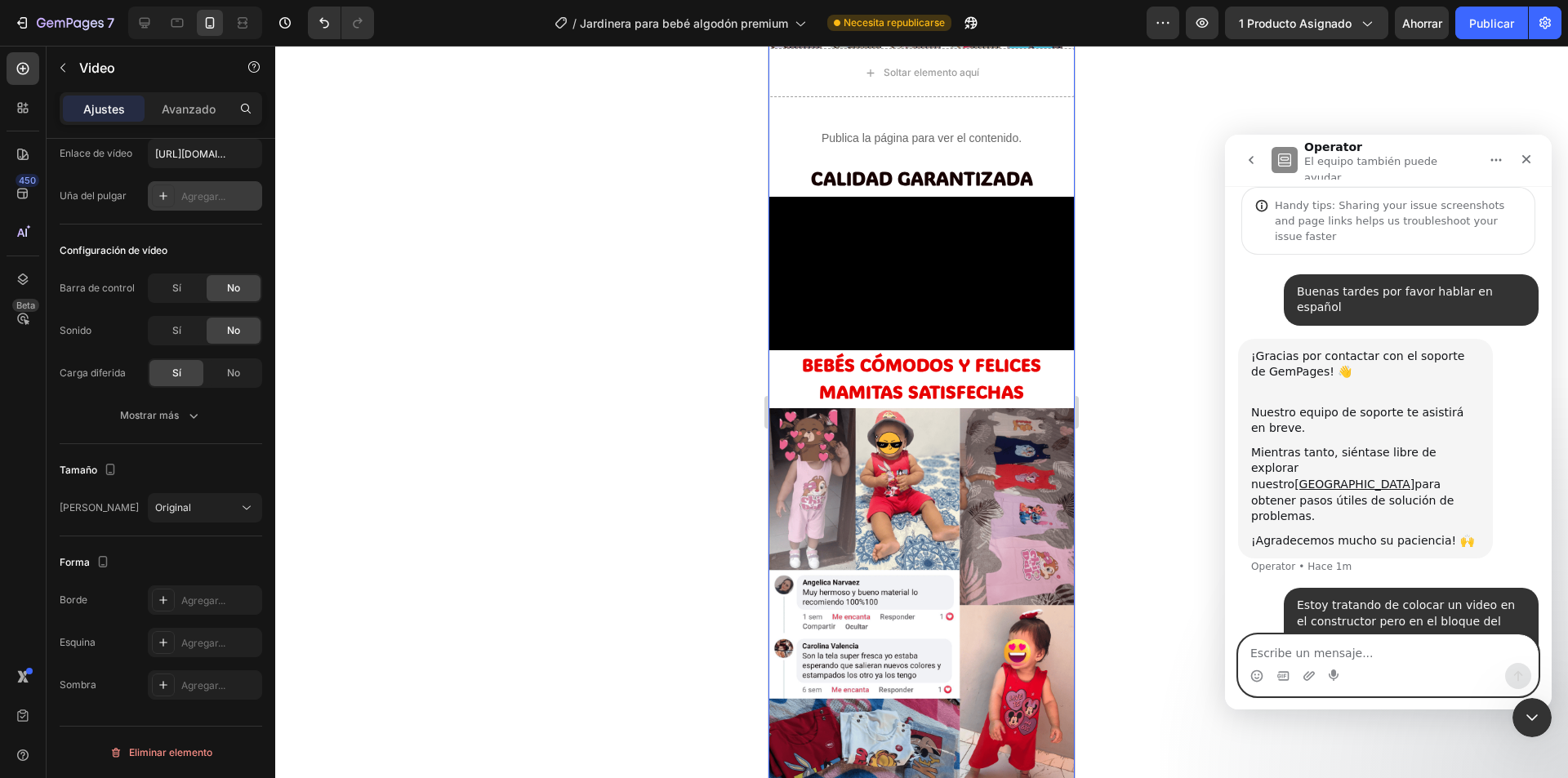
click at [1363, 657] on textarea "Escribe un mensaje..." at bounding box center [1388, 650] width 298 height 28
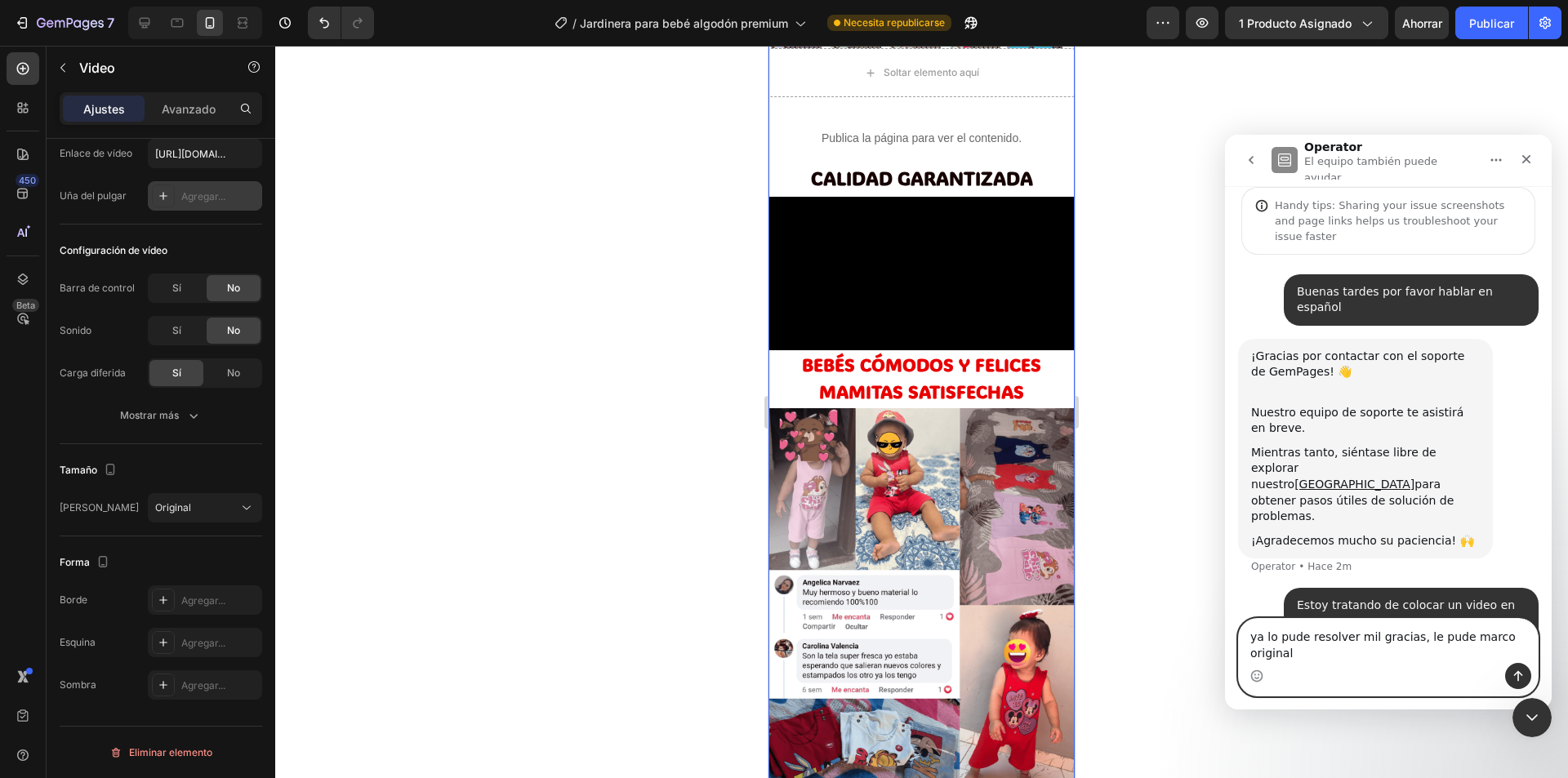
type textarea "ya lo pude resolver mil gracias, le pude marco original"
click at [1505, 665] on div "Intercom Messenger" at bounding box center [1388, 676] width 298 height 26
click at [1519, 670] on icon "Enviar un mensaje…" at bounding box center [1518, 676] width 13 height 13
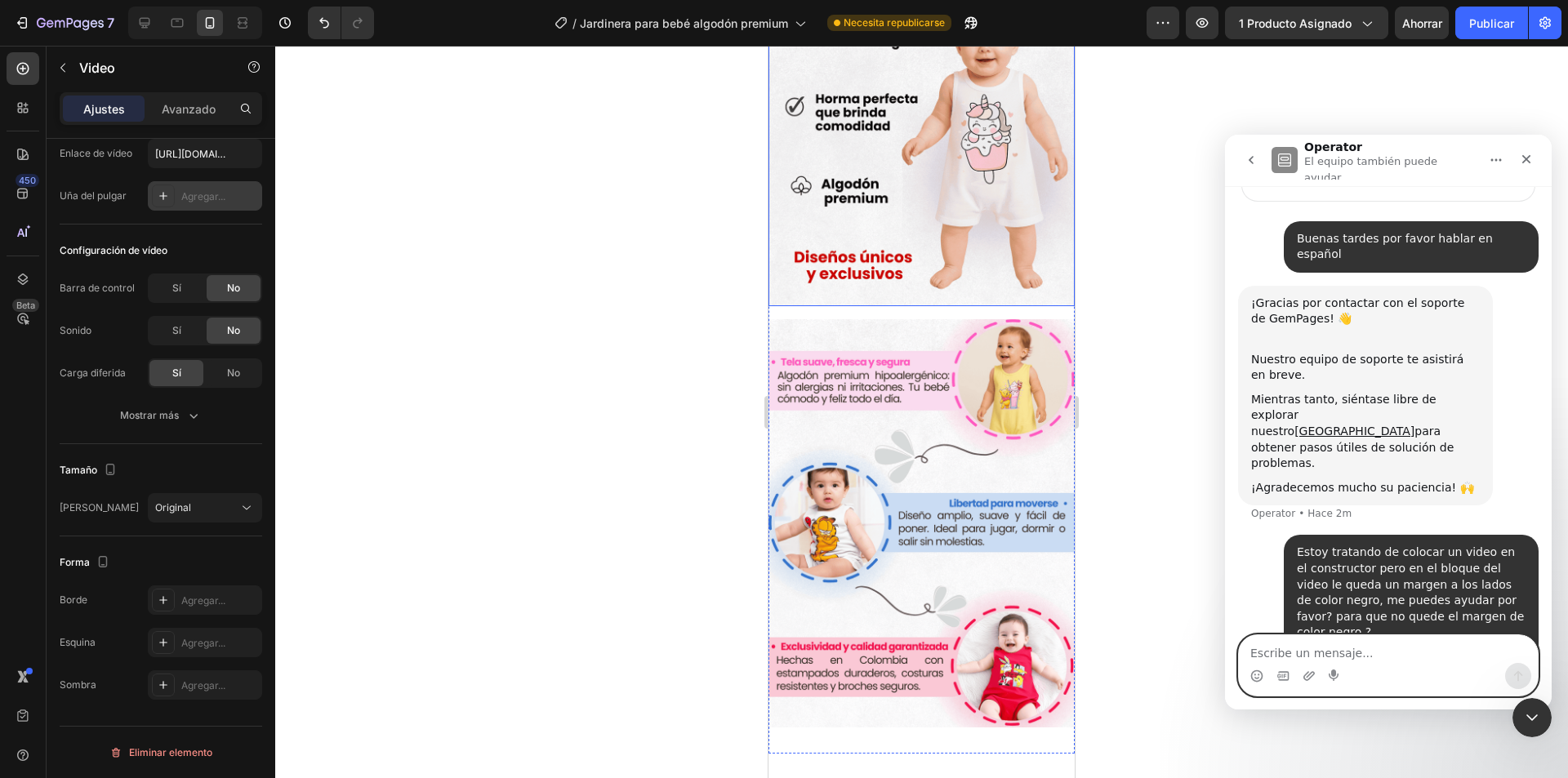
scroll to position [0, 0]
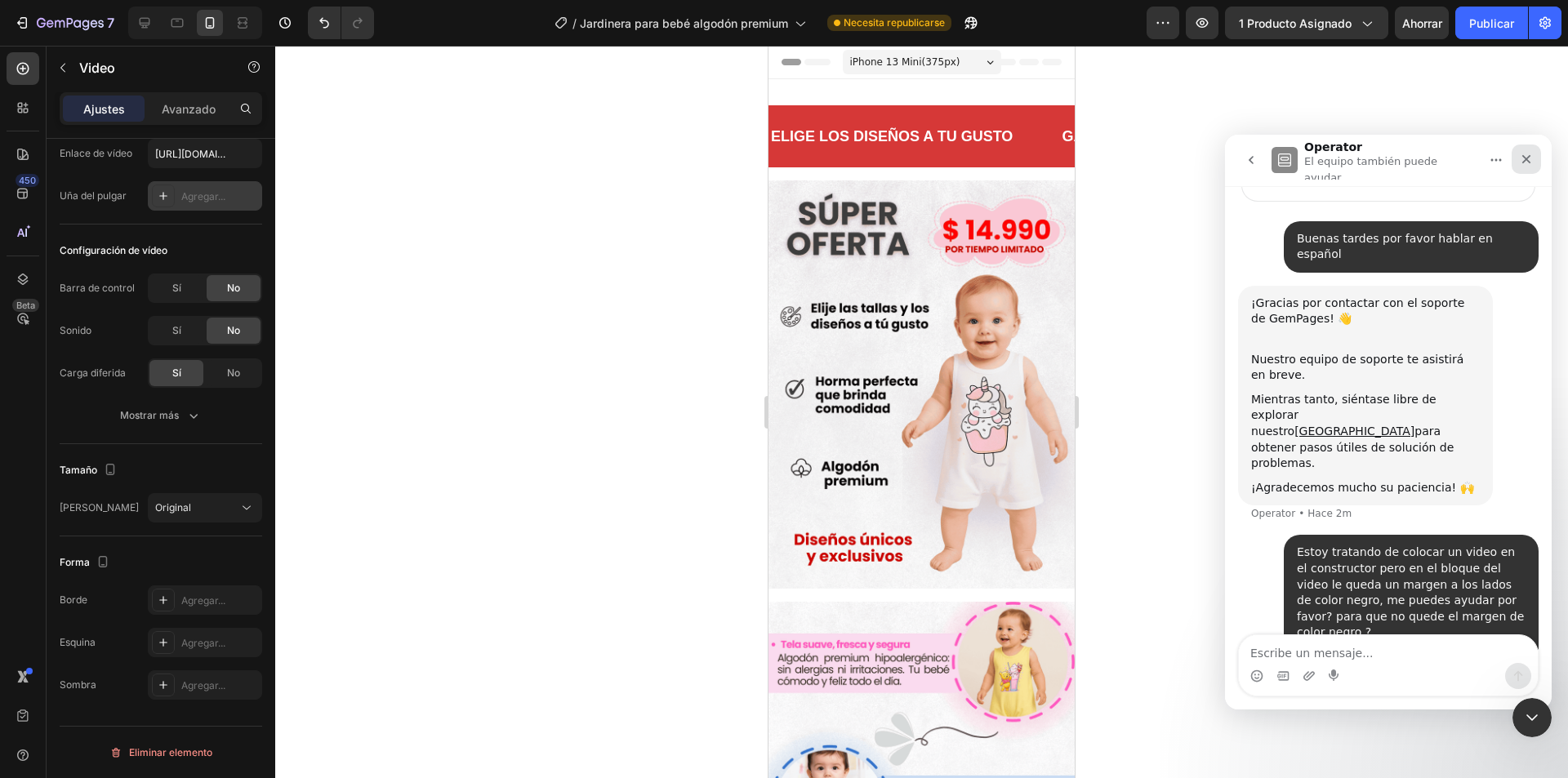
click at [1524, 159] on icon "Cerrar" at bounding box center [1527, 159] width 9 height 9
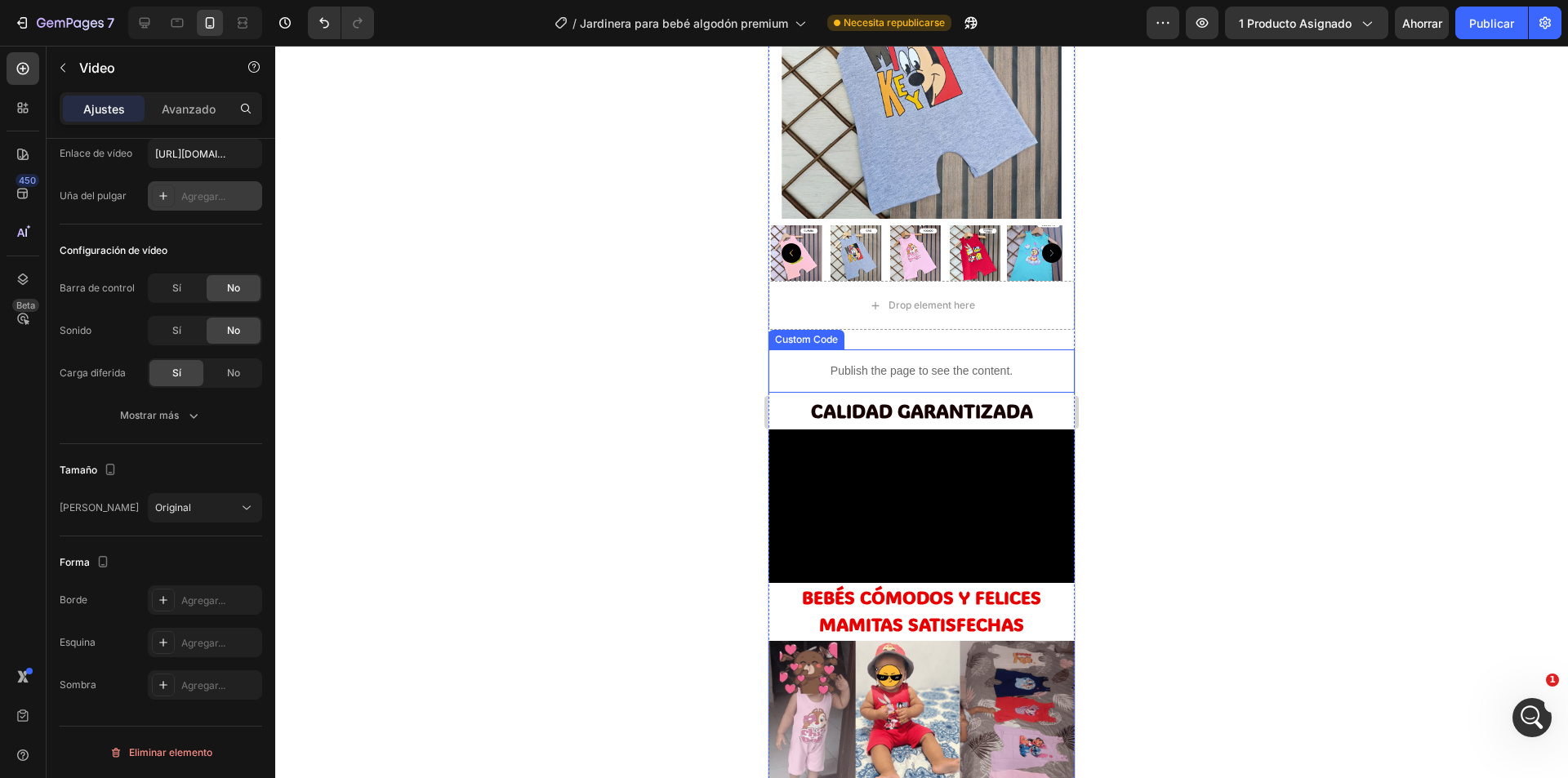
scroll to position [1143, 0]
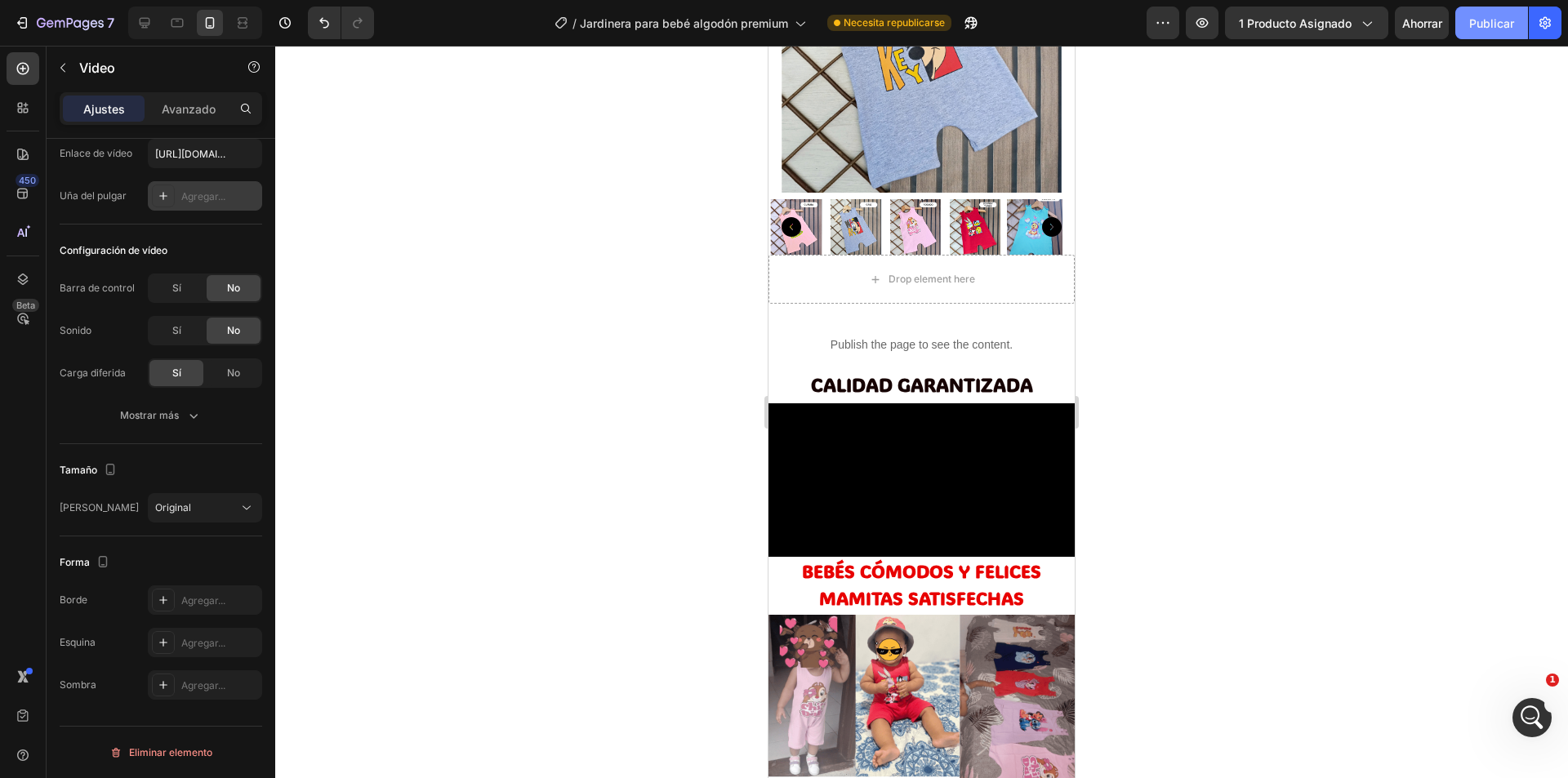
click at [1483, 26] on font "Publicar" at bounding box center [1491, 24] width 45 height 14
click at [1486, 13] on button "Publicar" at bounding box center [1491, 22] width 73 height 33
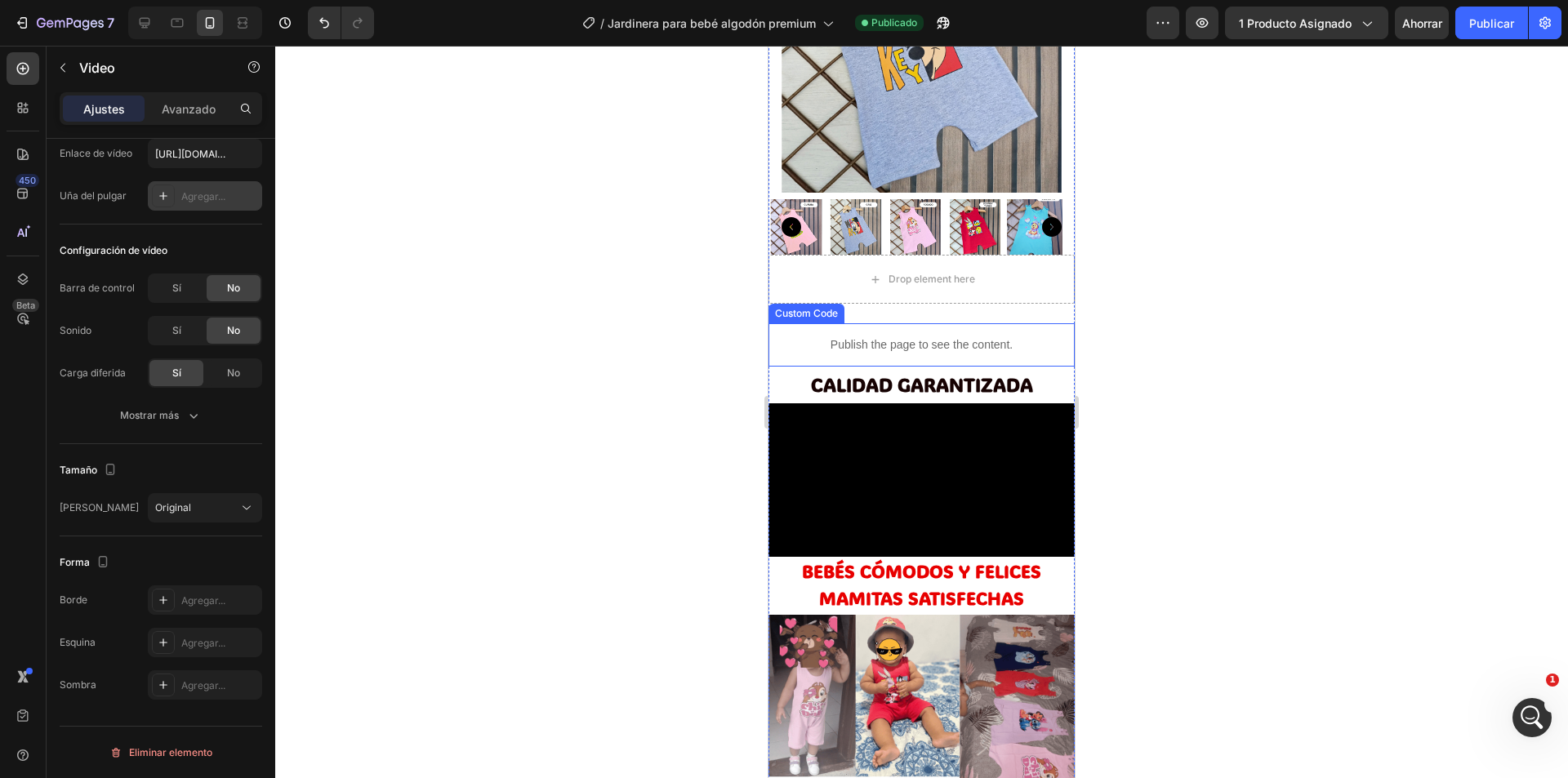
click at [905, 372] on strong "CALIDAD GARANTIZADA" at bounding box center [922, 385] width 222 height 25
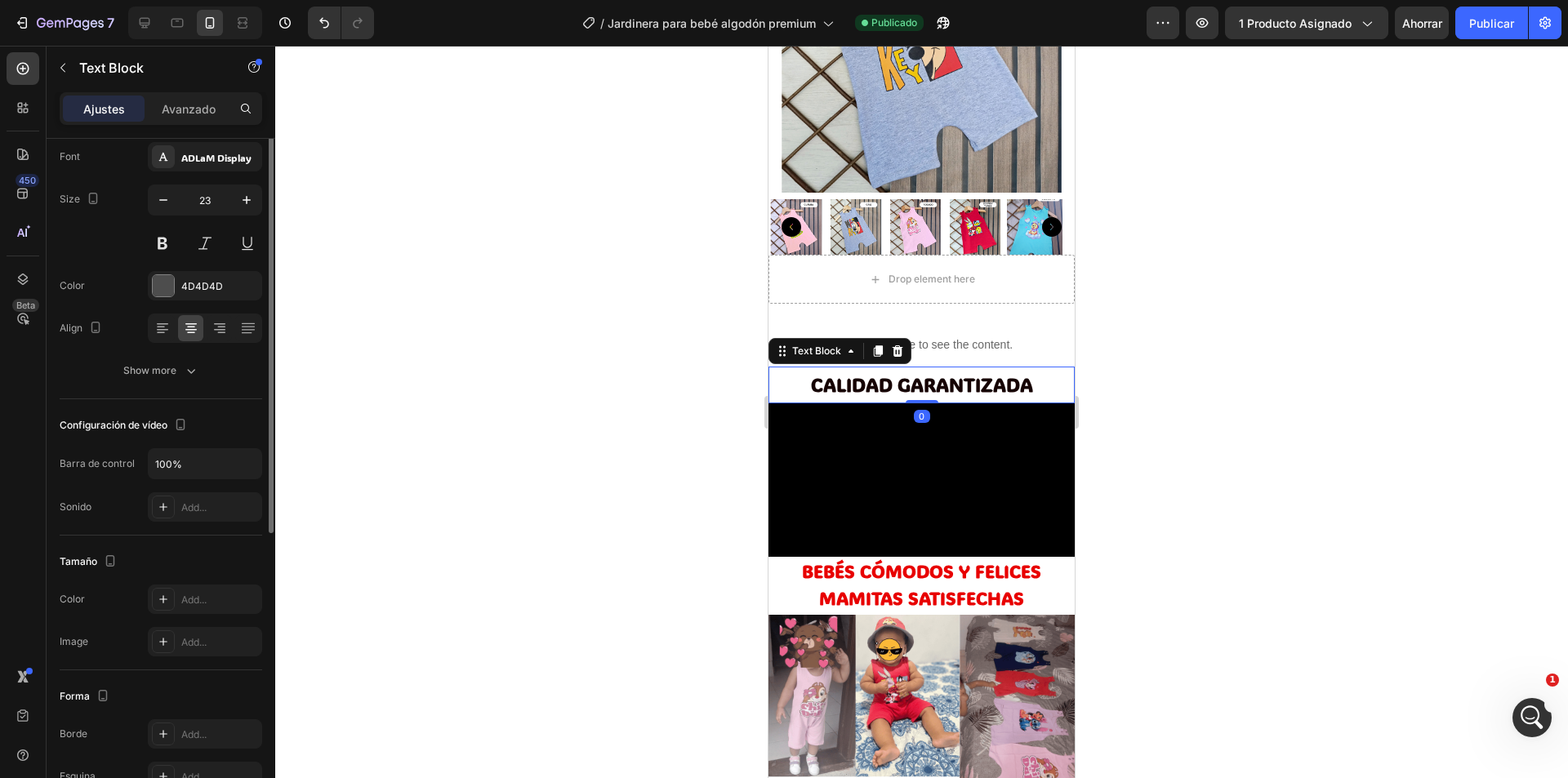
scroll to position [0, 0]
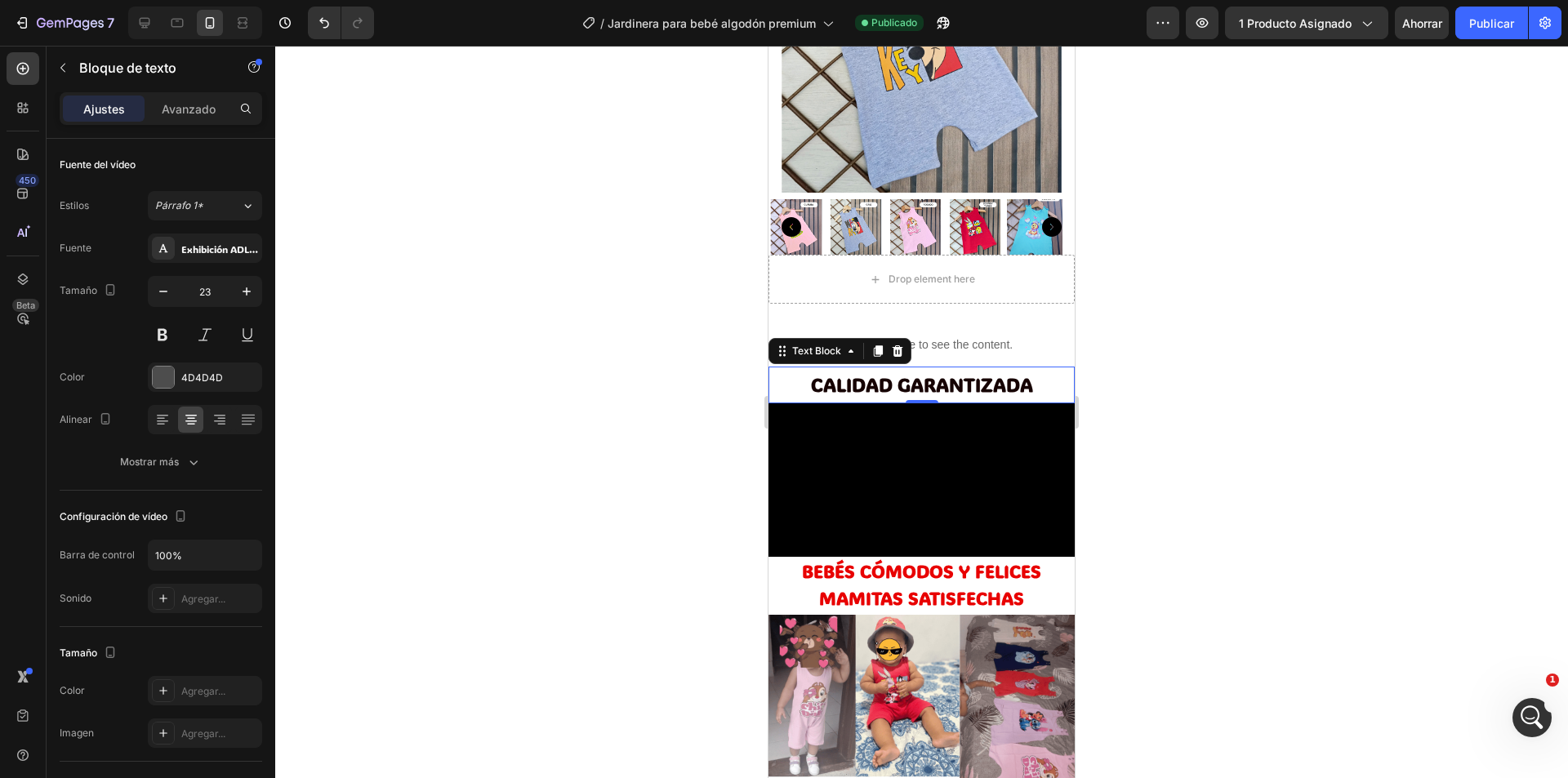
click at [803, 376] on p "CALIDAD GARANTIZADA" at bounding box center [922, 385] width 303 height 33
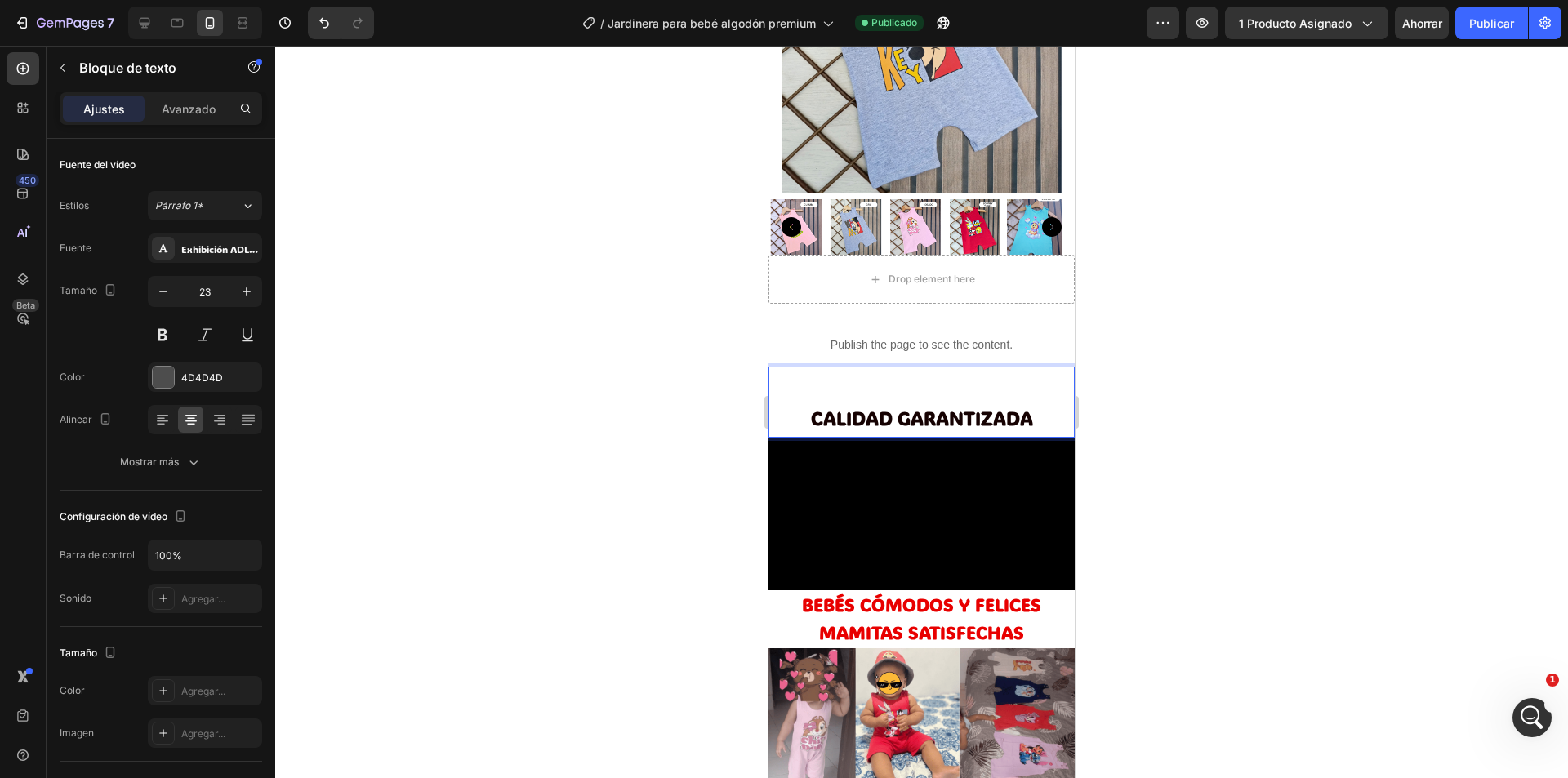
click at [917, 370] on p "Rich Text Editor. Editing area: main" at bounding box center [922, 385] width 303 height 33
drag, startPoint x: 951, startPoint y: 375, endPoint x: 903, endPoint y: 371, distance: 48.2
click at [903, 371] on p "llll" at bounding box center [922, 385] width 303 height 33
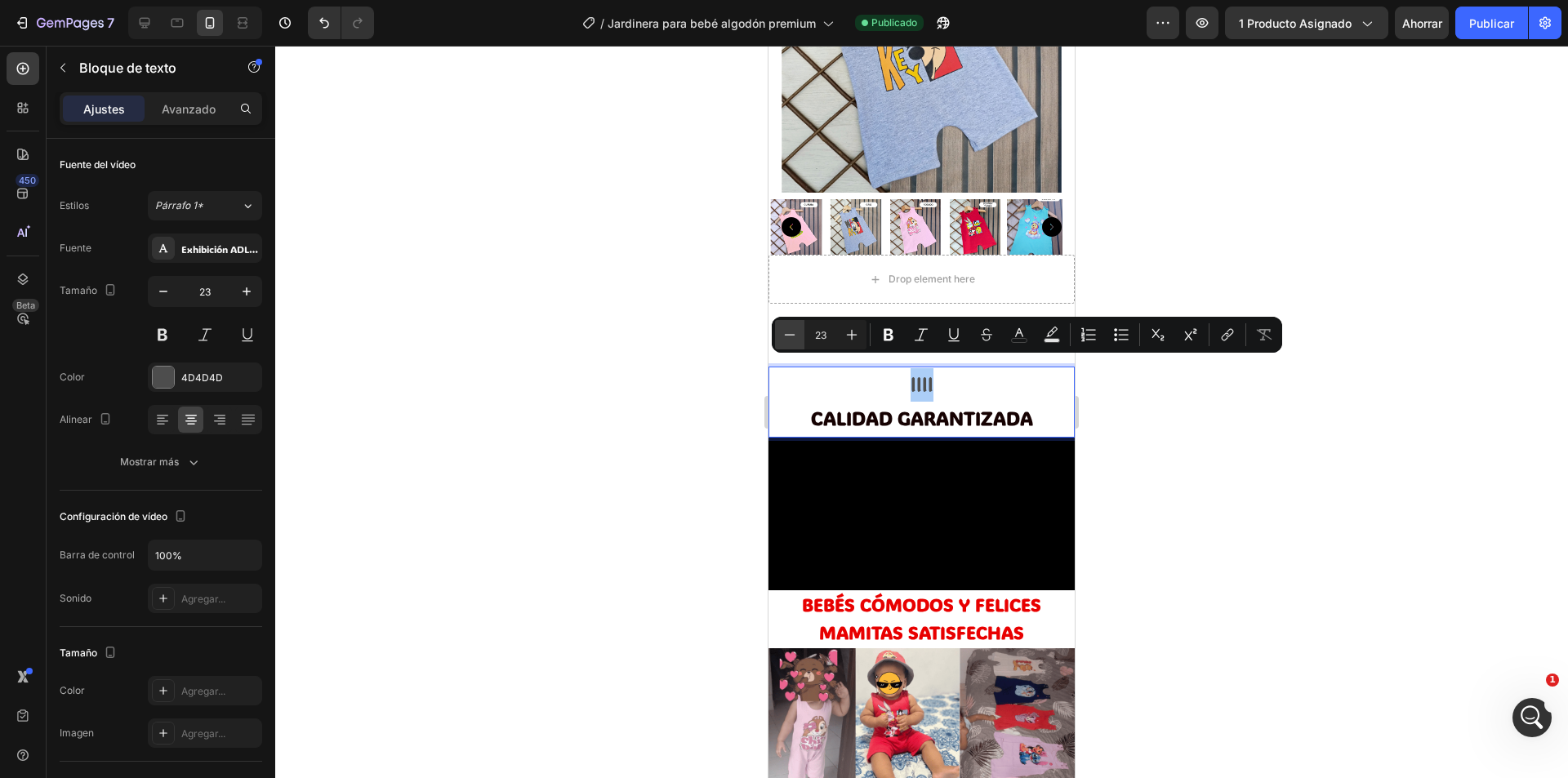
click at [788, 340] on icon "Editor contextual toolbar" at bounding box center [790, 334] width 17 height 17
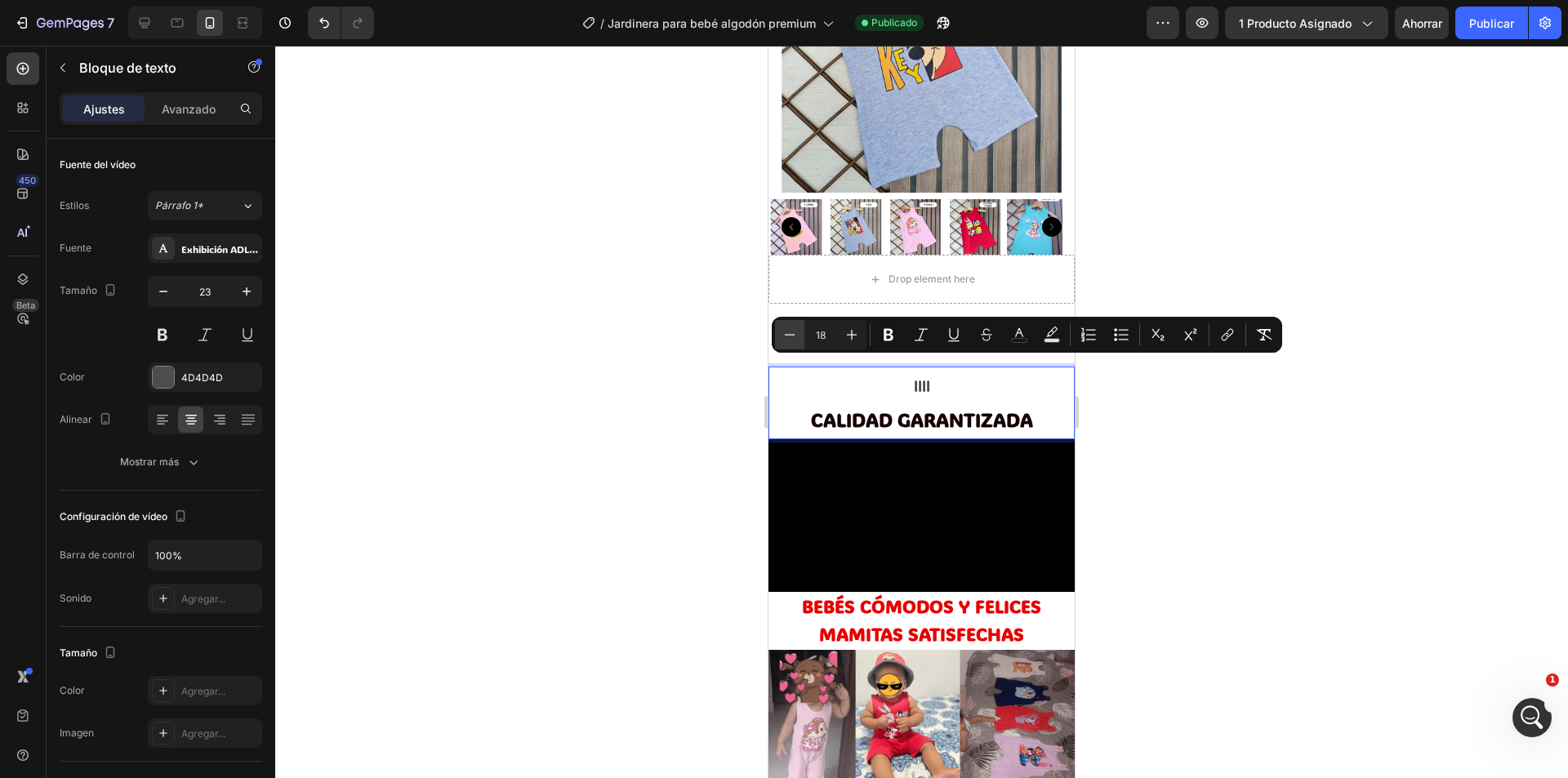
click at [788, 340] on icon "Editor contextual toolbar" at bounding box center [790, 334] width 17 height 17
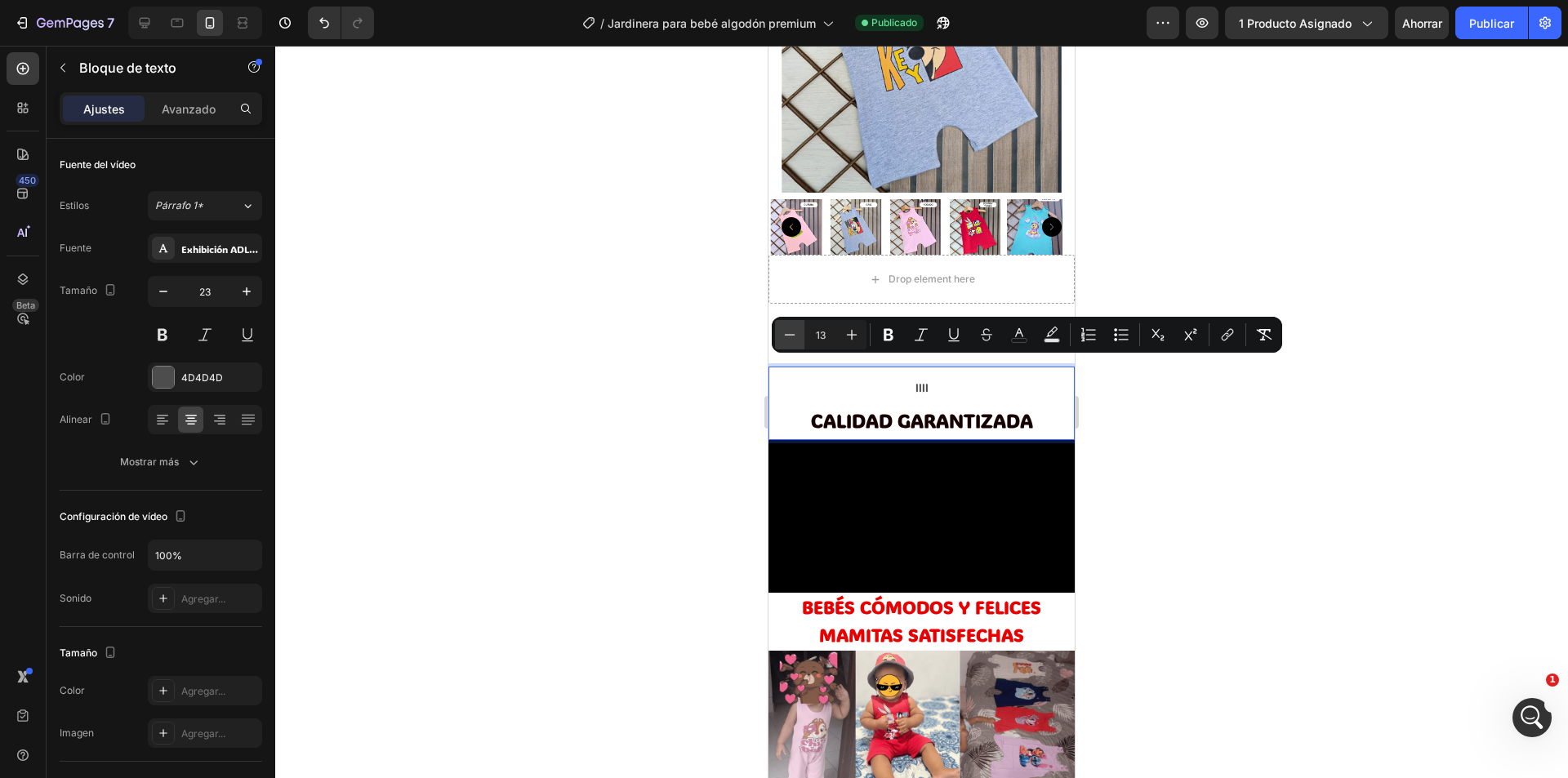
click at [788, 340] on icon "Editor contextual toolbar" at bounding box center [790, 334] width 17 height 17
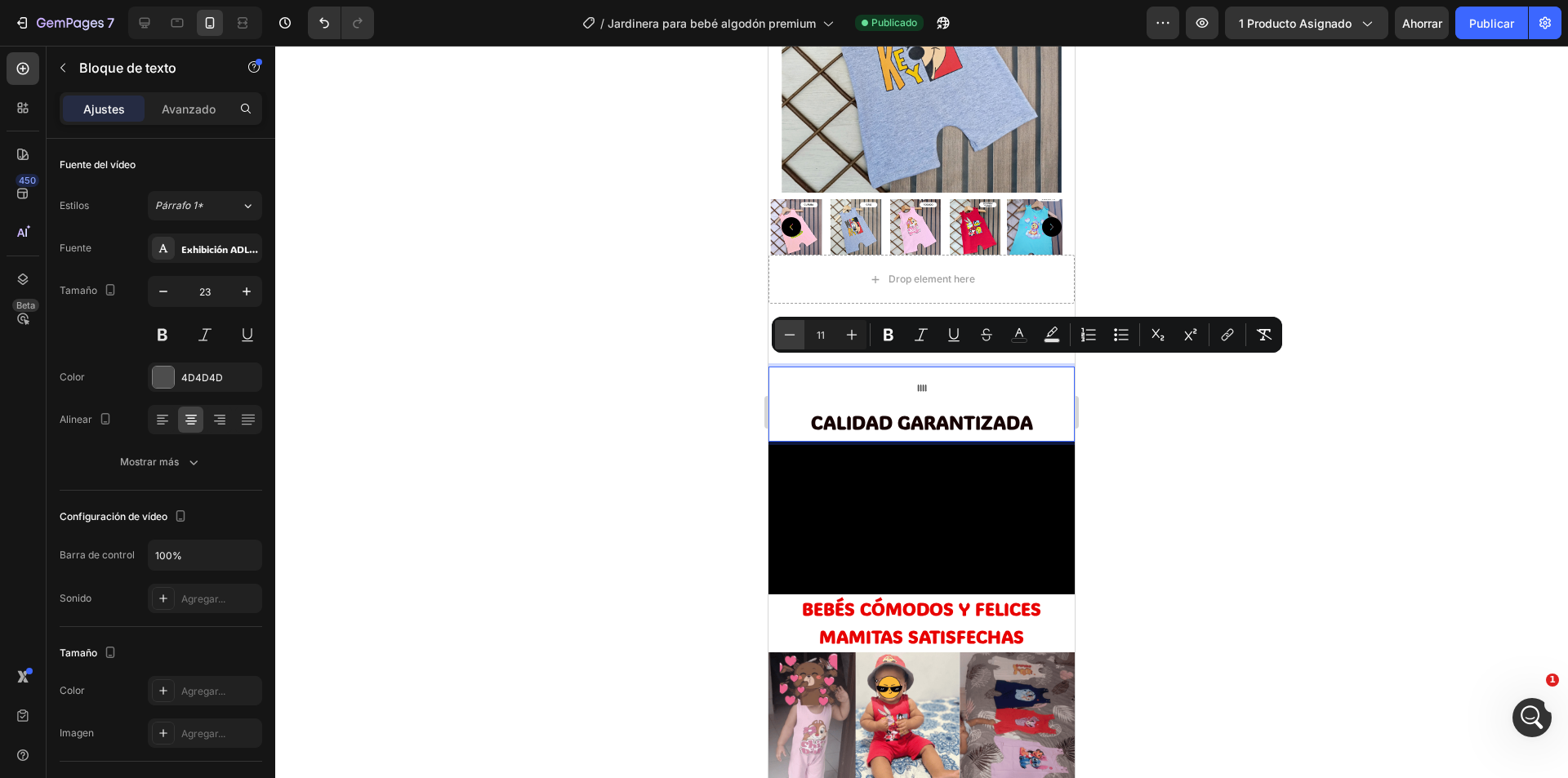
click at [788, 340] on icon "Editor contextual toolbar" at bounding box center [790, 334] width 17 height 17
type input "10"
click at [1055, 341] on rect "Editor contextual toolbar" at bounding box center [1052, 341] width 16 height 4
type input "000000"
type input "77"
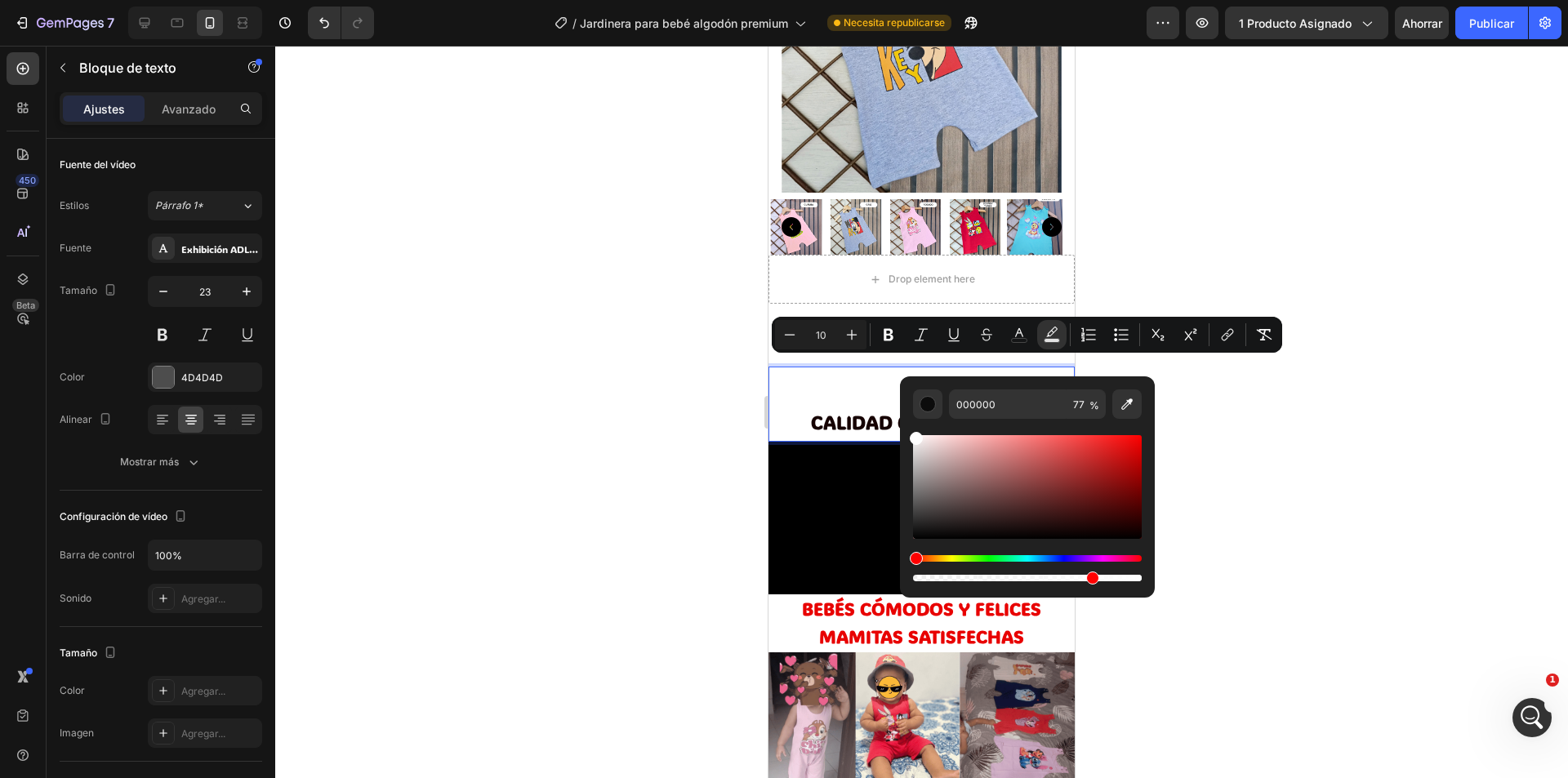
type input "FFFFFF"
drag, startPoint x: 915, startPoint y: 535, endPoint x: 129, endPoint y: 365, distance: 804.2
click at [902, 422] on div "FFFFFF 77 %" at bounding box center [1027, 481] width 254 height 209
click at [641, 365] on div at bounding box center [922, 412] width 1292 height 732
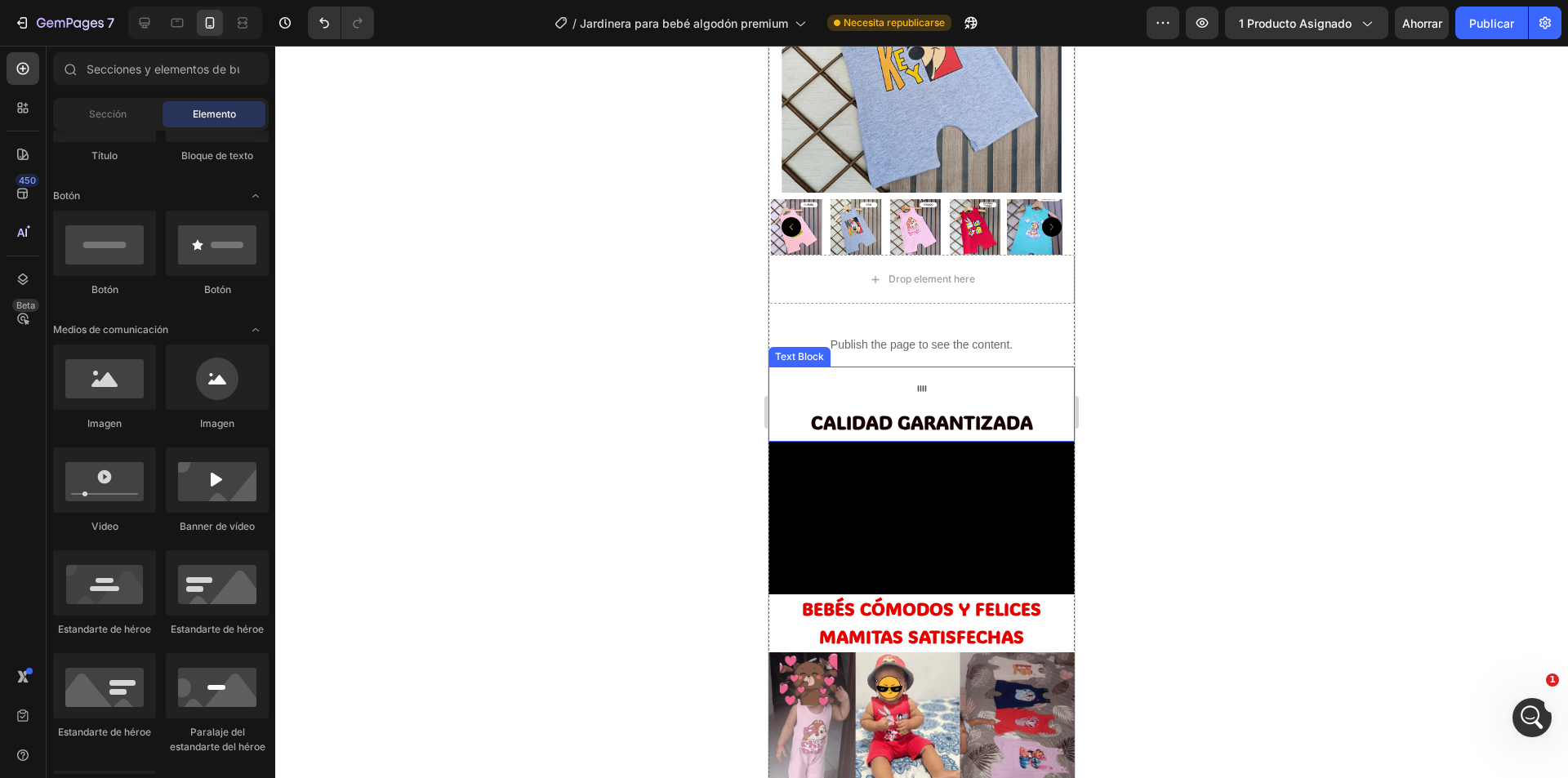
click at [935, 385] on p "llll" at bounding box center [922, 386] width 303 height 38
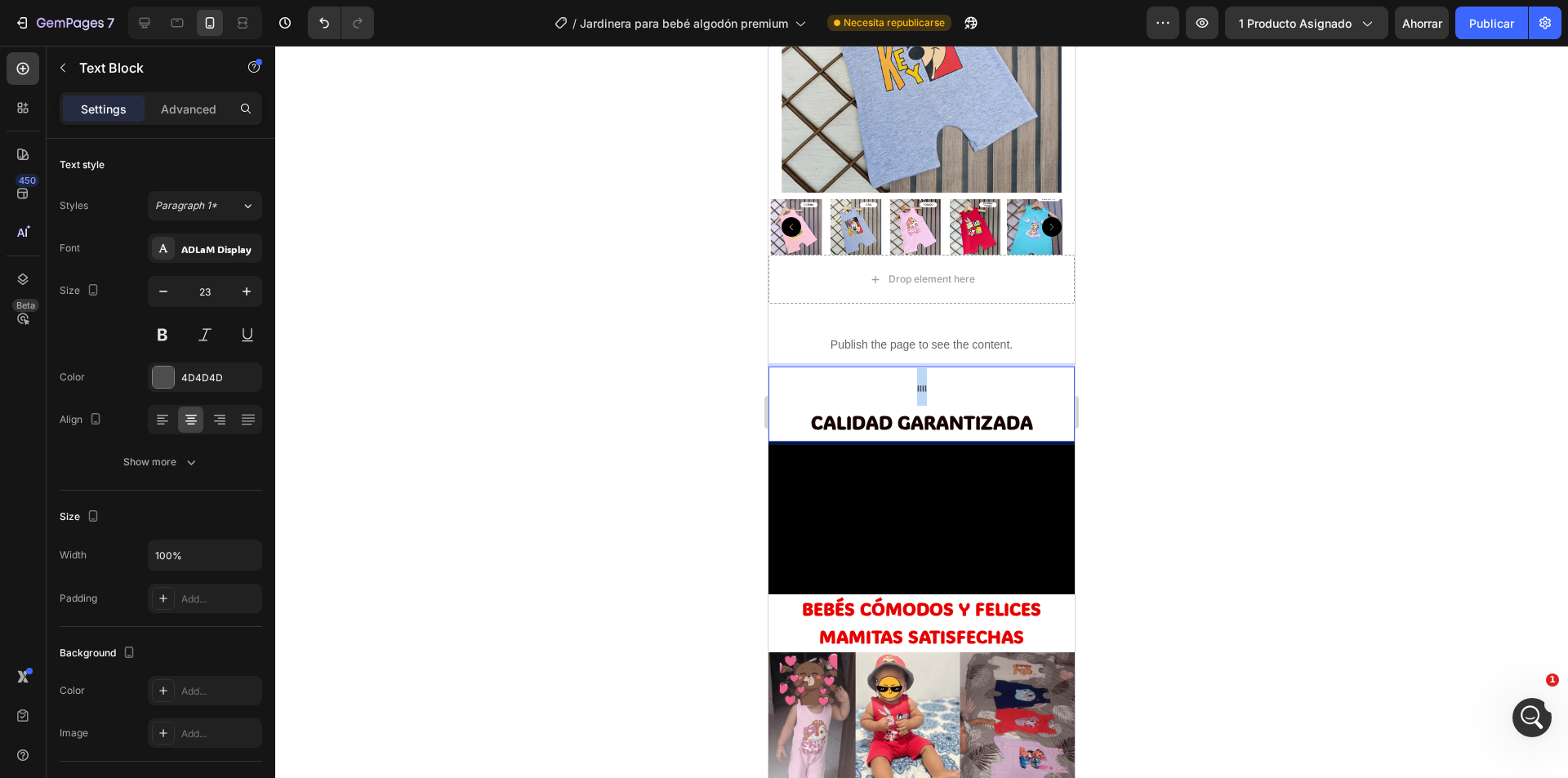
drag, startPoint x: 930, startPoint y: 370, endPoint x: 907, endPoint y: 380, distance: 25.1
click at [907, 380] on p "llll" at bounding box center [922, 386] width 303 height 38
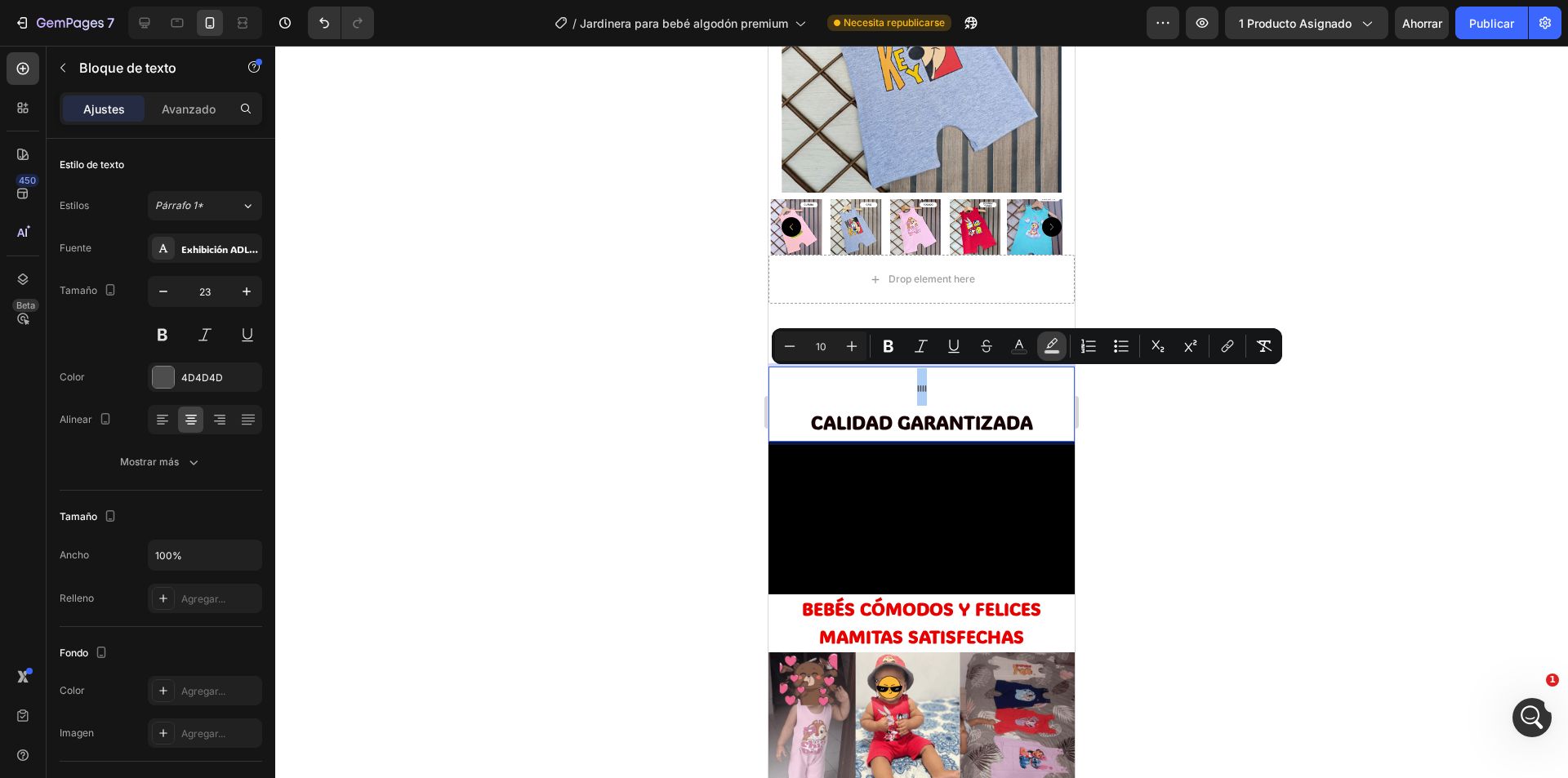
click at [1058, 348] on icon "Editor contextual toolbar" at bounding box center [1051, 346] width 17 height 17
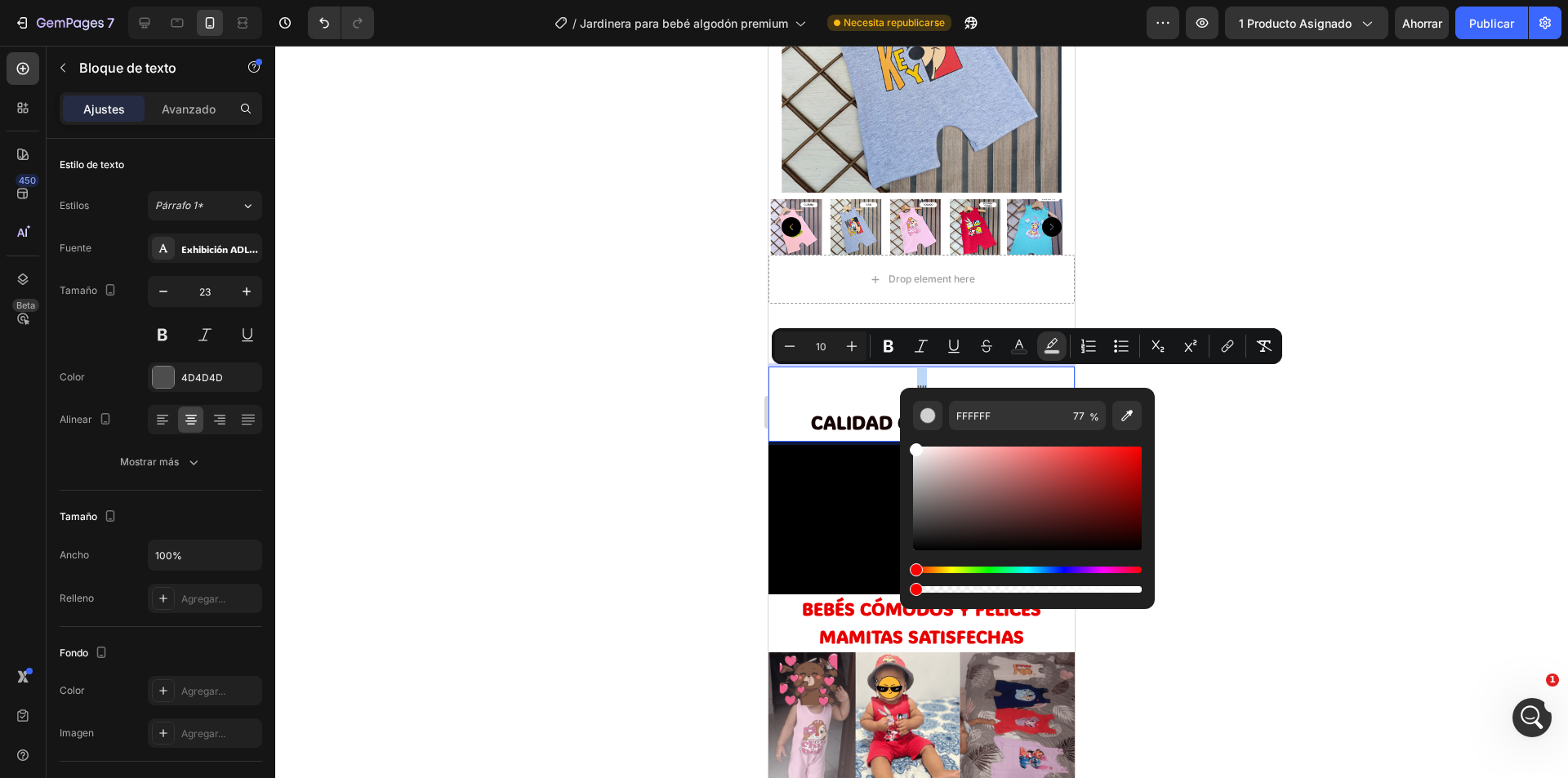
drag, startPoint x: 1093, startPoint y: 590, endPoint x: 905, endPoint y: 597, distance: 188.1
click at [905, 597] on div "FFFFFF 77 %" at bounding box center [1027, 498] width 254 height 221
drag, startPoint x: 916, startPoint y: 592, endPoint x: 902, endPoint y: 593, distance: 14.0
click at [902, 593] on div "FFFFFF 100 %" at bounding box center [1027, 492] width 254 height 209
type input "0"
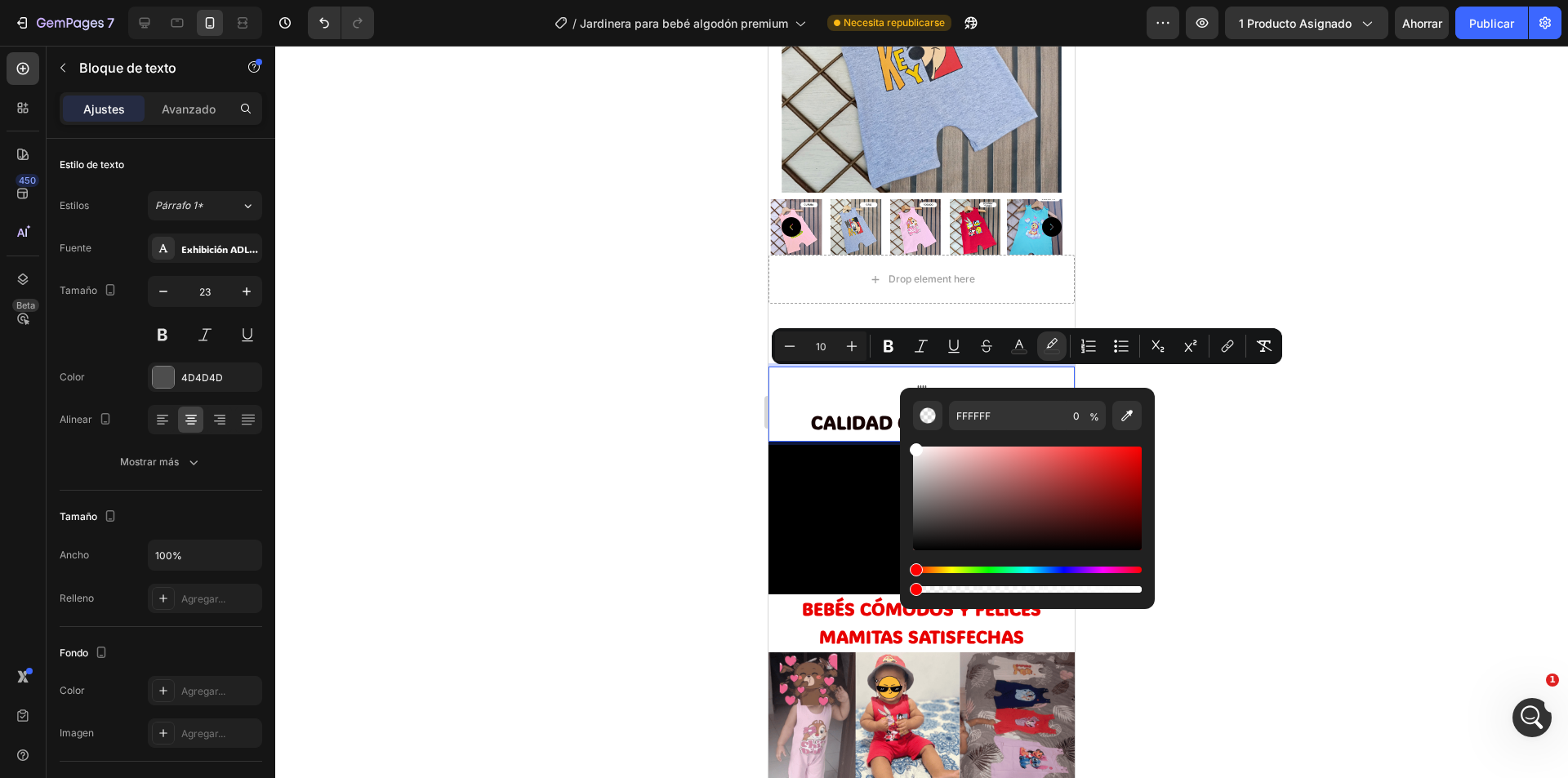
click at [687, 366] on div at bounding box center [922, 412] width 1292 height 732
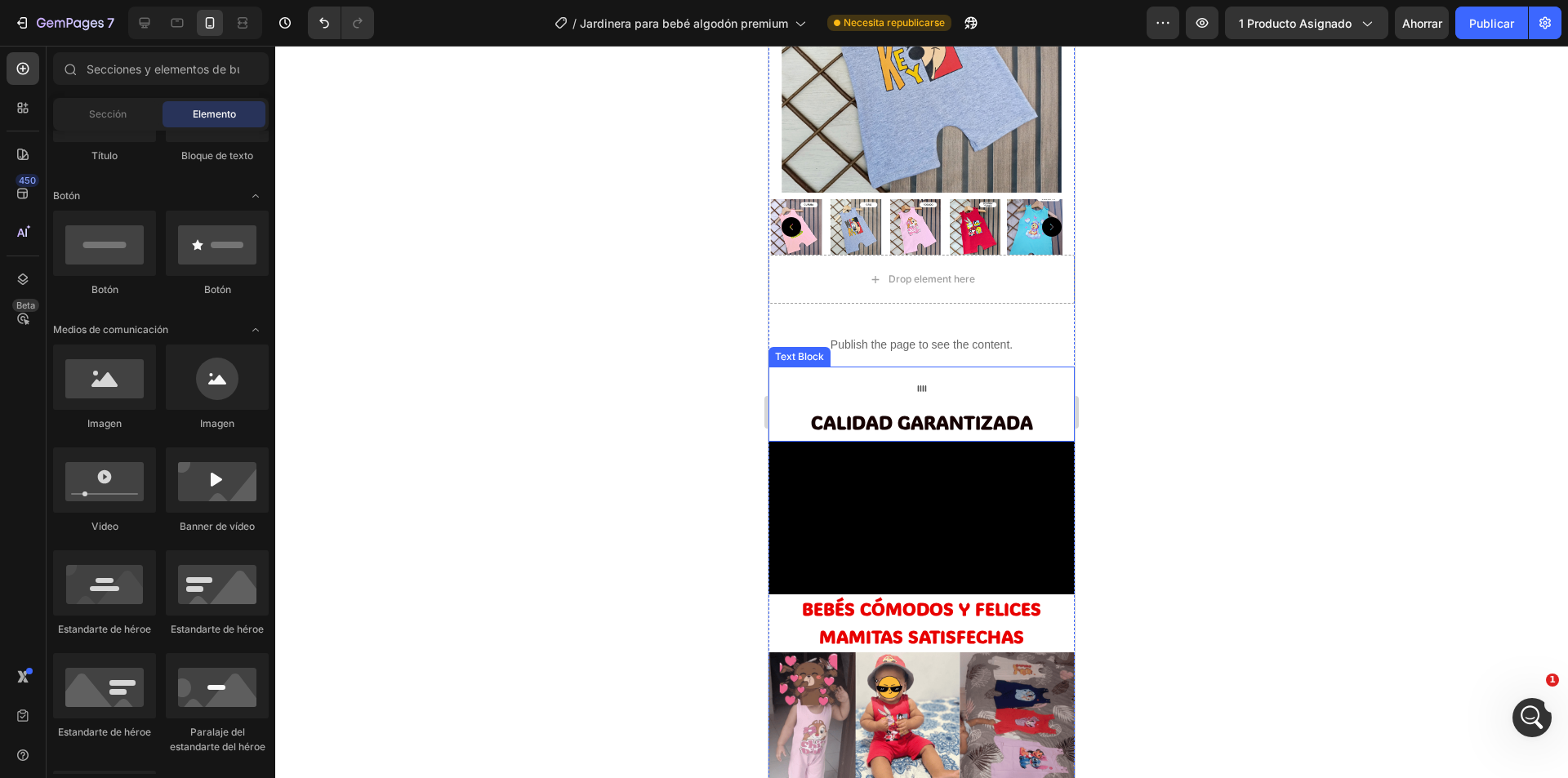
click at [917, 384] on span "llll" at bounding box center [922, 389] width 10 height 11
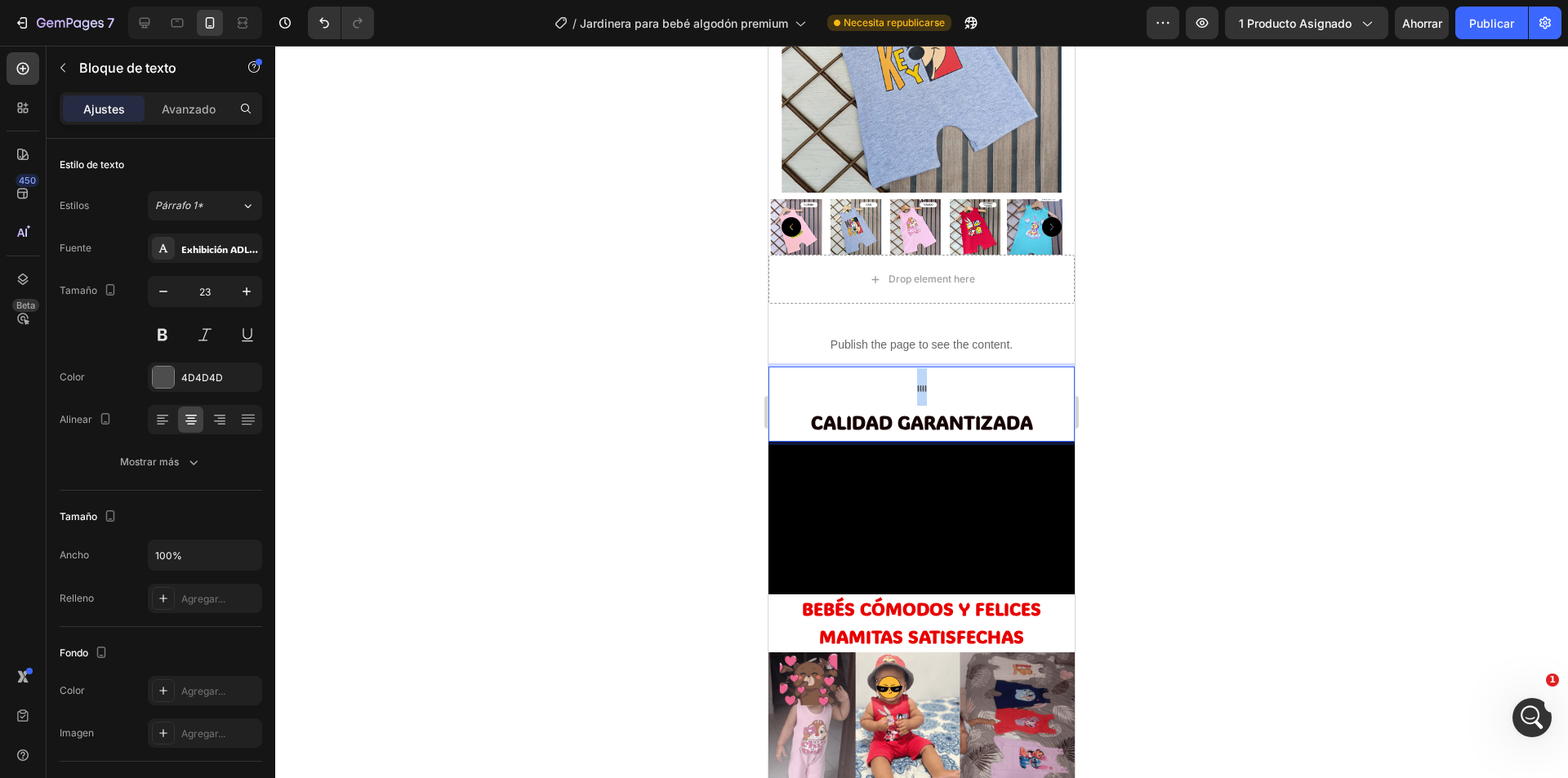
drag, startPoint x: 943, startPoint y: 378, endPoint x: 898, endPoint y: 382, distance: 45.2
click at [898, 382] on p "llll" at bounding box center [922, 386] width 303 height 38
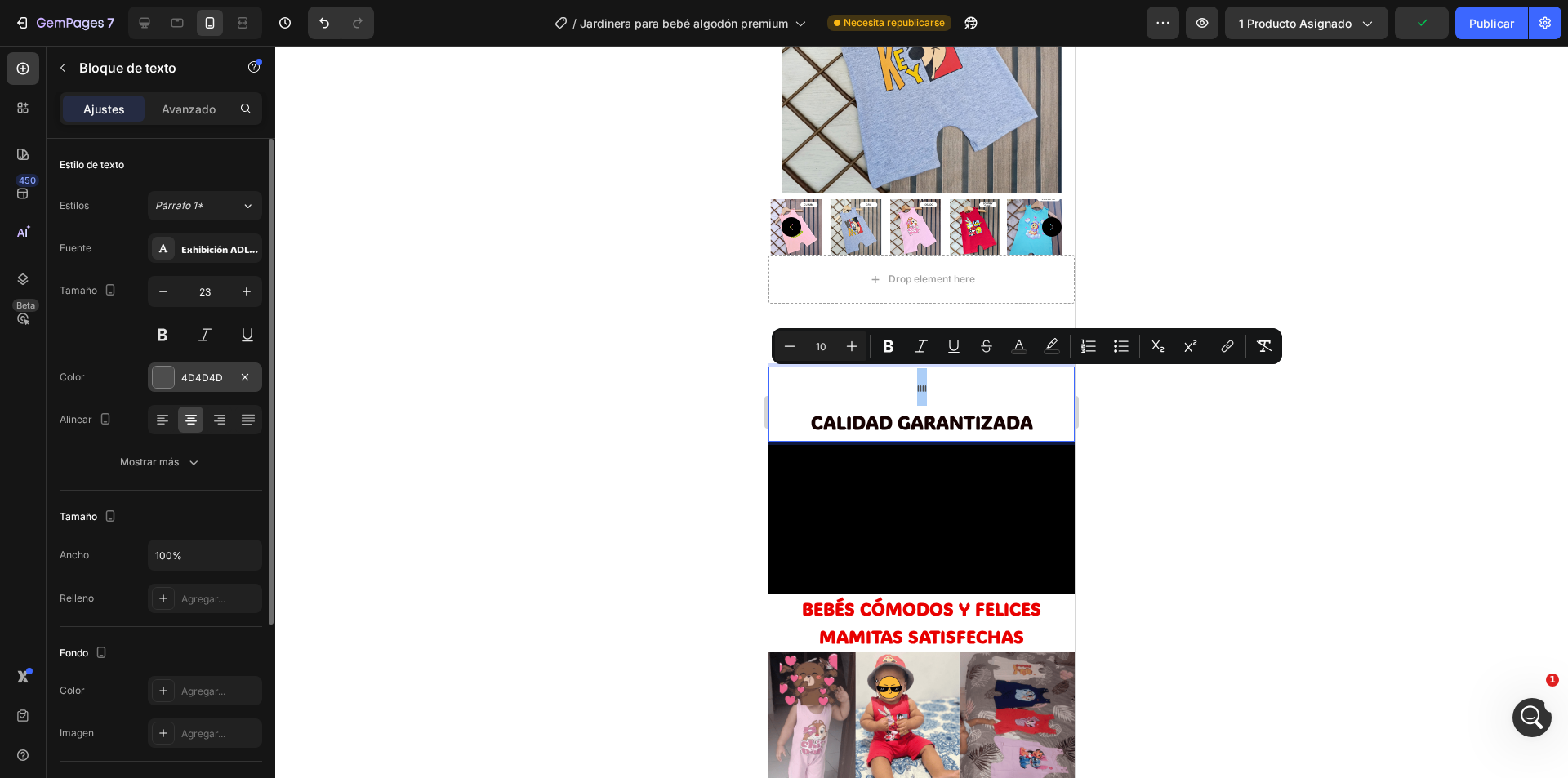
click at [165, 372] on div at bounding box center [163, 377] width 21 height 21
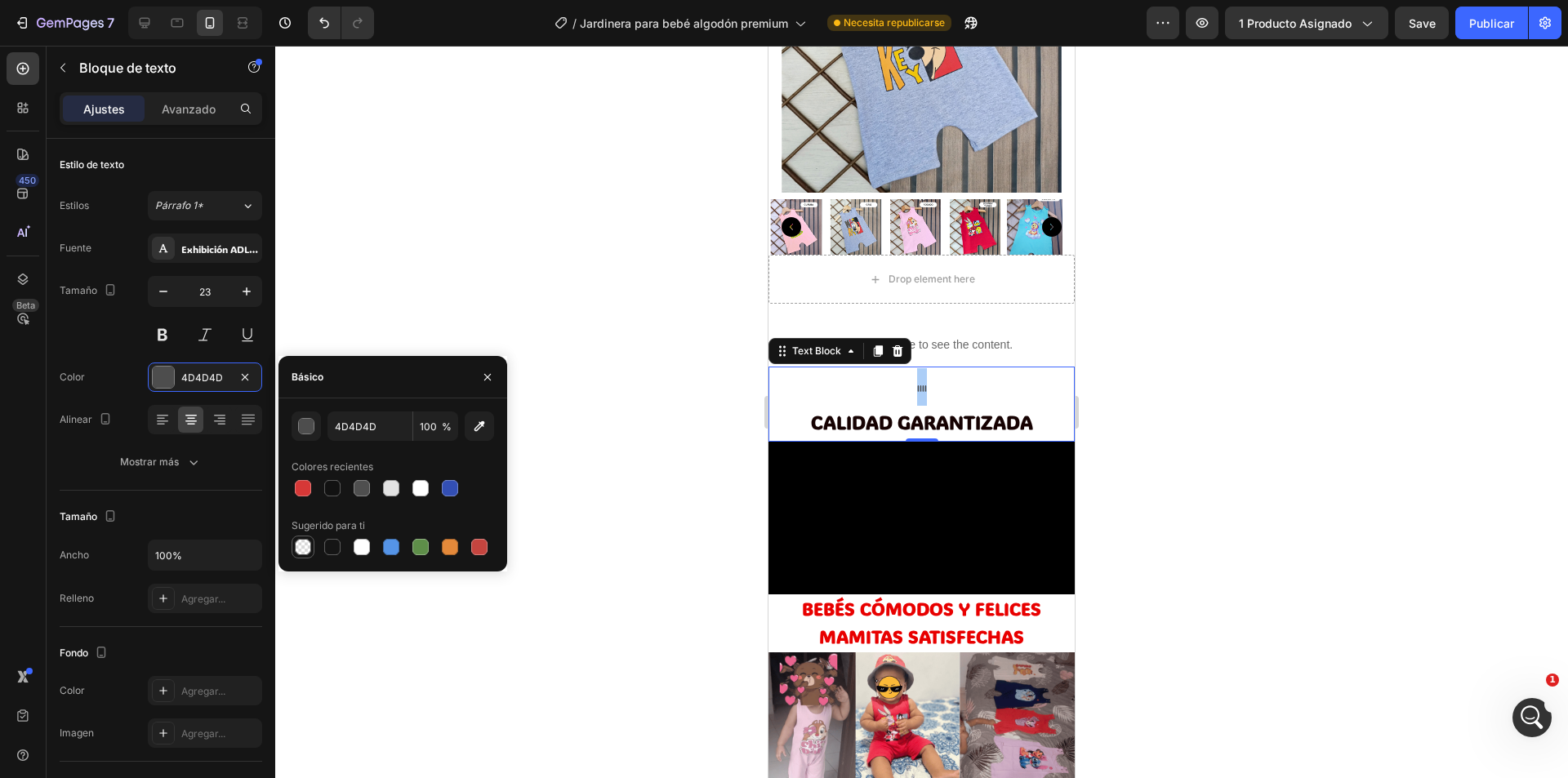
click at [305, 539] on div at bounding box center [303, 547] width 17 height 17
type input "000000"
type input "0"
click at [1223, 414] on div at bounding box center [922, 412] width 1292 height 732
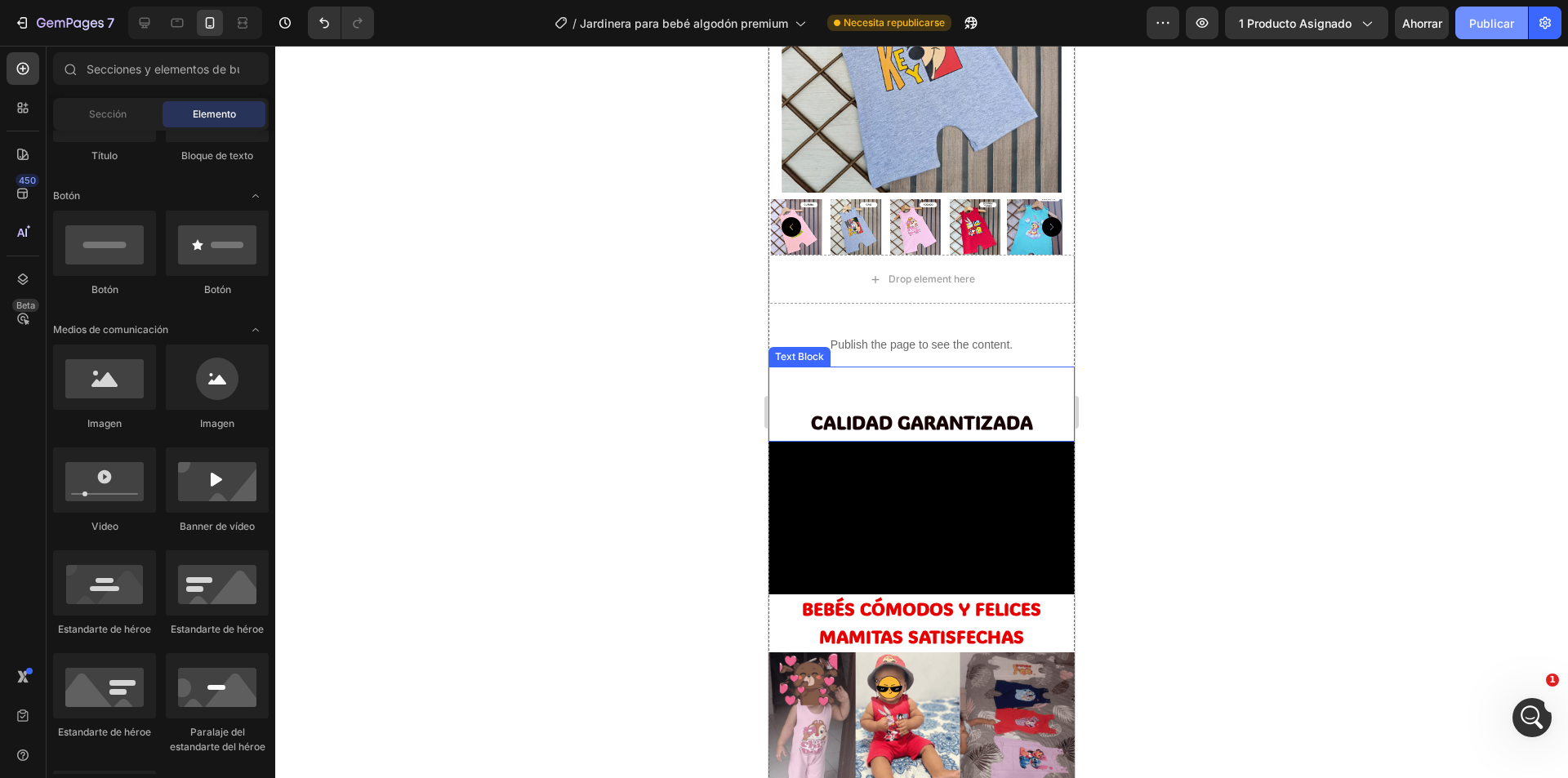
click at [1480, 19] on font "Publicar" at bounding box center [1491, 24] width 45 height 14
click at [842, 377] on p "llll" at bounding box center [922, 386] width 303 height 38
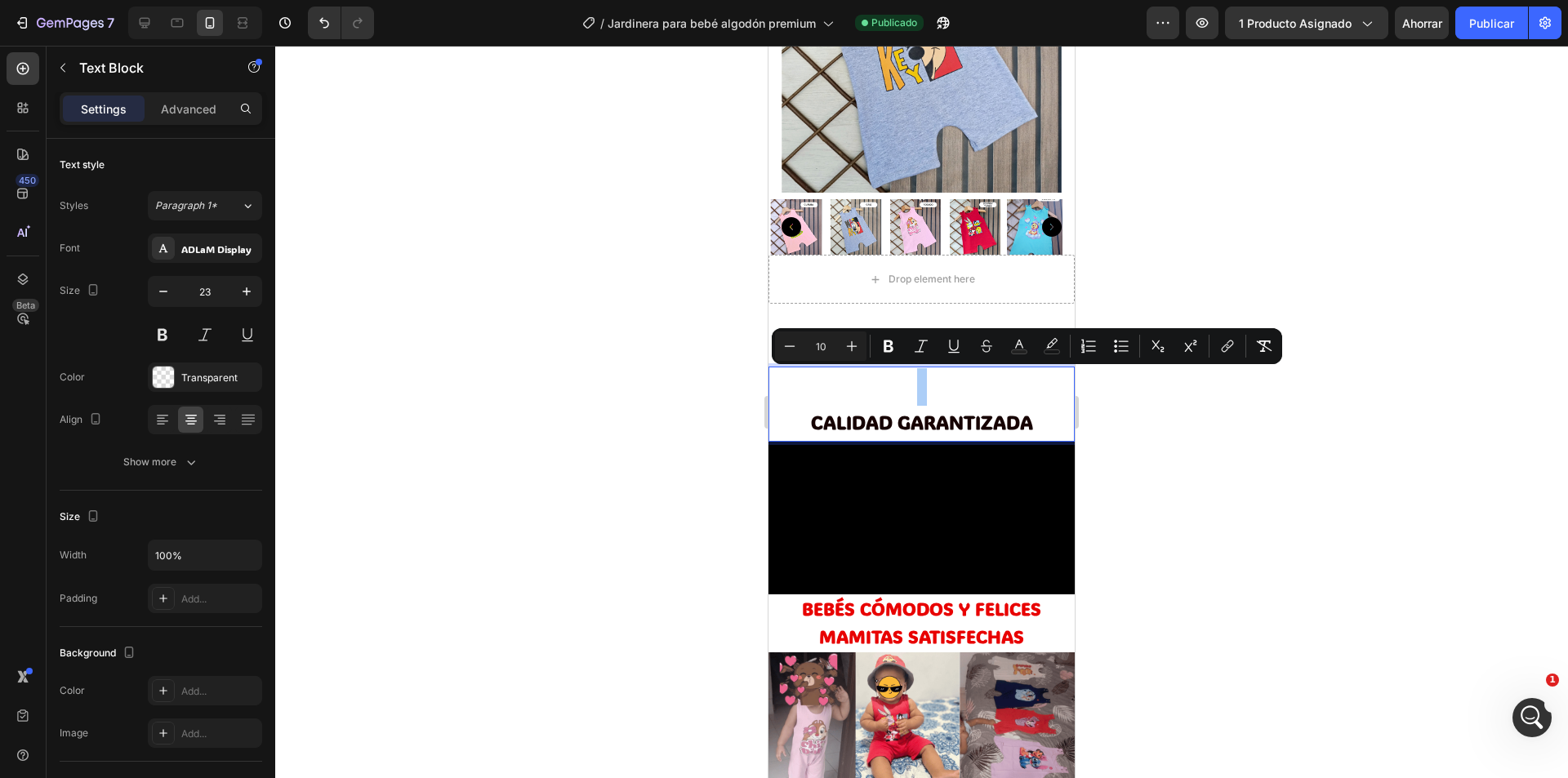
click at [546, 351] on div at bounding box center [922, 412] width 1292 height 732
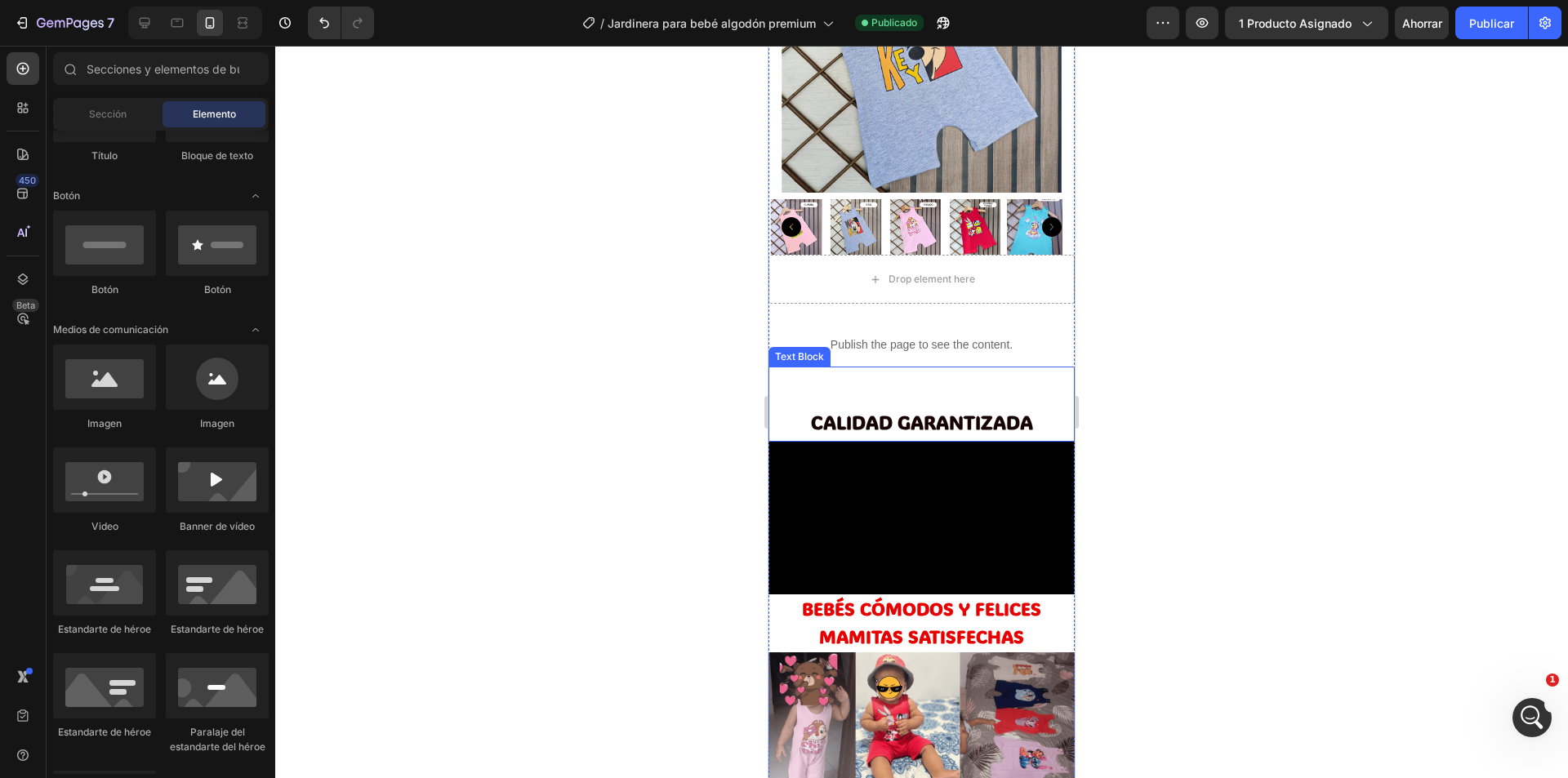
click at [799, 381] on p "llll" at bounding box center [922, 386] width 303 height 38
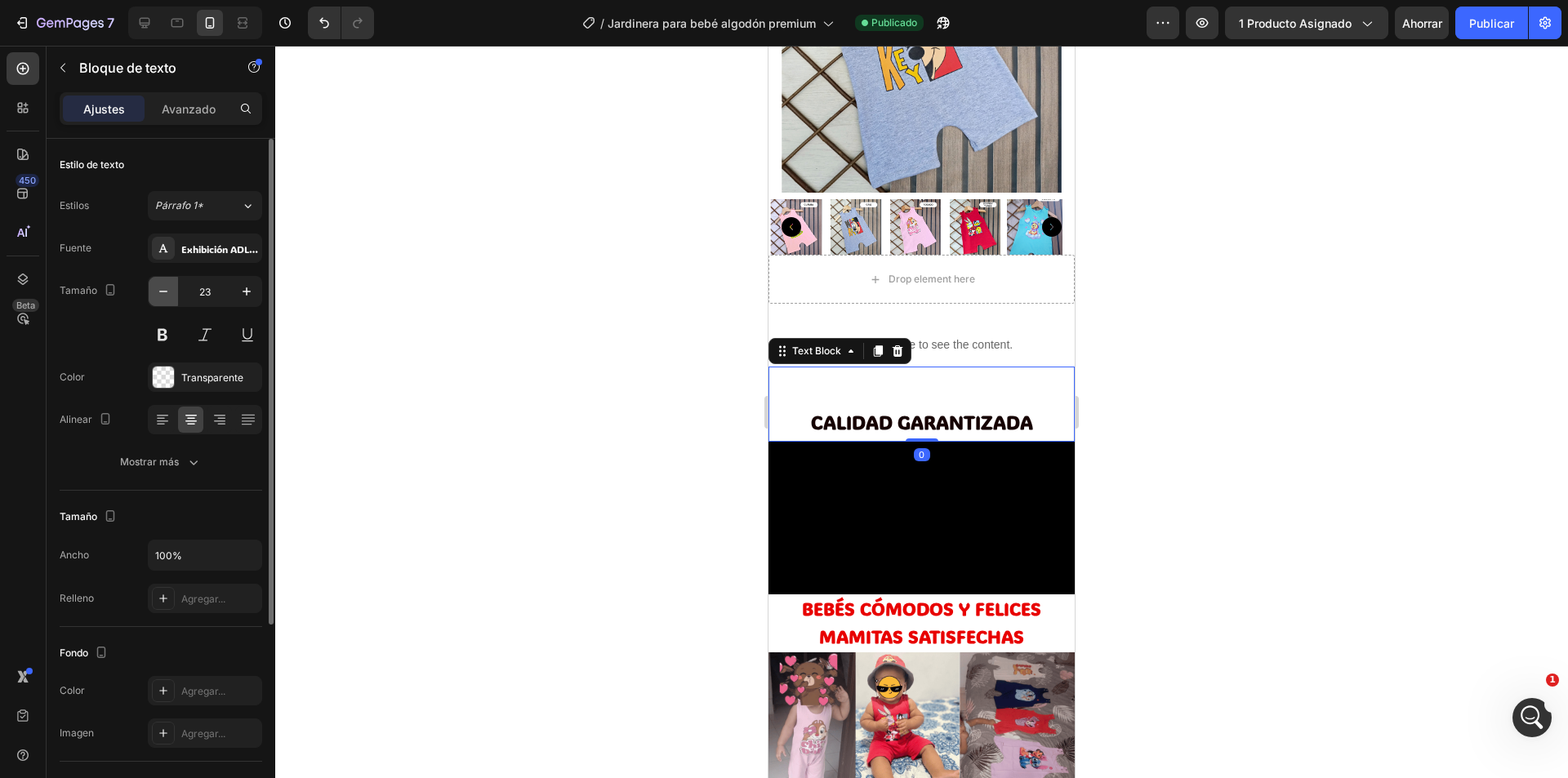
click at [163, 290] on icon "button" at bounding box center [163, 291] width 17 height 17
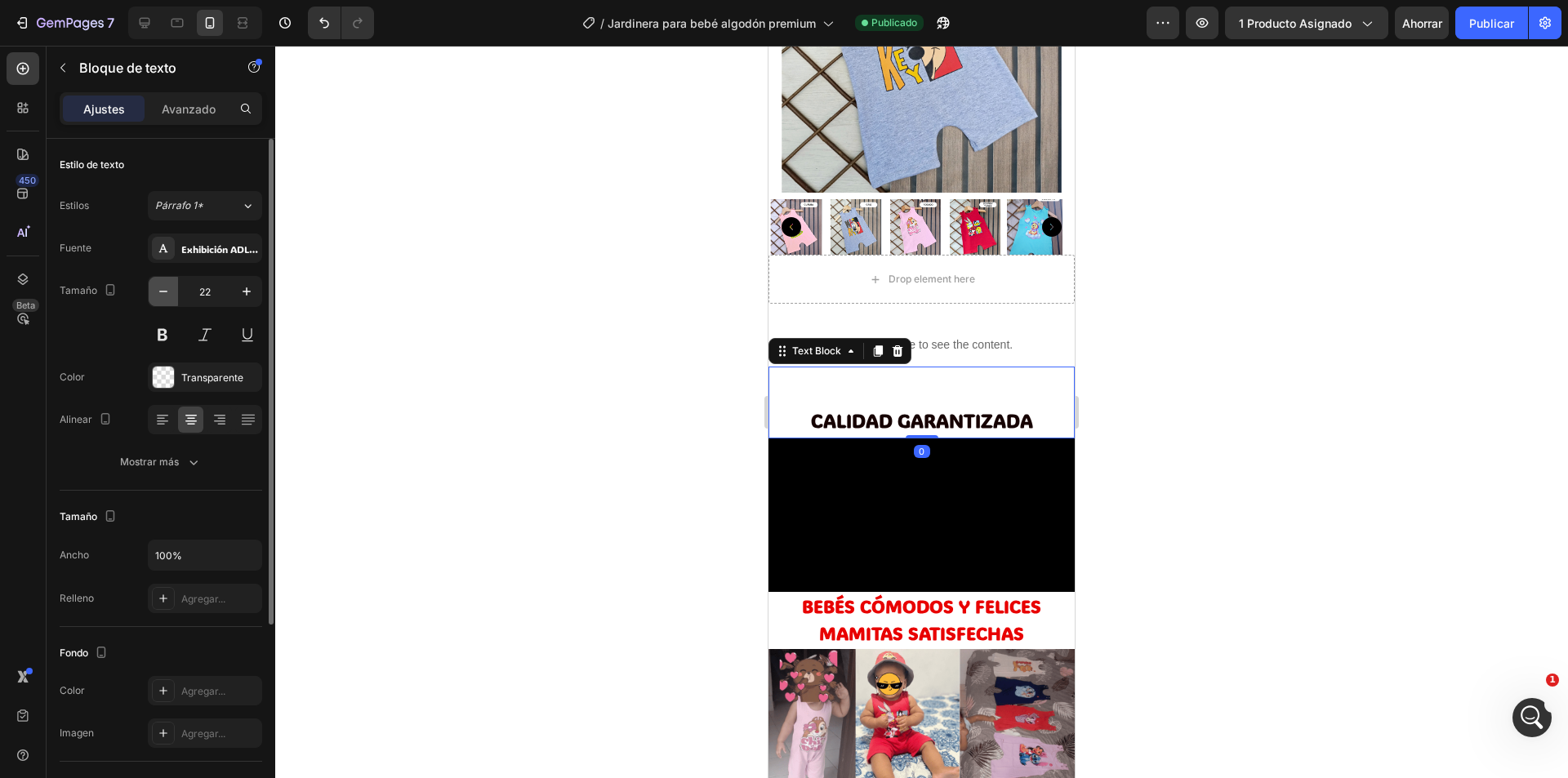
click at [163, 290] on icon "button" at bounding box center [163, 291] width 17 height 17
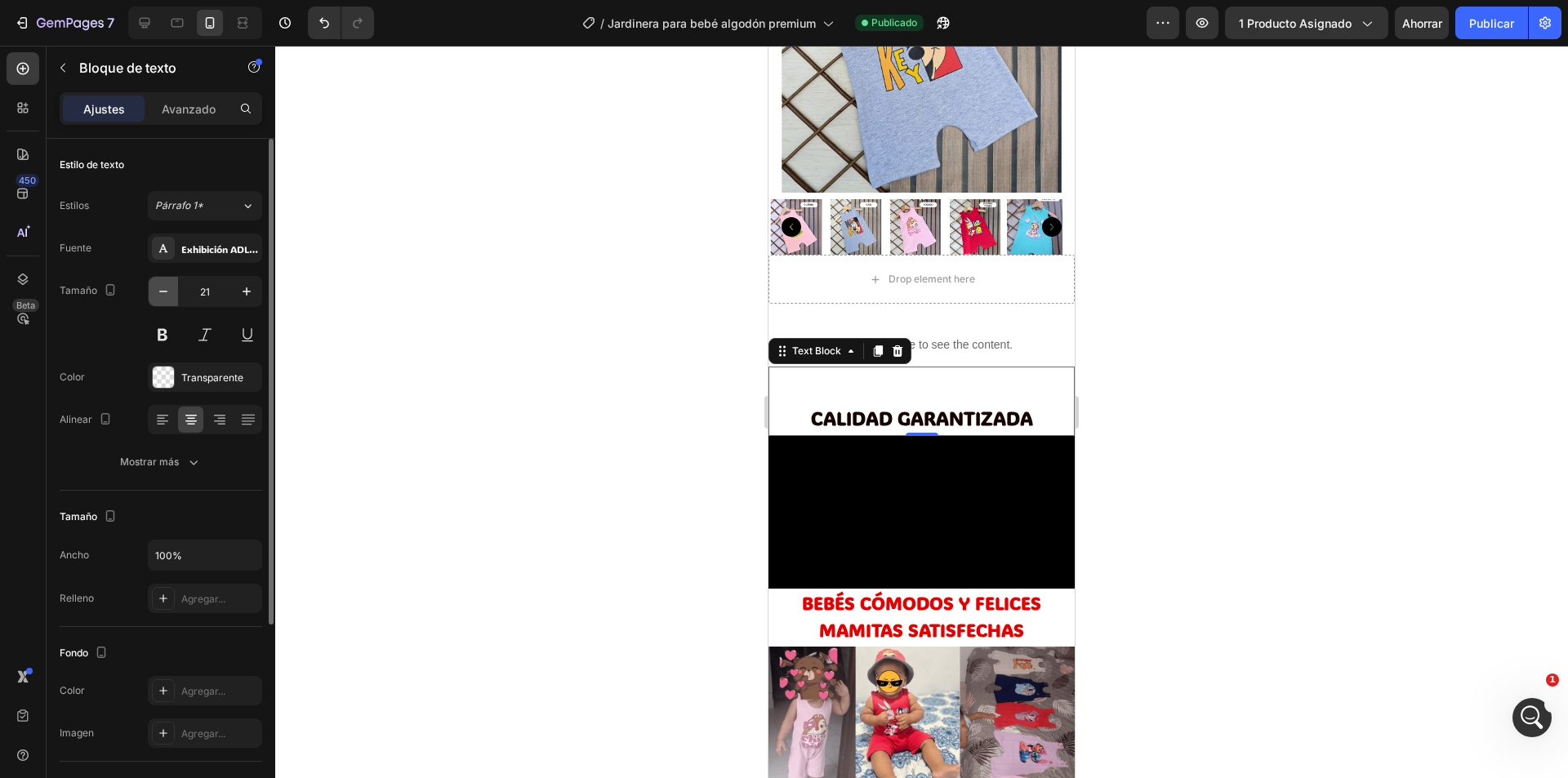
click at [163, 290] on icon "button" at bounding box center [163, 291] width 17 height 17
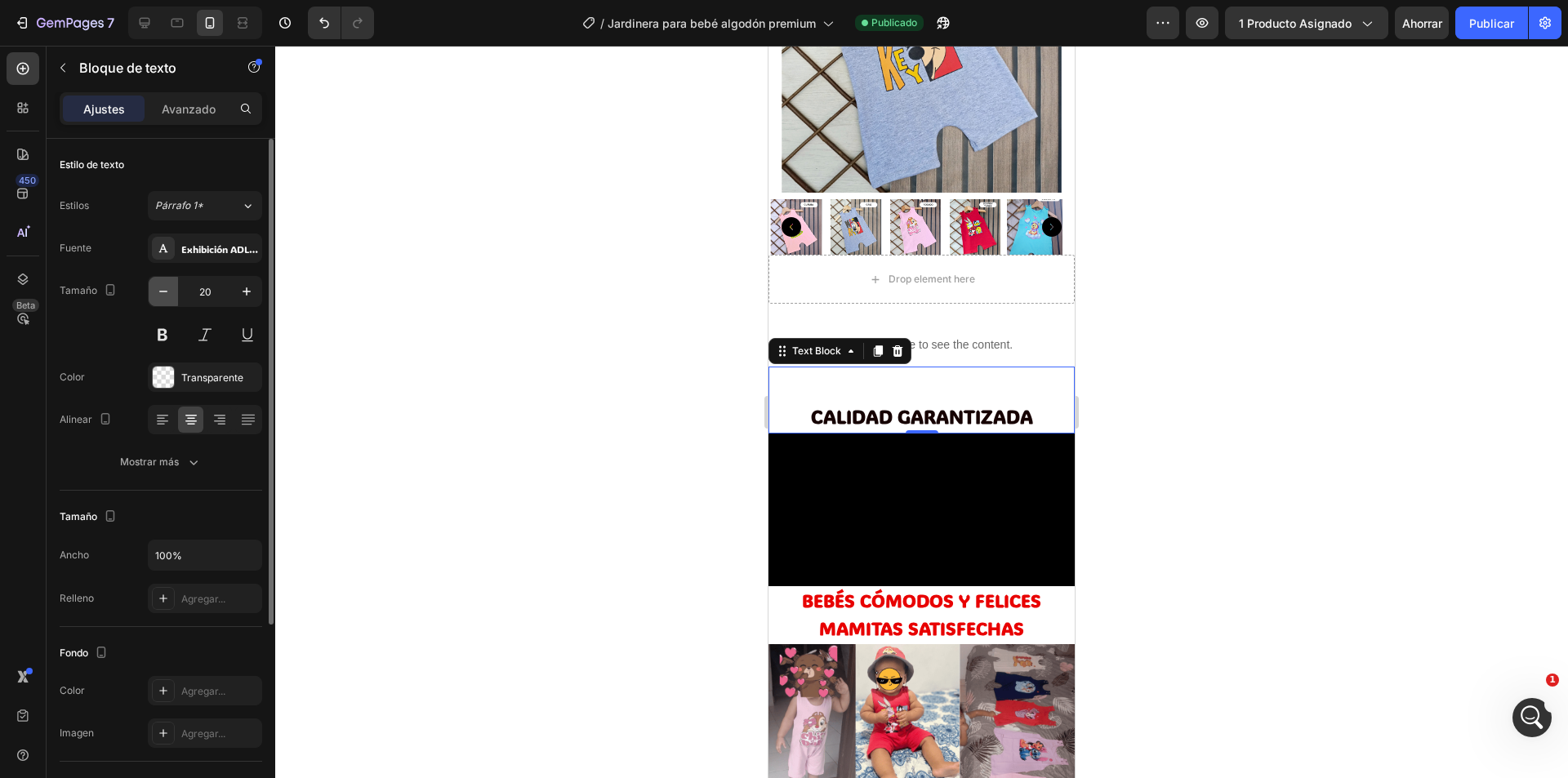
click at [163, 290] on icon "button" at bounding box center [163, 291] width 17 height 17
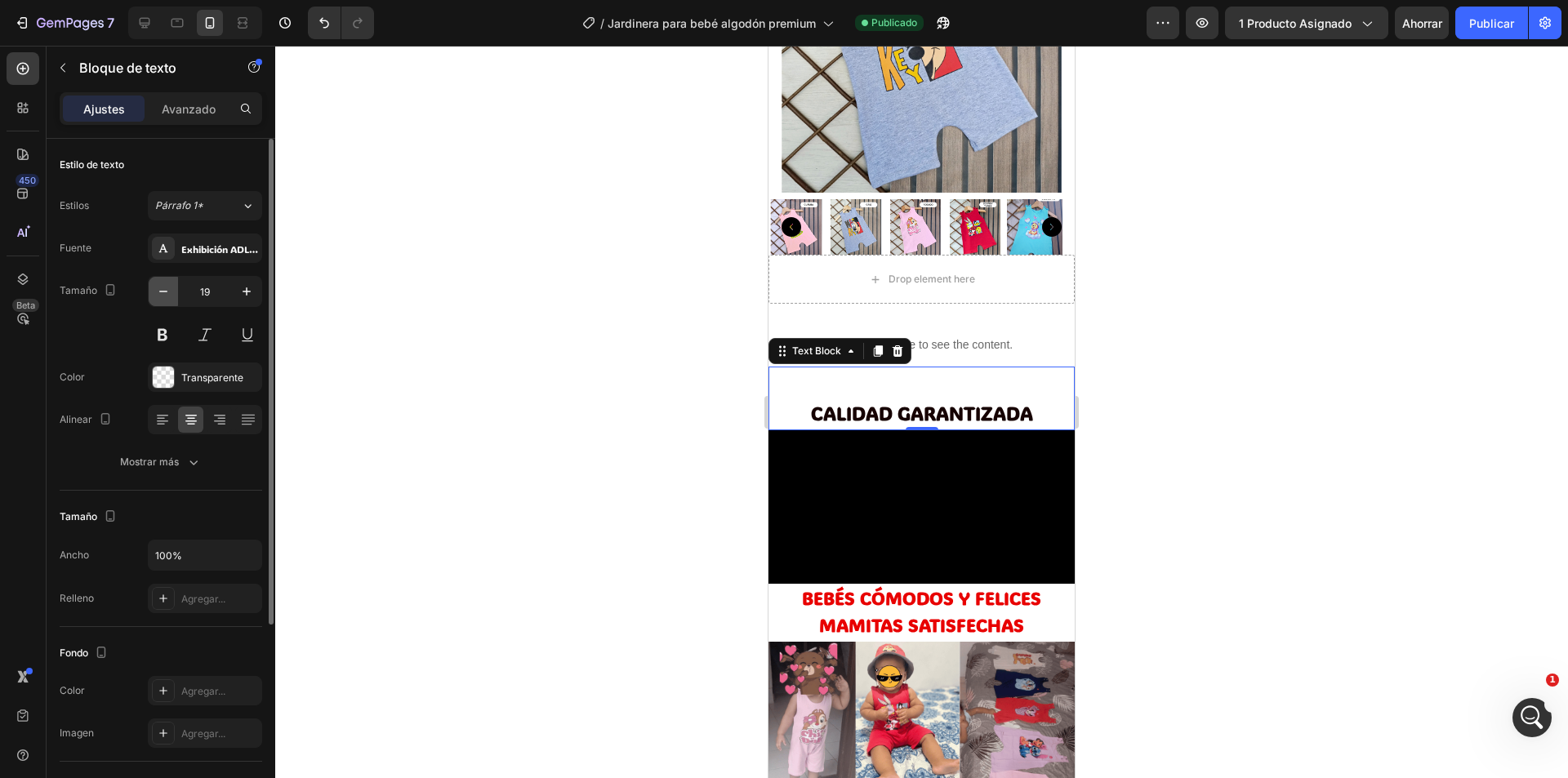
click at [163, 290] on icon "button" at bounding box center [163, 291] width 17 height 17
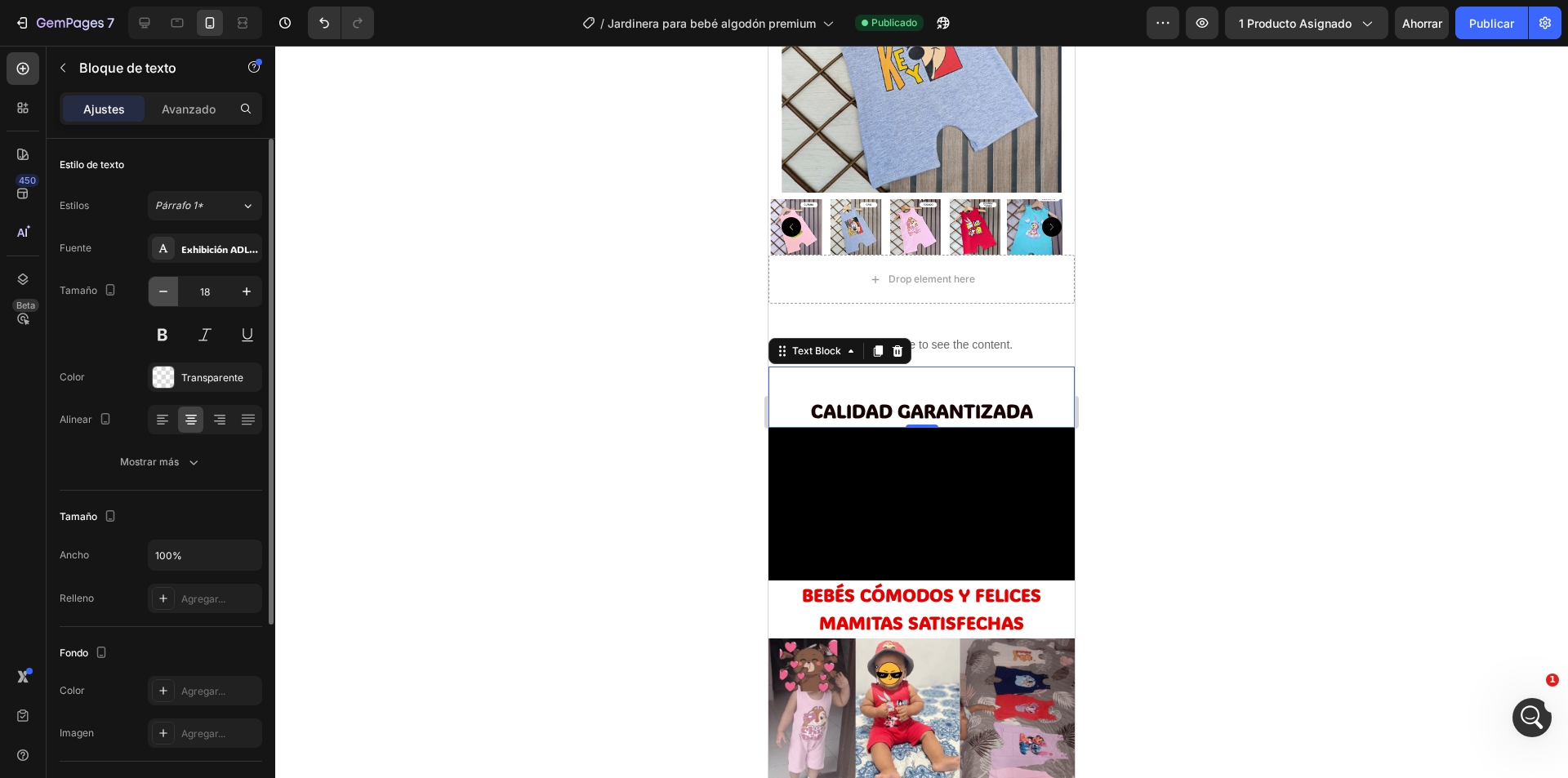
click at [163, 290] on icon "button" at bounding box center [163, 291] width 17 height 17
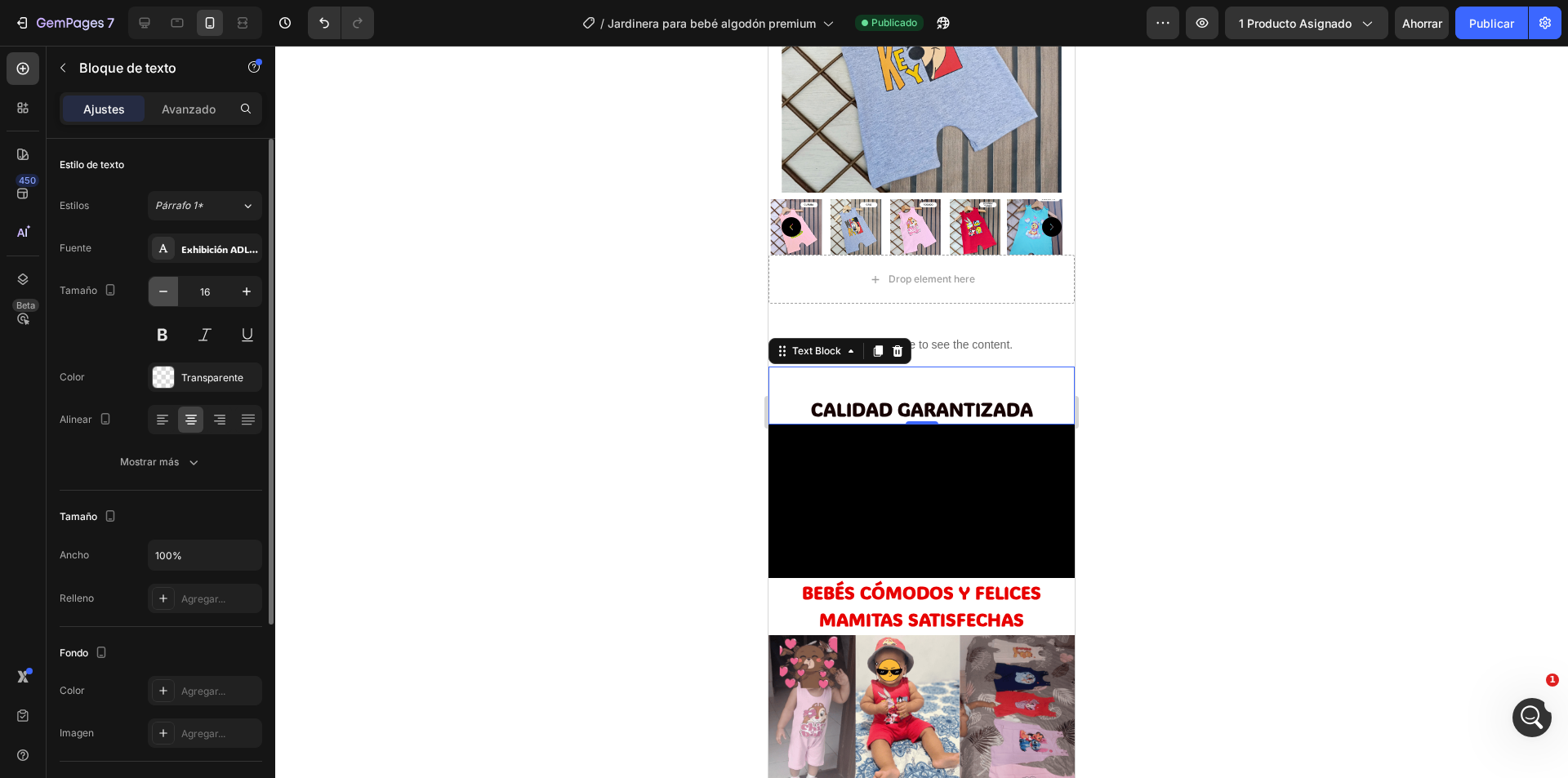
click at [163, 290] on icon "button" at bounding box center [163, 291] width 17 height 17
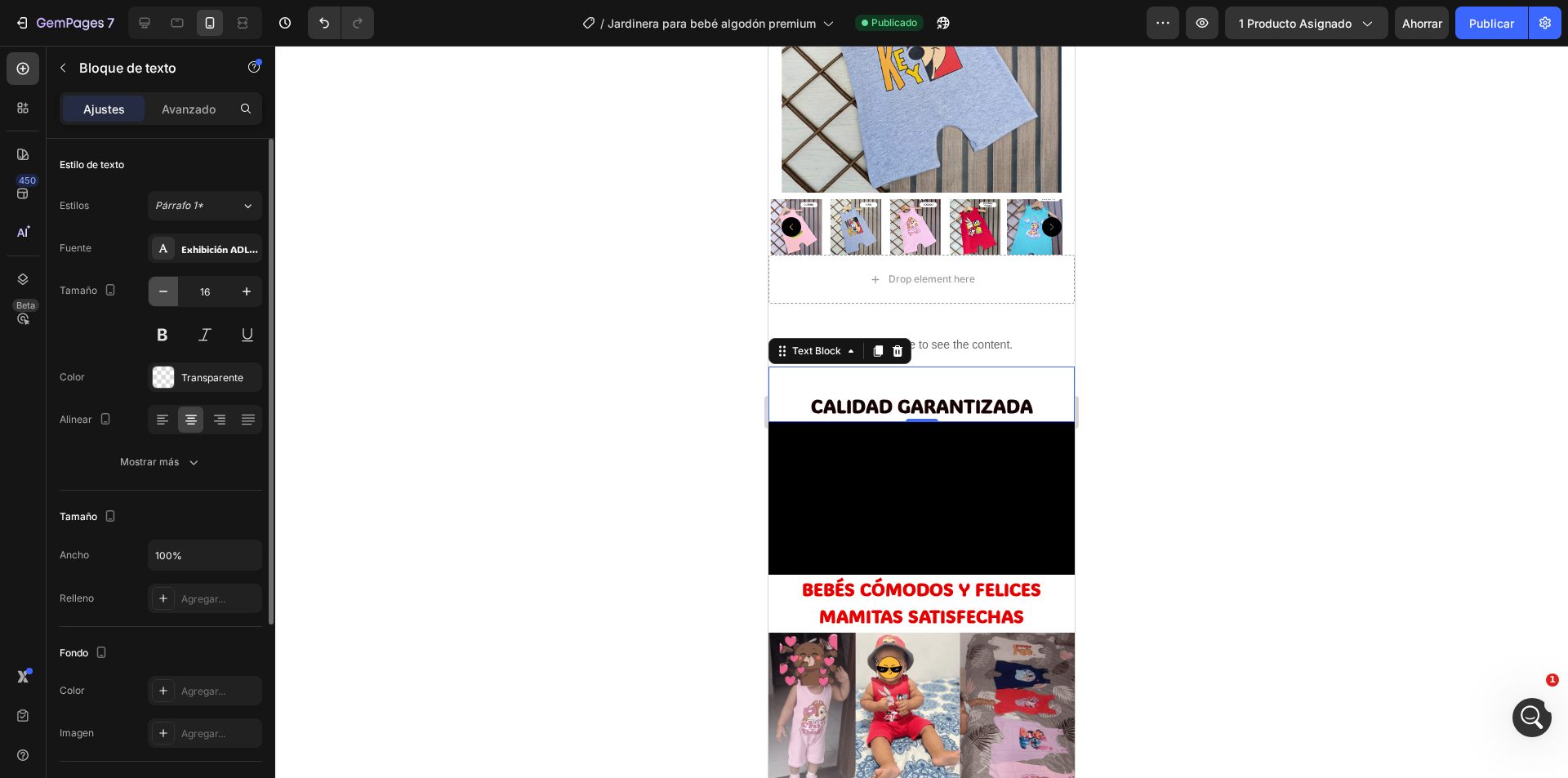
click at [163, 290] on icon "button" at bounding box center [163, 291] width 17 height 17
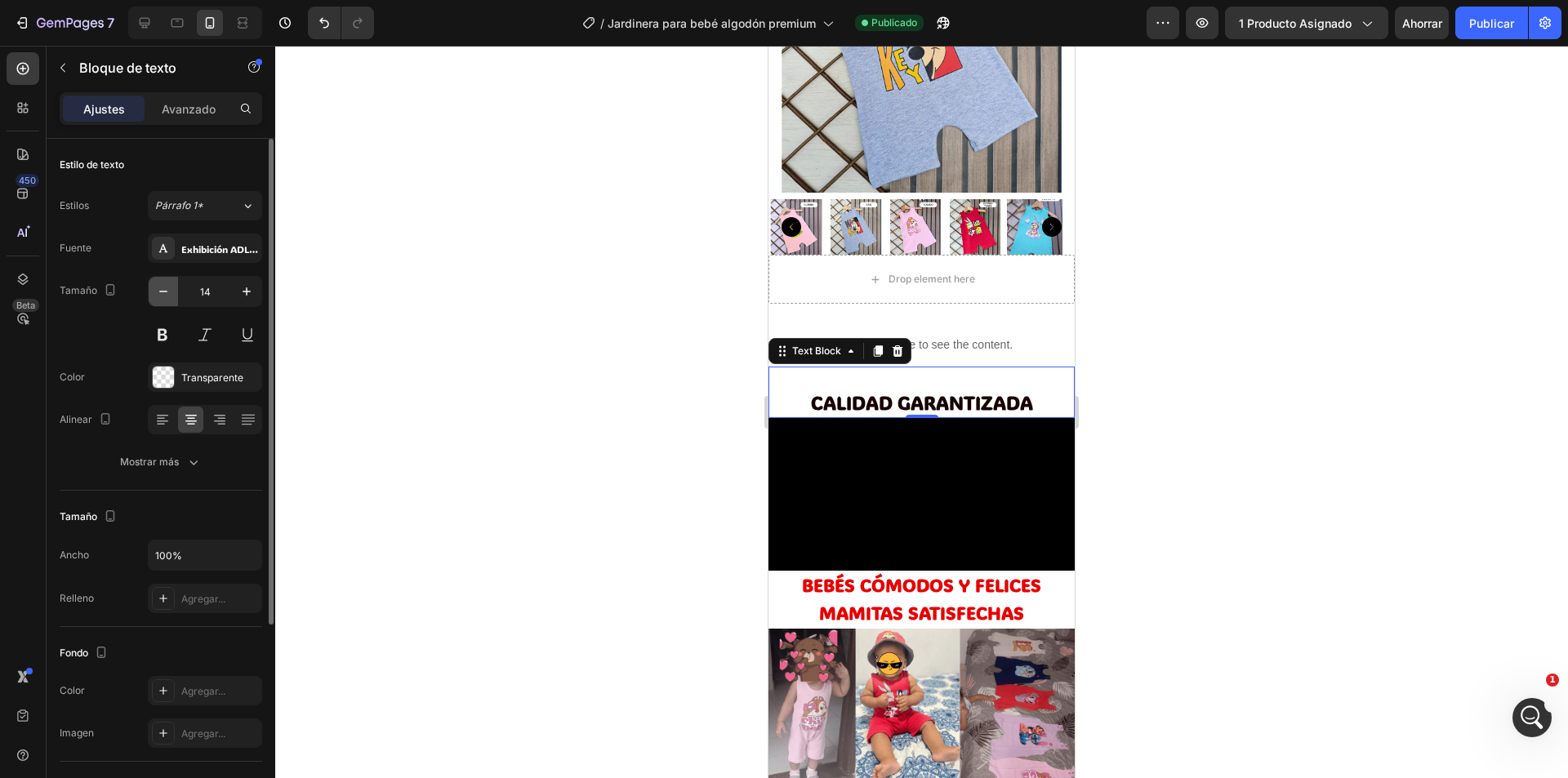
click at [163, 290] on icon "button" at bounding box center [163, 291] width 17 height 17
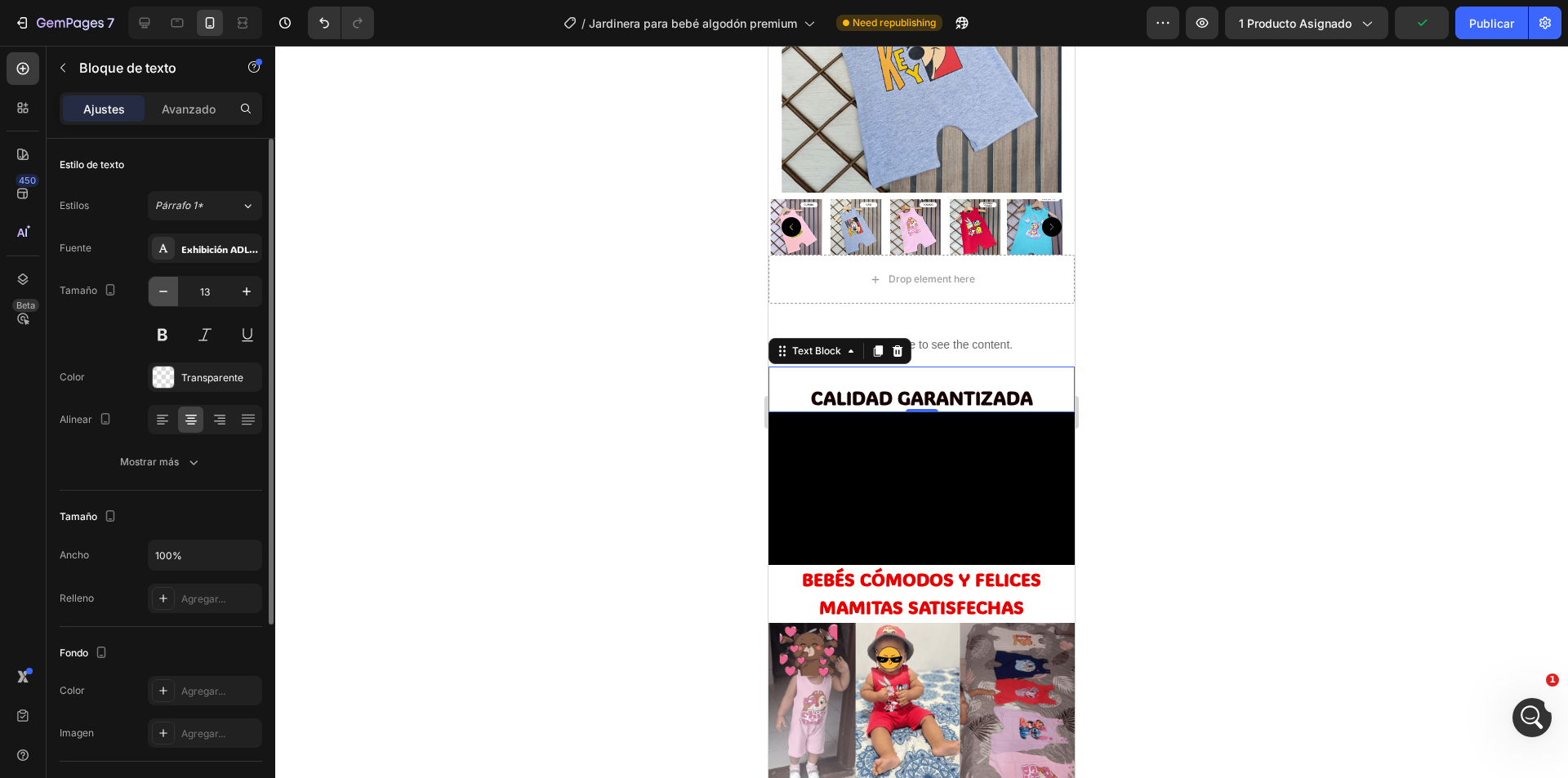
click at [157, 292] on icon "button" at bounding box center [163, 291] width 17 height 17
type input "12"
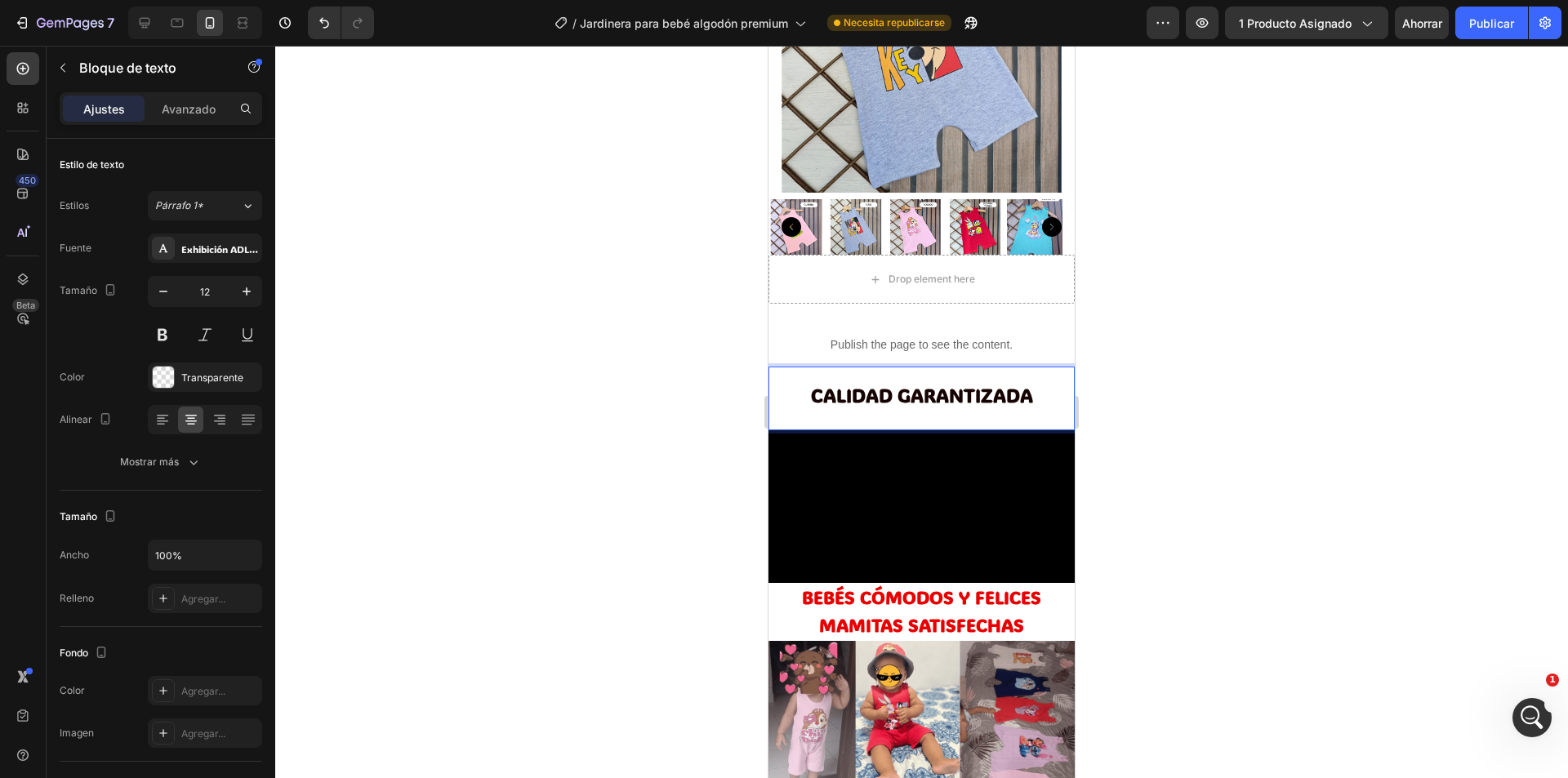
click at [642, 359] on div at bounding box center [922, 412] width 1292 height 732
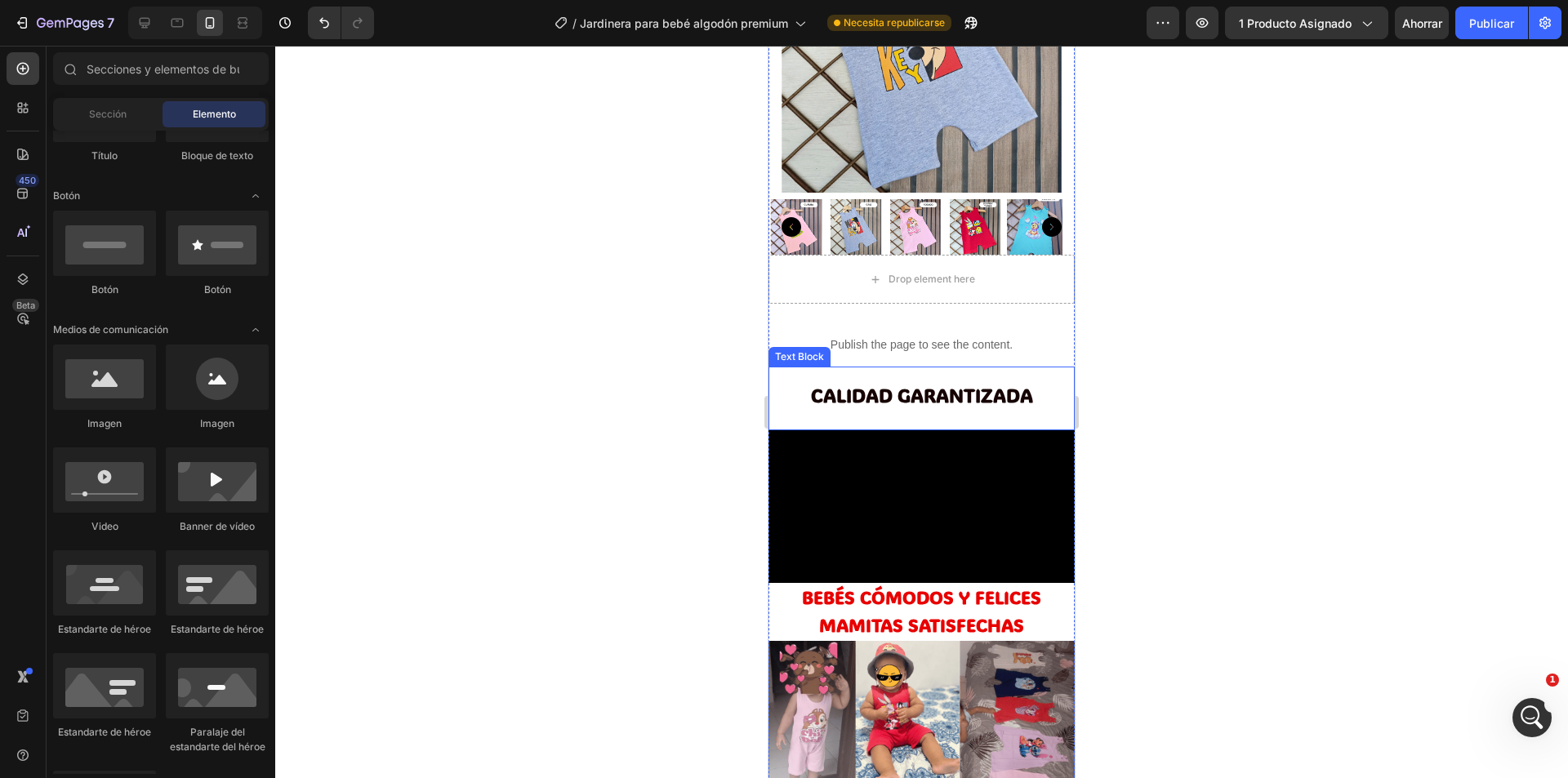
click at [927, 407] on p "Rich Text Editor. Editing area: main" at bounding box center [922, 418] width 303 height 21
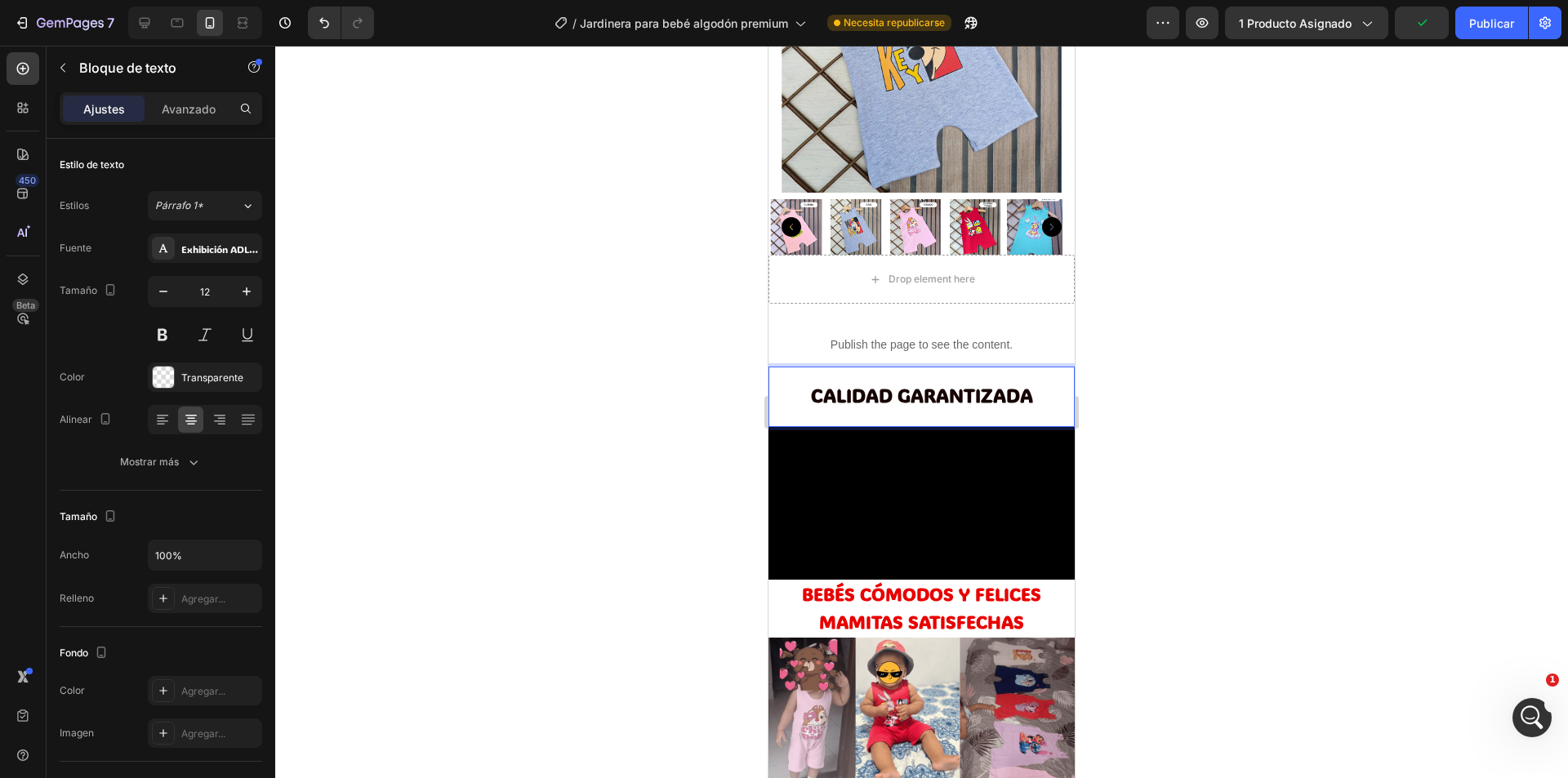
click at [1262, 395] on div at bounding box center [922, 412] width 1292 height 732
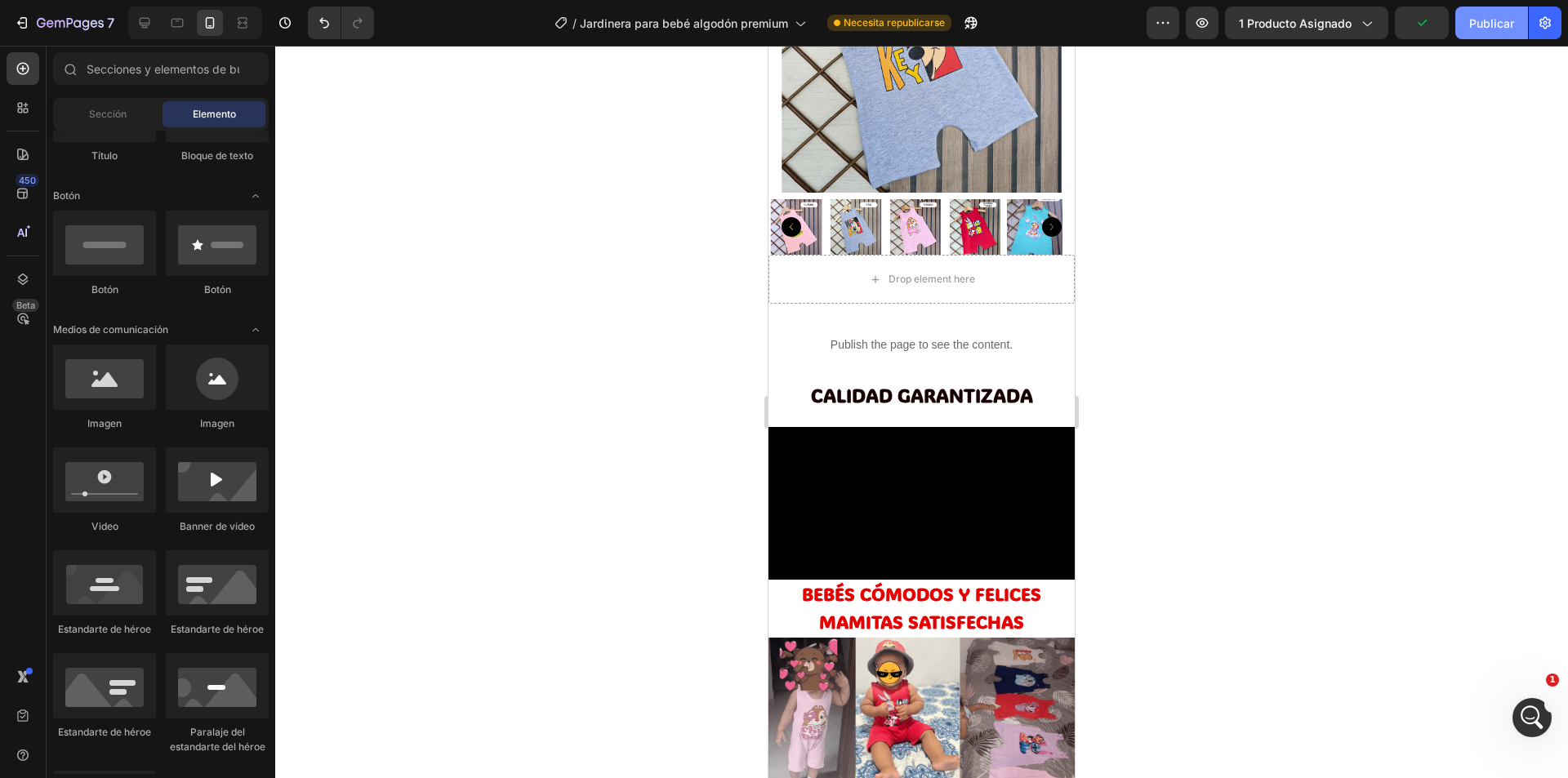
click at [1494, 17] on font "Publicar" at bounding box center [1491, 24] width 45 height 14
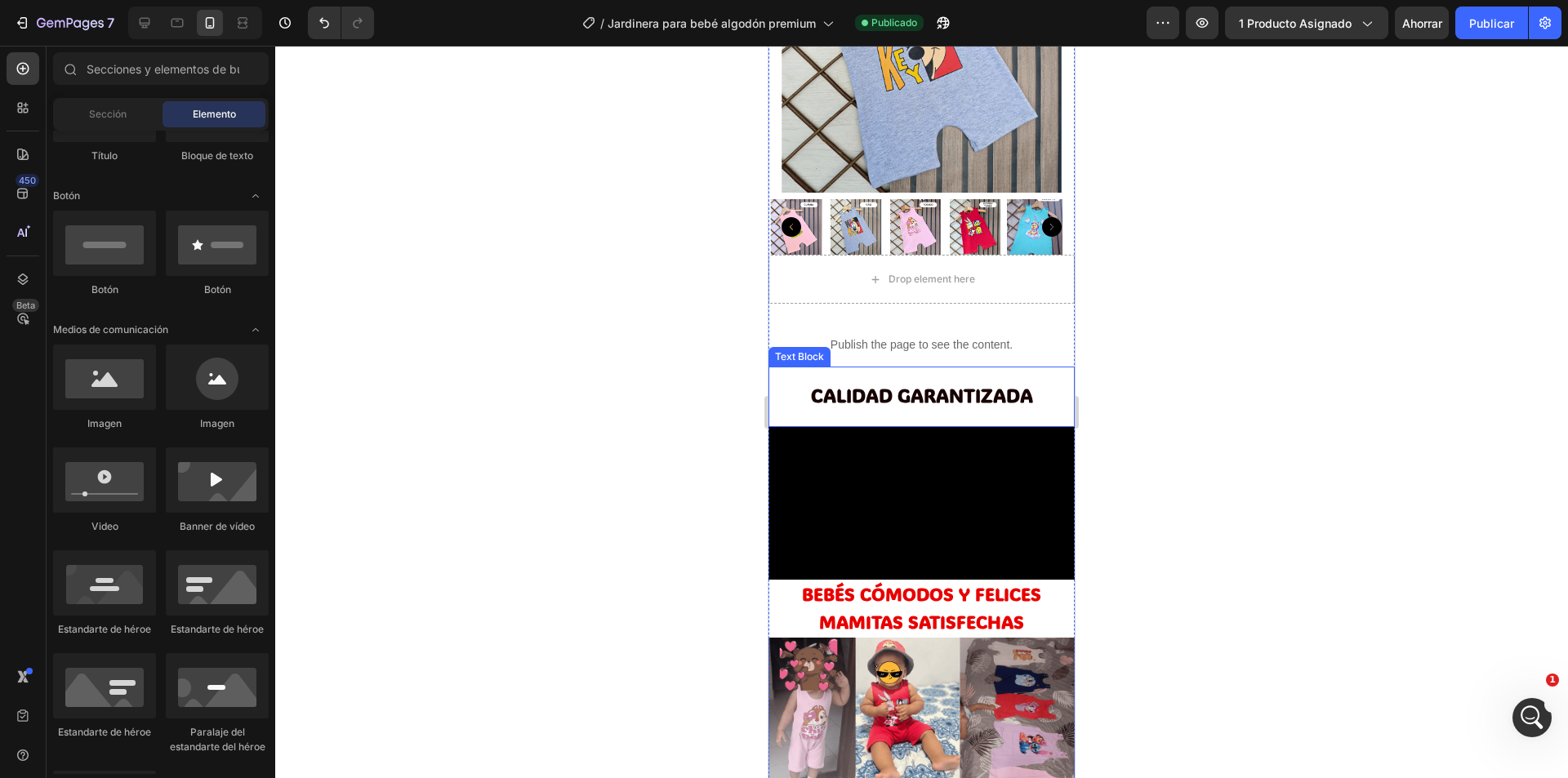
click at [983, 395] on p "CALIDAD GARANTIZADA" at bounding box center [922, 398] width 303 height 21
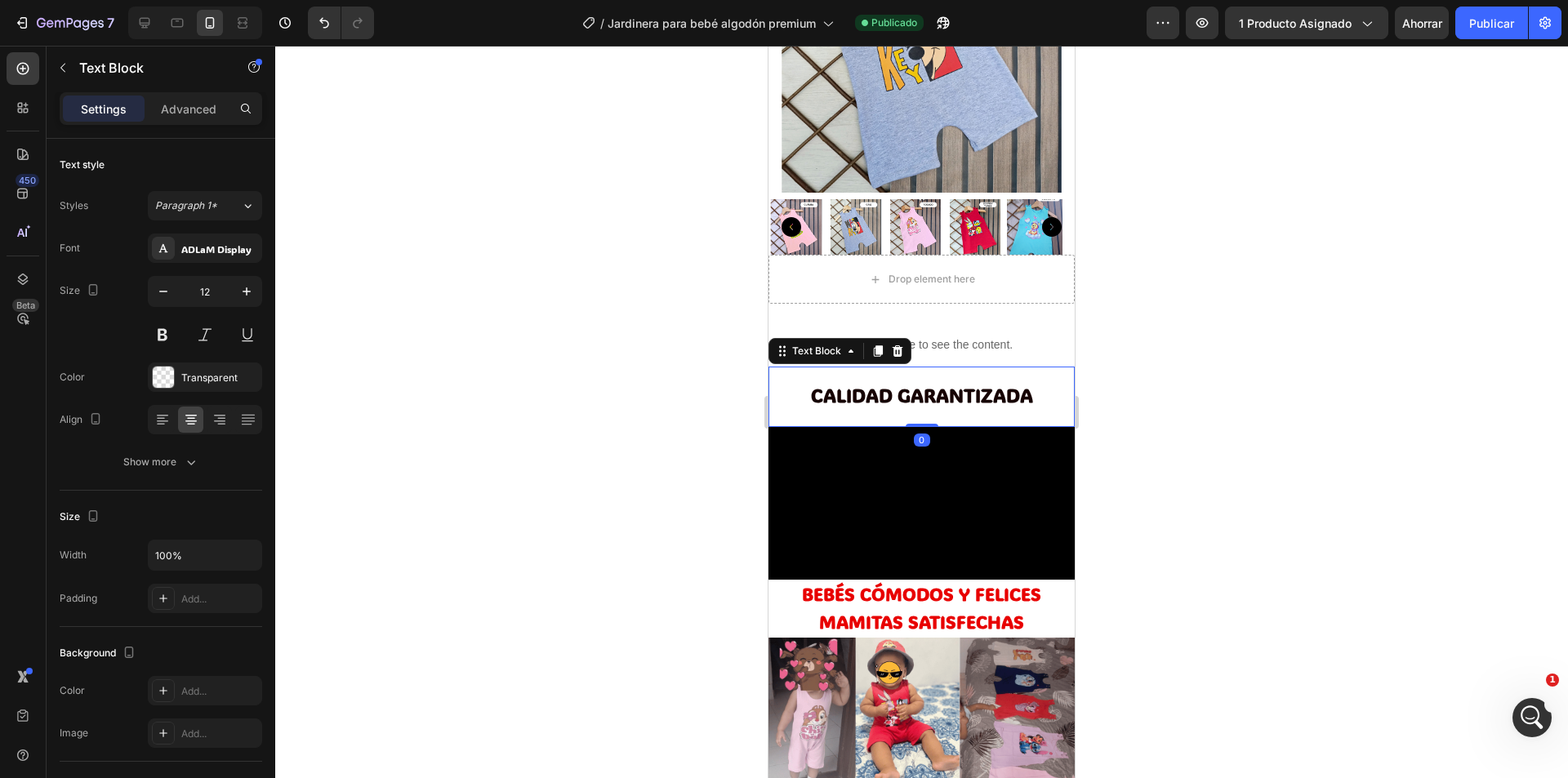
click at [1026, 383] on strong "CALIDAD GARANTIZADA" at bounding box center [922, 395] width 222 height 25
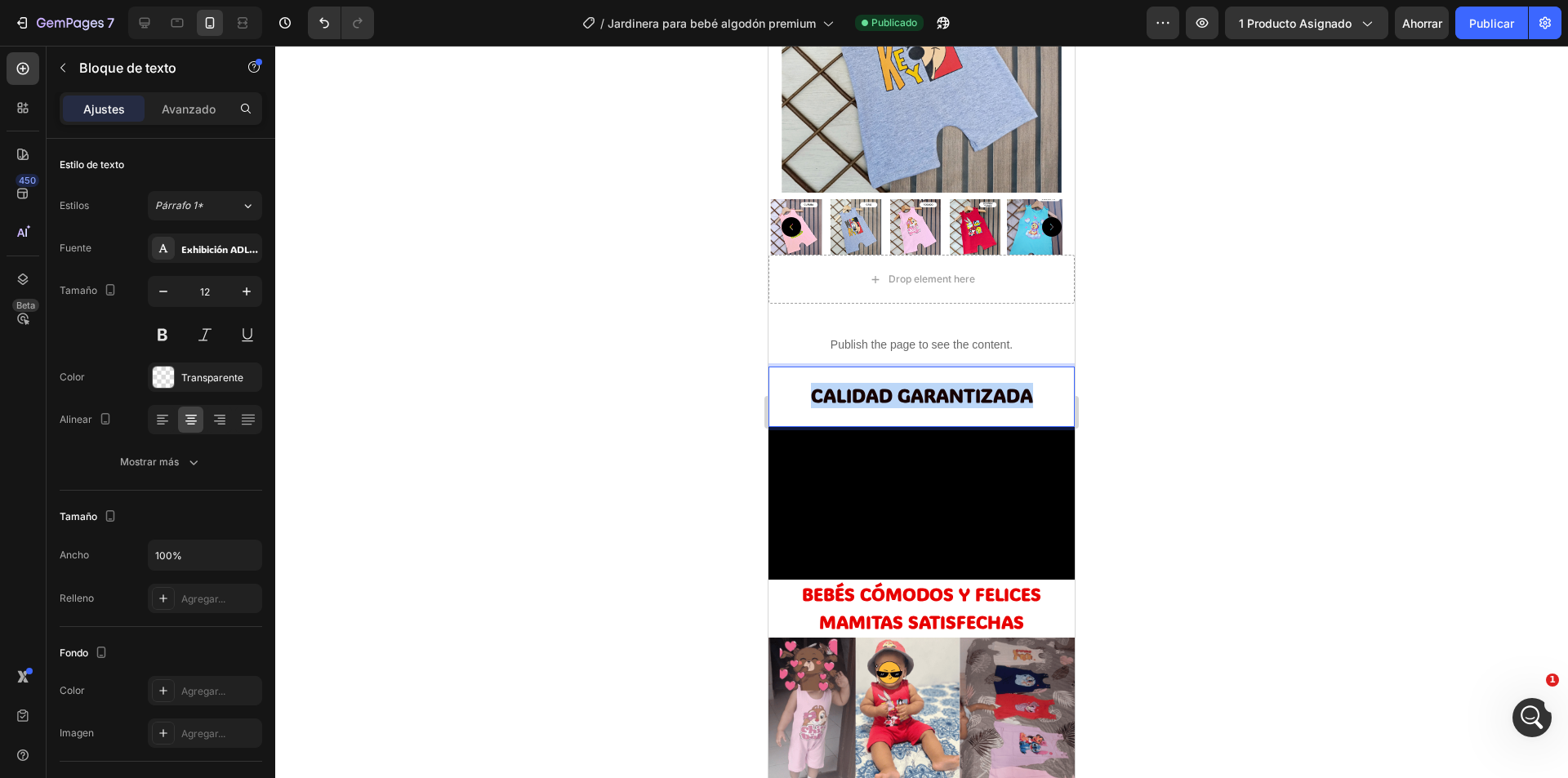
drag, startPoint x: 1030, startPoint y: 382, endPoint x: 799, endPoint y: 385, distance: 231.0
click at [799, 387] on p "CALIDAD GARANTIZADA" at bounding box center [922, 398] width 303 height 21
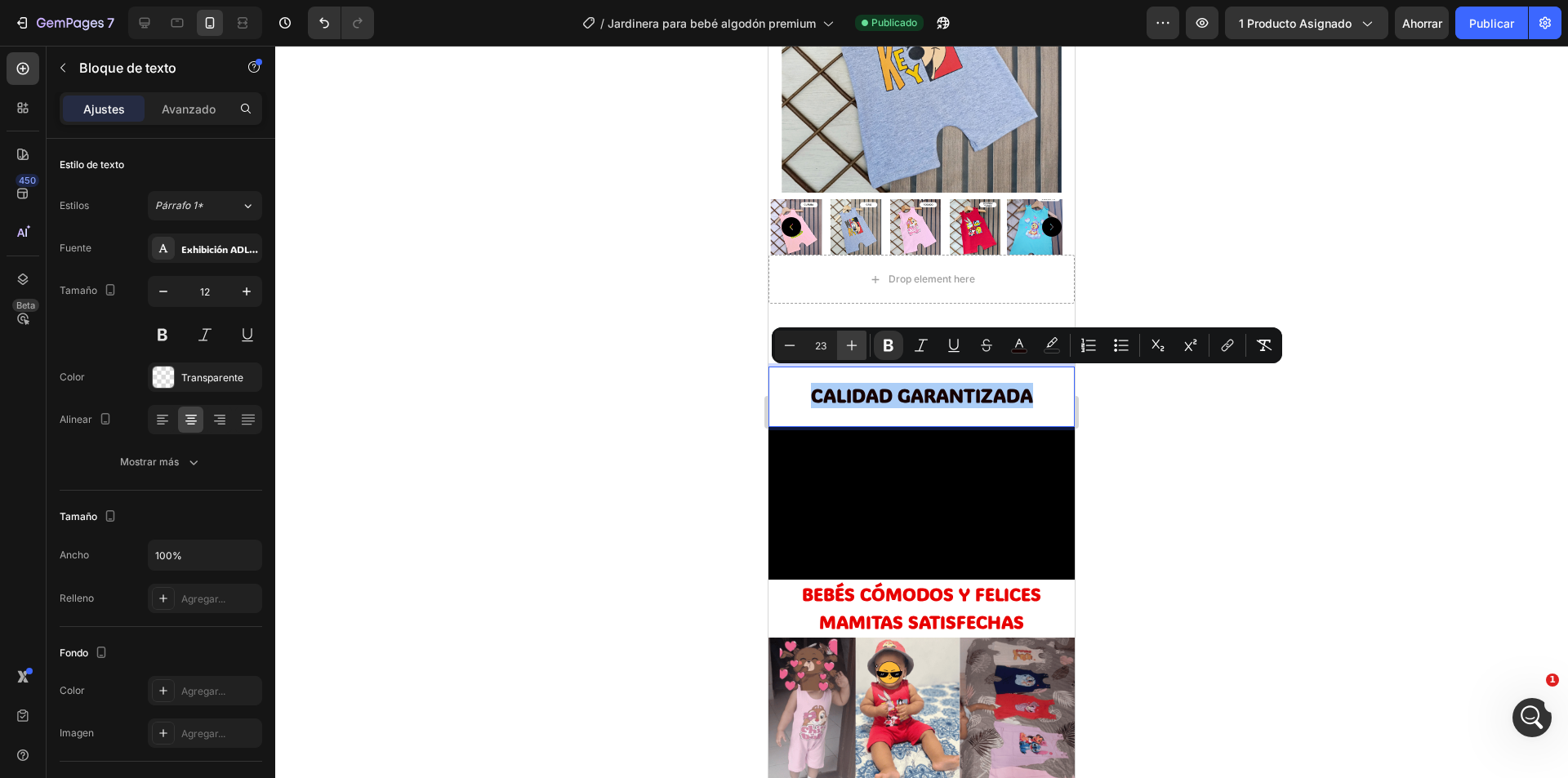
click at [845, 344] on icon "Editor contextual toolbar" at bounding box center [851, 345] width 17 height 17
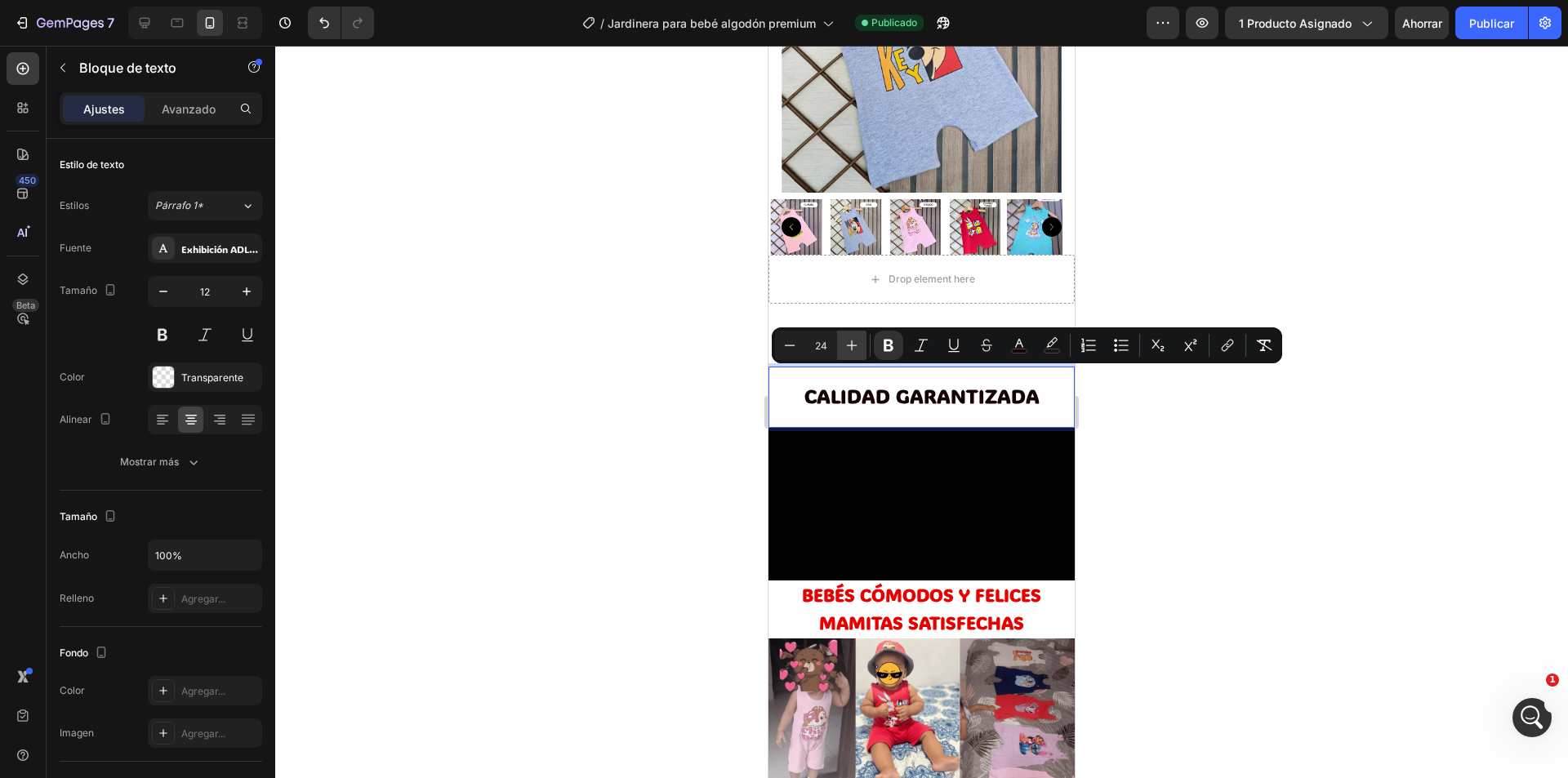
click at [849, 344] on icon "Editor contextual toolbar" at bounding box center [851, 345] width 17 height 17
type input "27"
click at [1484, 25] on font "Publicar" at bounding box center [1491, 24] width 45 height 14
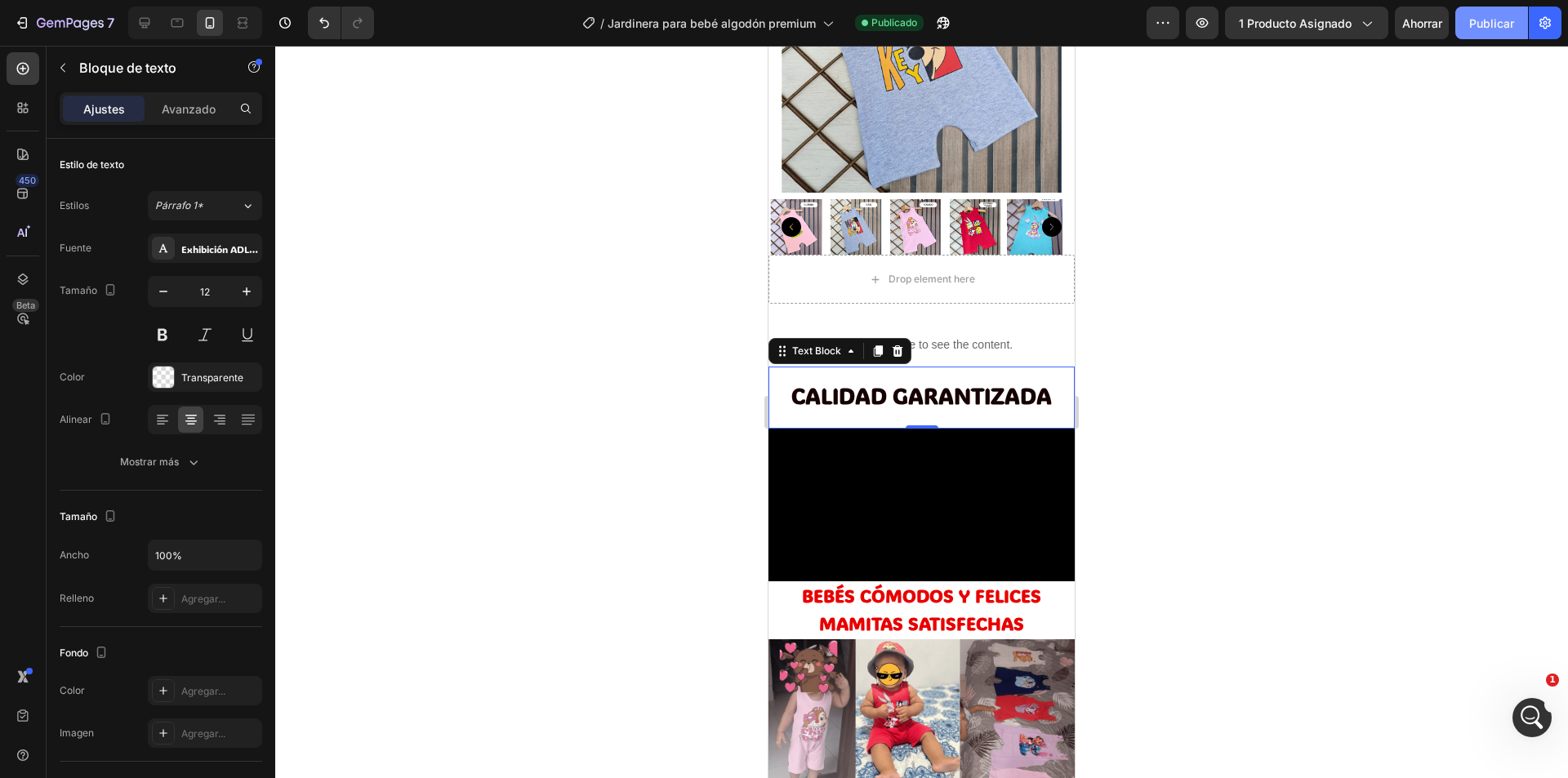
click at [1455, 6] on button "Publicar" at bounding box center [1491, 22] width 73 height 33
